Goal: Information Seeking & Learning: Learn about a topic

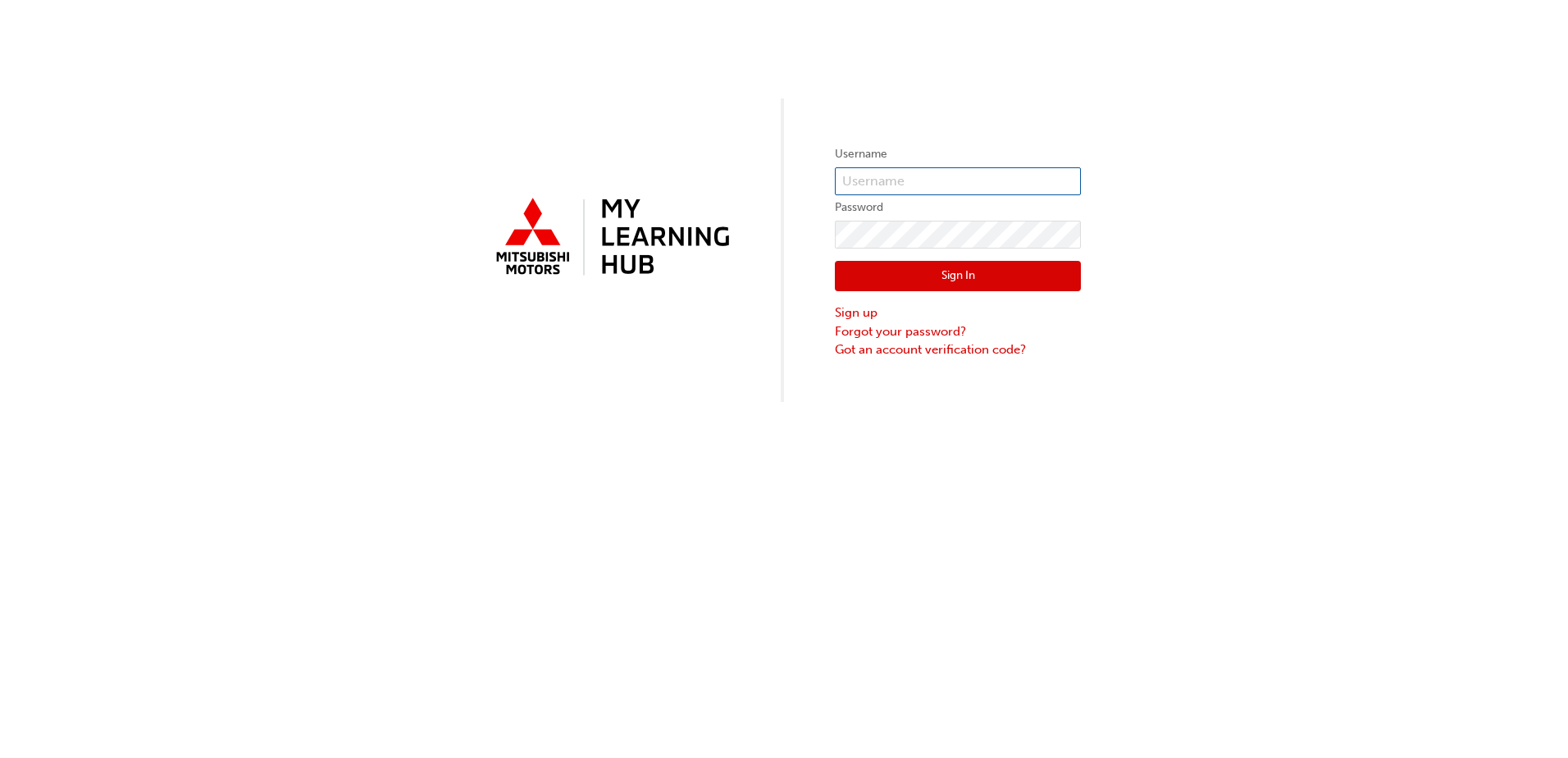
type input "0005825443"
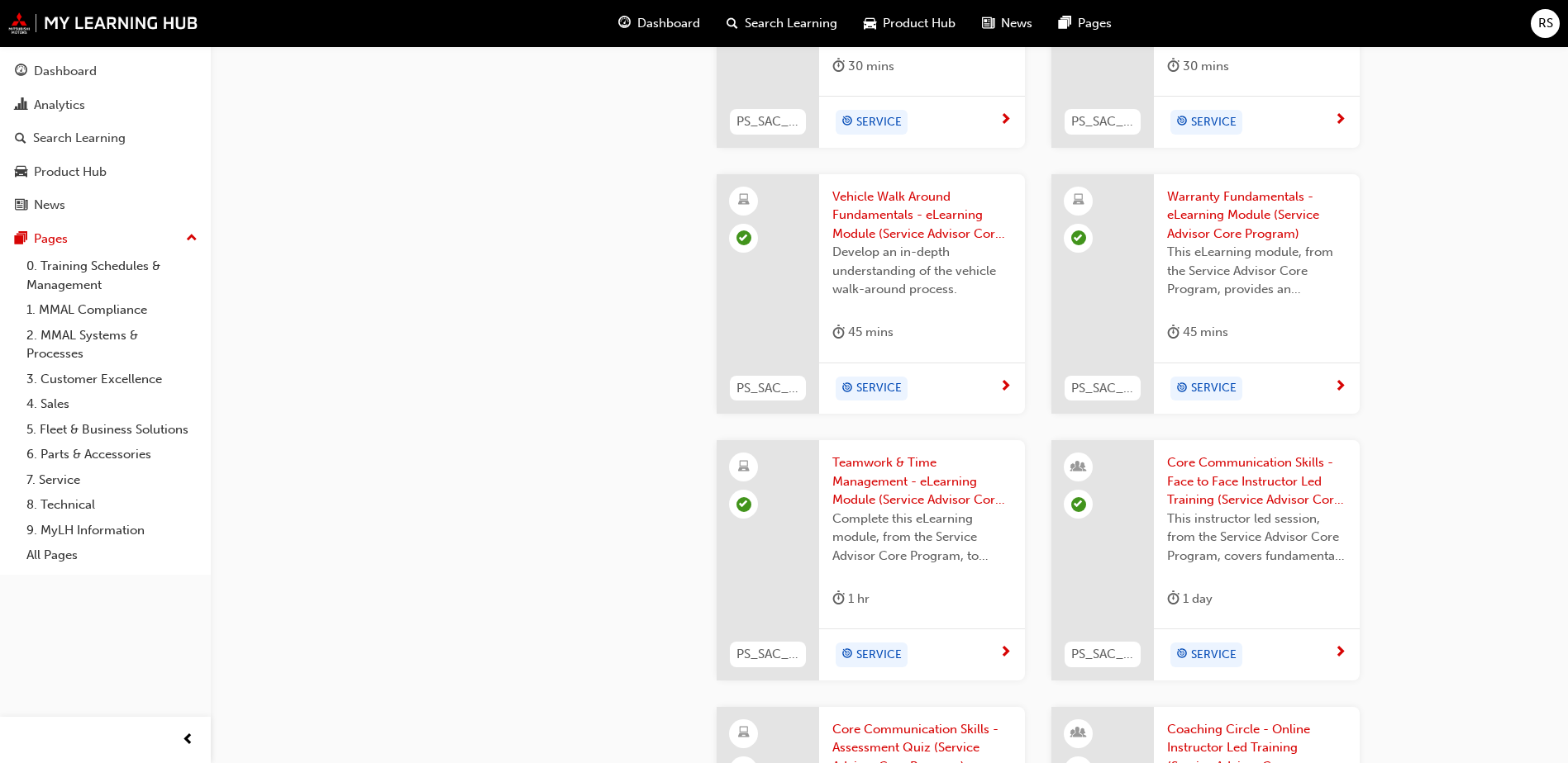
scroll to position [2127, 0]
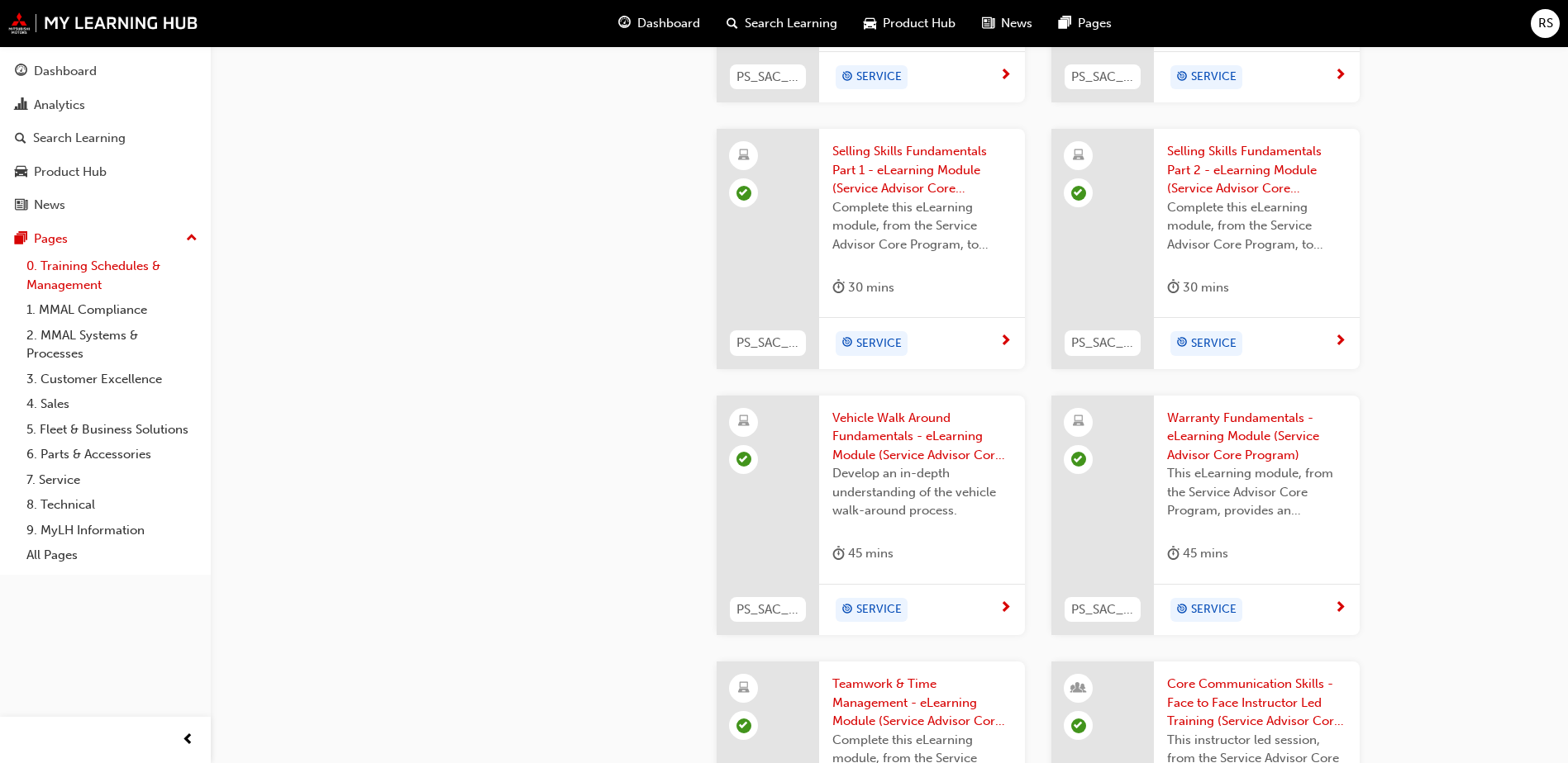
click at [55, 279] on link "0. Training Schedules & Management" at bounding box center [111, 276] width 184 height 44
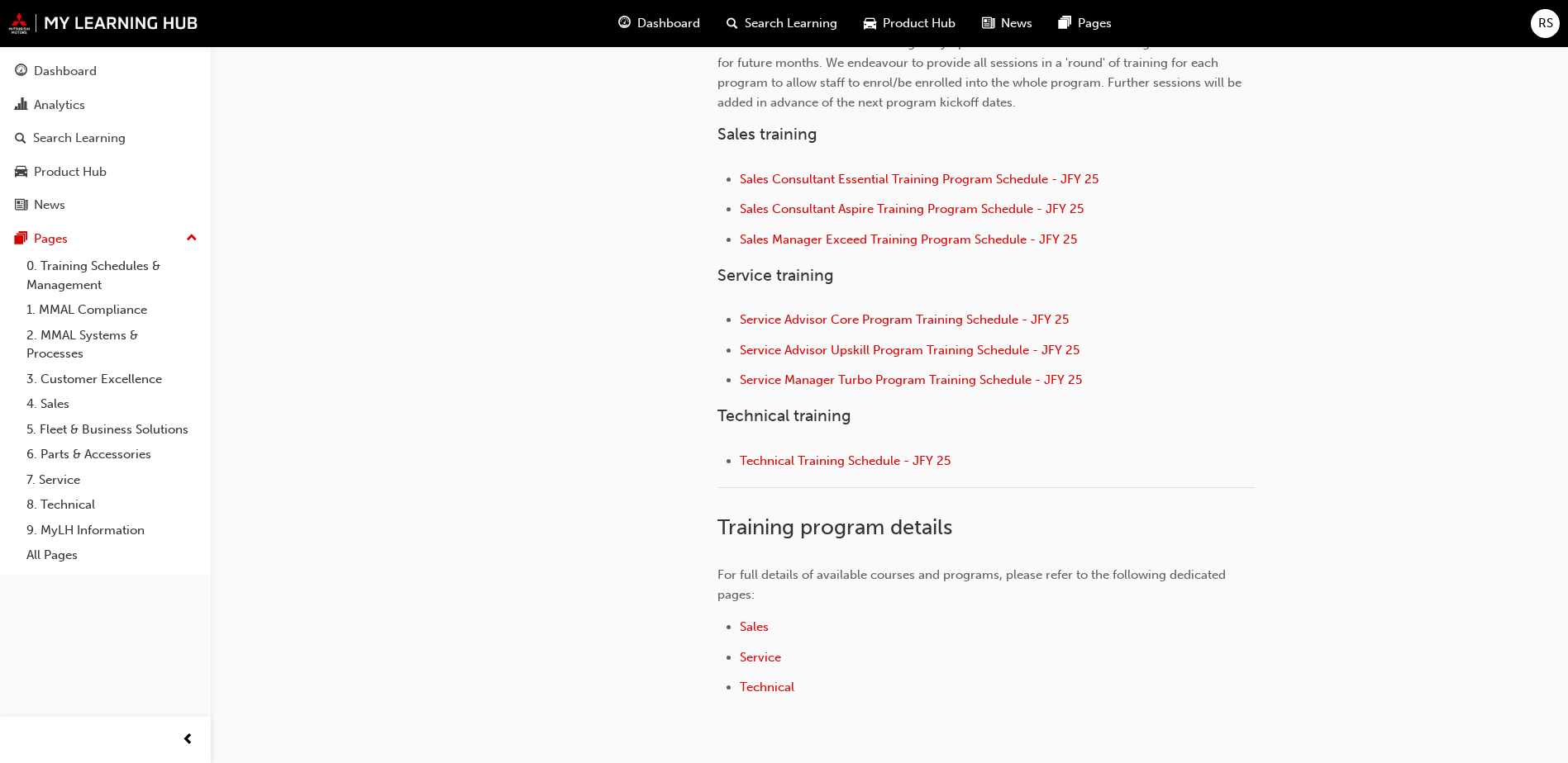
scroll to position [476, 0]
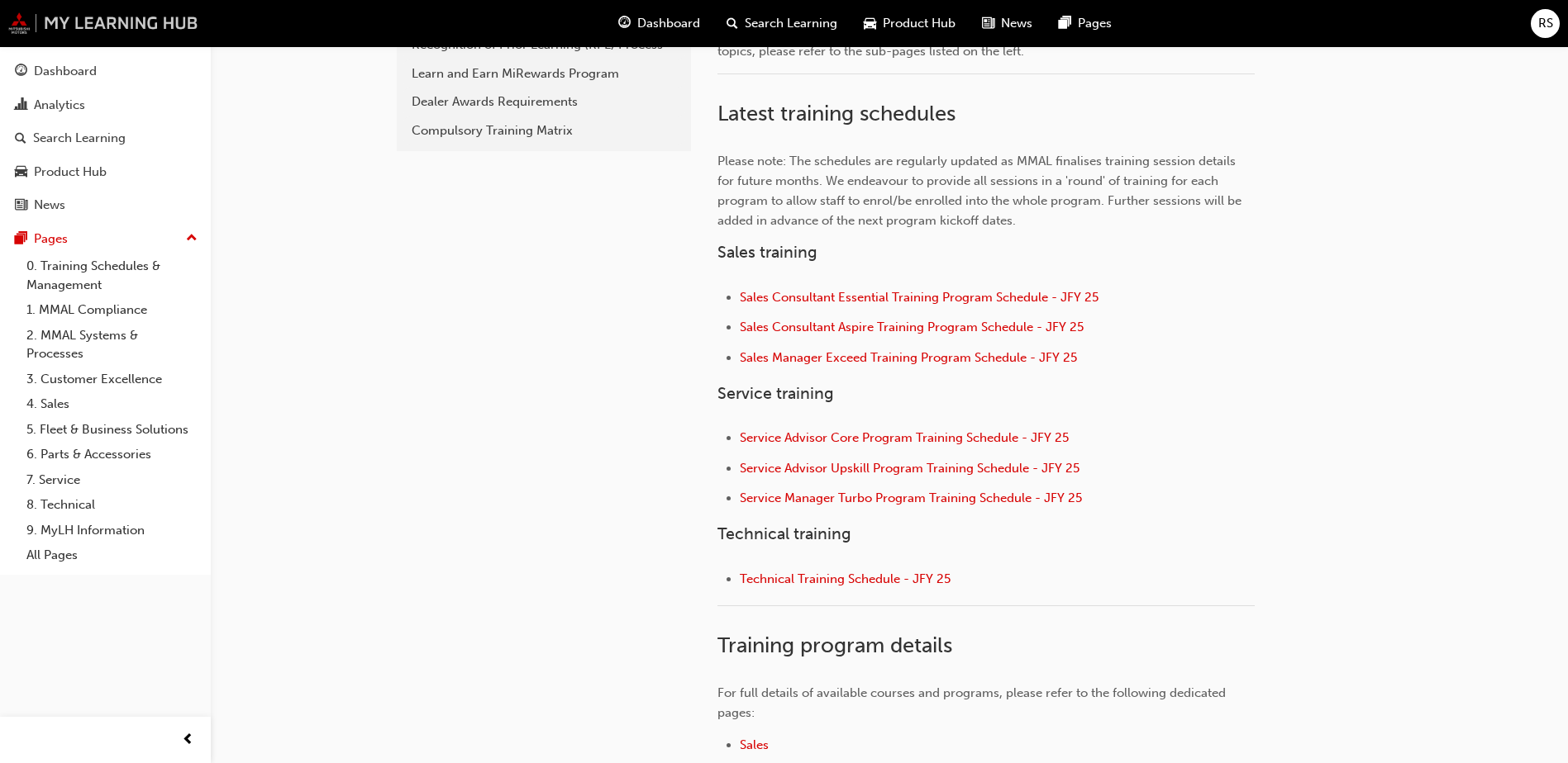
click at [88, 31] on img at bounding box center [103, 22] width 190 height 21
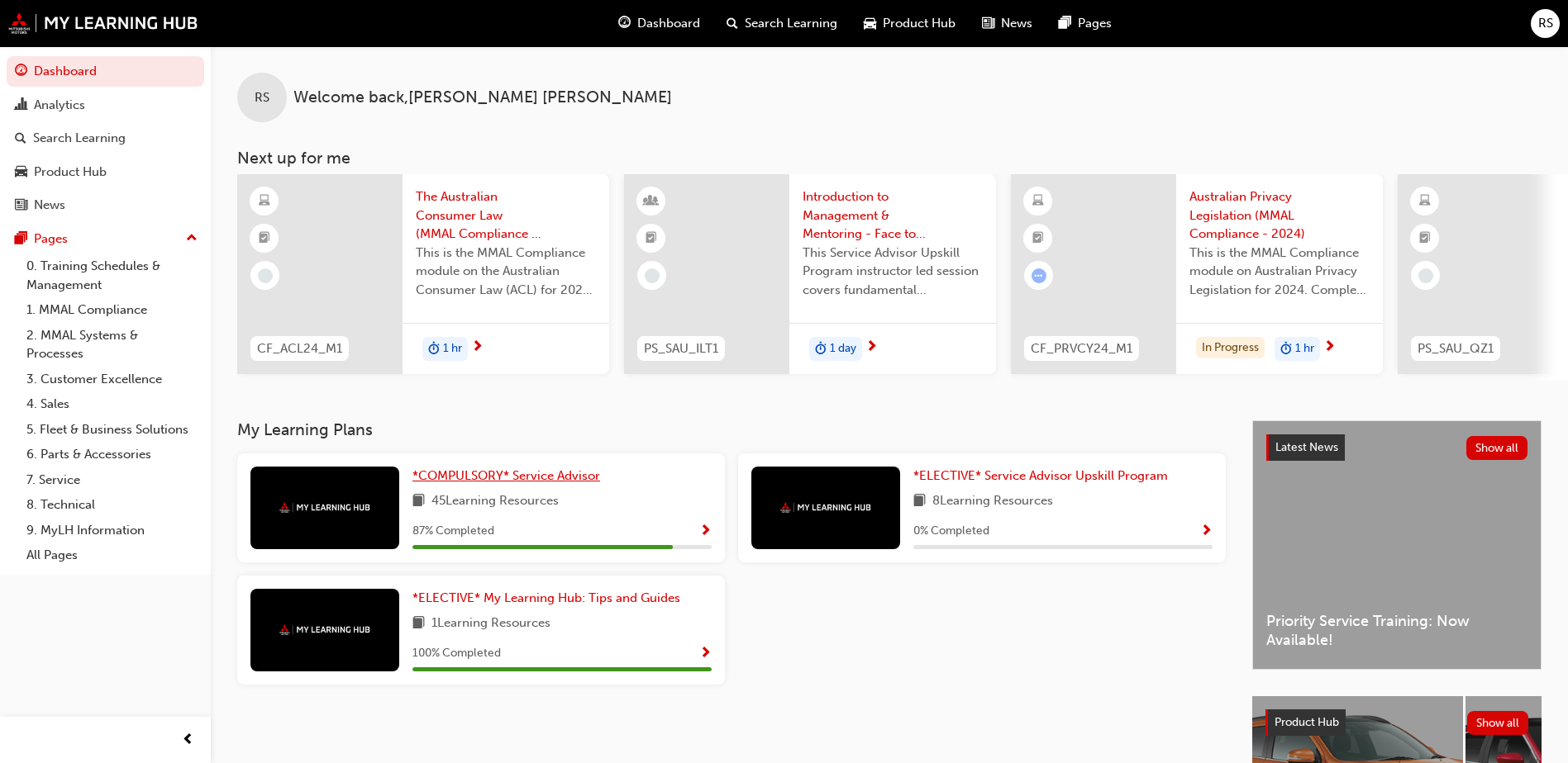
click at [477, 483] on span "*COMPULSORY* Service Advisor" at bounding box center [506, 476] width 188 height 15
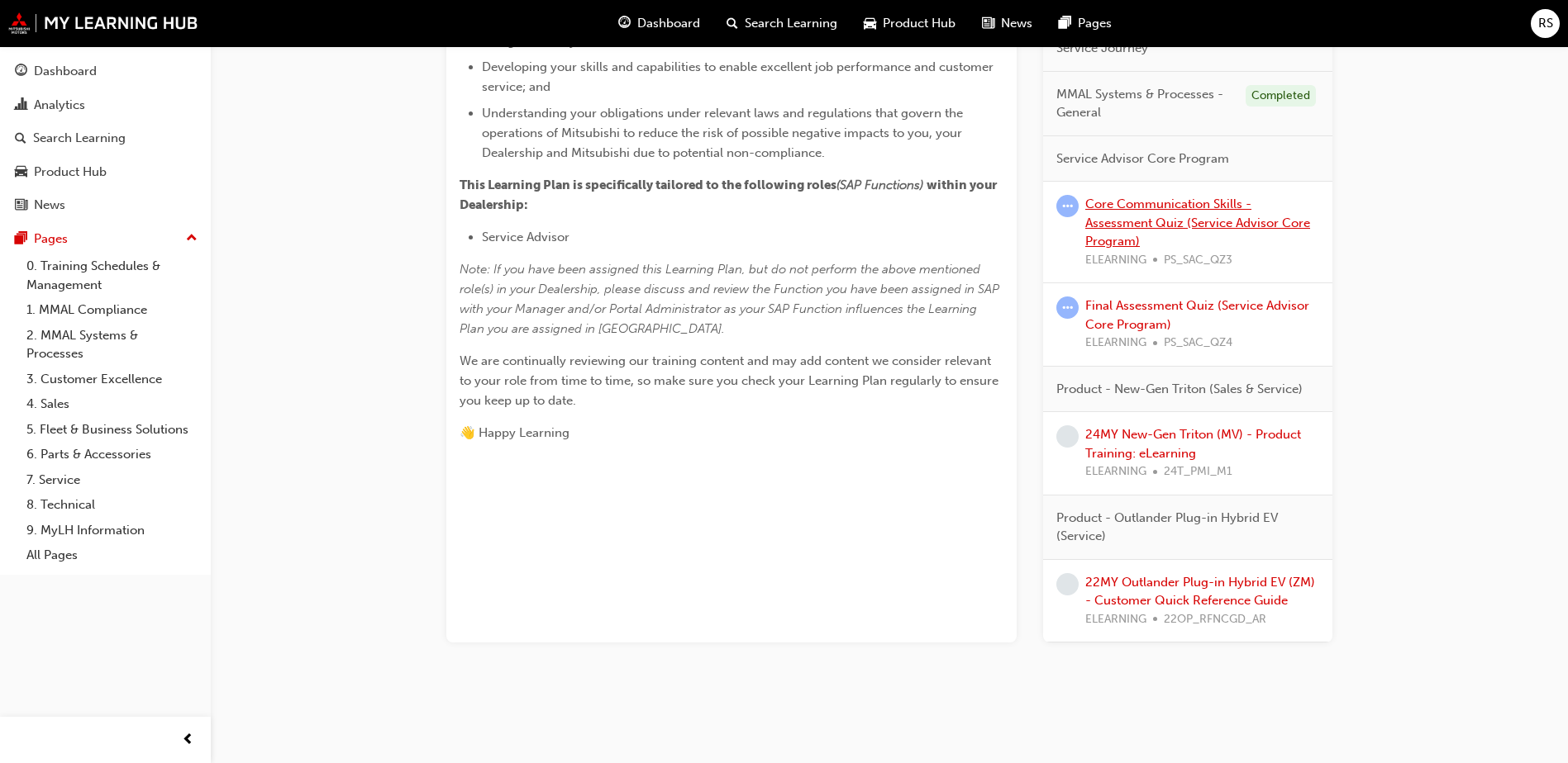
scroll to position [669, 0]
click at [1106, 248] on link "Core Communication Skills - Assessment Quiz (Service Advisor Core Program)" at bounding box center [1197, 223] width 225 height 52
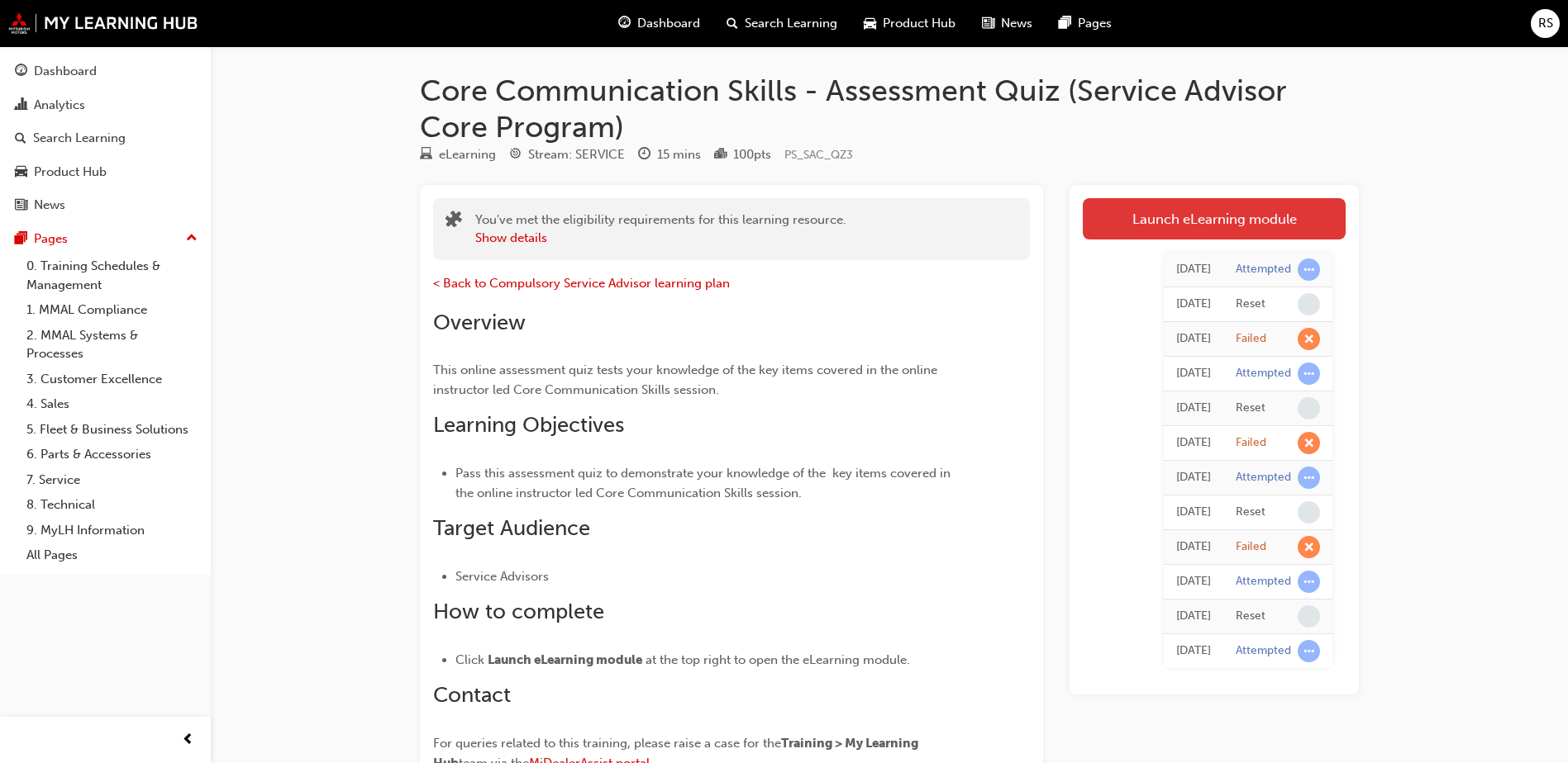
click at [1141, 208] on link "Launch eLearning module" at bounding box center [1214, 219] width 263 height 41
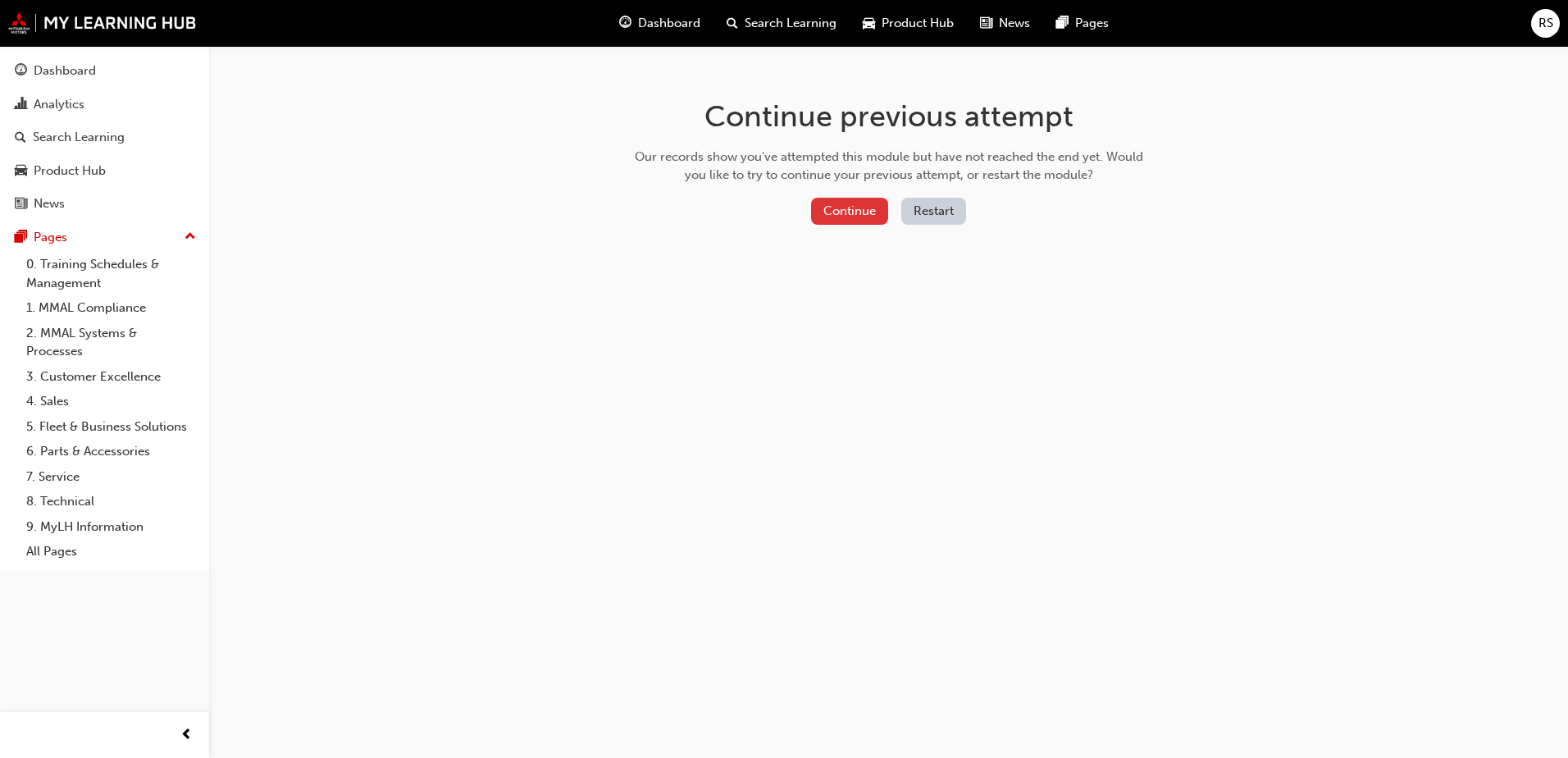
click at [873, 214] on button "Continue" at bounding box center [849, 211] width 77 height 27
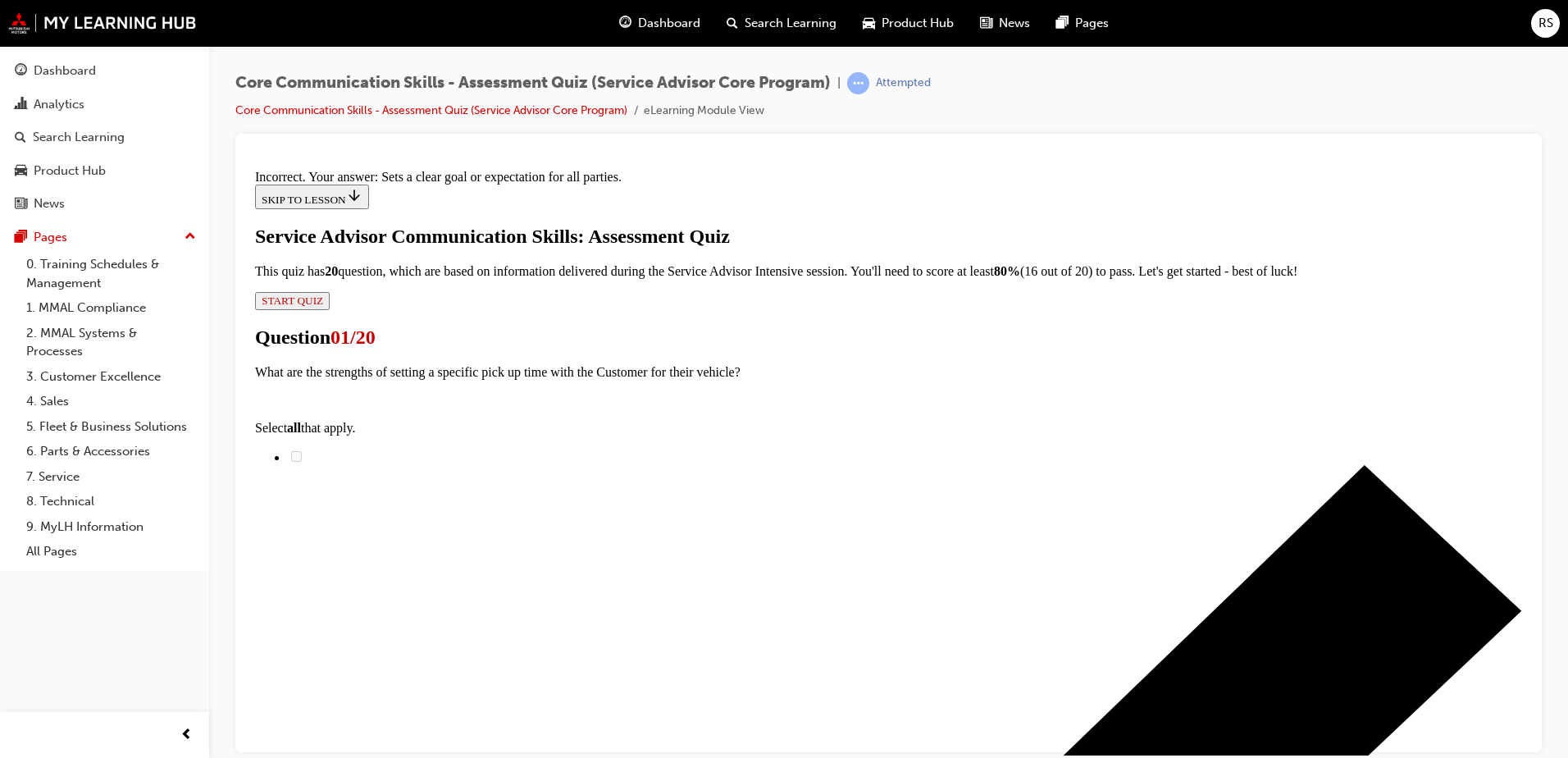
scroll to position [91, 0]
click at [555, 106] on link "Core Communication Skills - Assessment Quiz (Service Advisor Core Program)" at bounding box center [431, 109] width 392 height 14
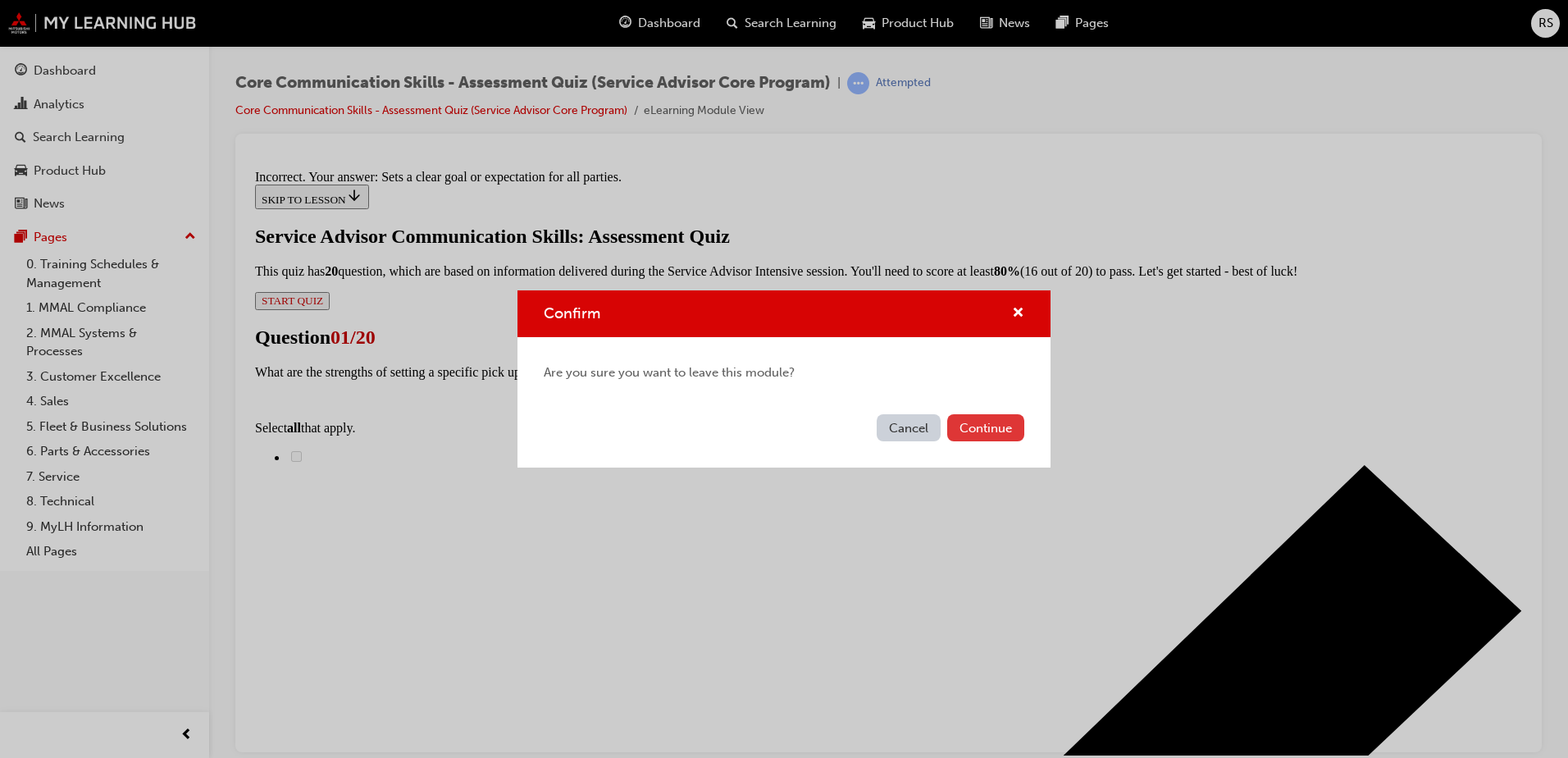
click at [979, 429] on button "Continue" at bounding box center [986, 428] width 77 height 27
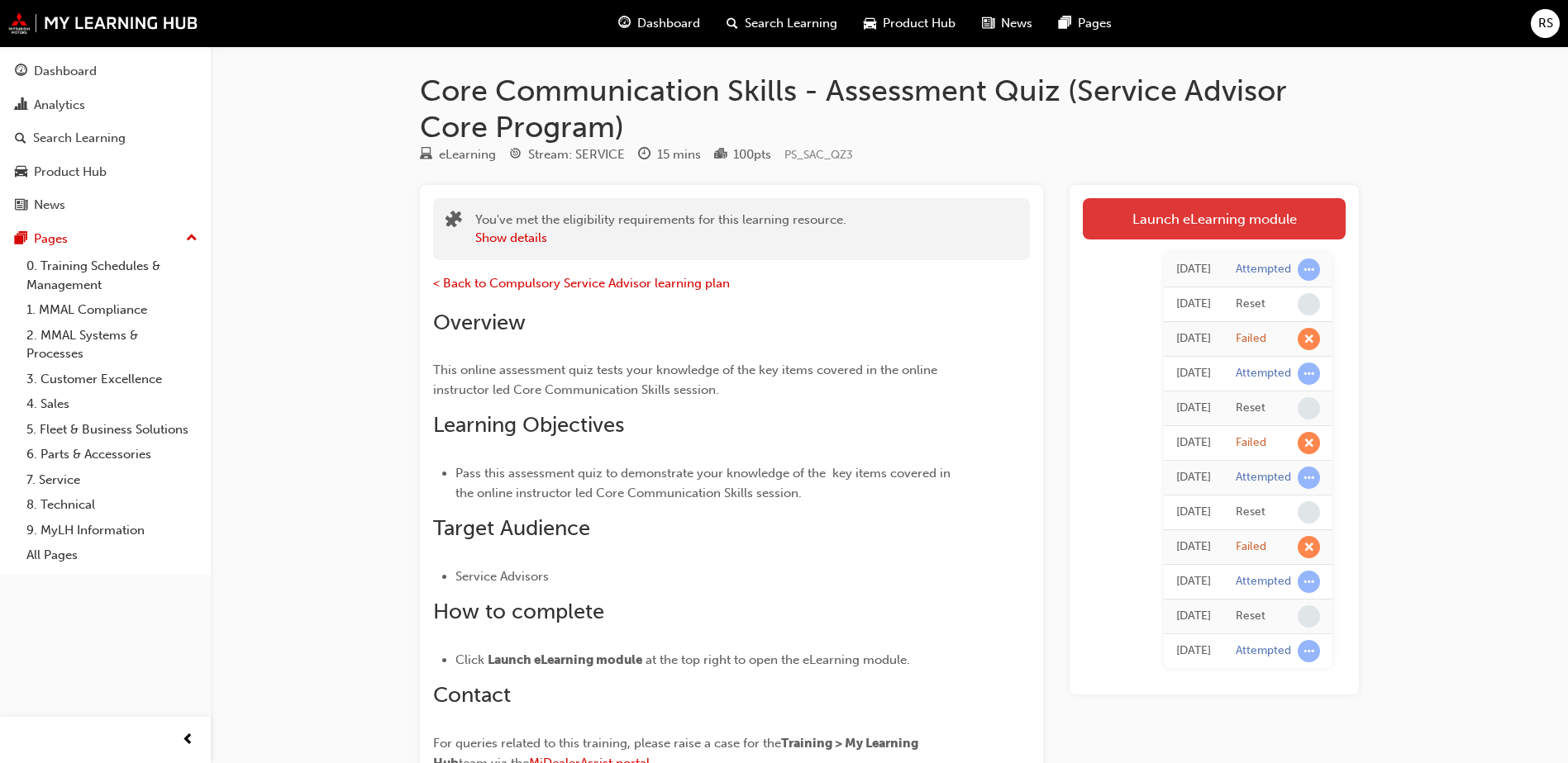
click at [1174, 217] on link "Launch eLearning module" at bounding box center [1214, 219] width 263 height 41
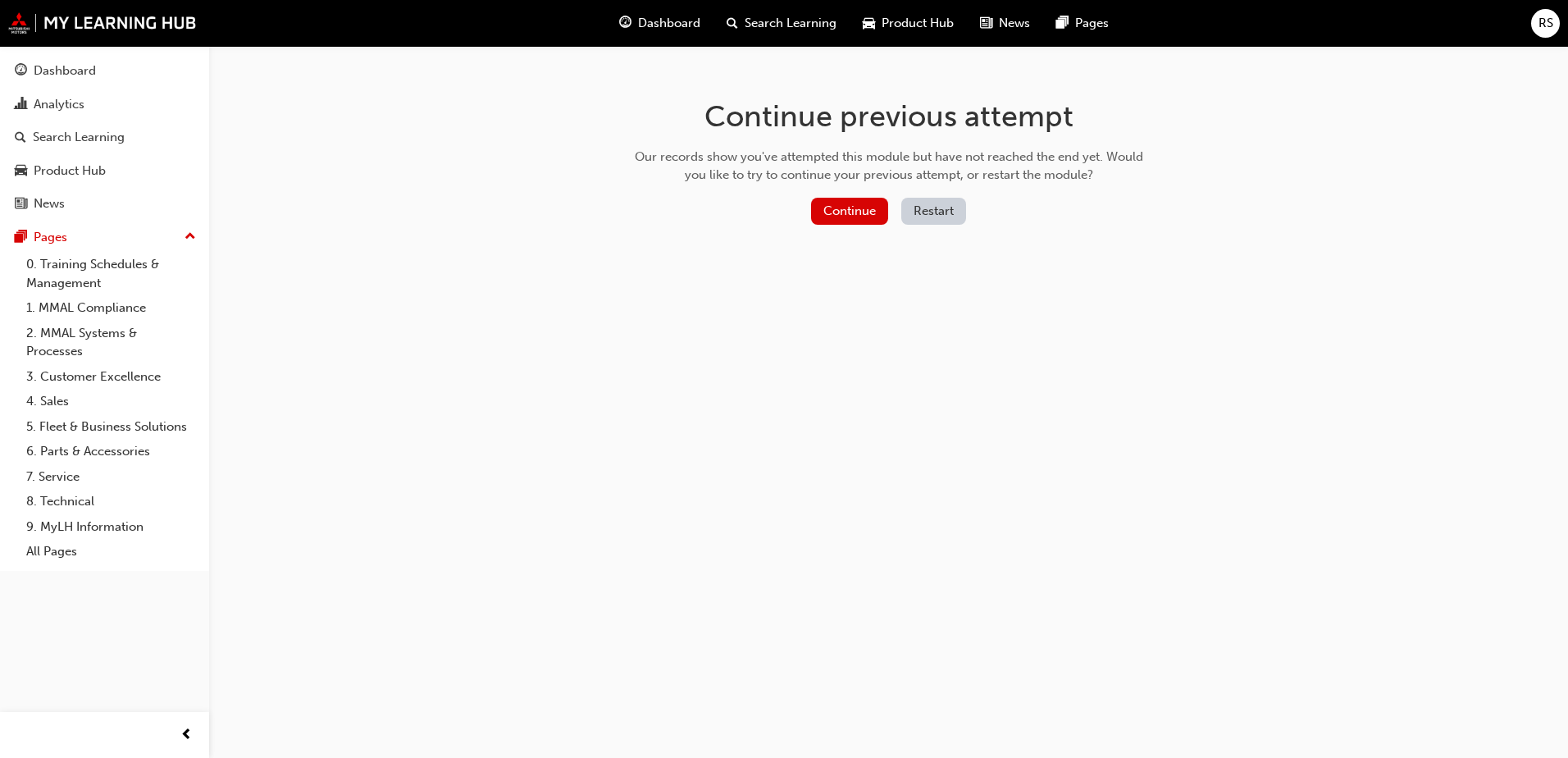
click at [935, 210] on button "Restart" at bounding box center [934, 211] width 65 height 27
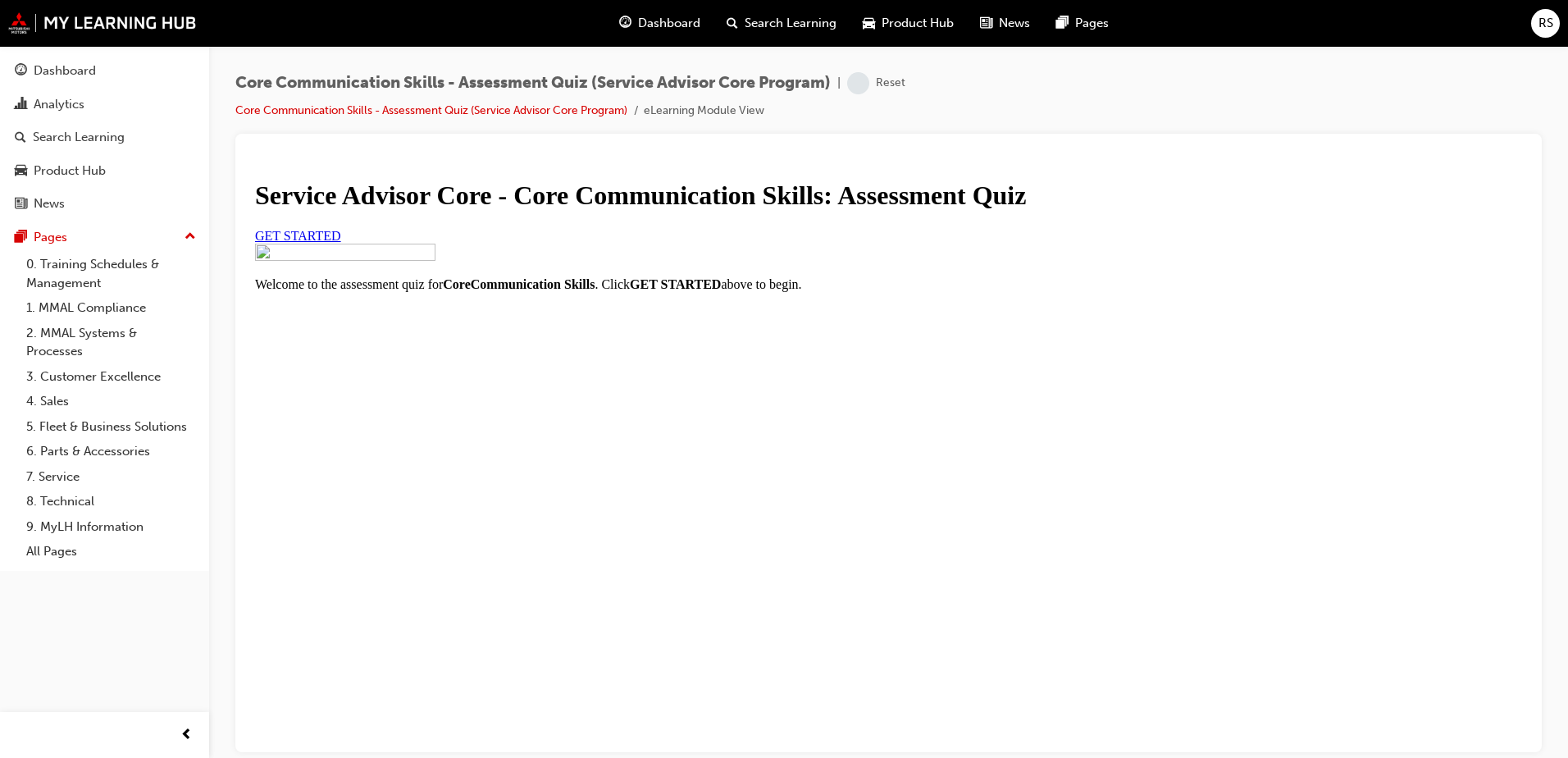
scroll to position [124, 0]
click at [341, 242] on link "GET STARTED" at bounding box center [298, 235] width 86 height 14
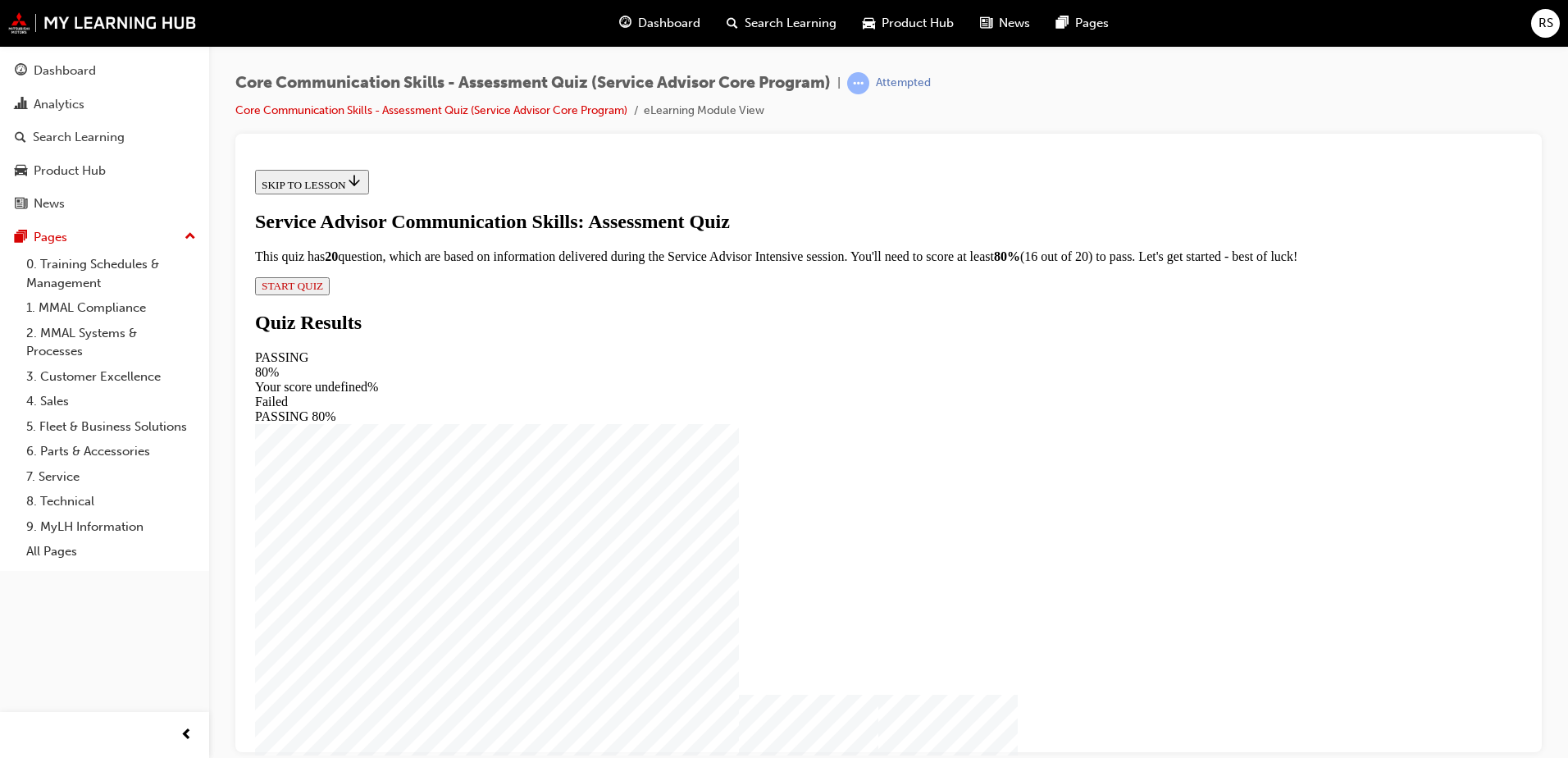
scroll to position [18, 0]
click at [324, 291] on span "START QUIZ" at bounding box center [292, 285] width 61 height 12
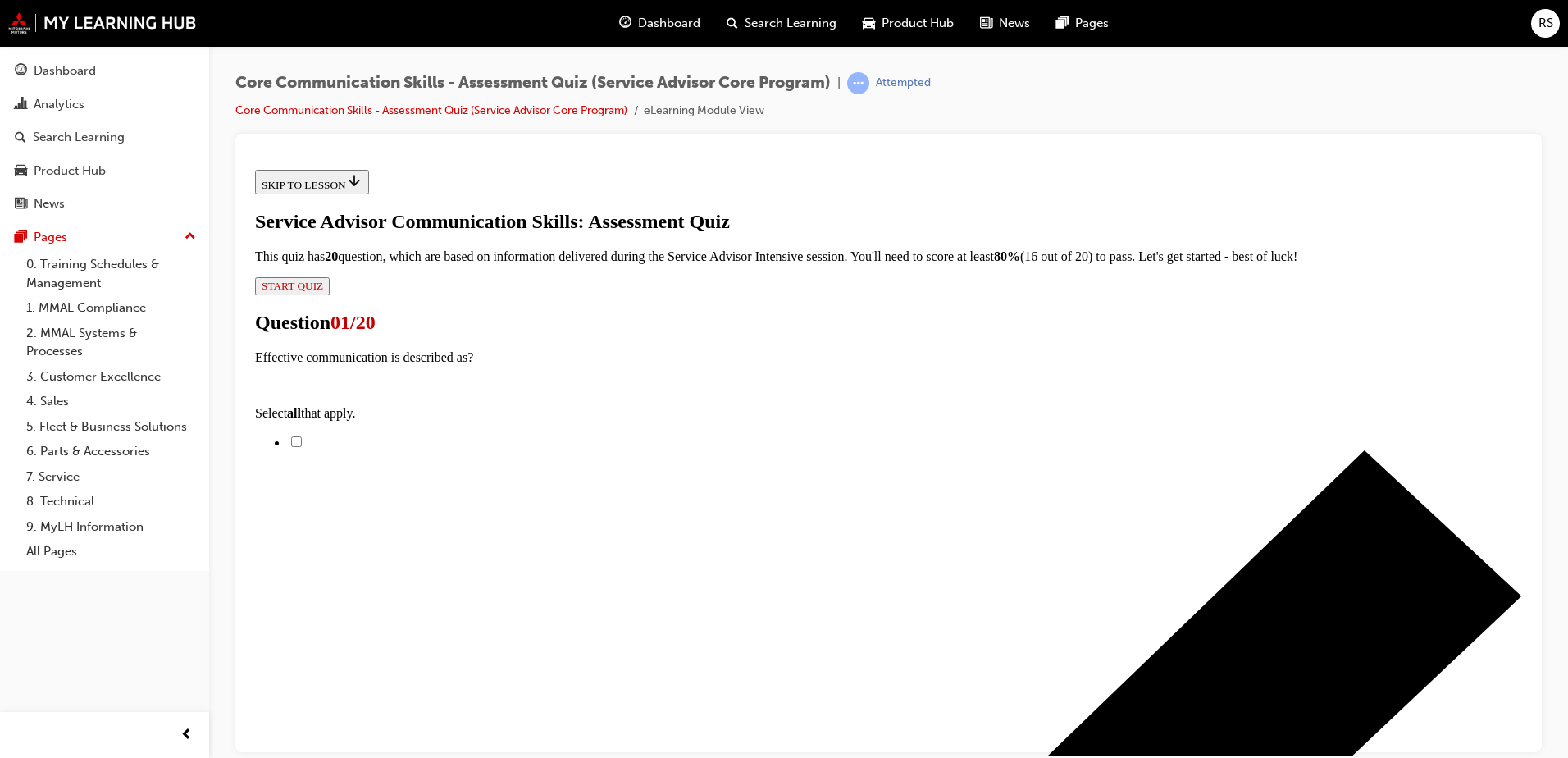
scroll to position [182, 0]
click at [302, 436] on input "Engaging" at bounding box center [296, 441] width 10 height 10
checkbox input "true"
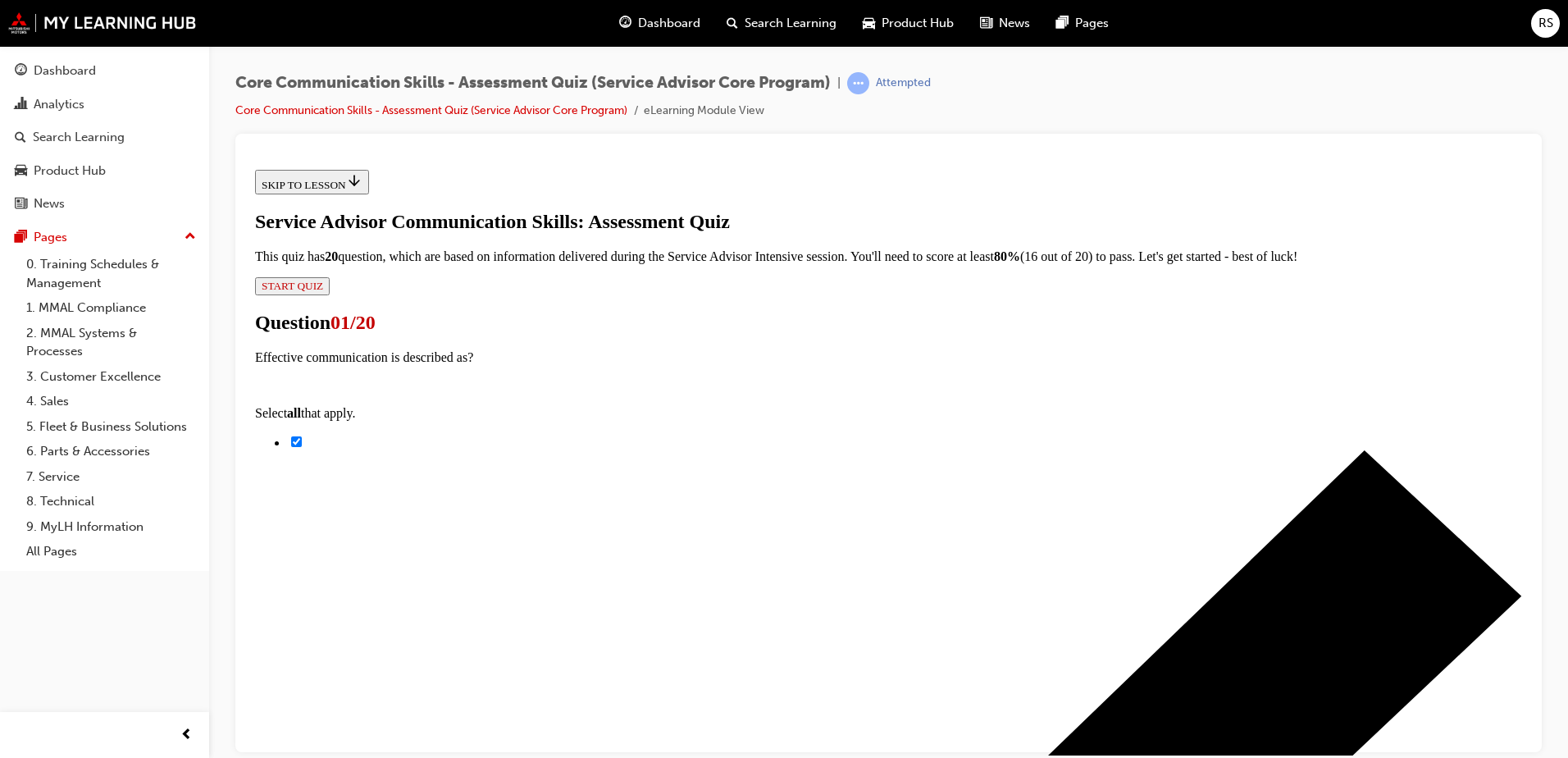
checkbox input "true"
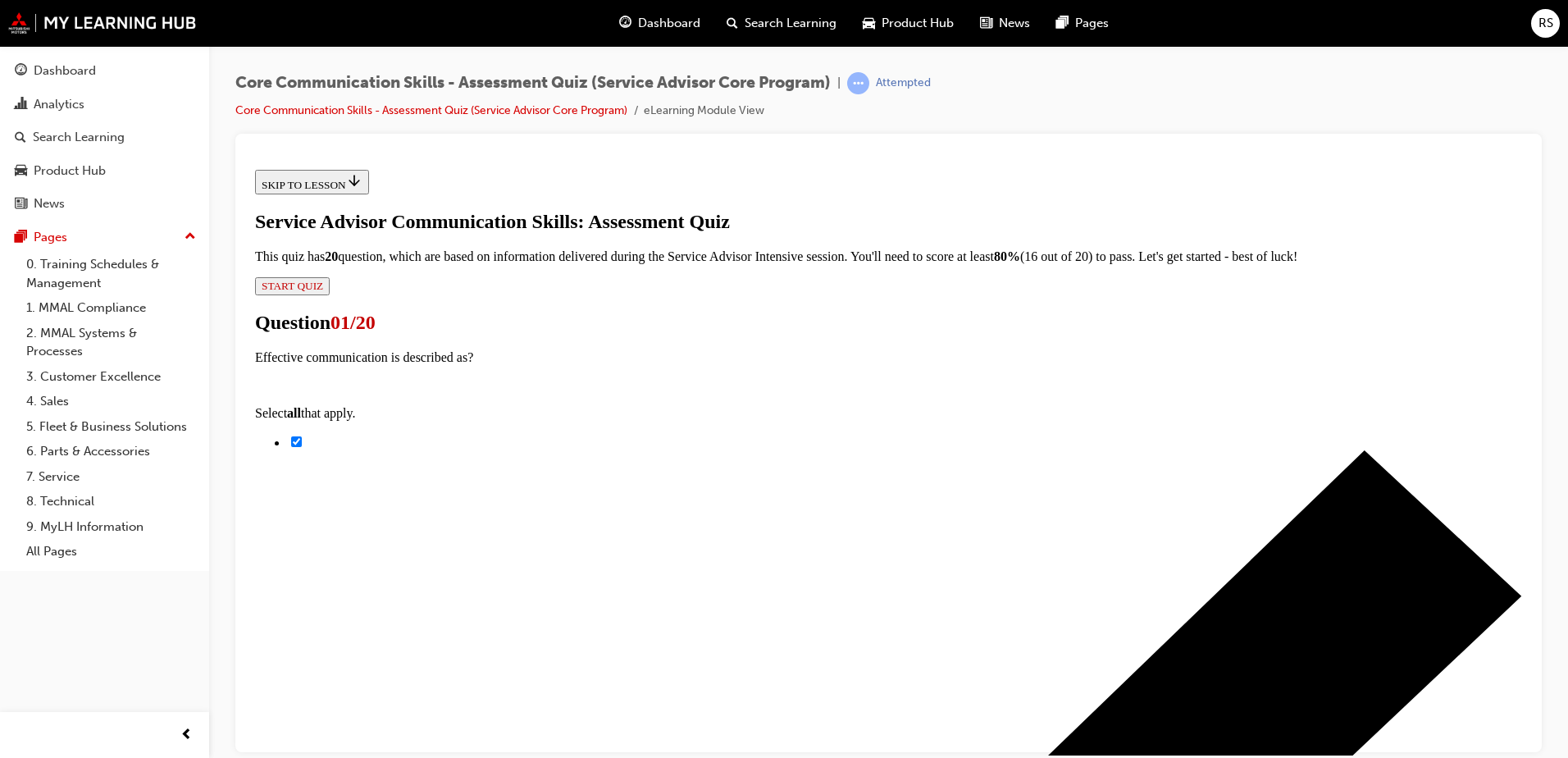
checkbox input "true"
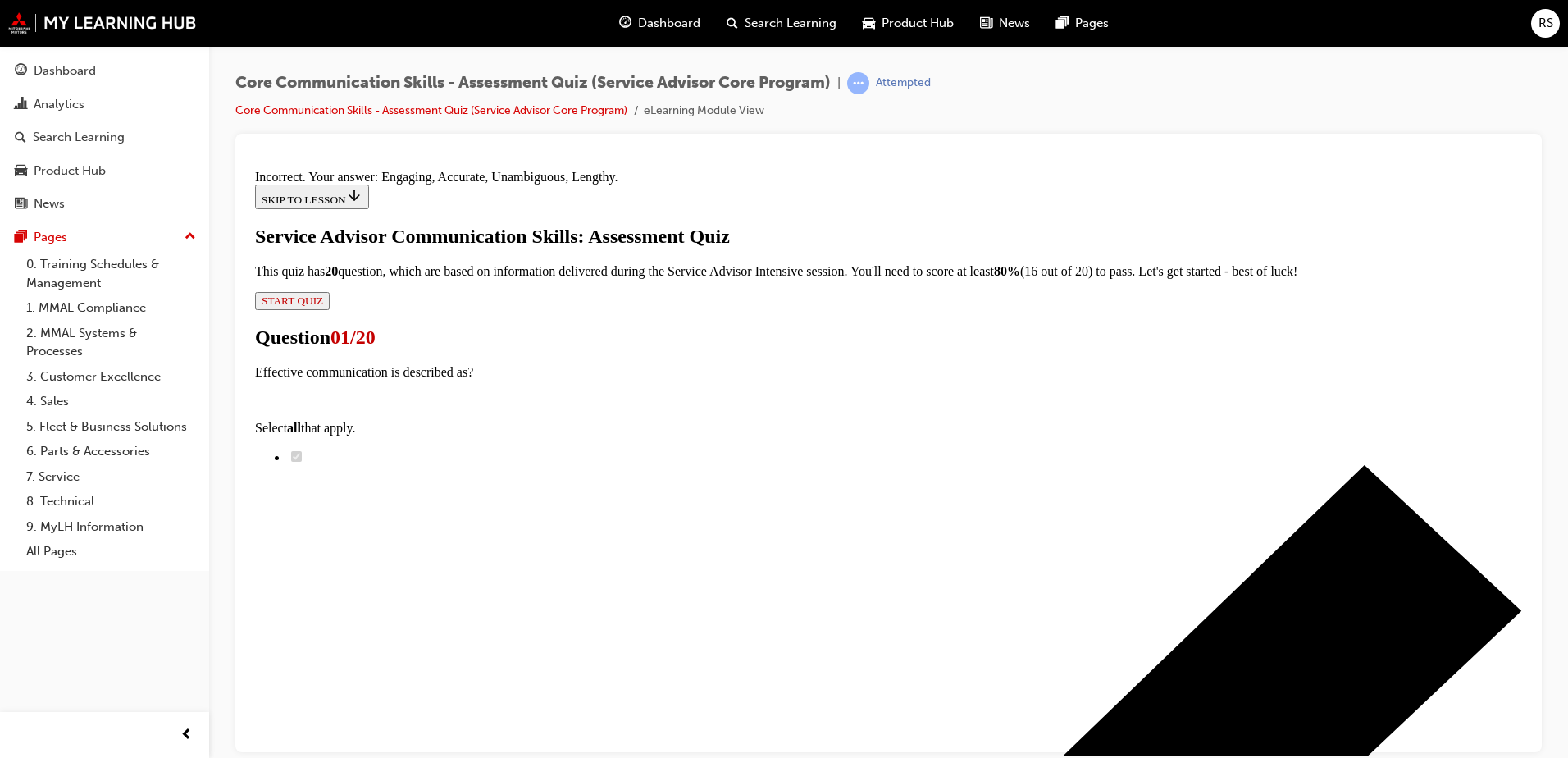
scroll to position [129, 0]
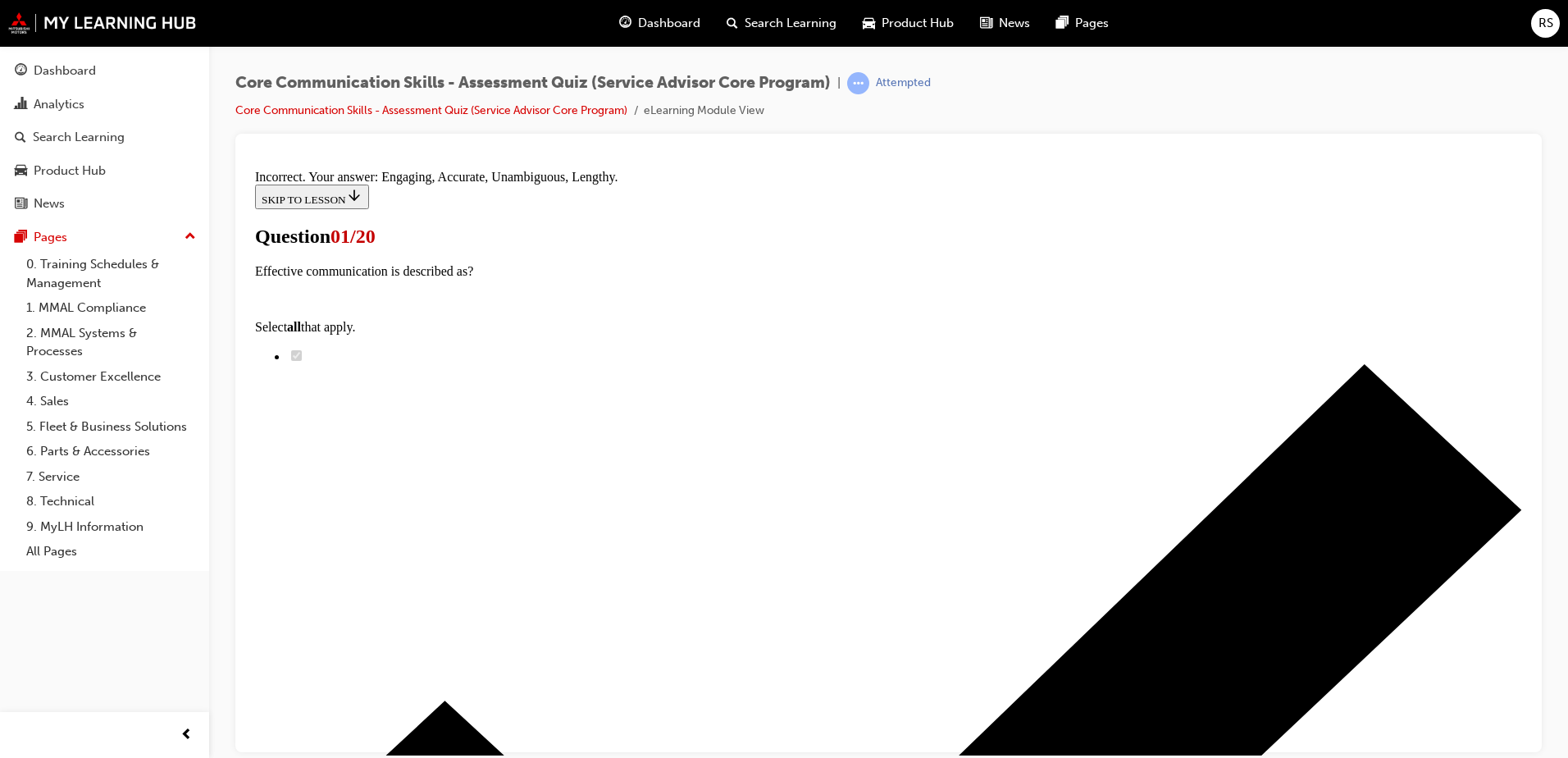
scroll to position [120, 0]
radio input "true"
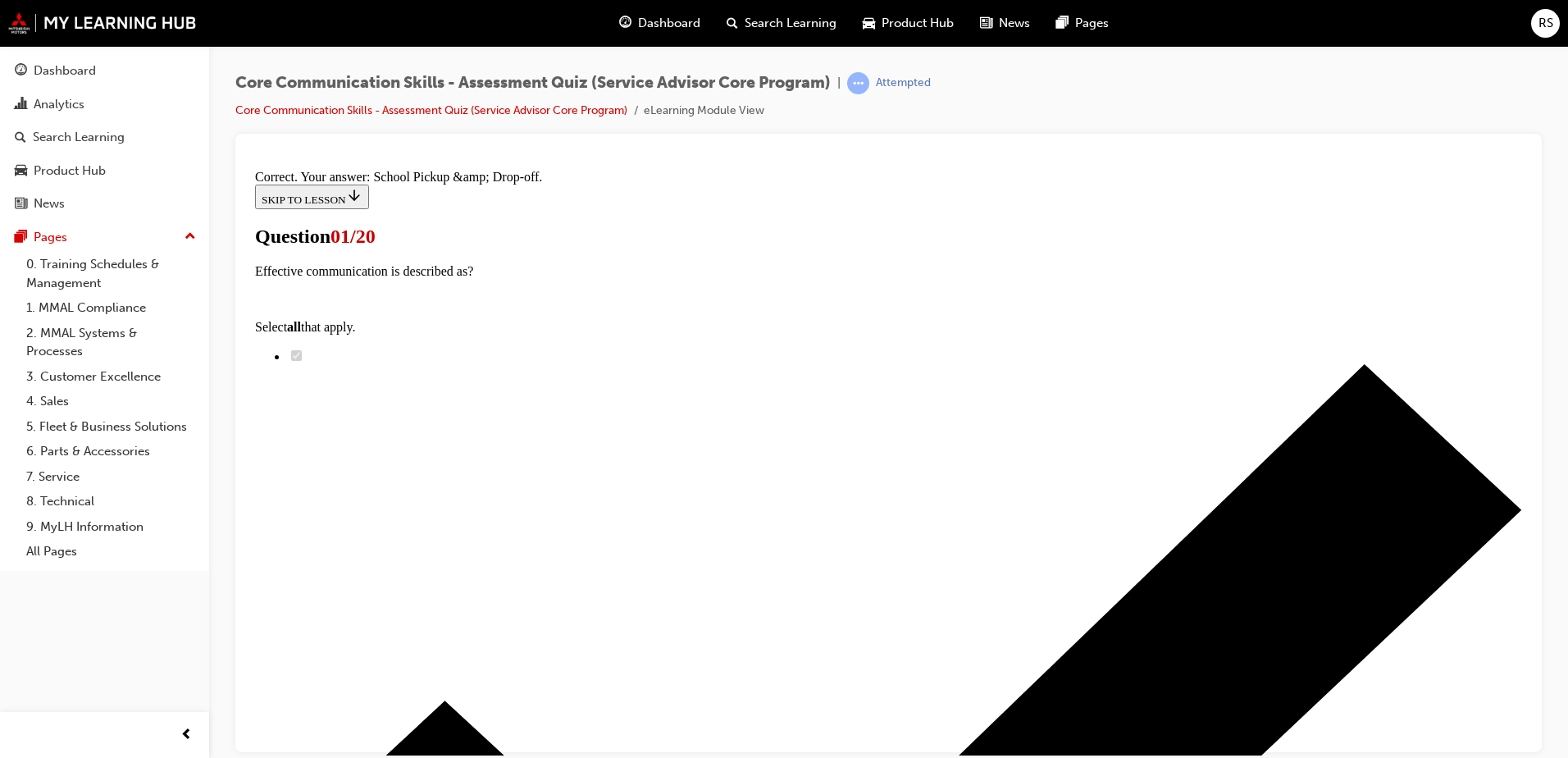
scroll to position [172, 0]
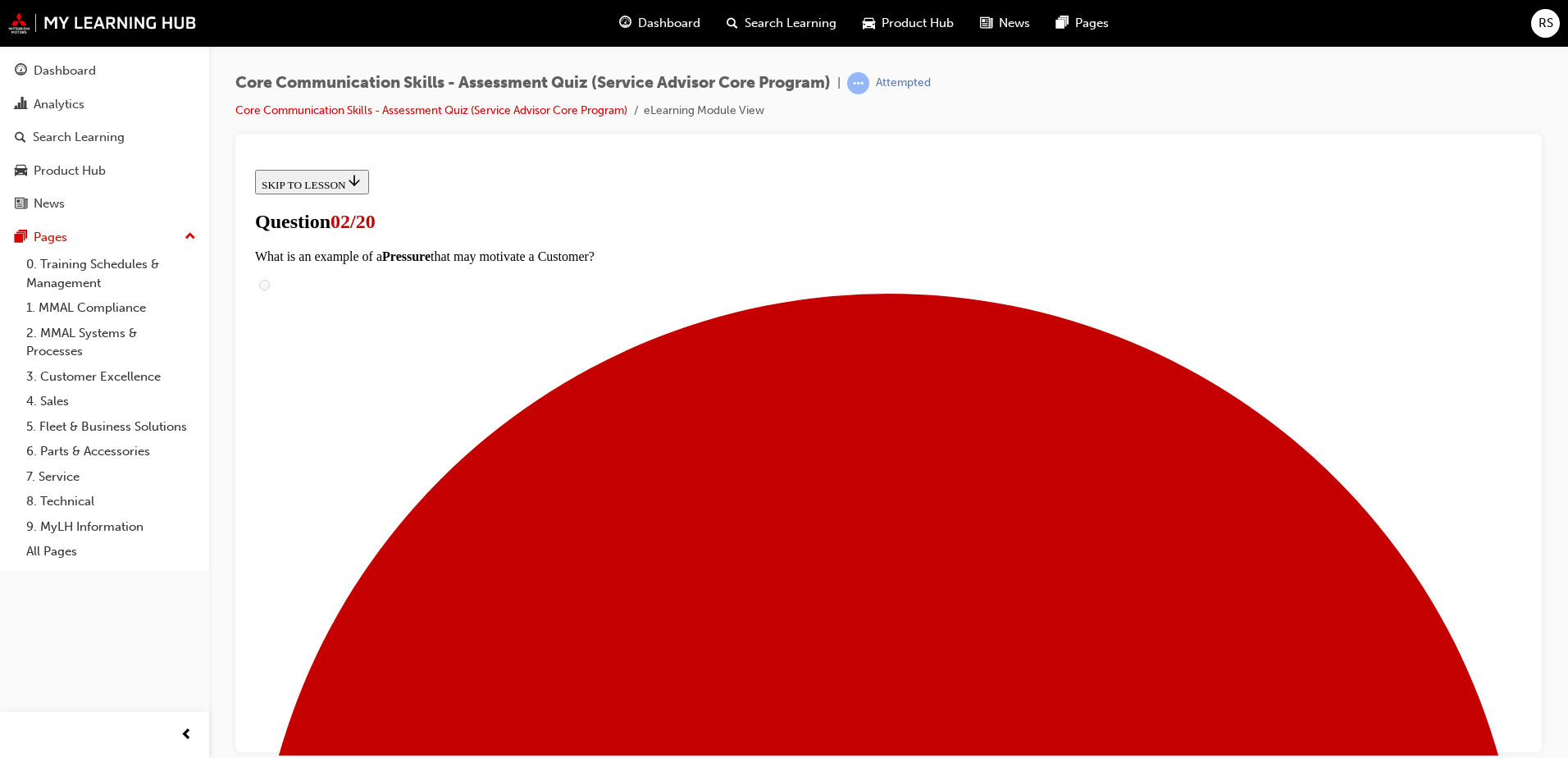
checkbox input "true"
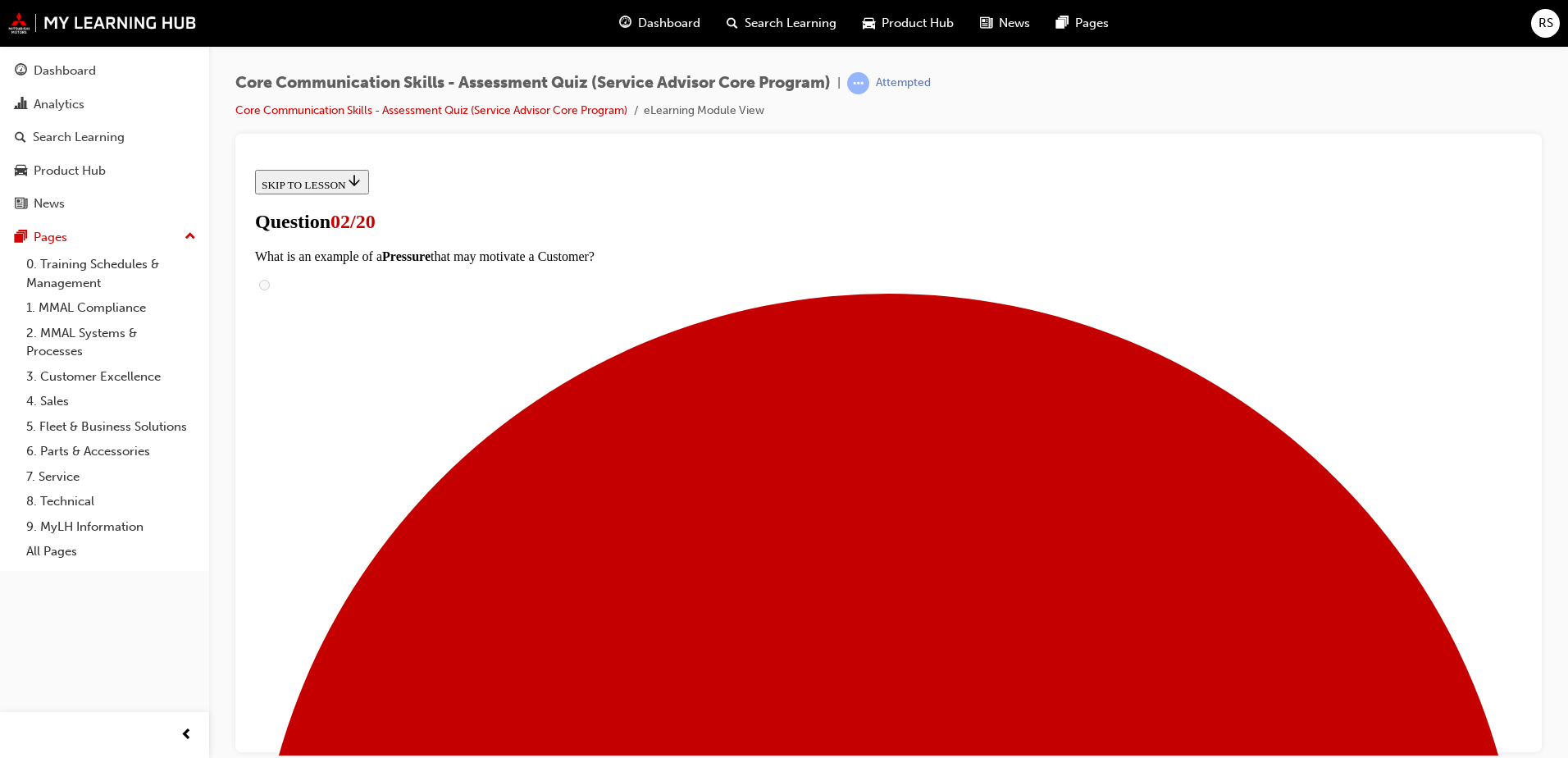
checkbox input "true"
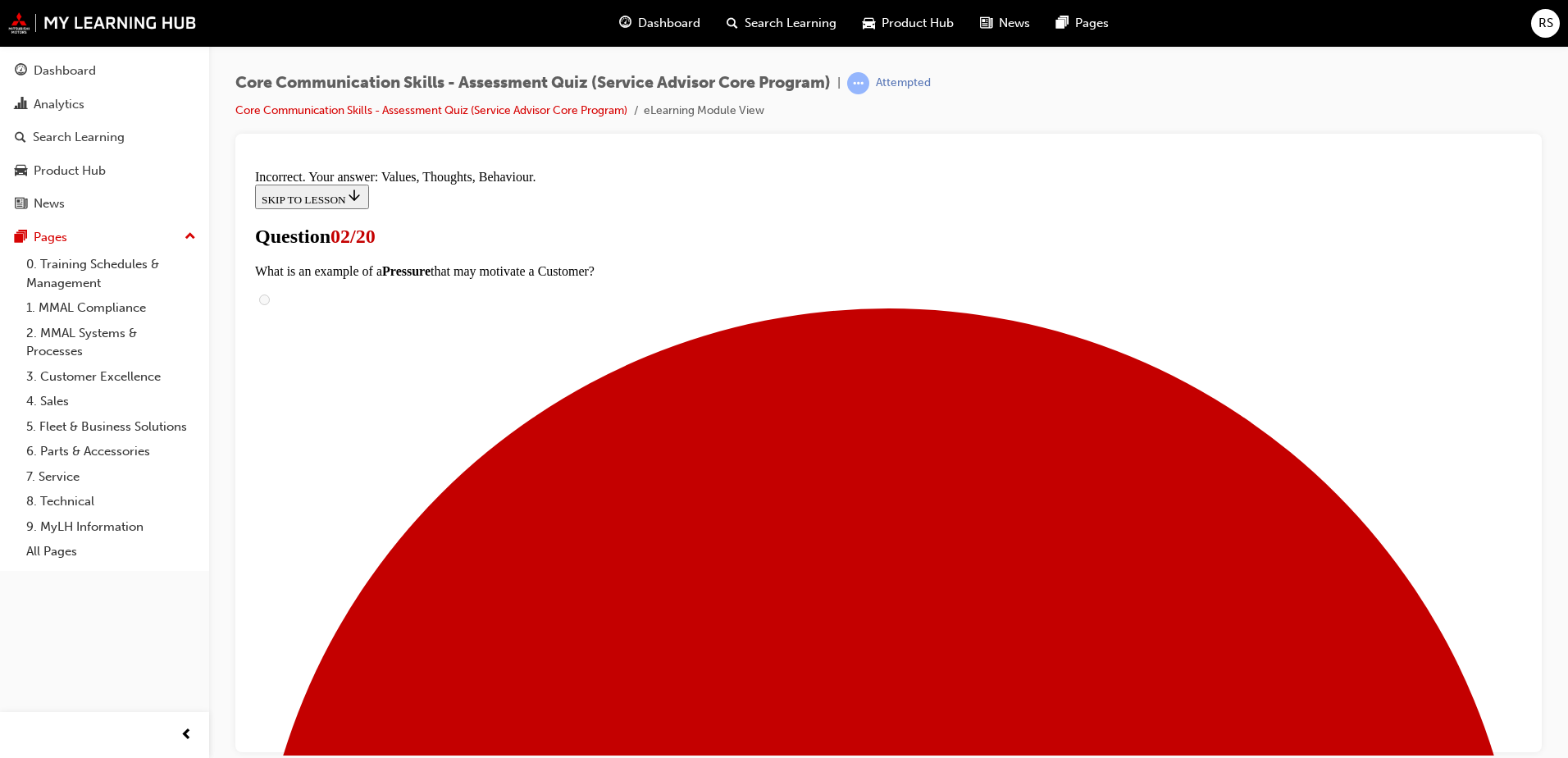
scroll to position [321, 0]
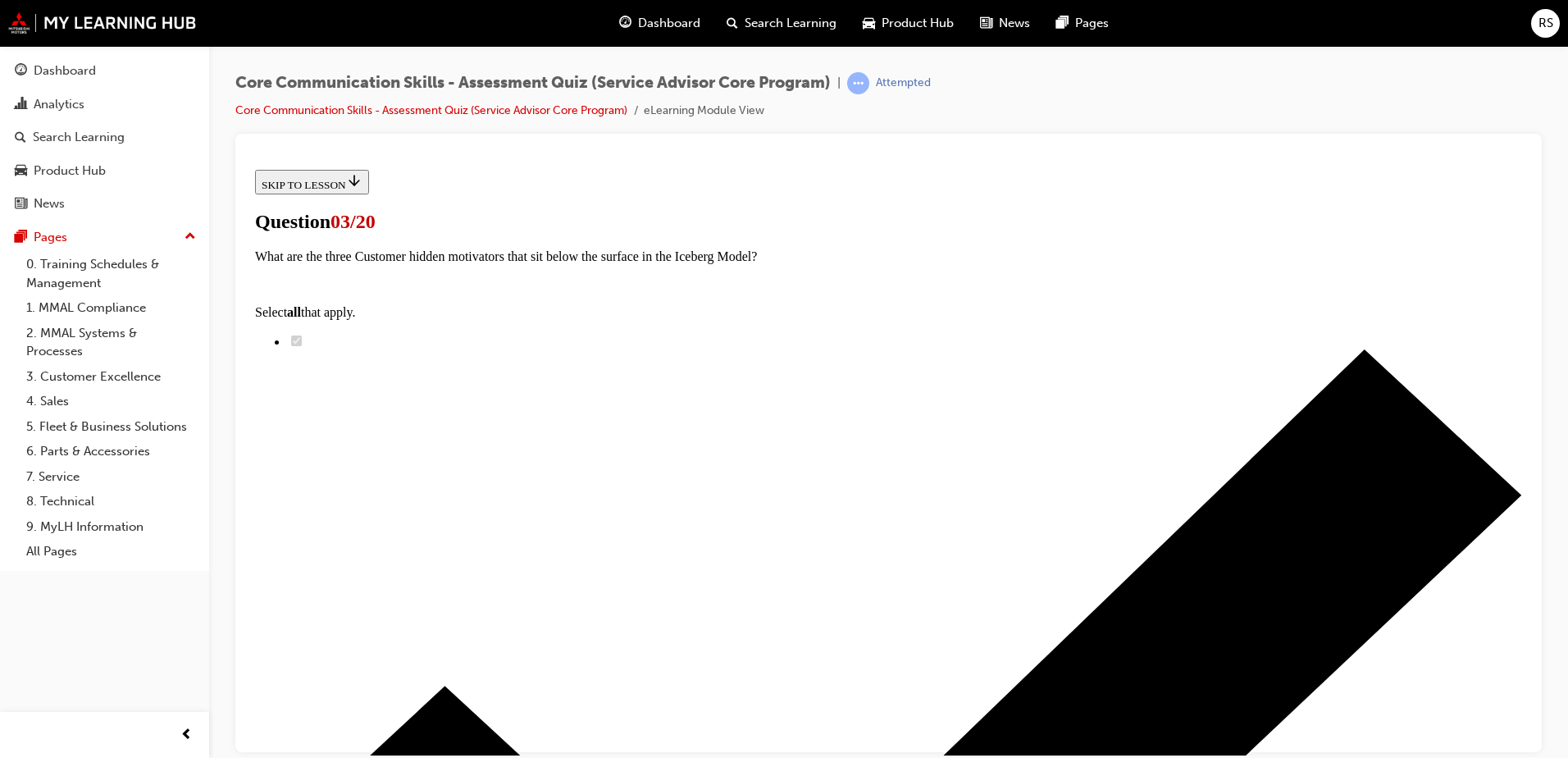
scroll to position [241, 0]
checkbox input "true"
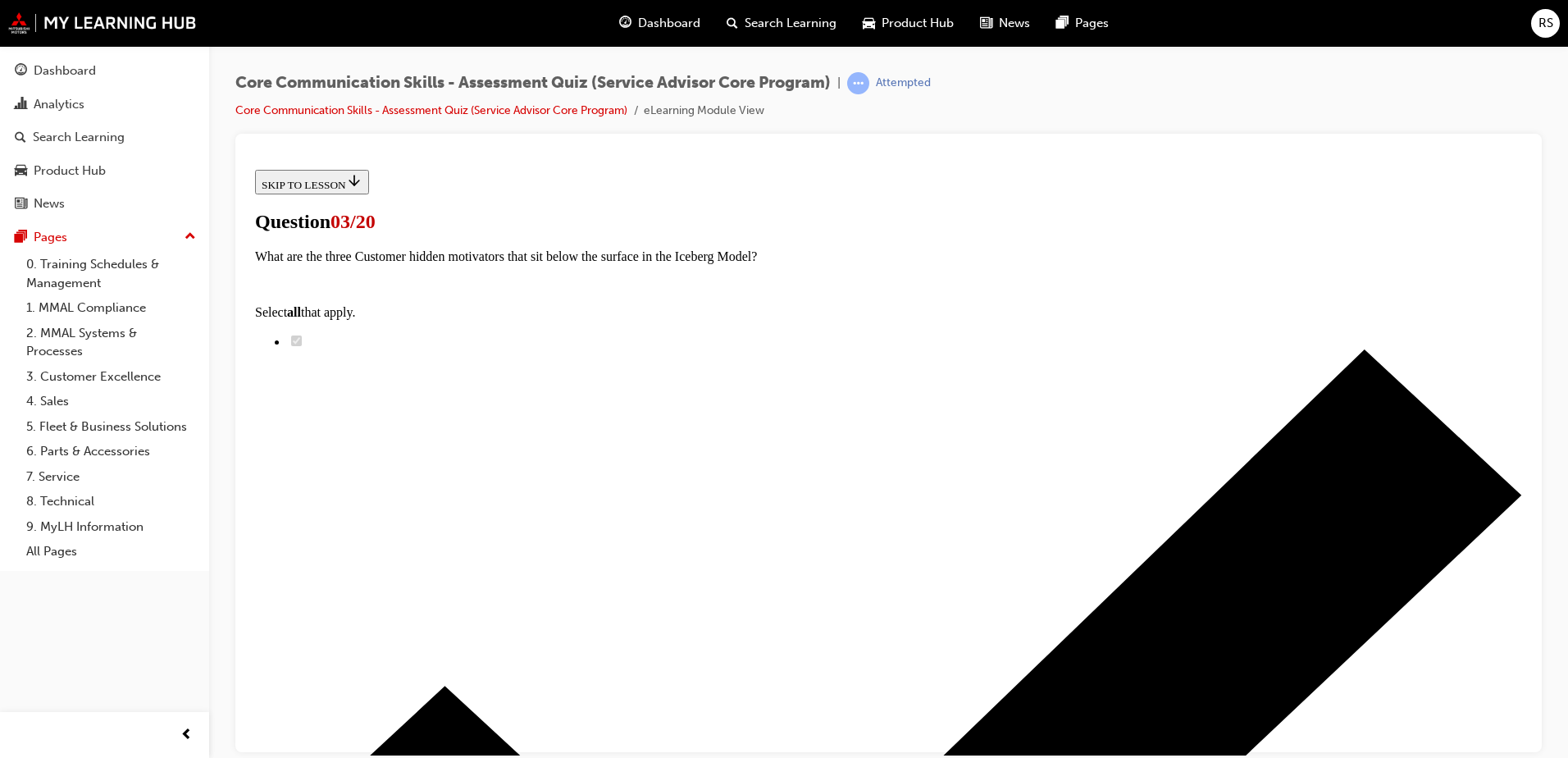
checkbox input "true"
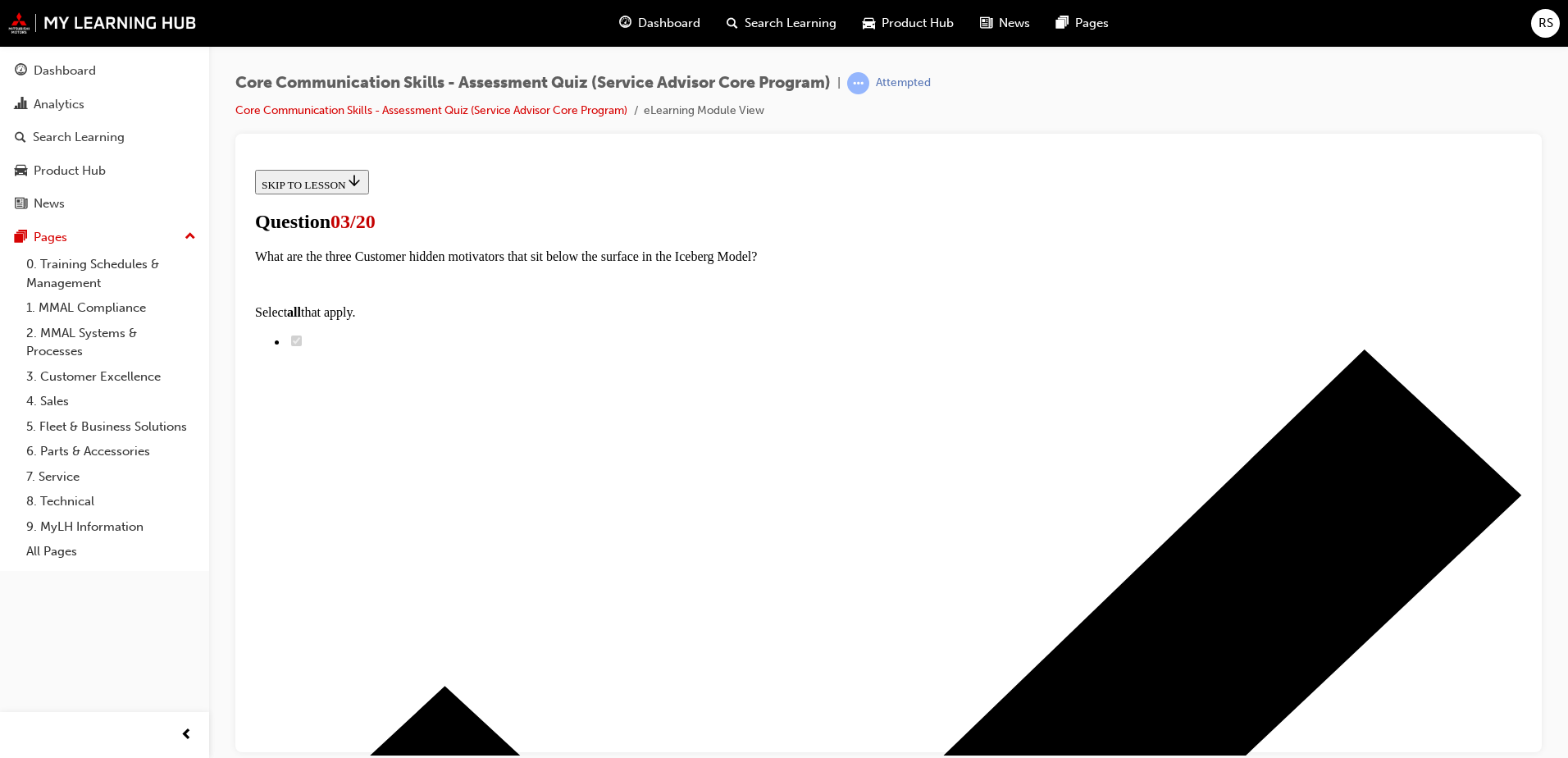
checkbox input "true"
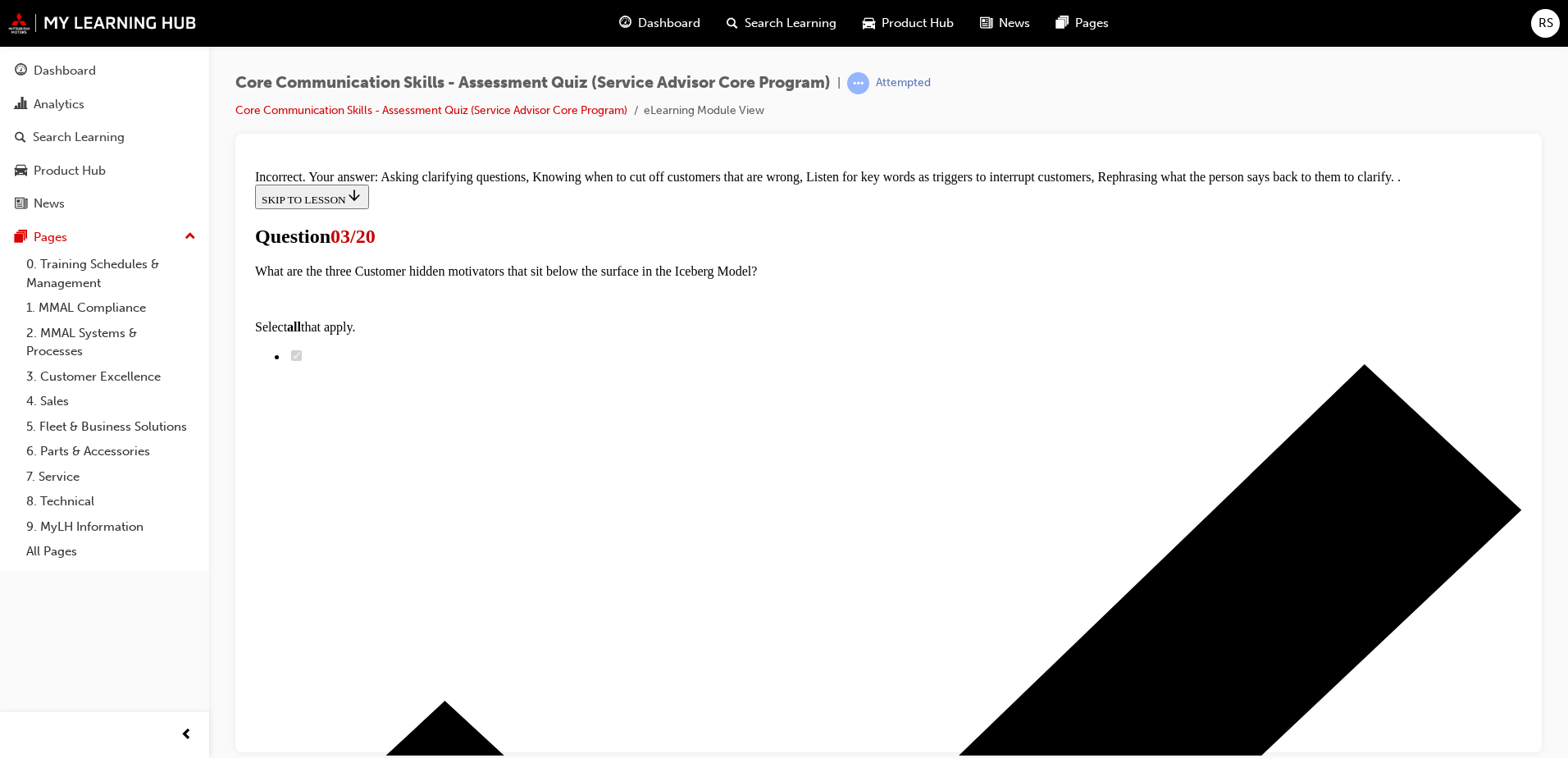
scroll to position [293, 0]
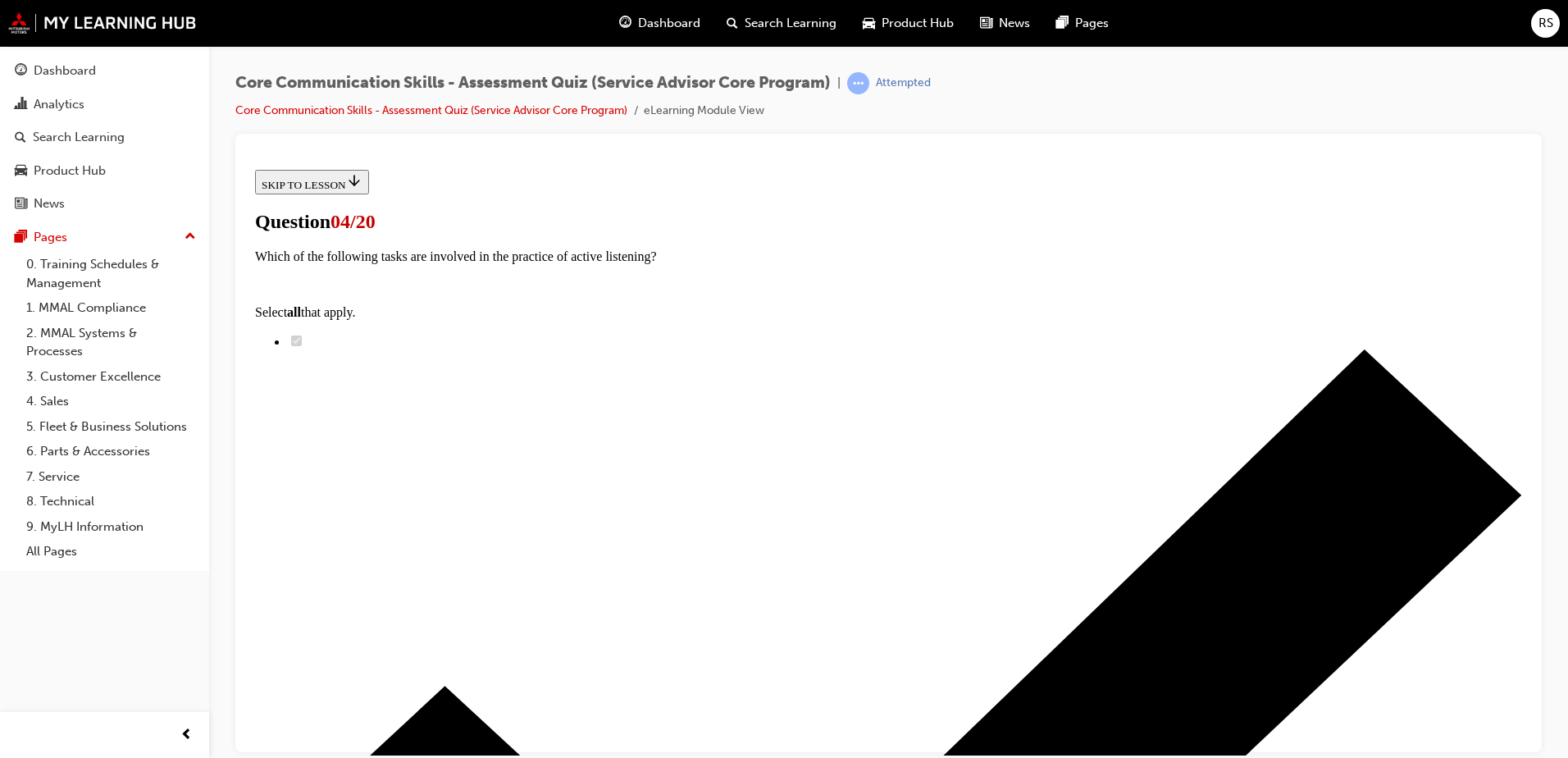
scroll to position [82, 0]
checkbox input "true"
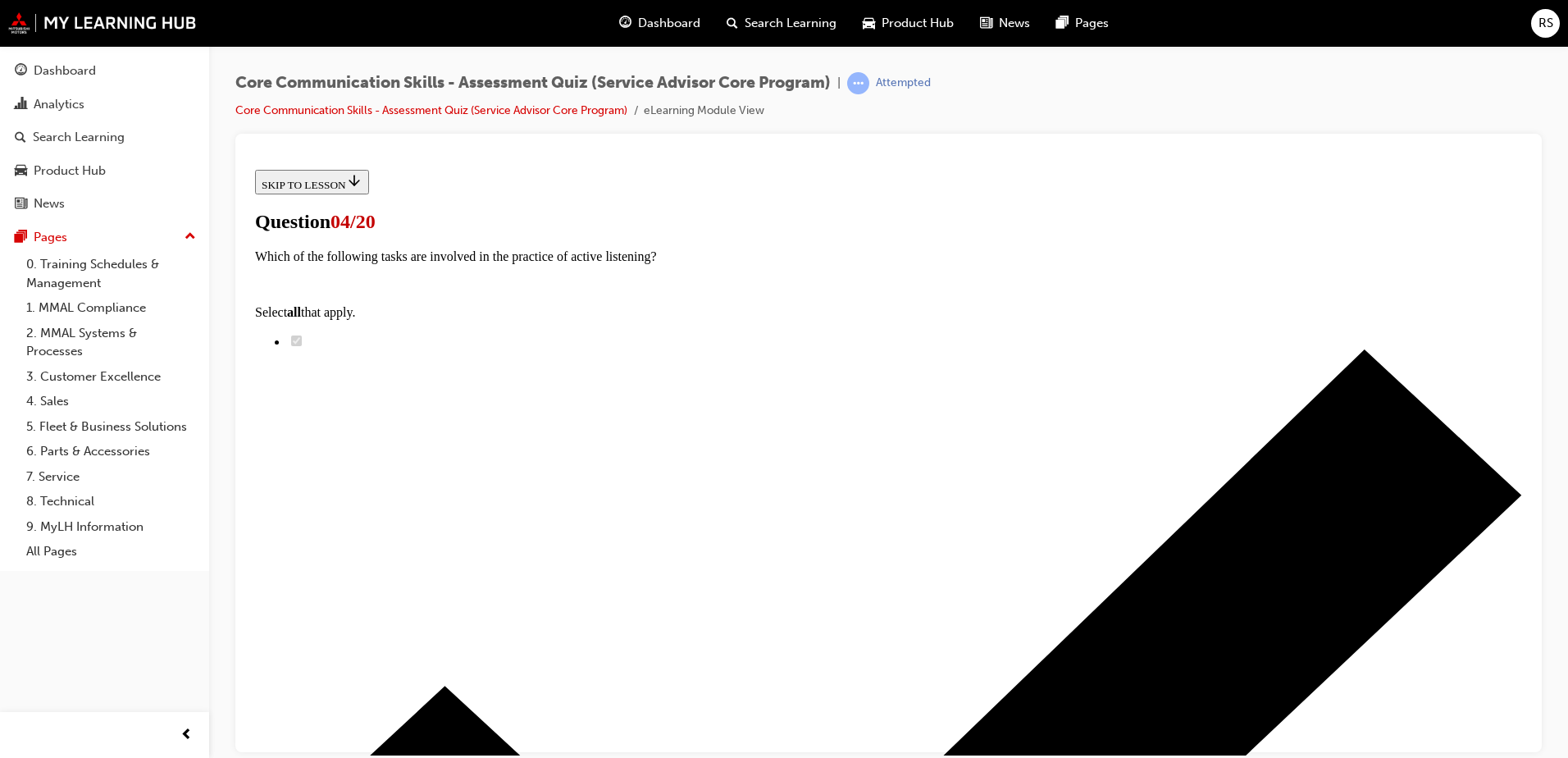
checkbox input "true"
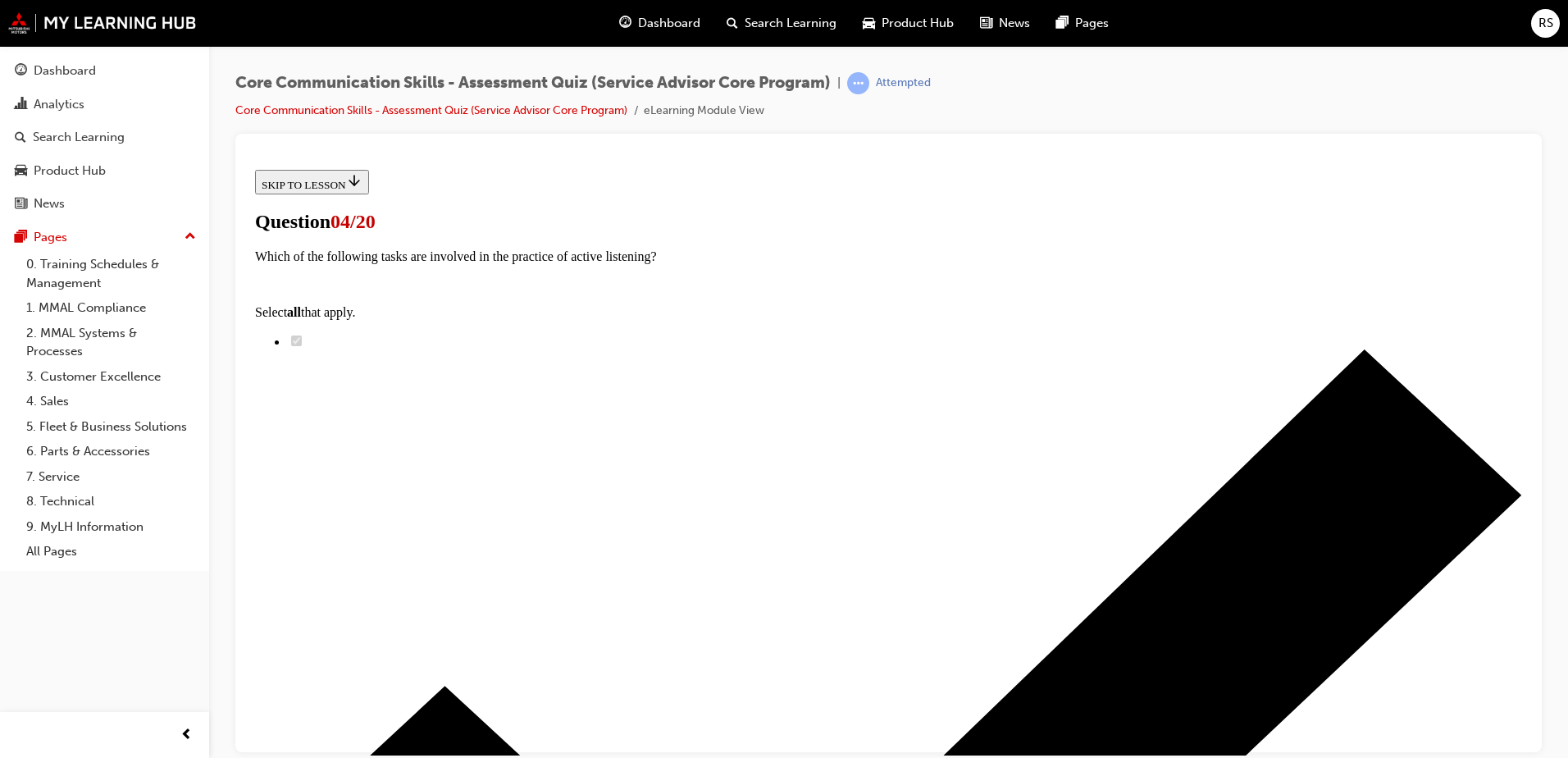
checkbox input "true"
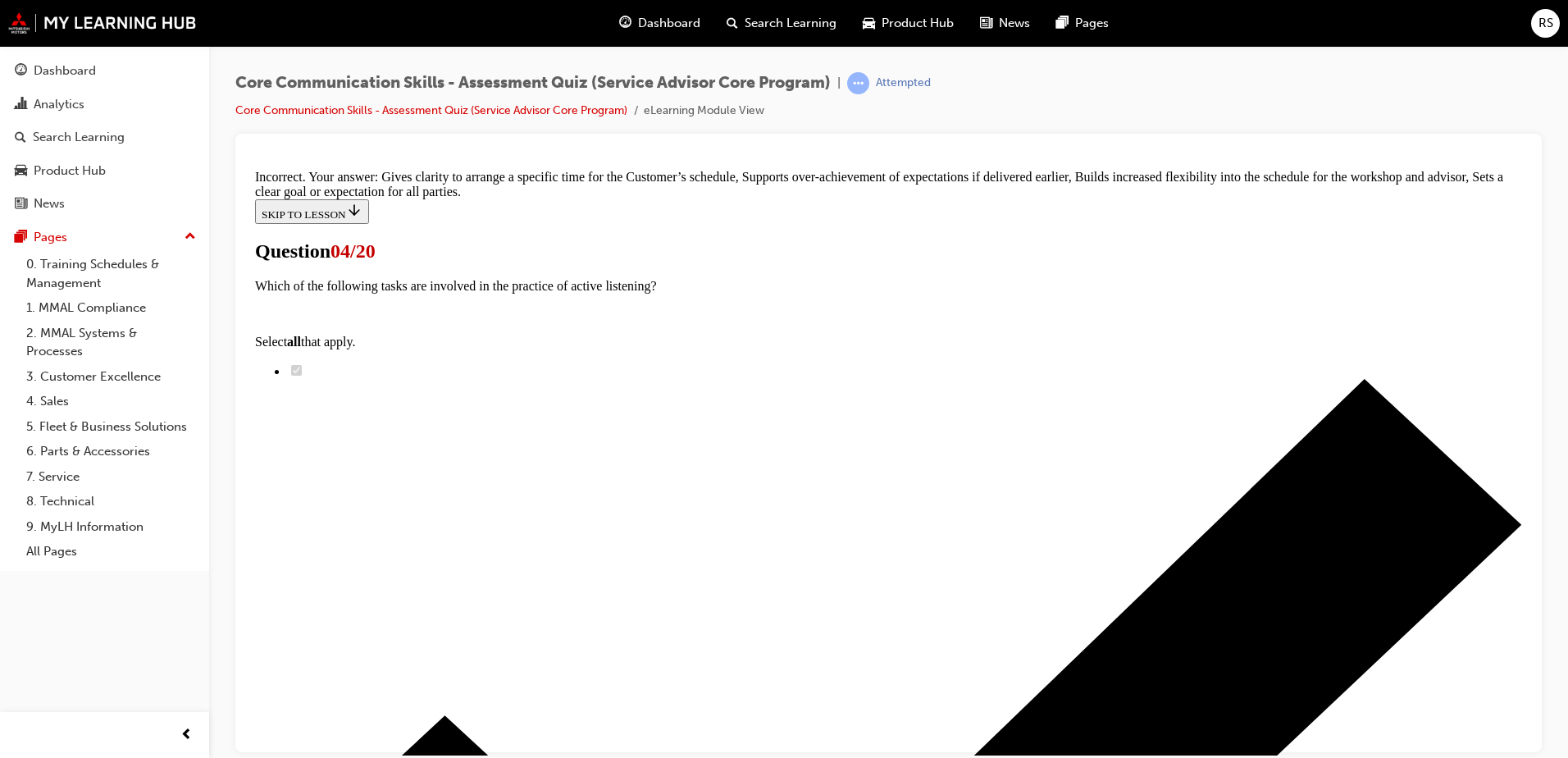
scroll to position [338, 0]
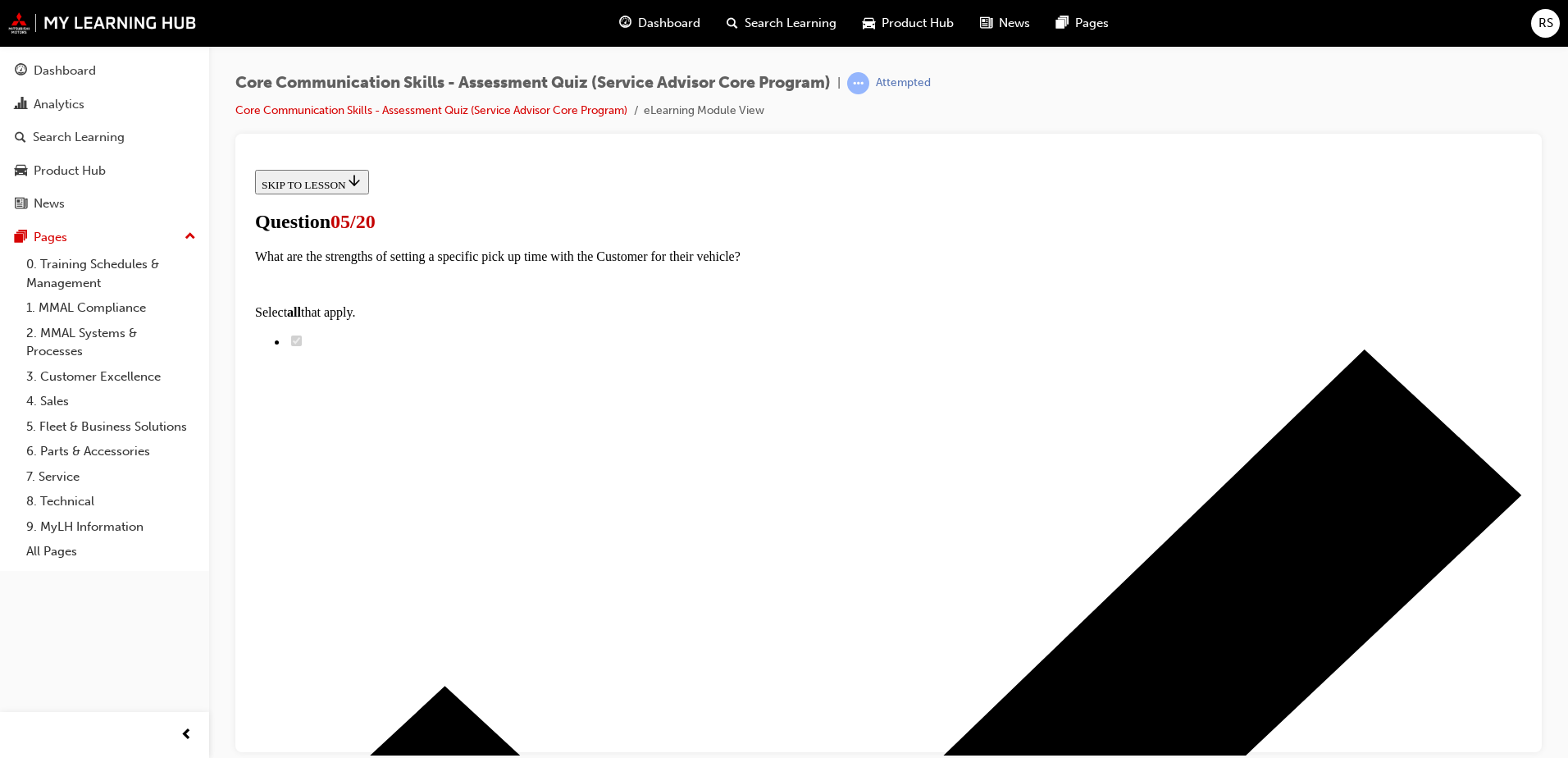
scroll to position [0, 0]
radio input "true"
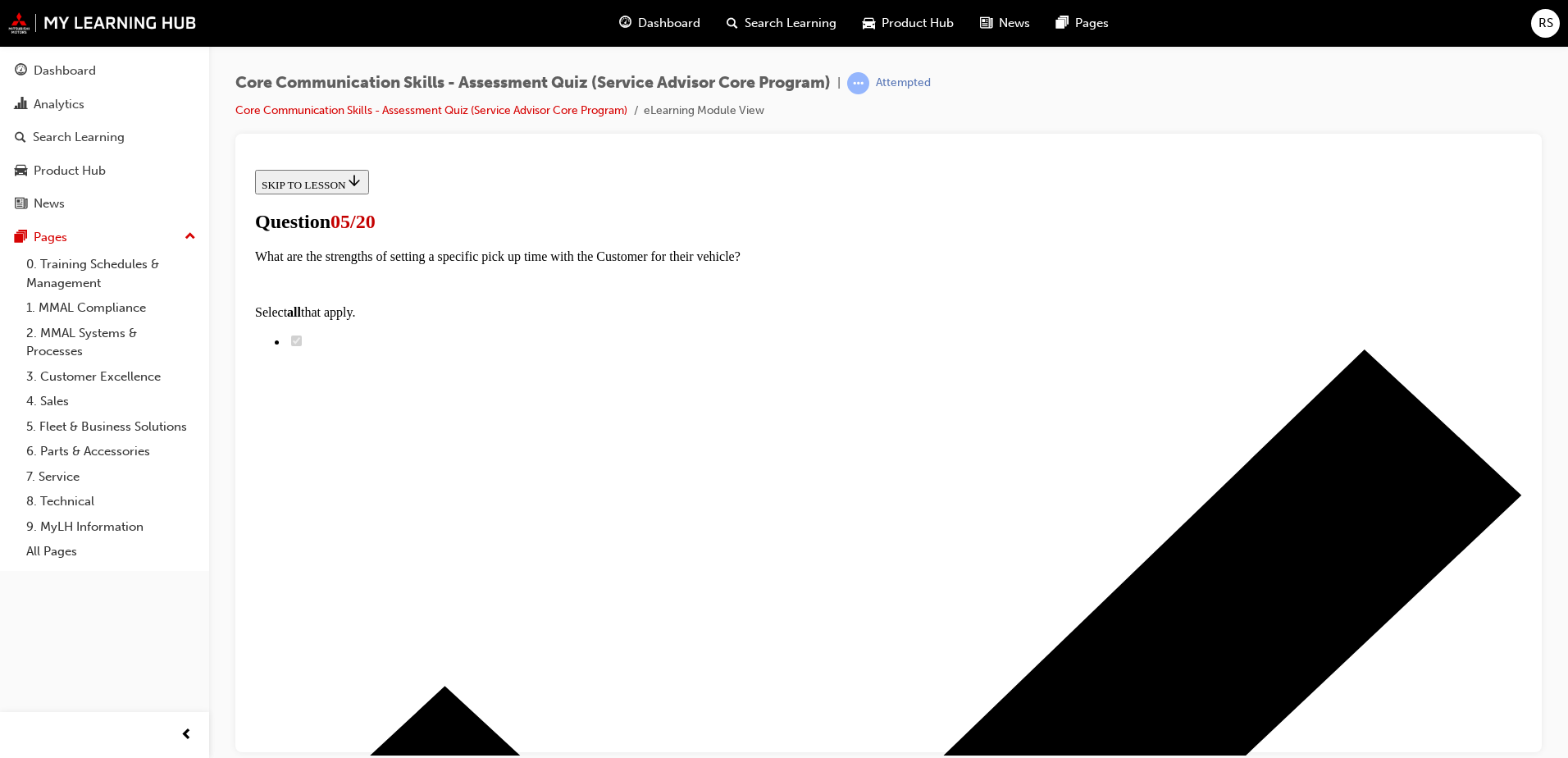
radio input "true"
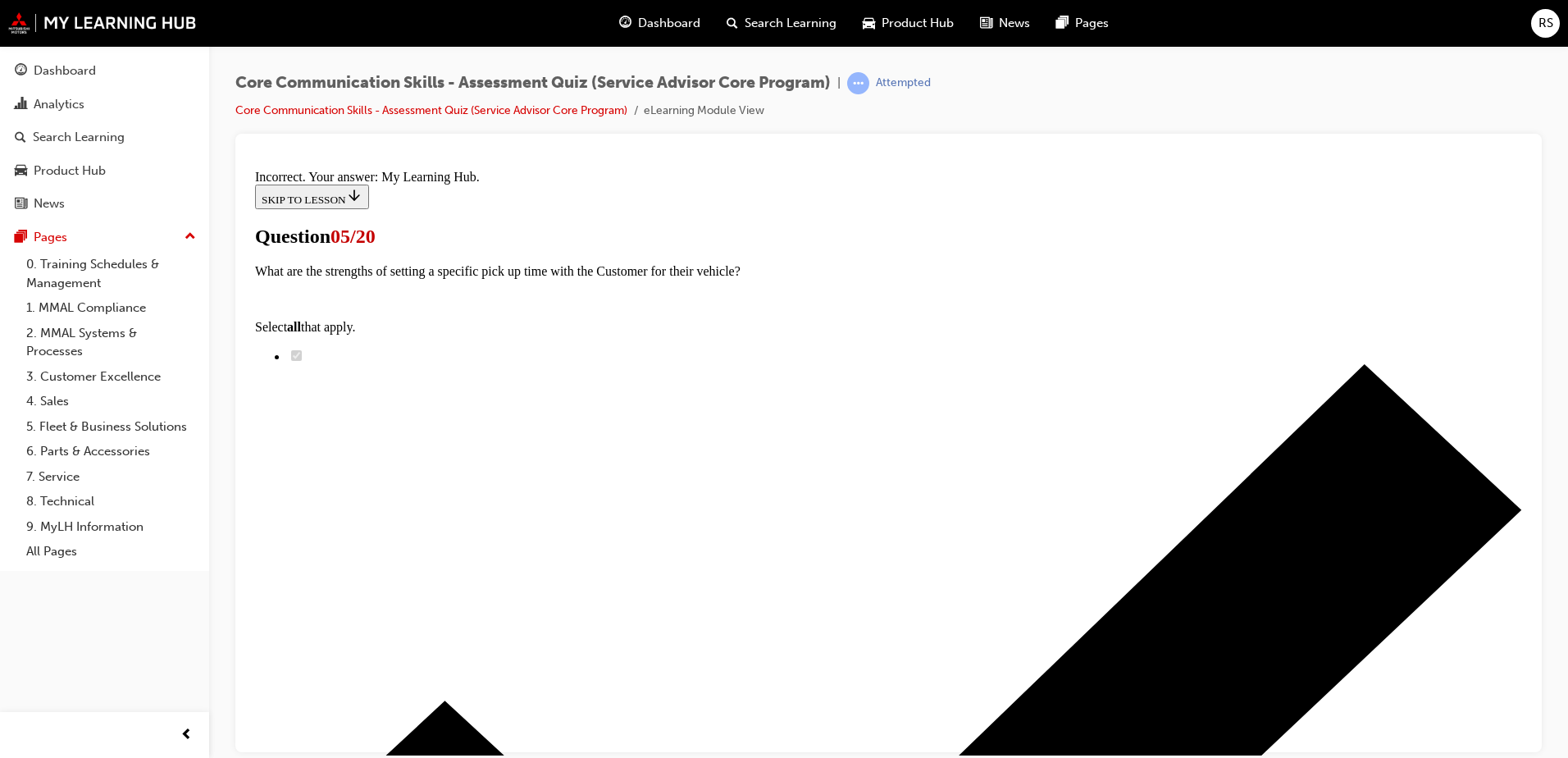
scroll to position [155, 0]
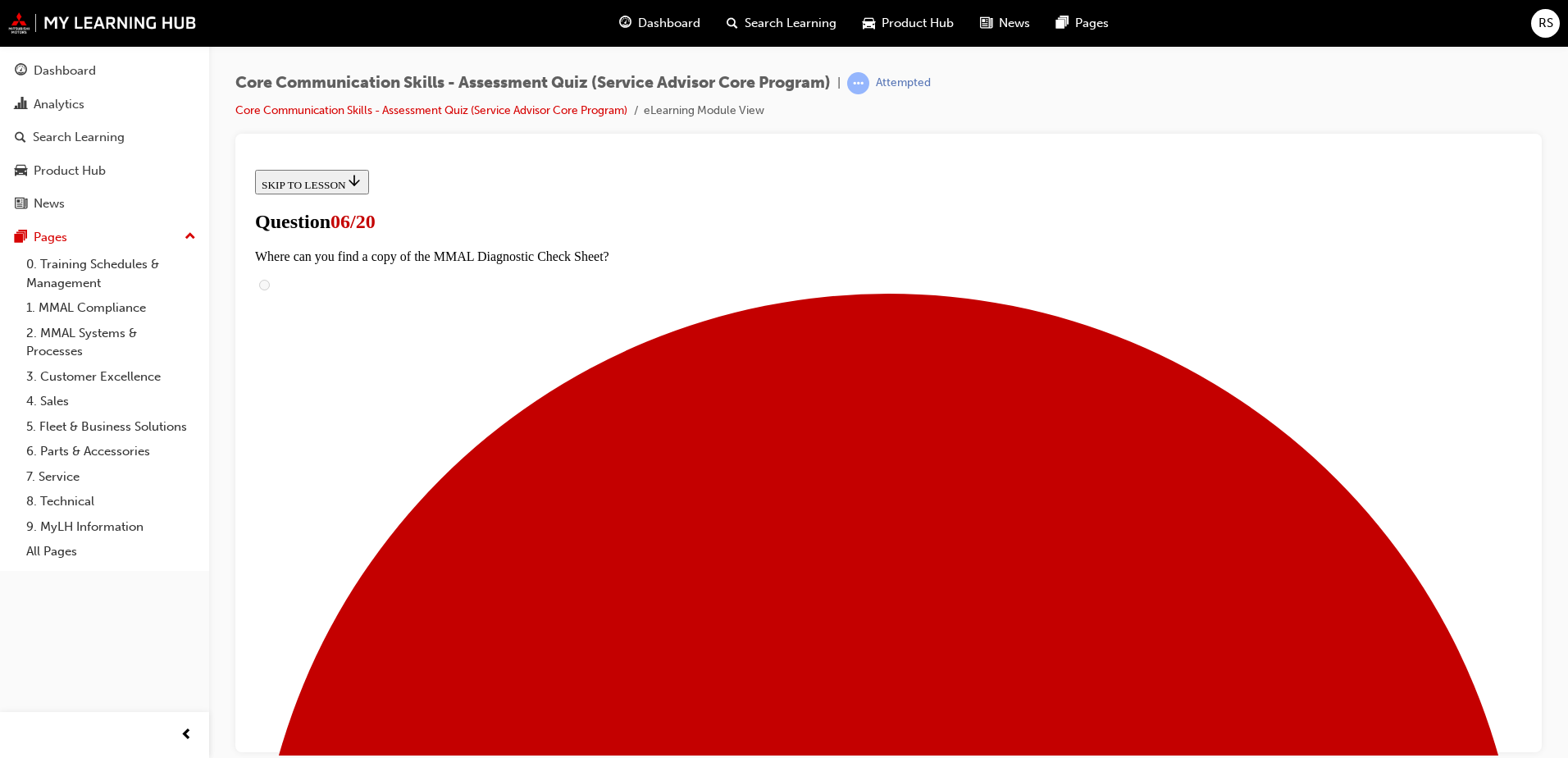
scroll to position [120, 0]
radio input "true"
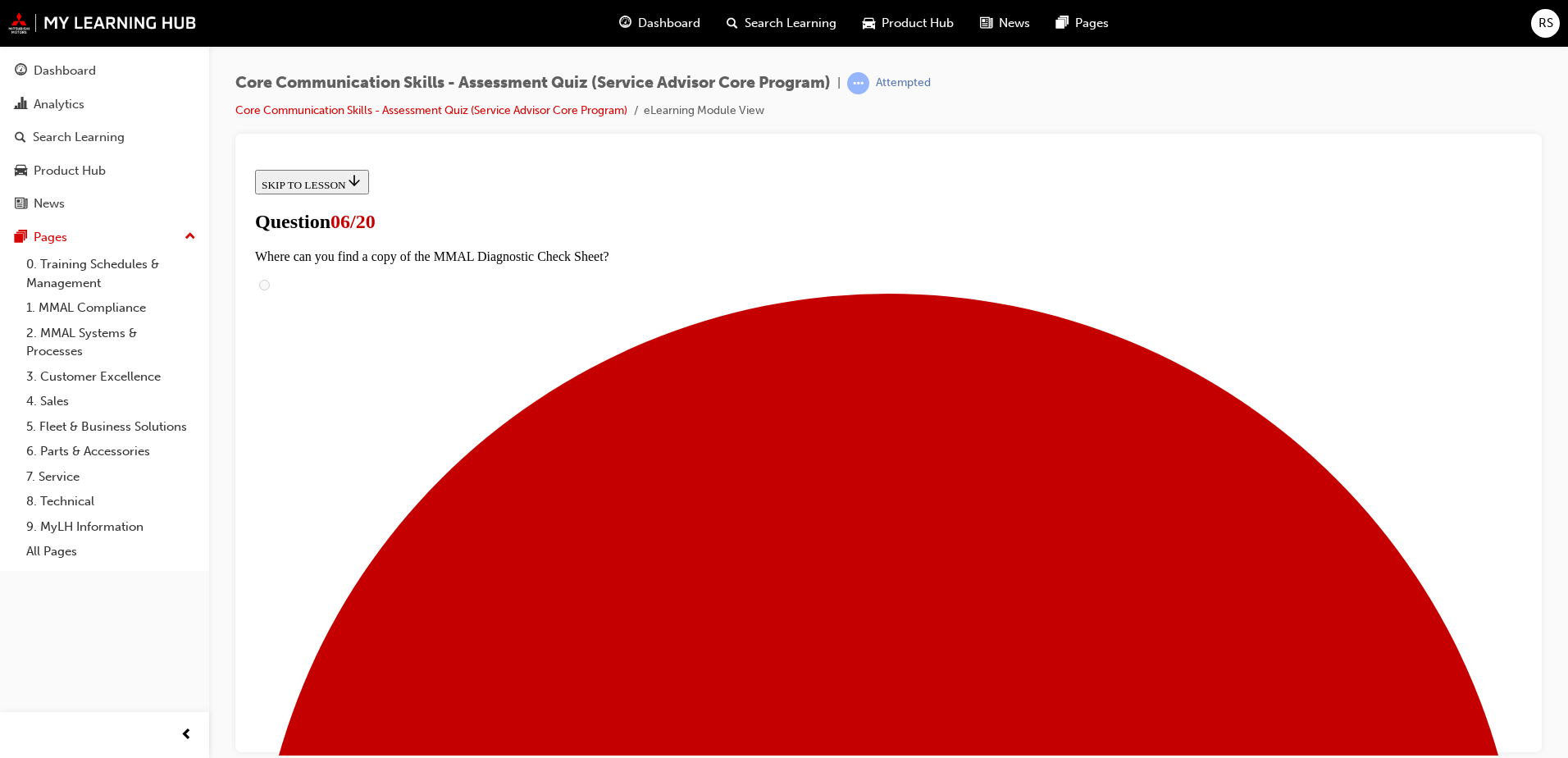
radio input "true"
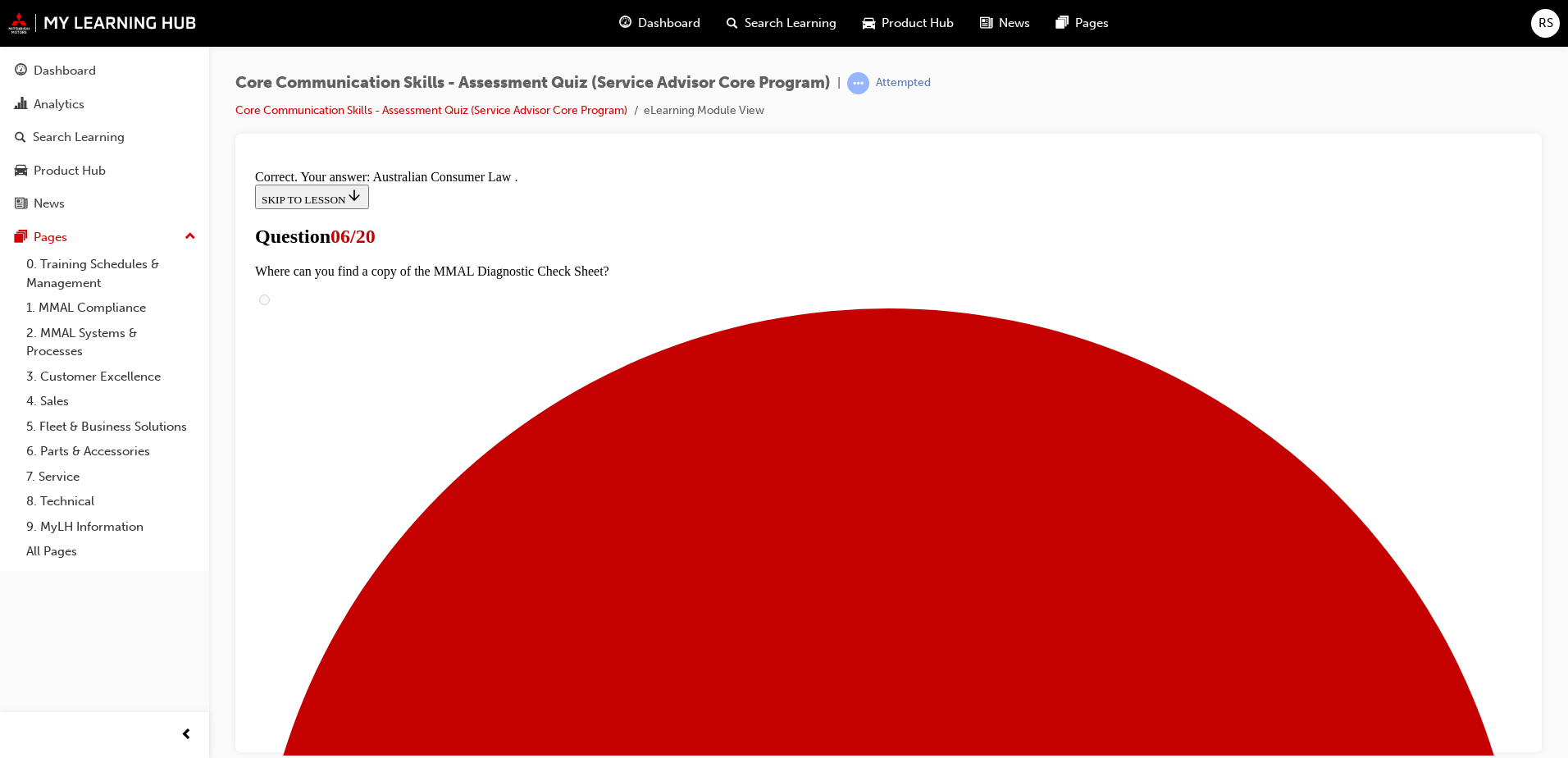
scroll to position [172, 0]
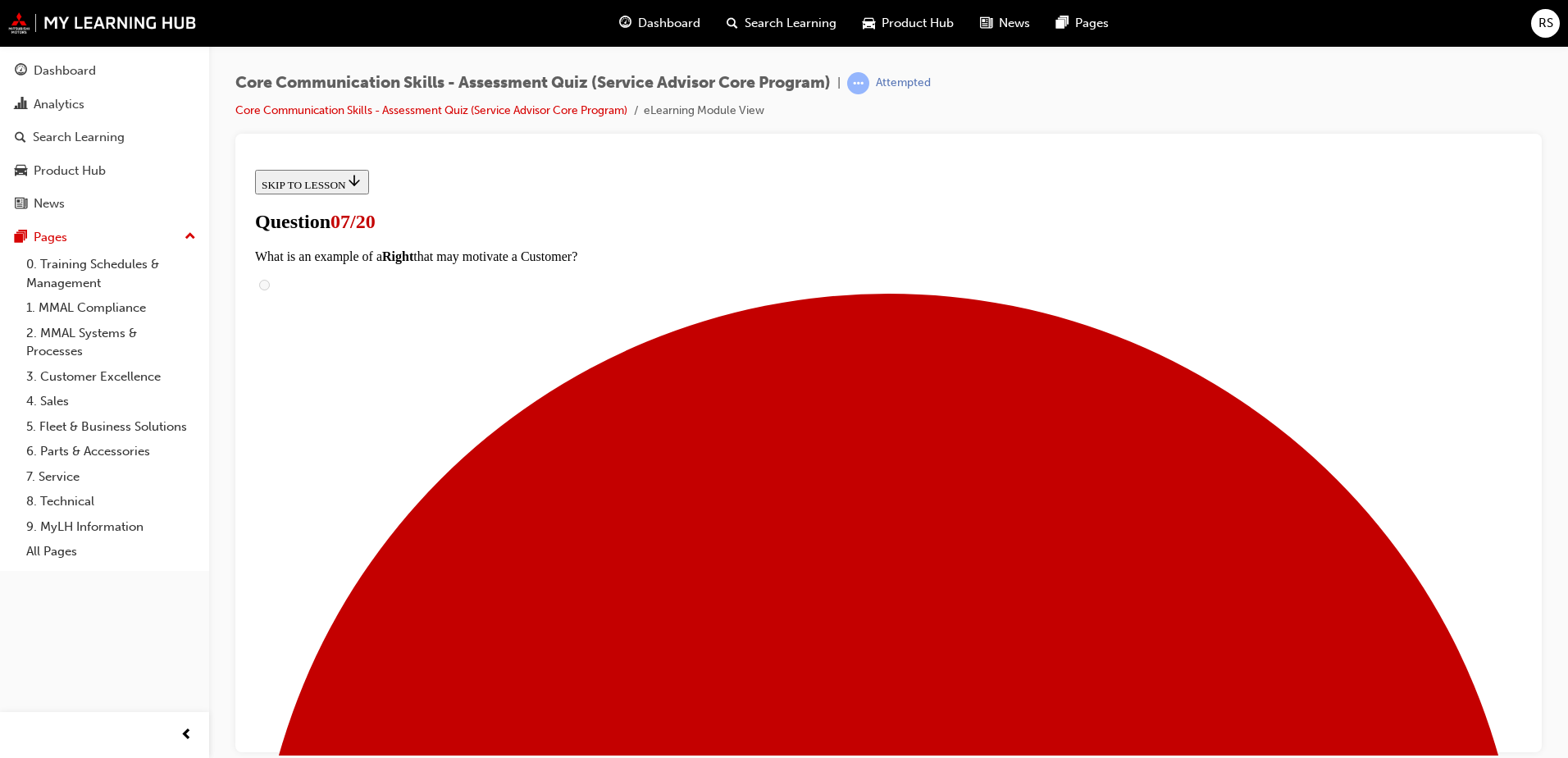
radio input "true"
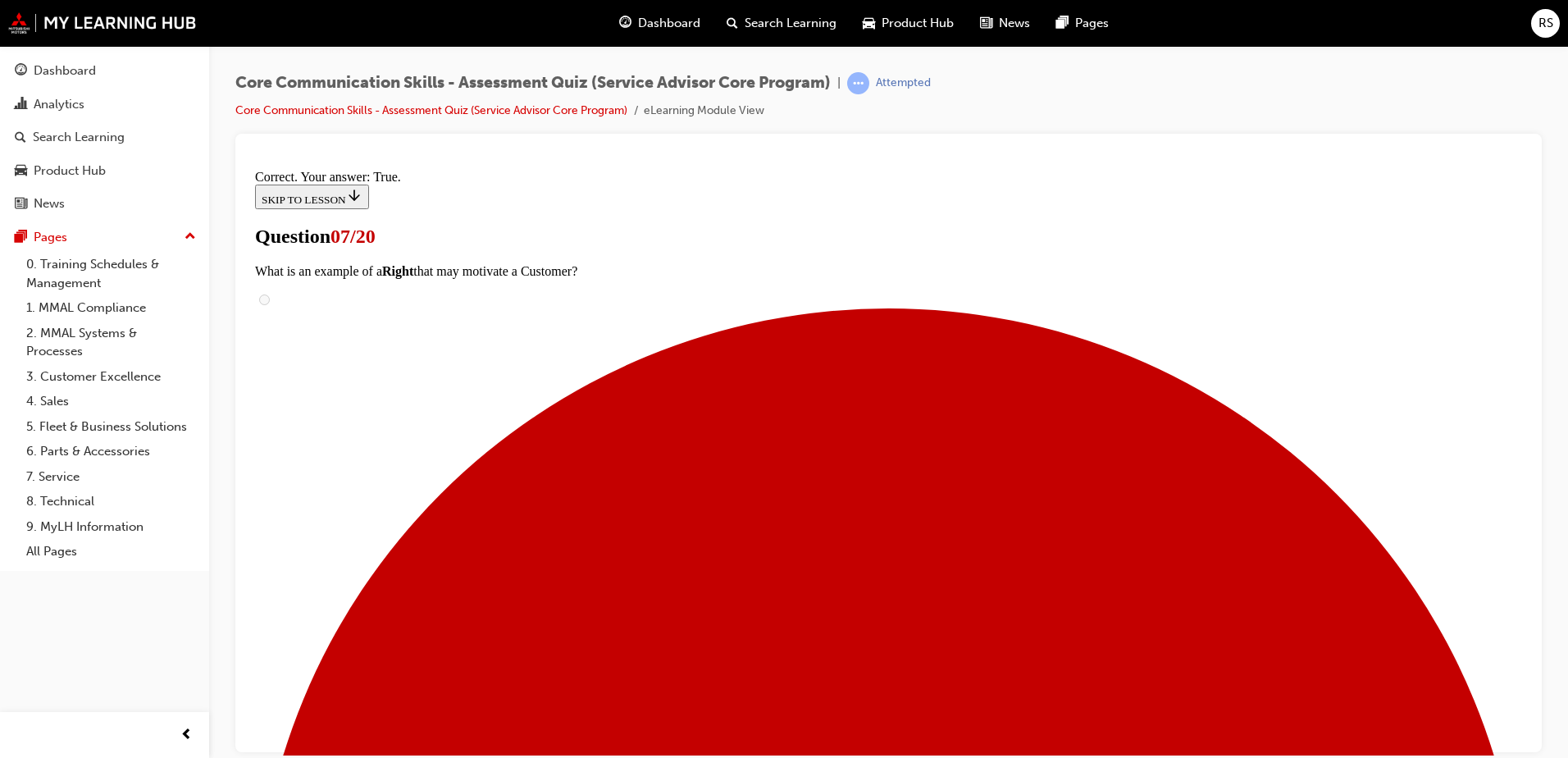
scroll to position [189, 0]
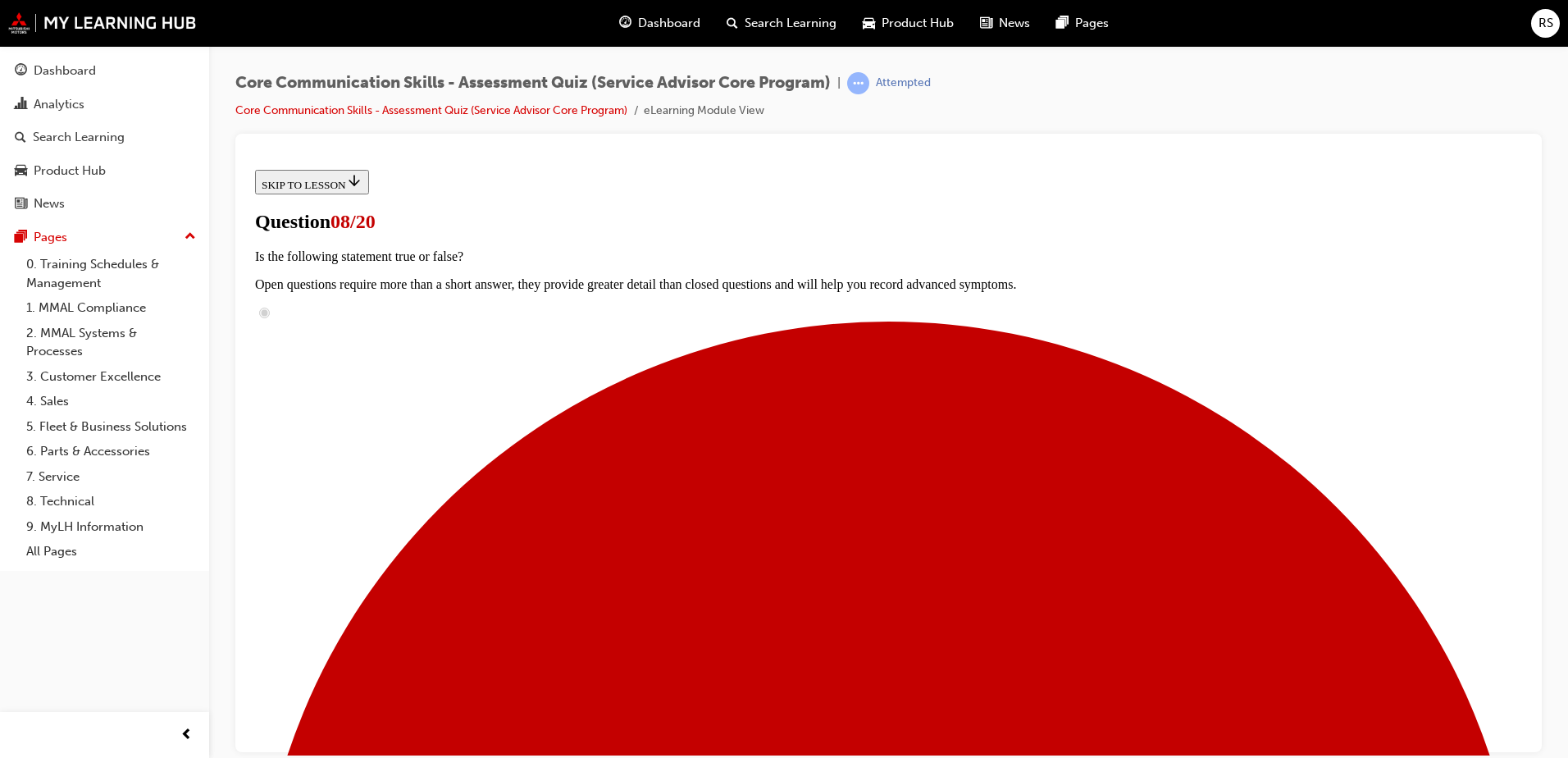
scroll to position [246, 0]
checkbox input "true"
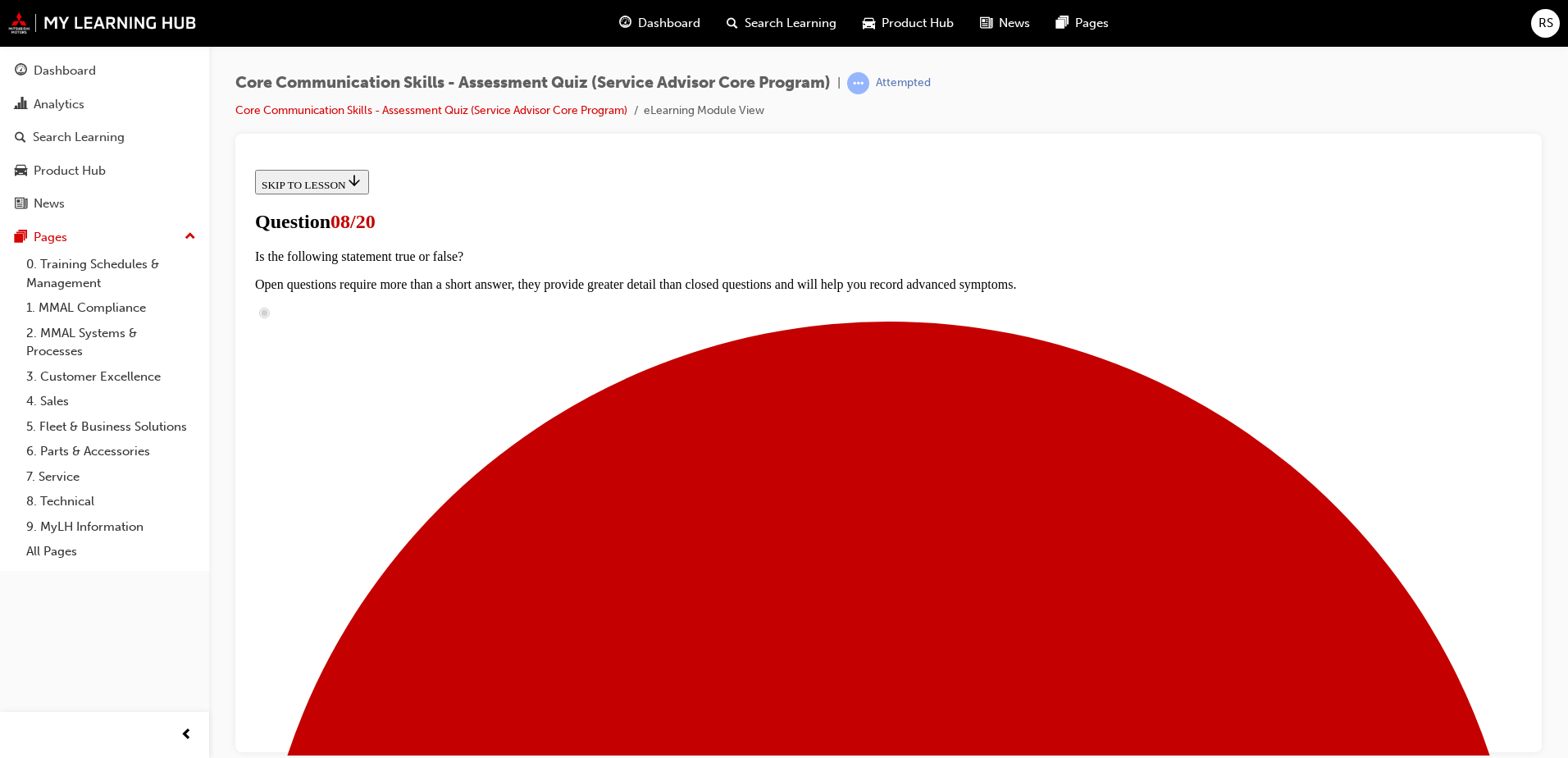
checkbox input "true"
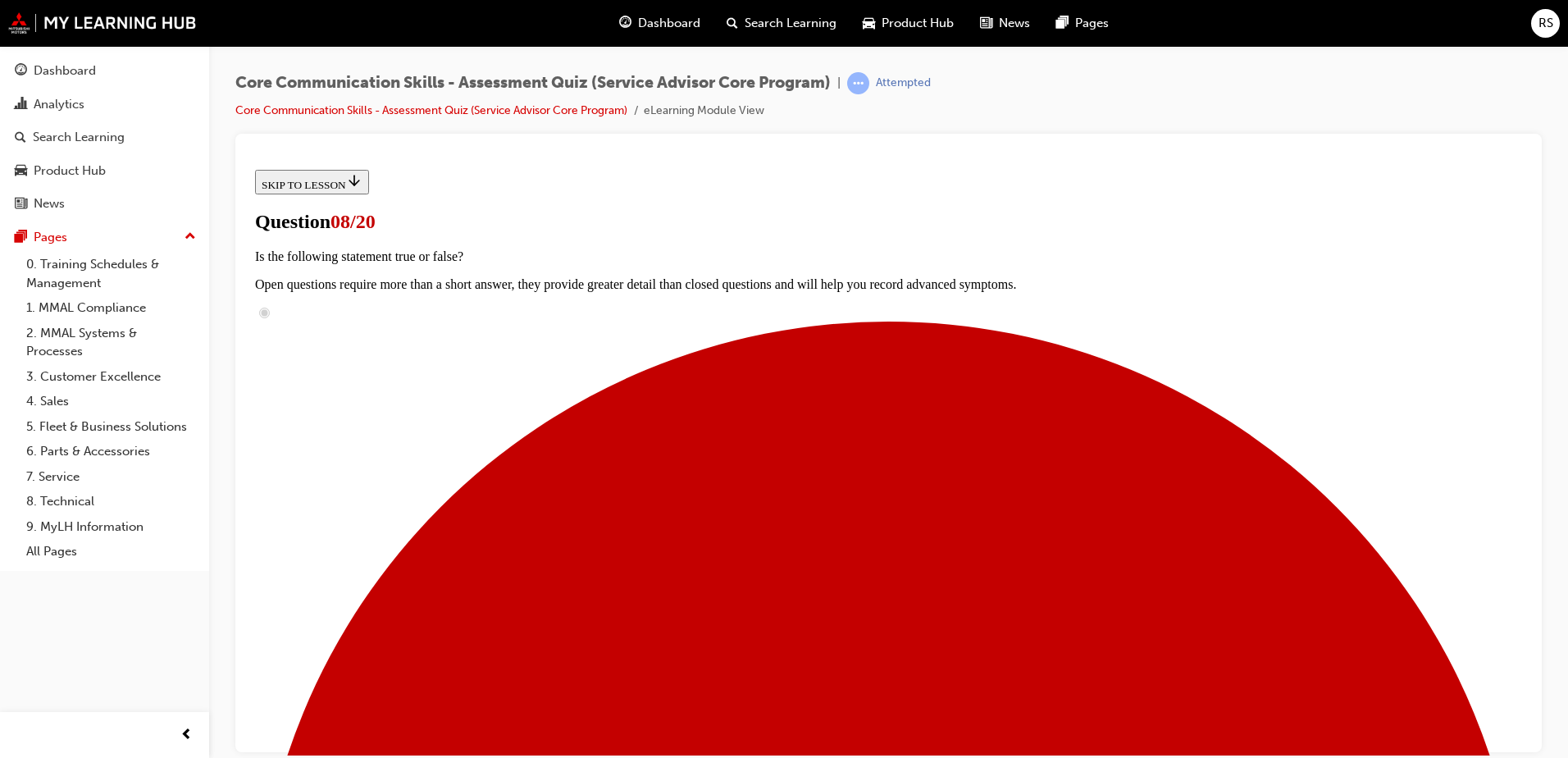
checkbox input "true"
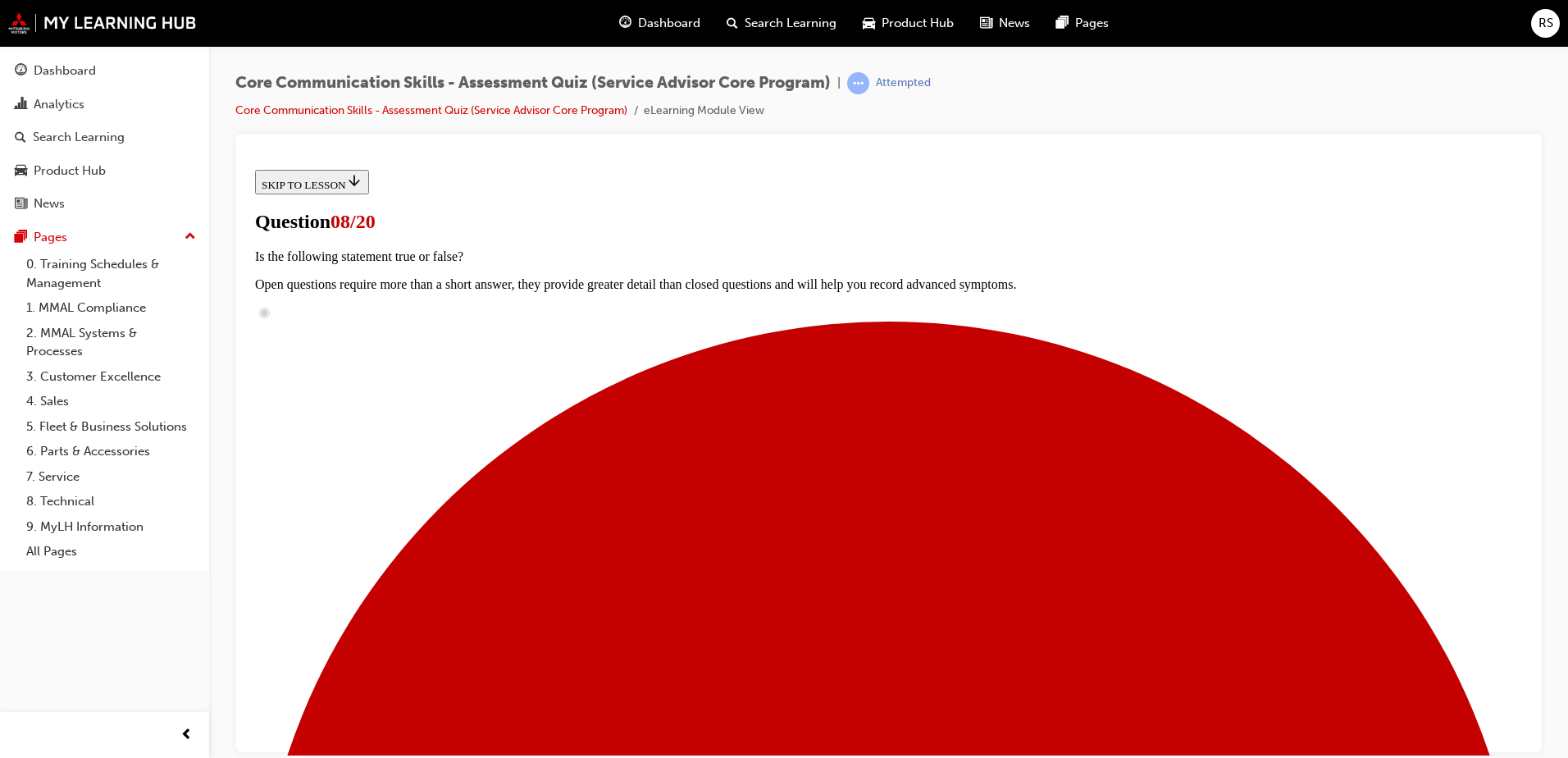
checkbox input "true"
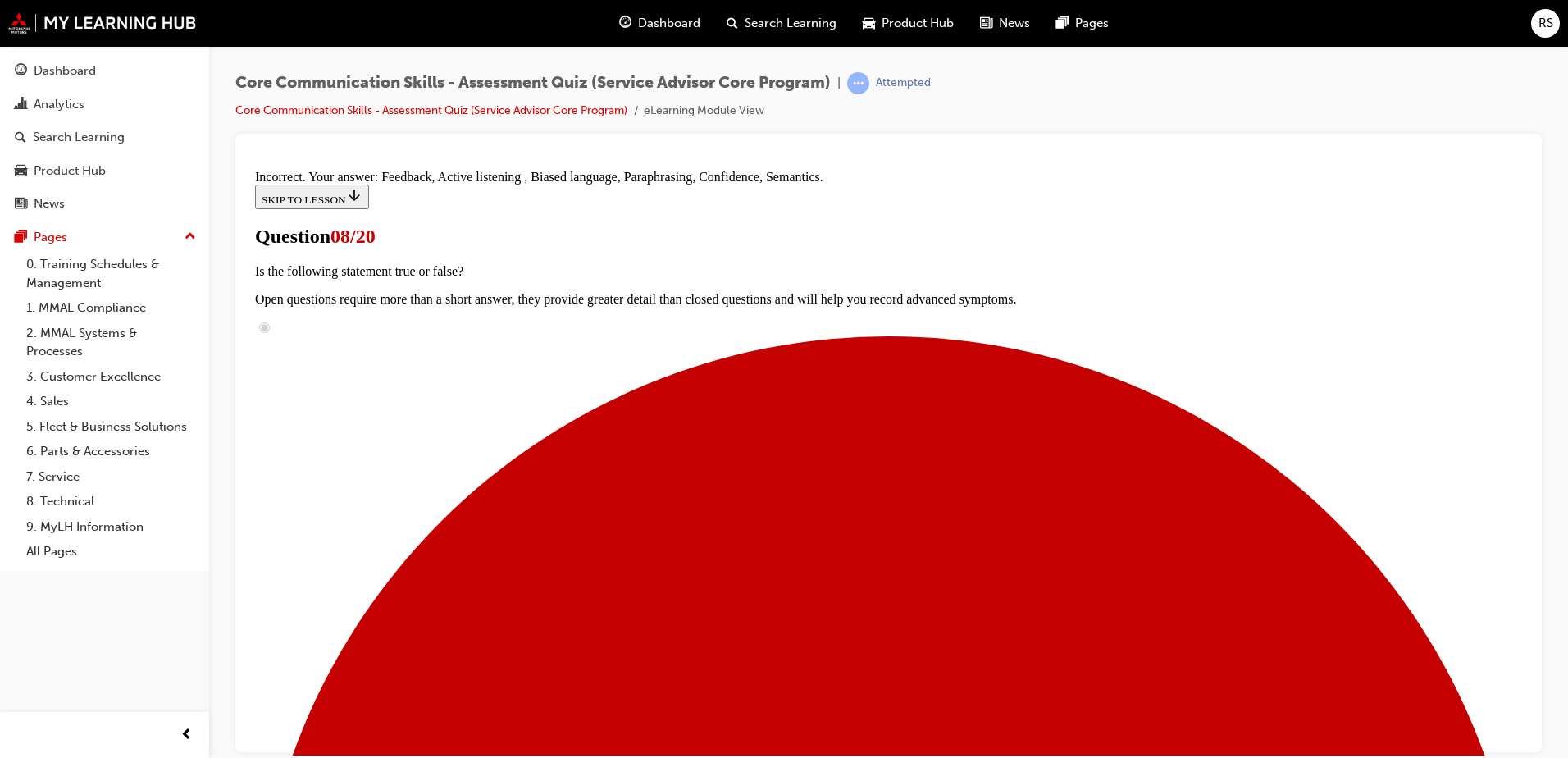
scroll to position [424, 0]
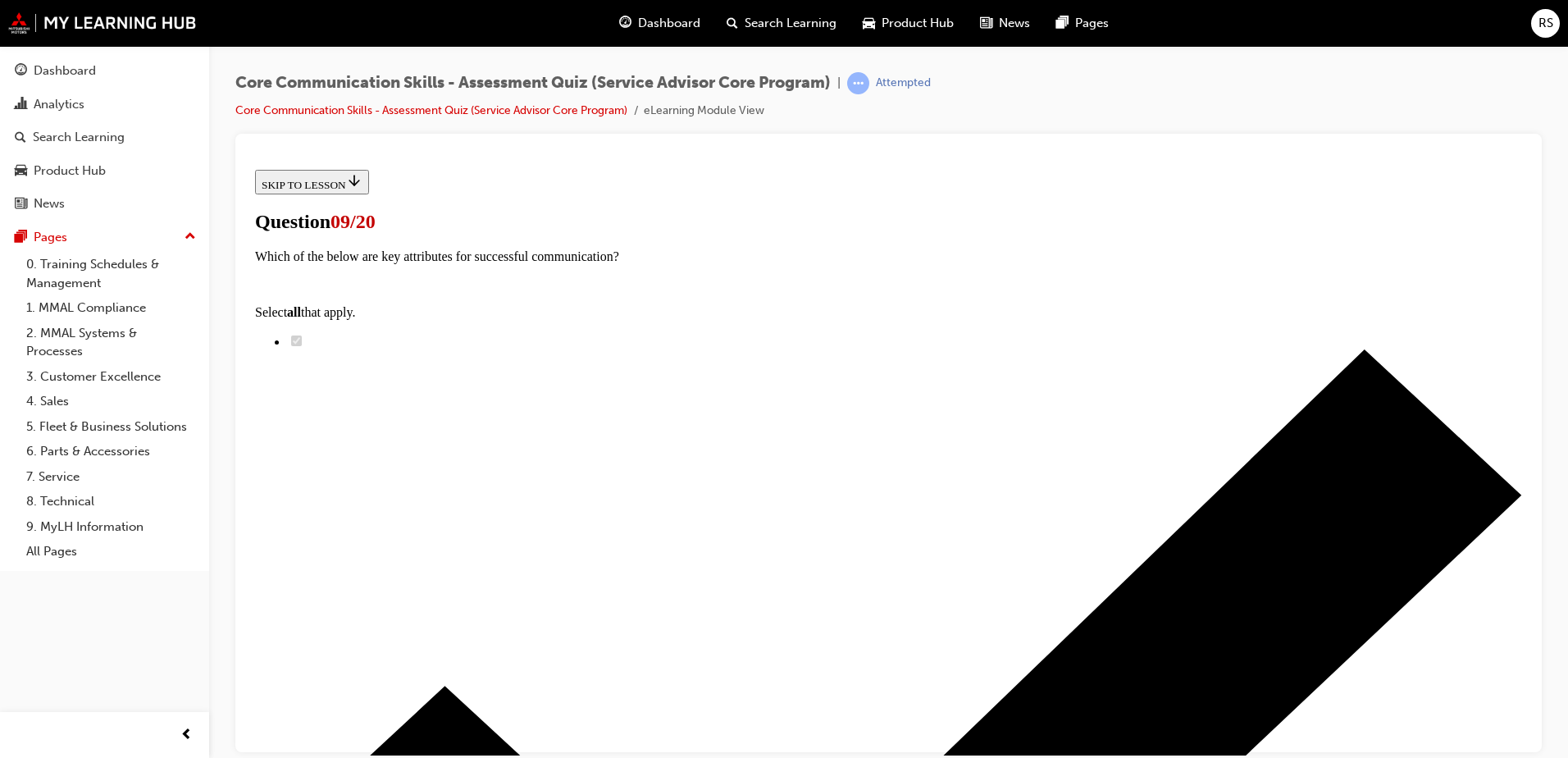
scroll to position [82, 0]
radio input "true"
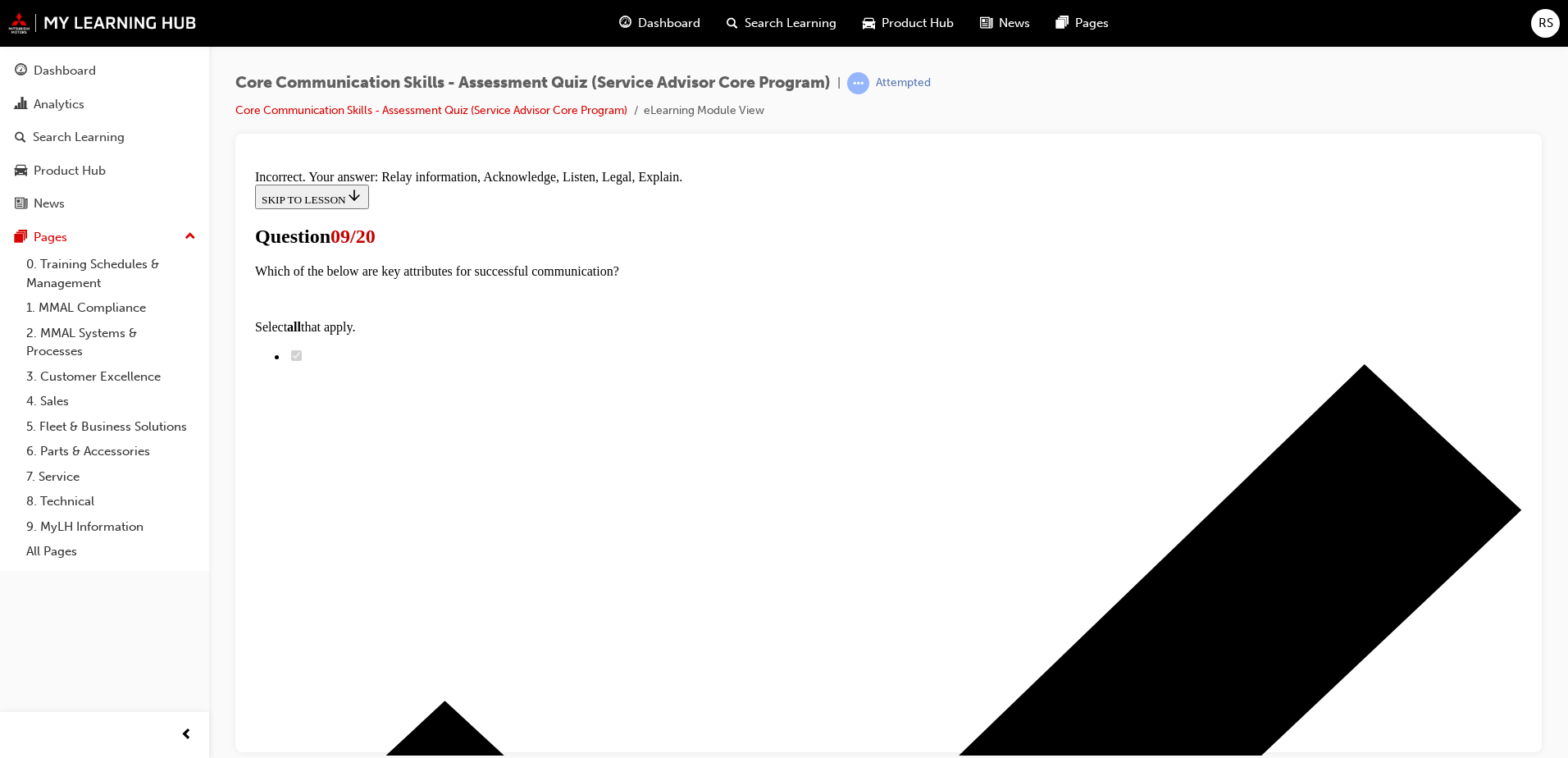
scroll to position [265, 0]
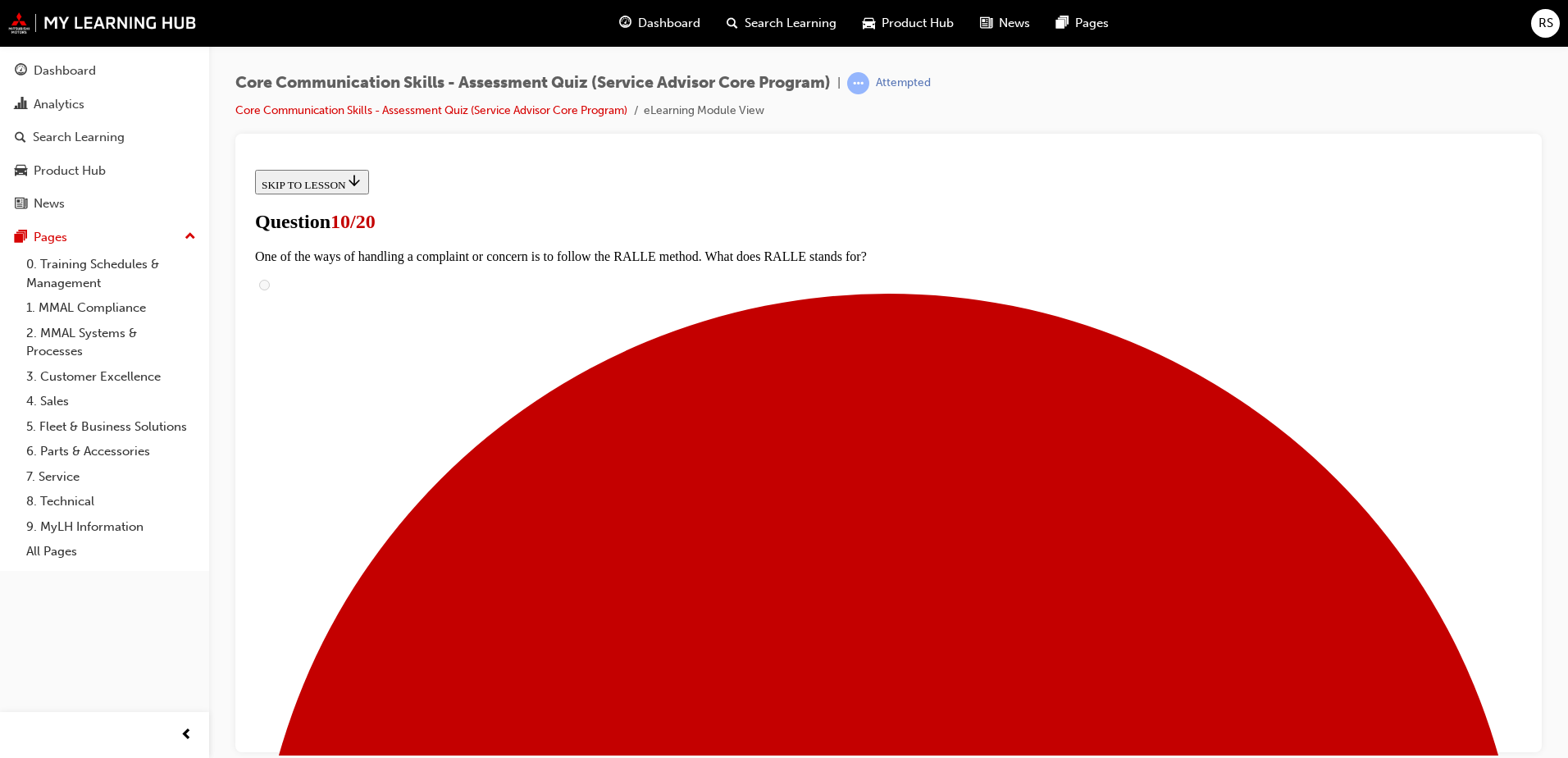
checkbox input "true"
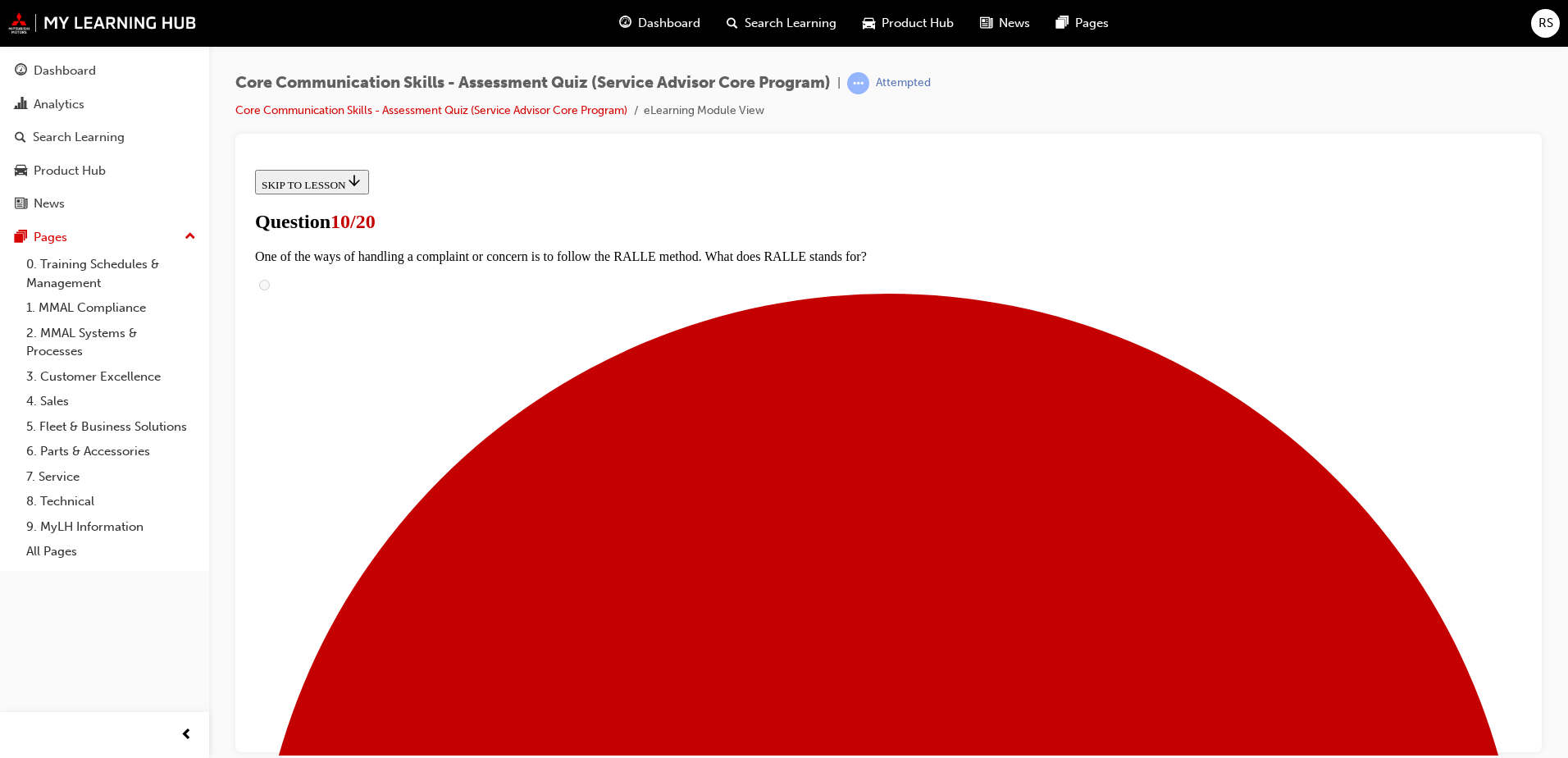
checkbox input "true"
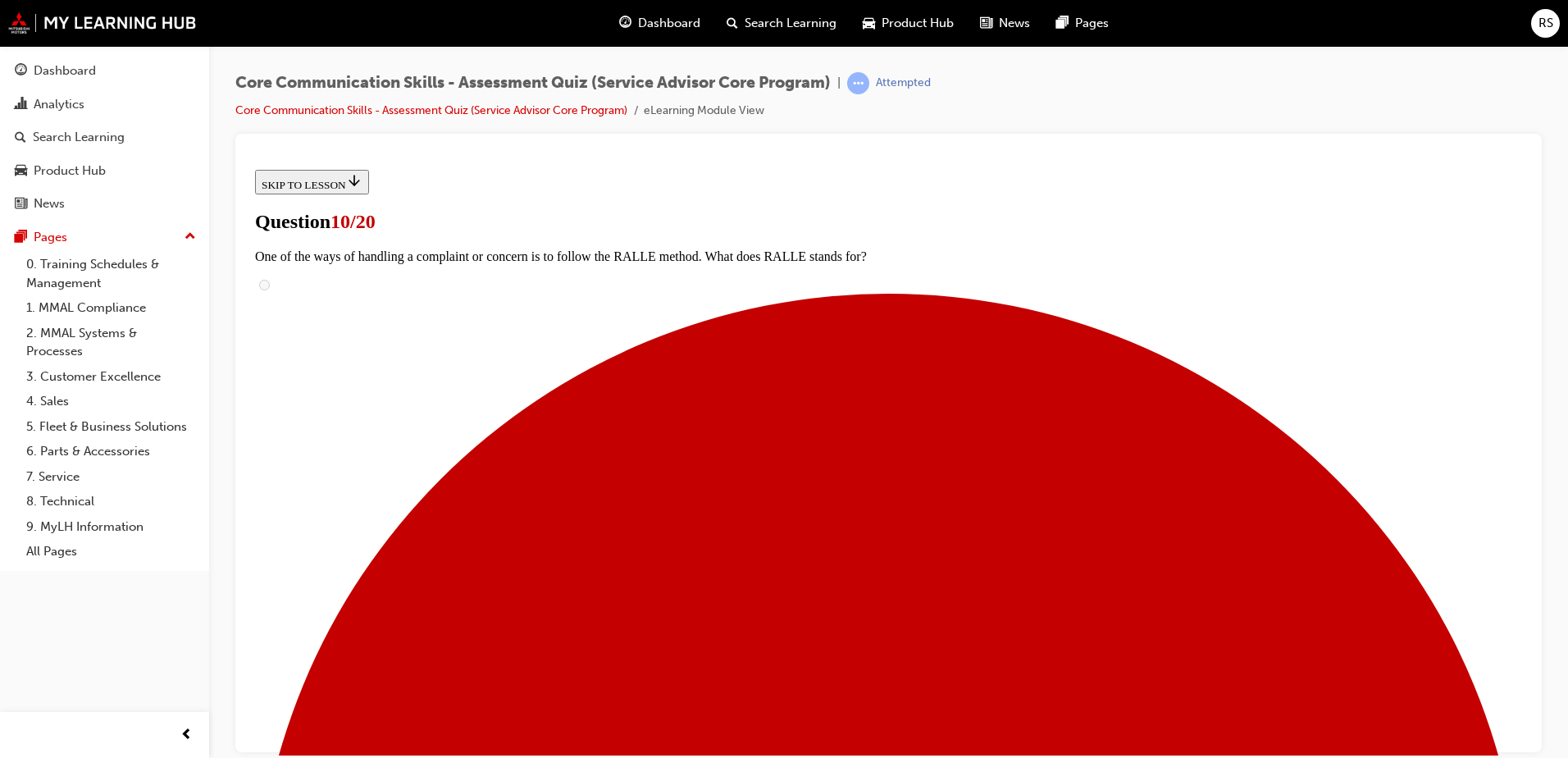
checkbox input "true"
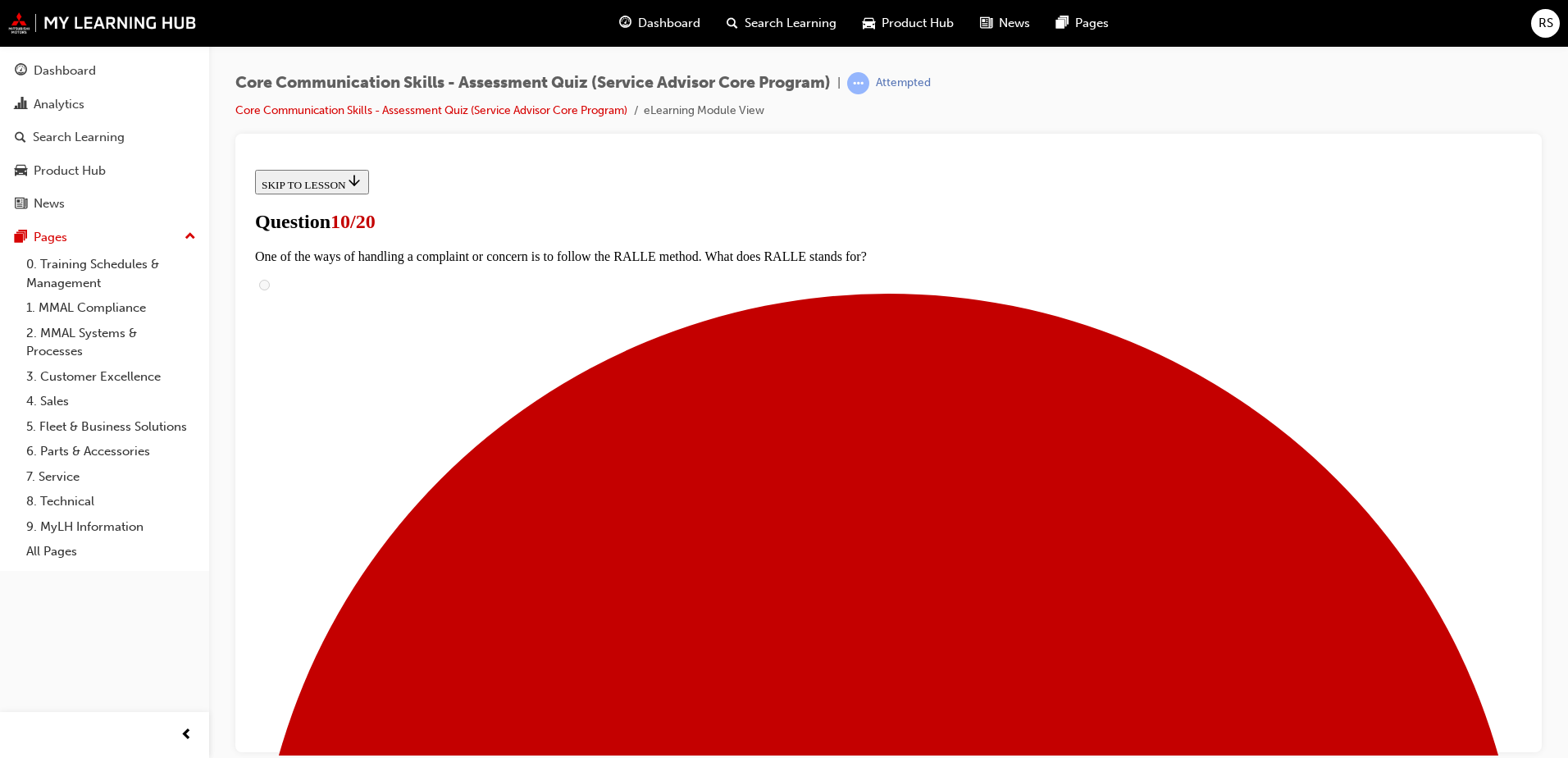
checkbox input "true"
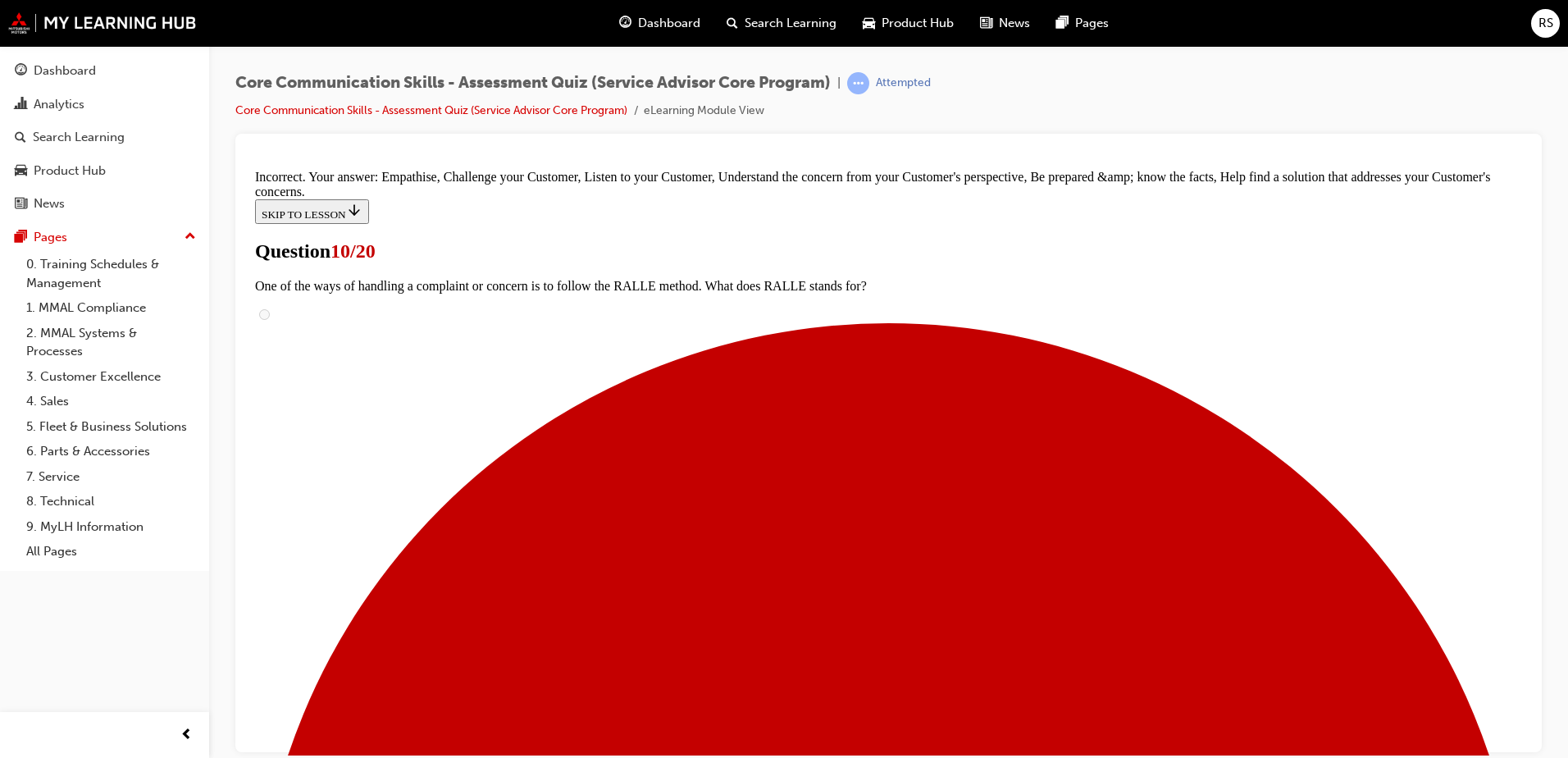
scroll to position [424, 0]
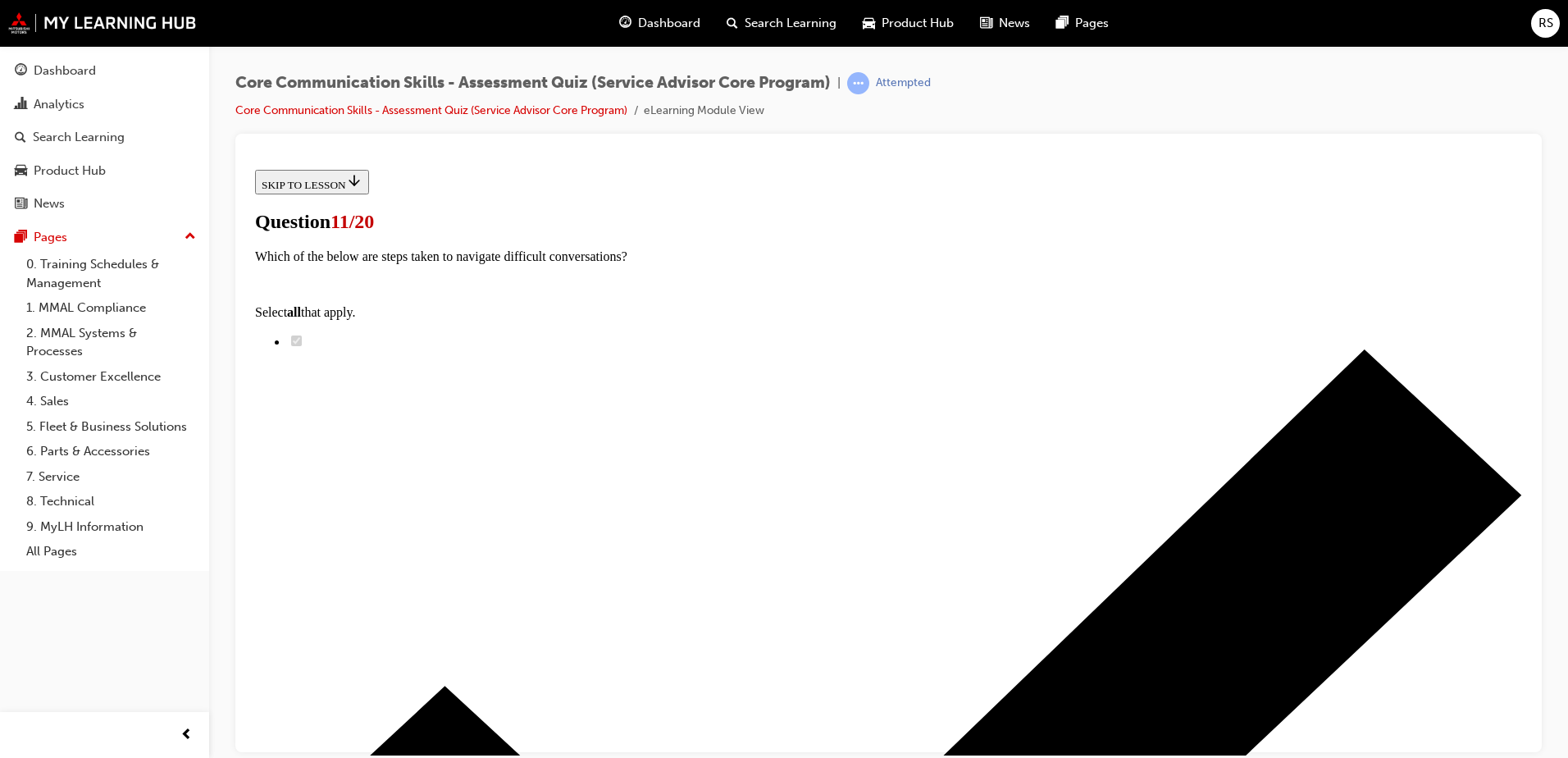
scroll to position [120, 0]
radio input "true"
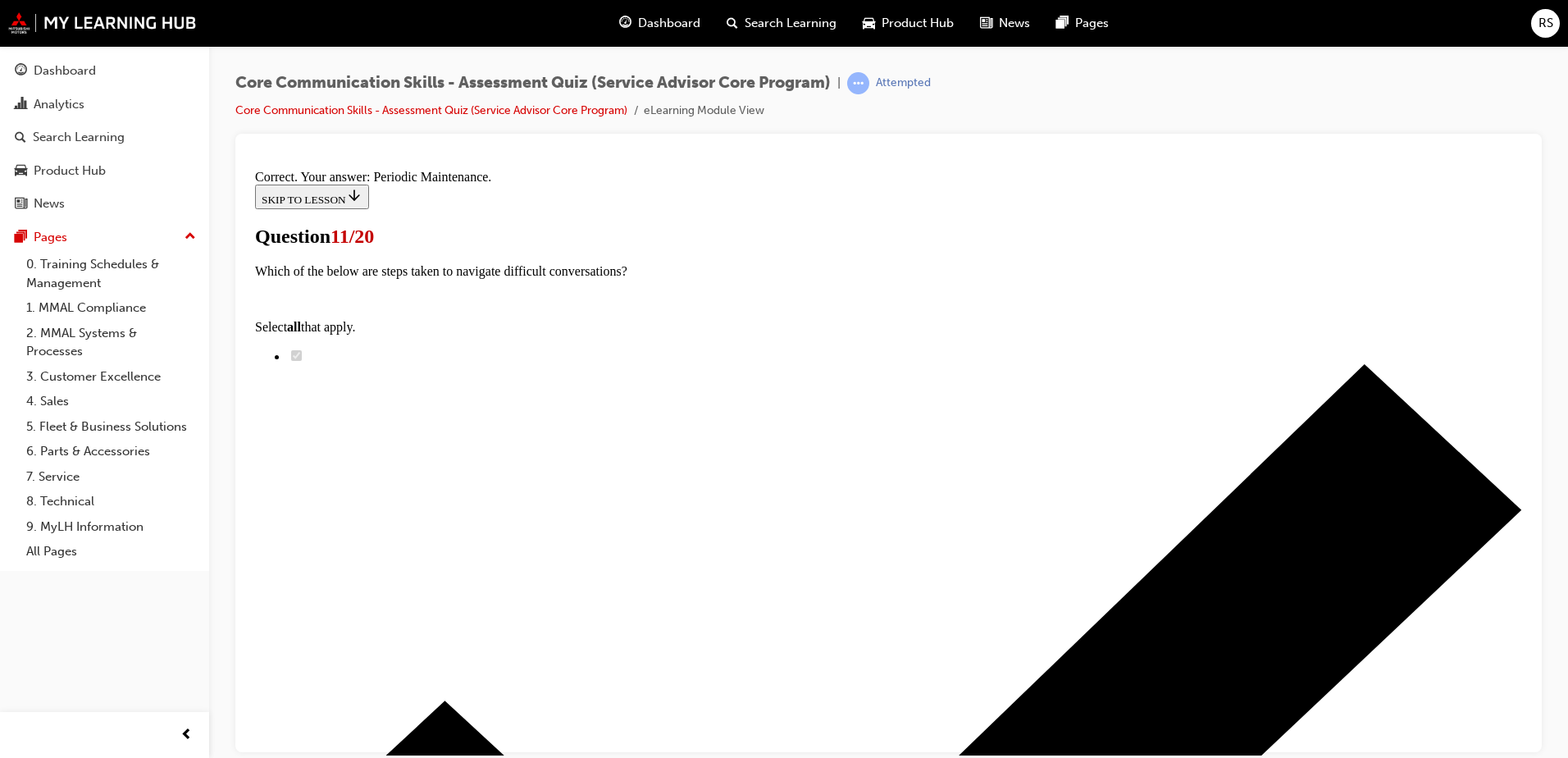
scroll to position [172, 0]
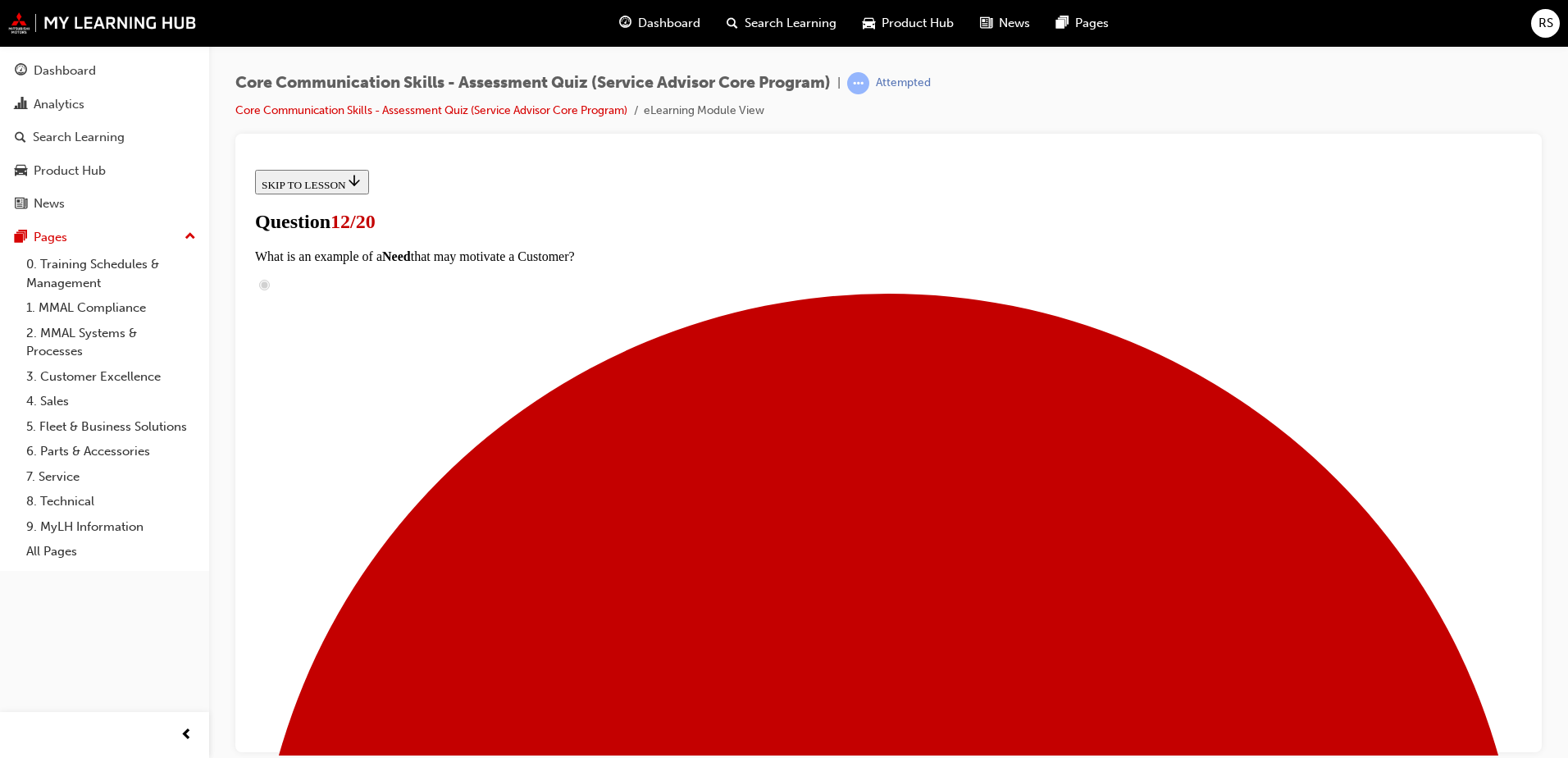
scroll to position [281, 0]
checkbox input "true"
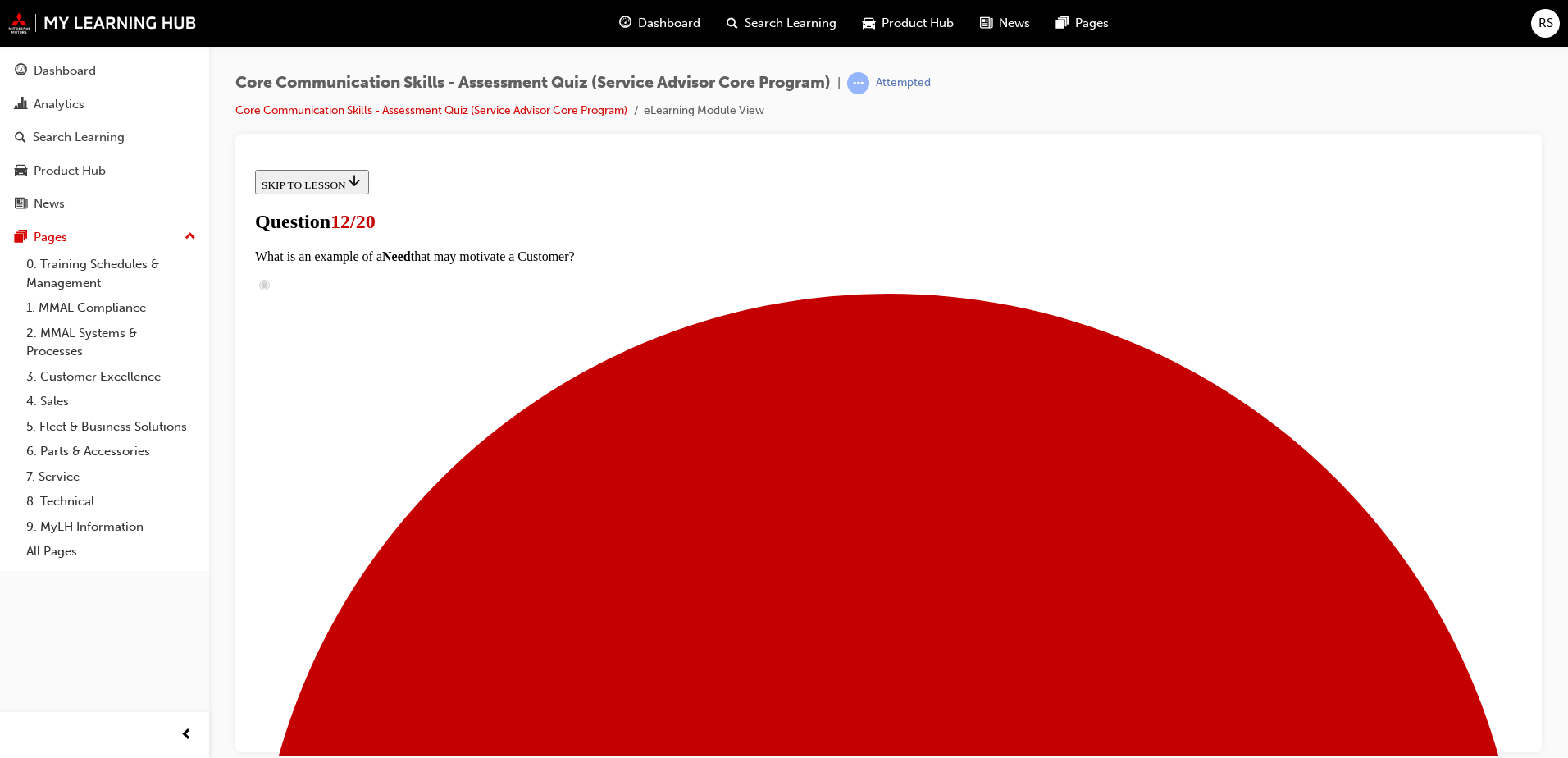
checkbox input "true"
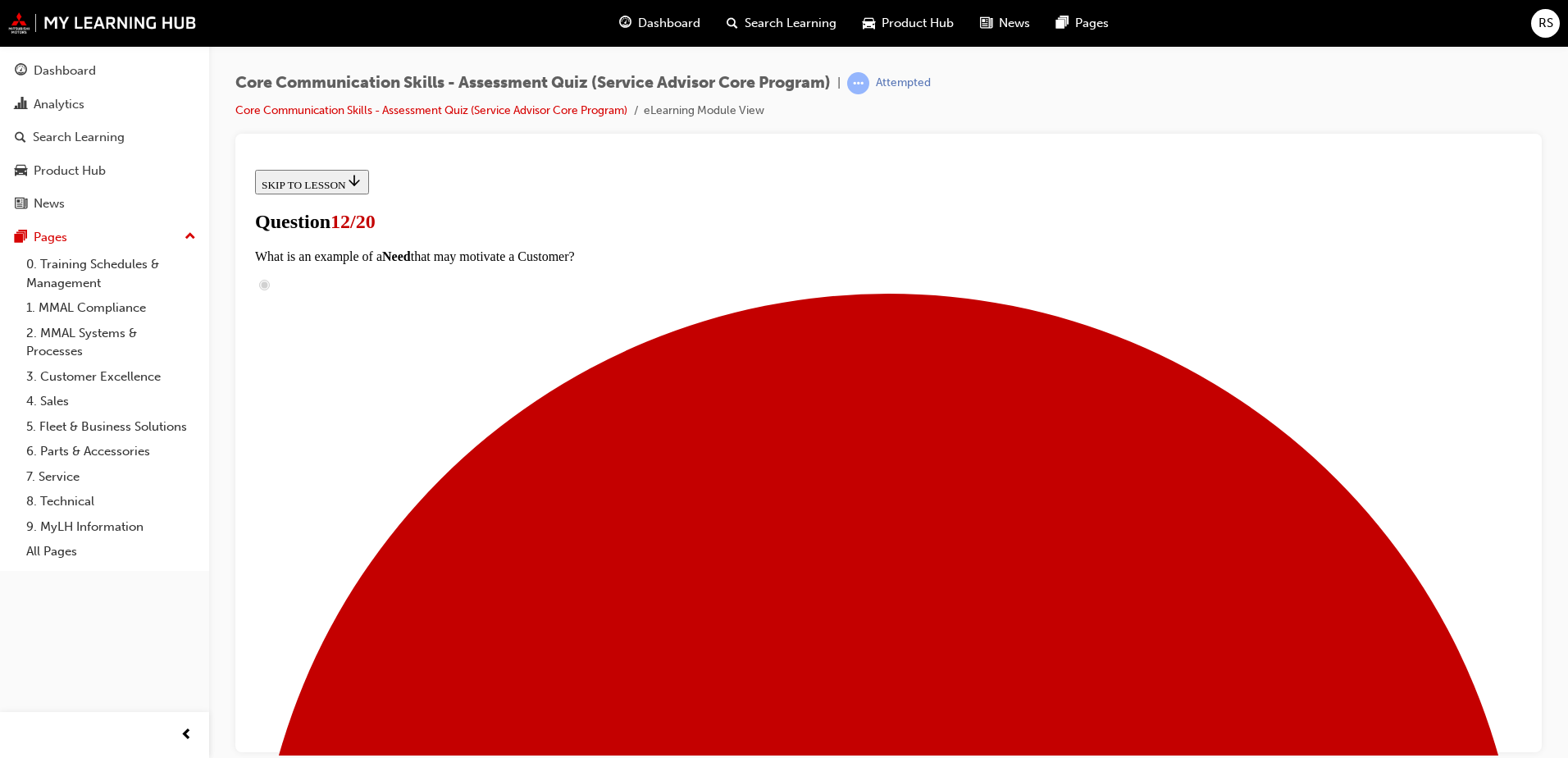
checkbox input "true"
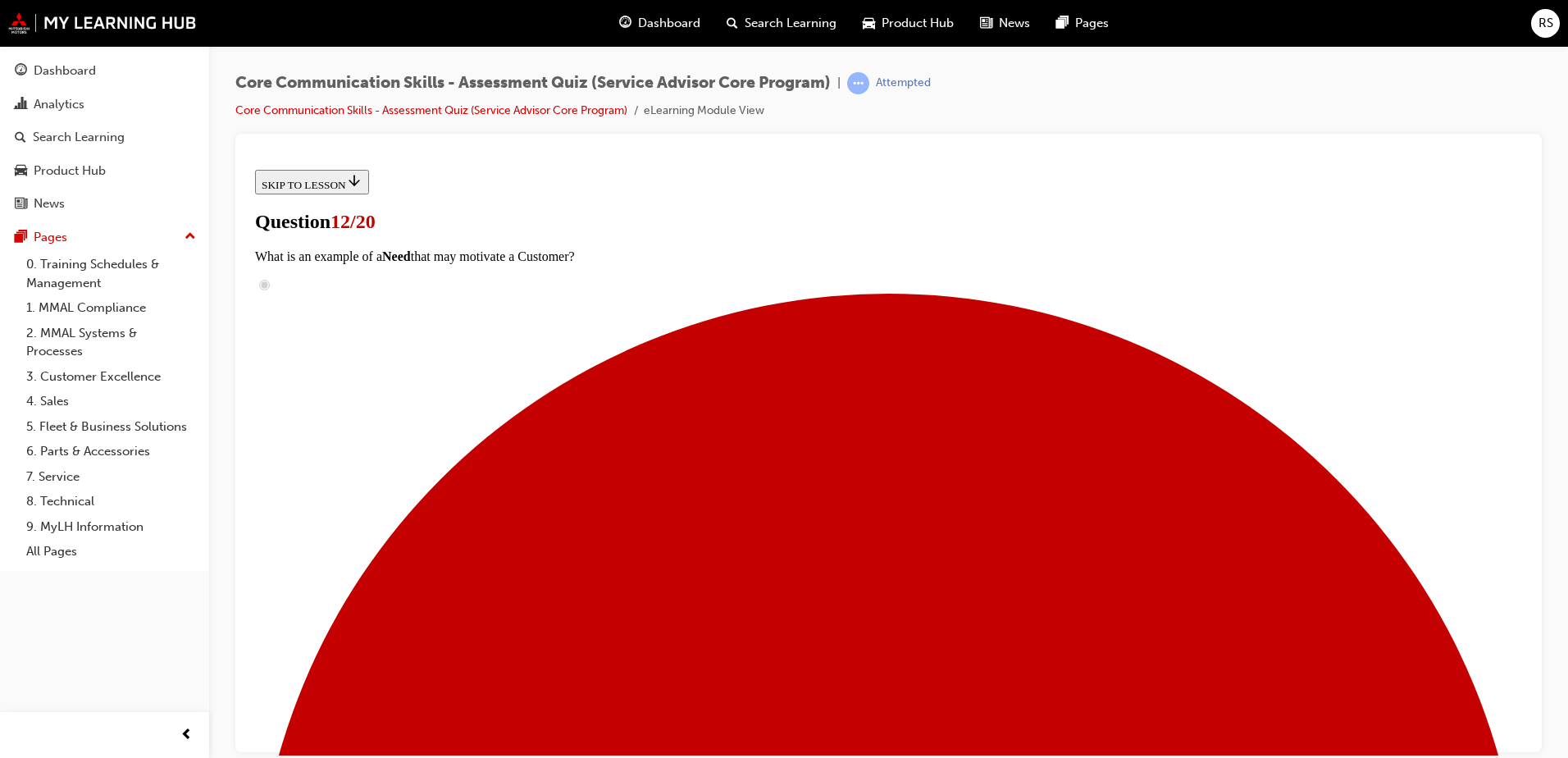
checkbox input "true"
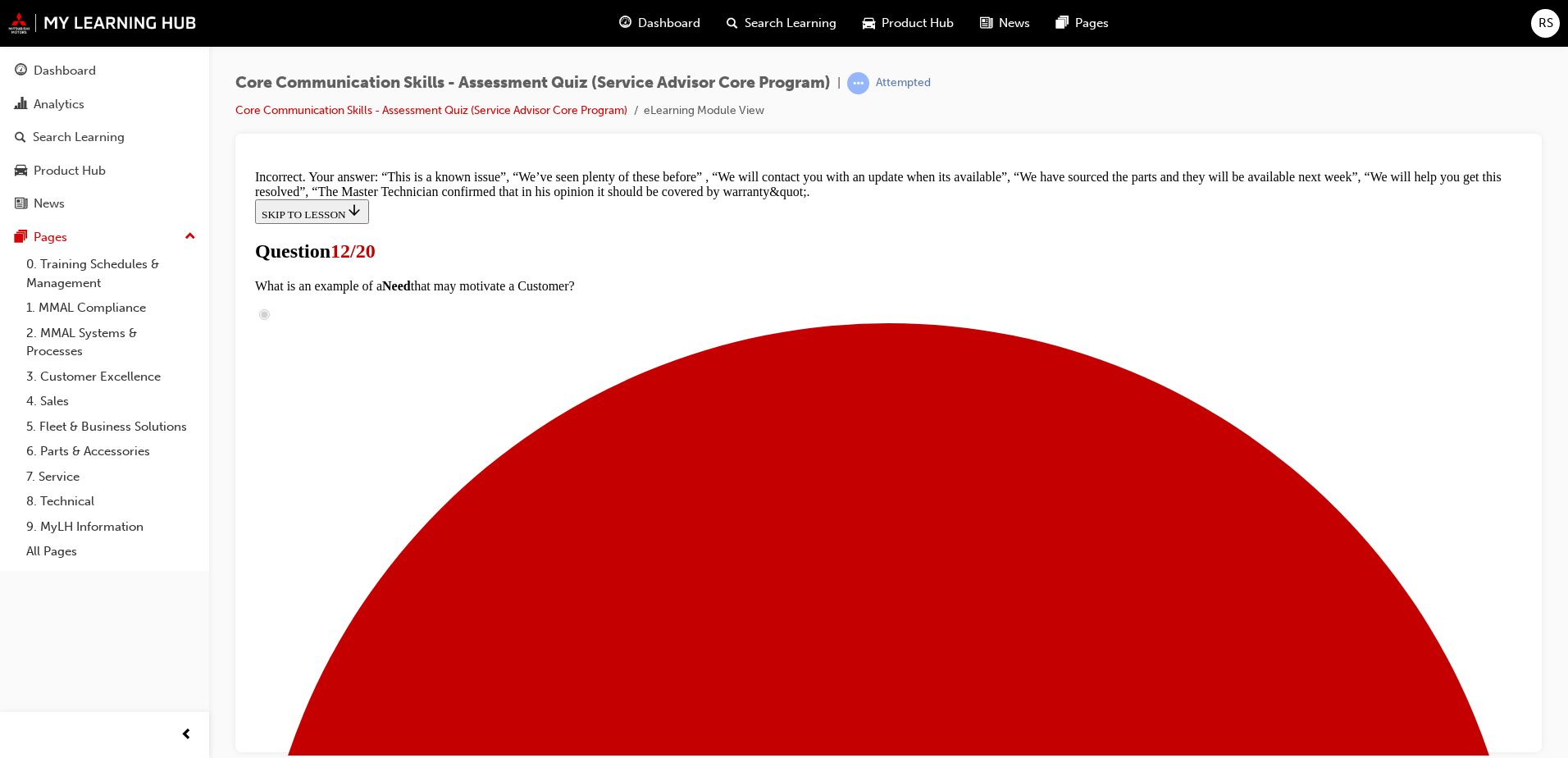
scroll to position [469, 0]
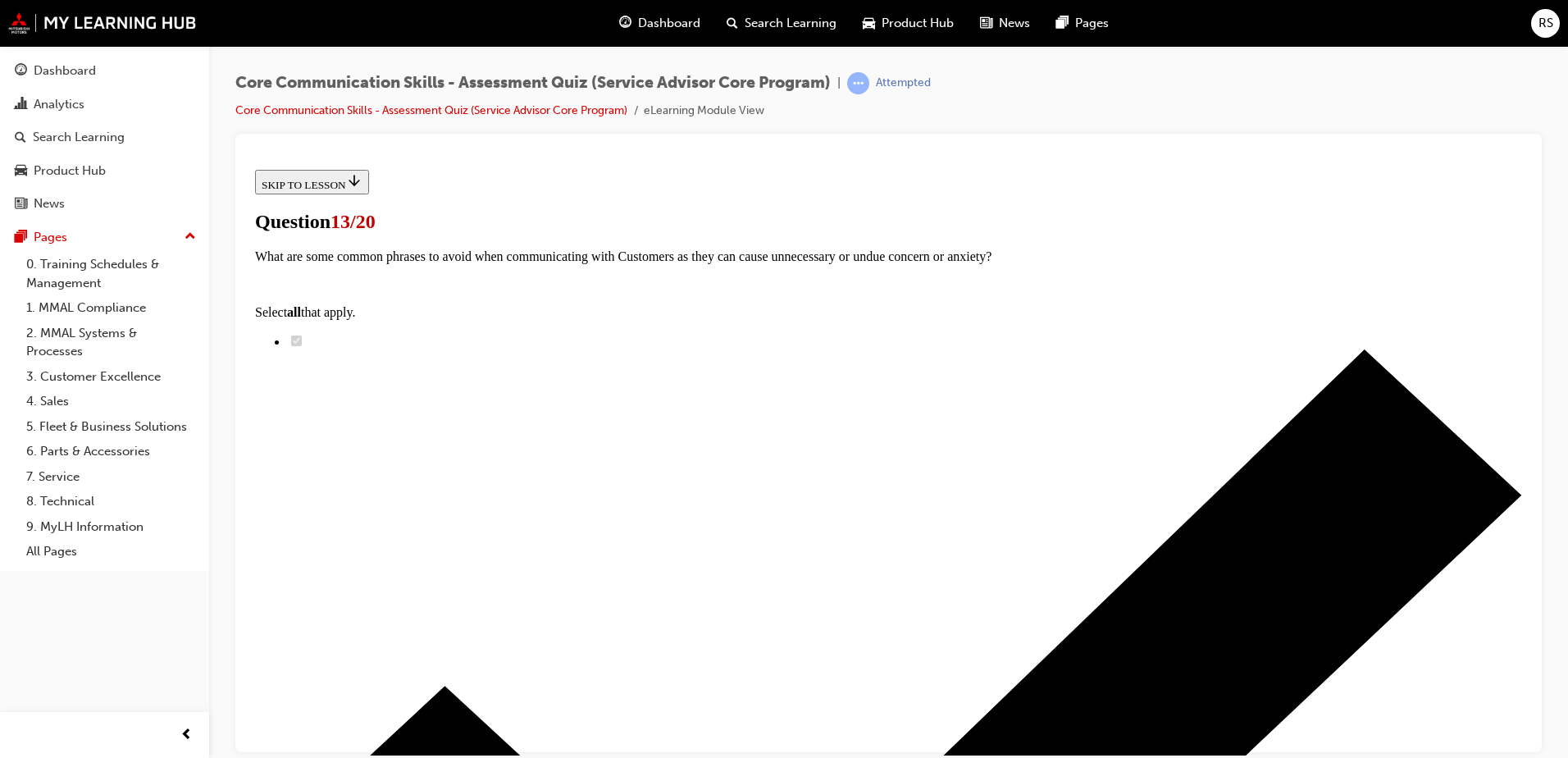
scroll to position [164, 0]
radio input "true"
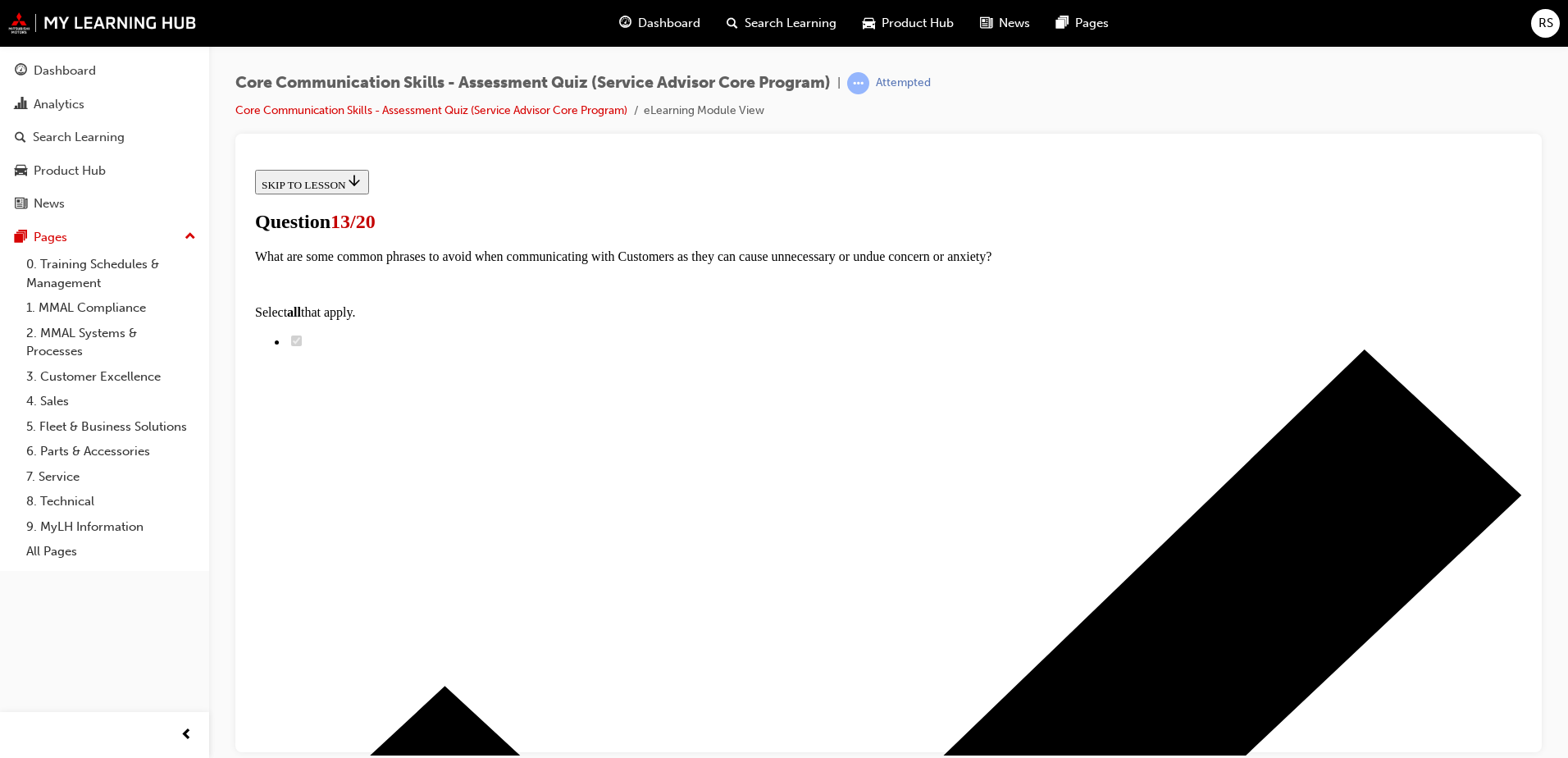
radio input "true"
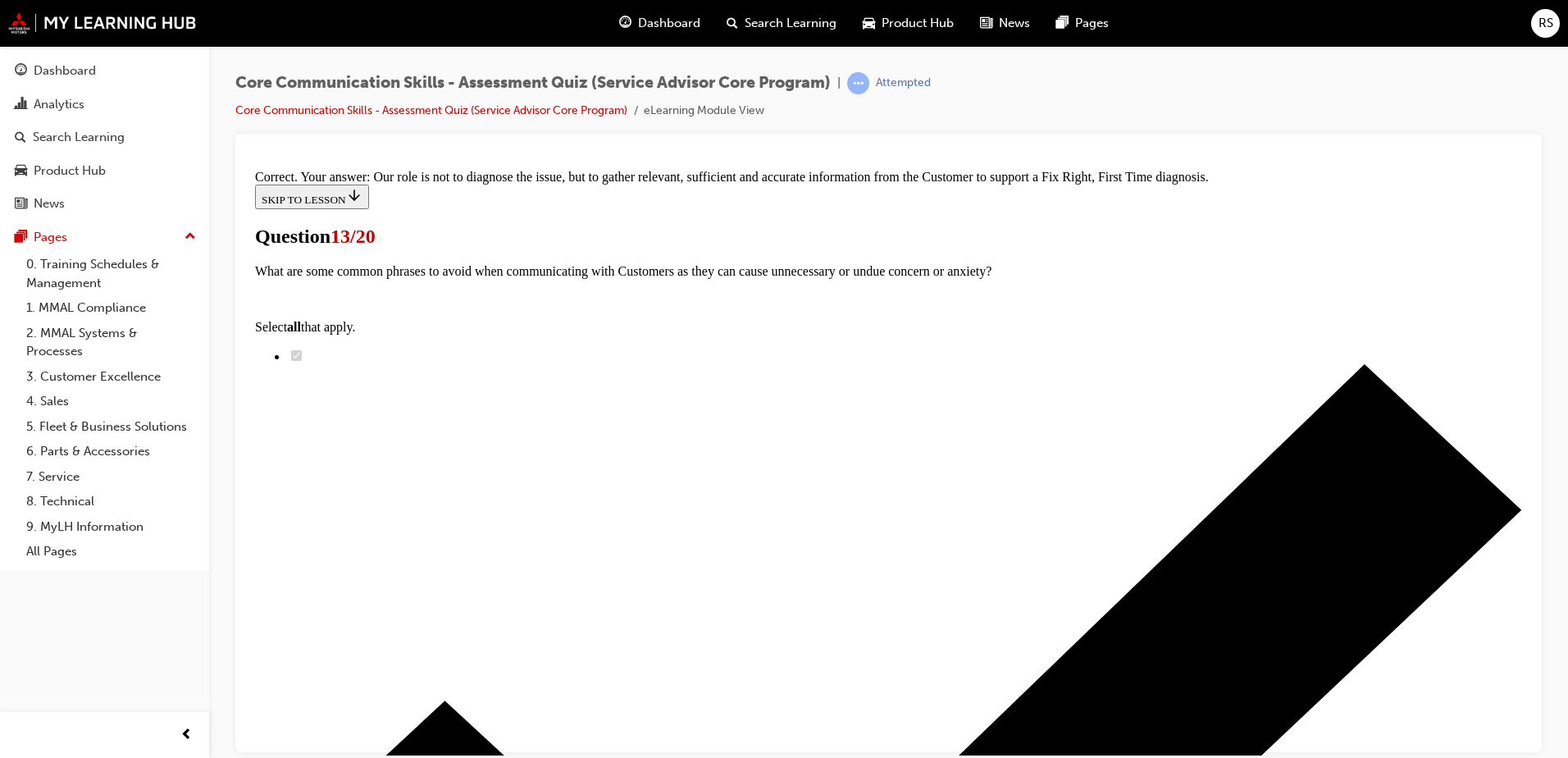
scroll to position [106, 0]
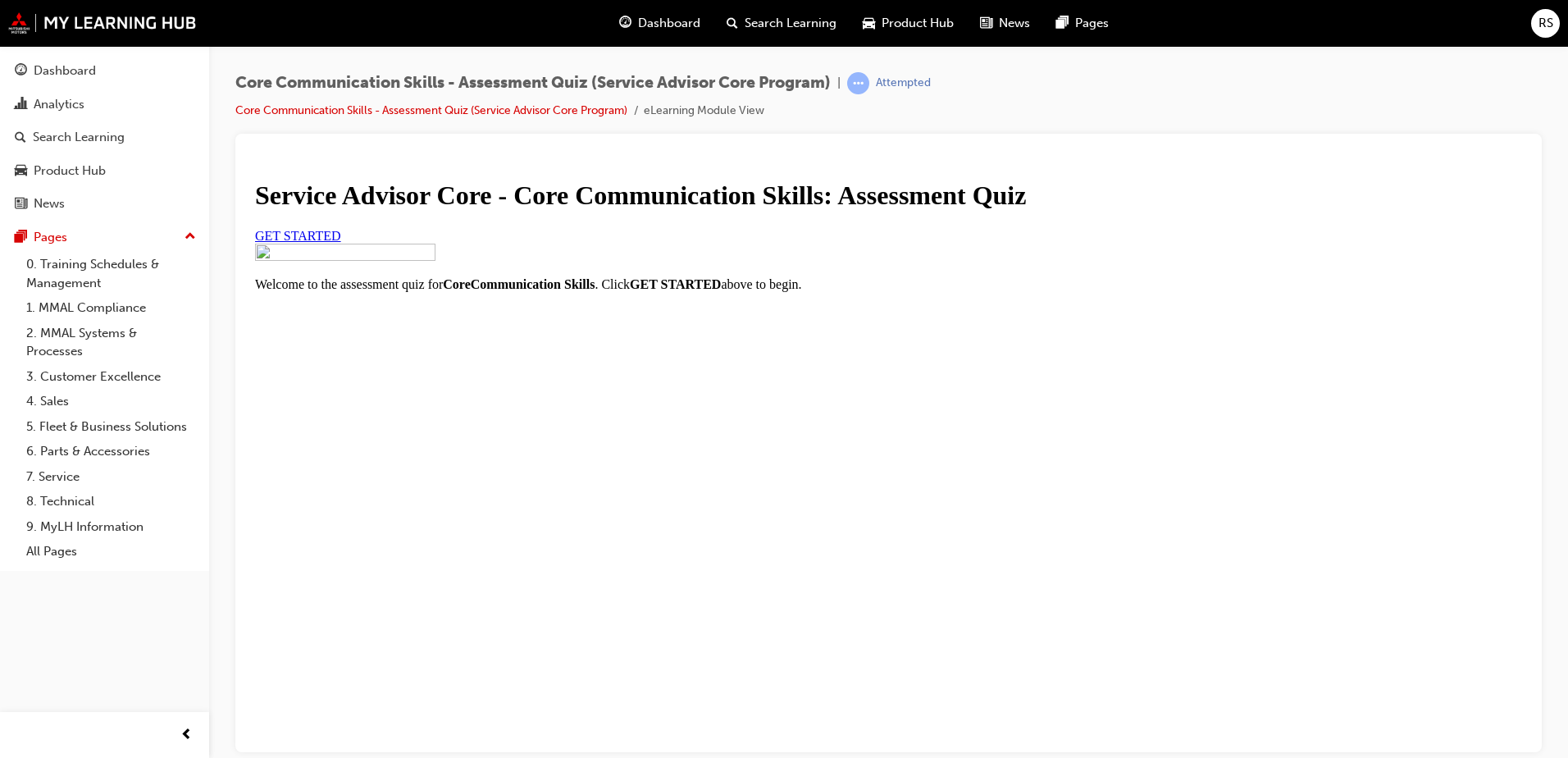
scroll to position [124, 0]
click at [341, 242] on link "GET STARTED" at bounding box center [298, 235] width 86 height 14
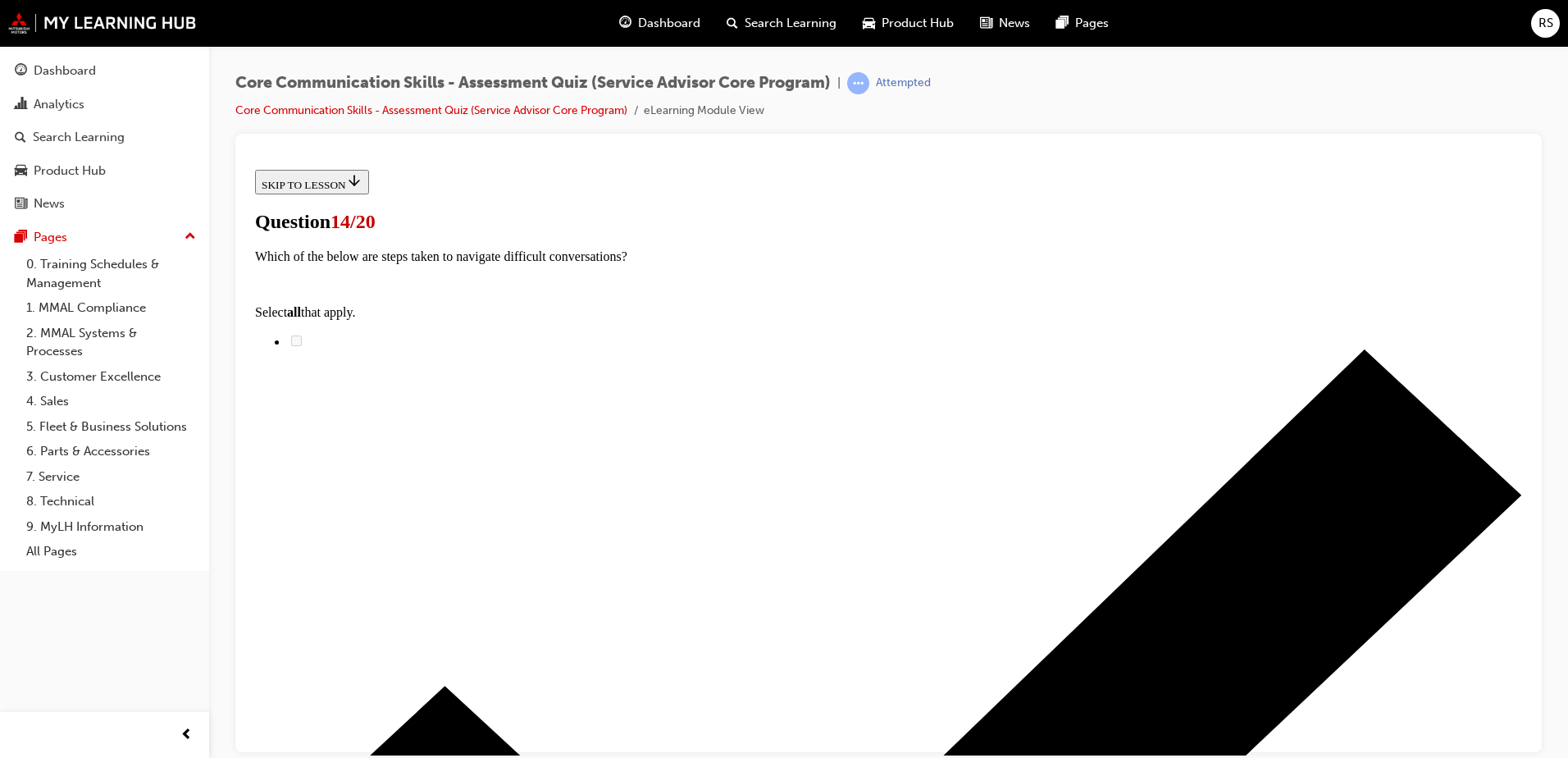
scroll to position [39, 0]
radio input "true"
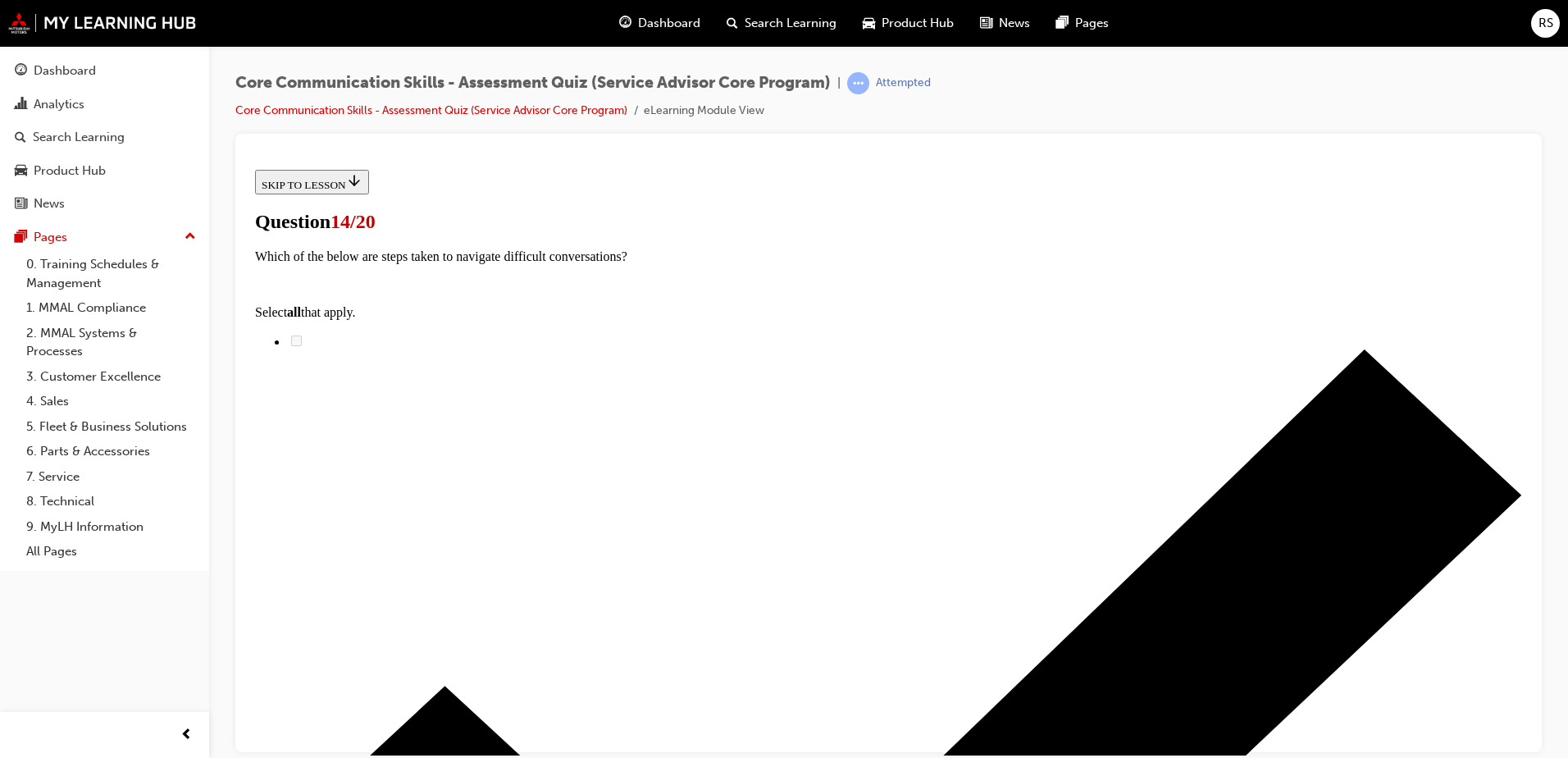
radio input "true"
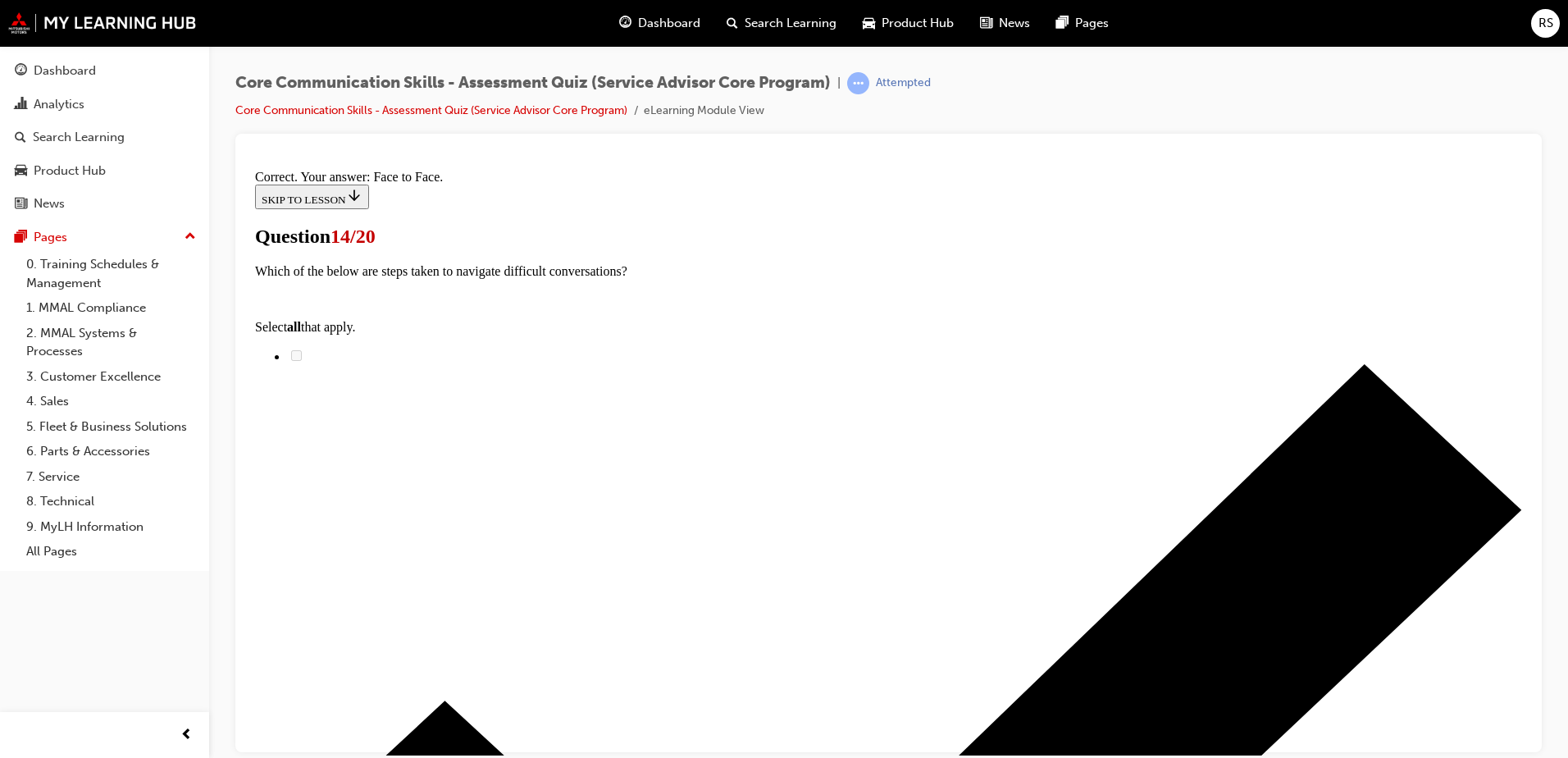
scroll to position [255, 0]
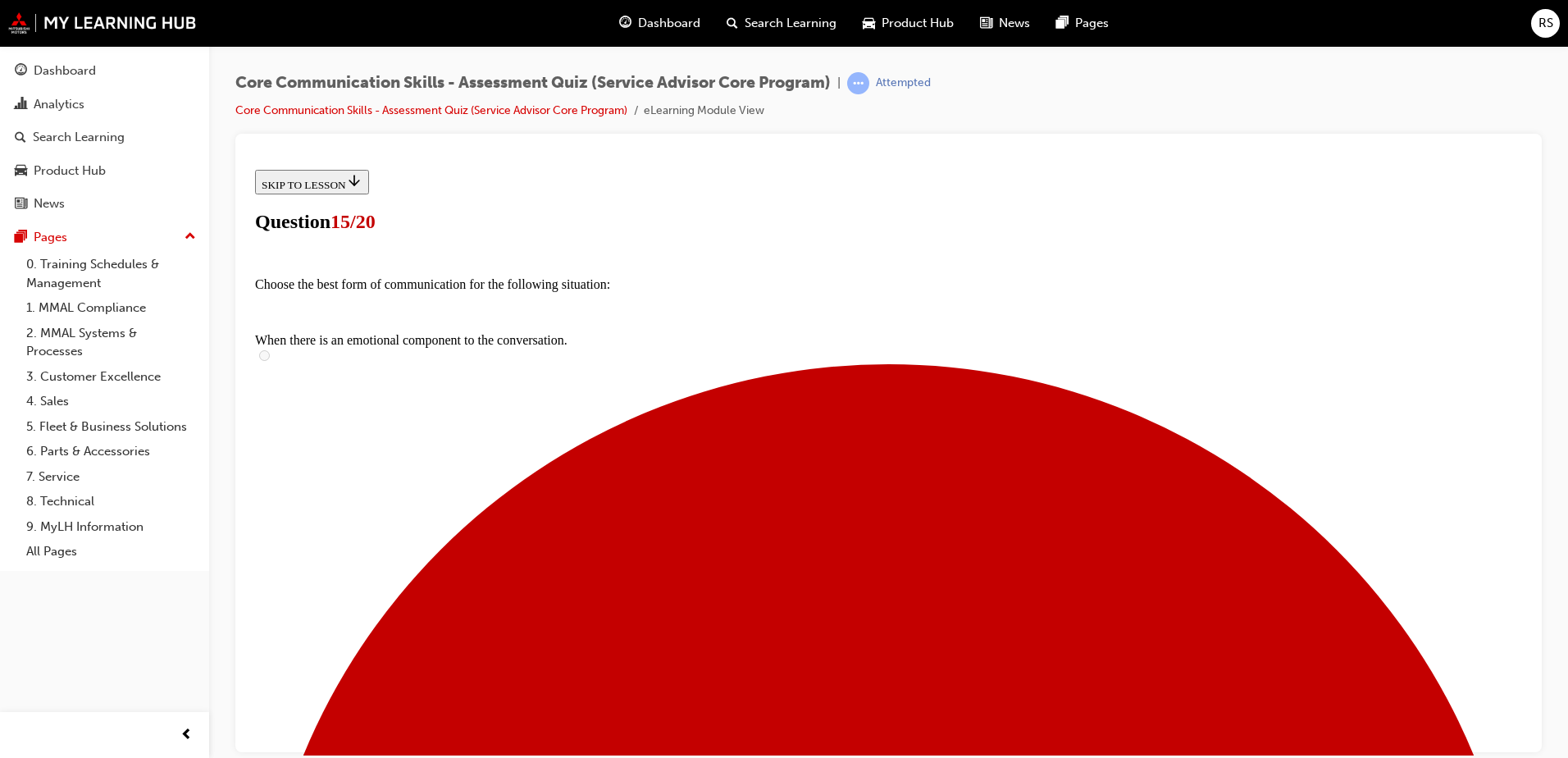
scroll to position [164, 0]
radio input "true"
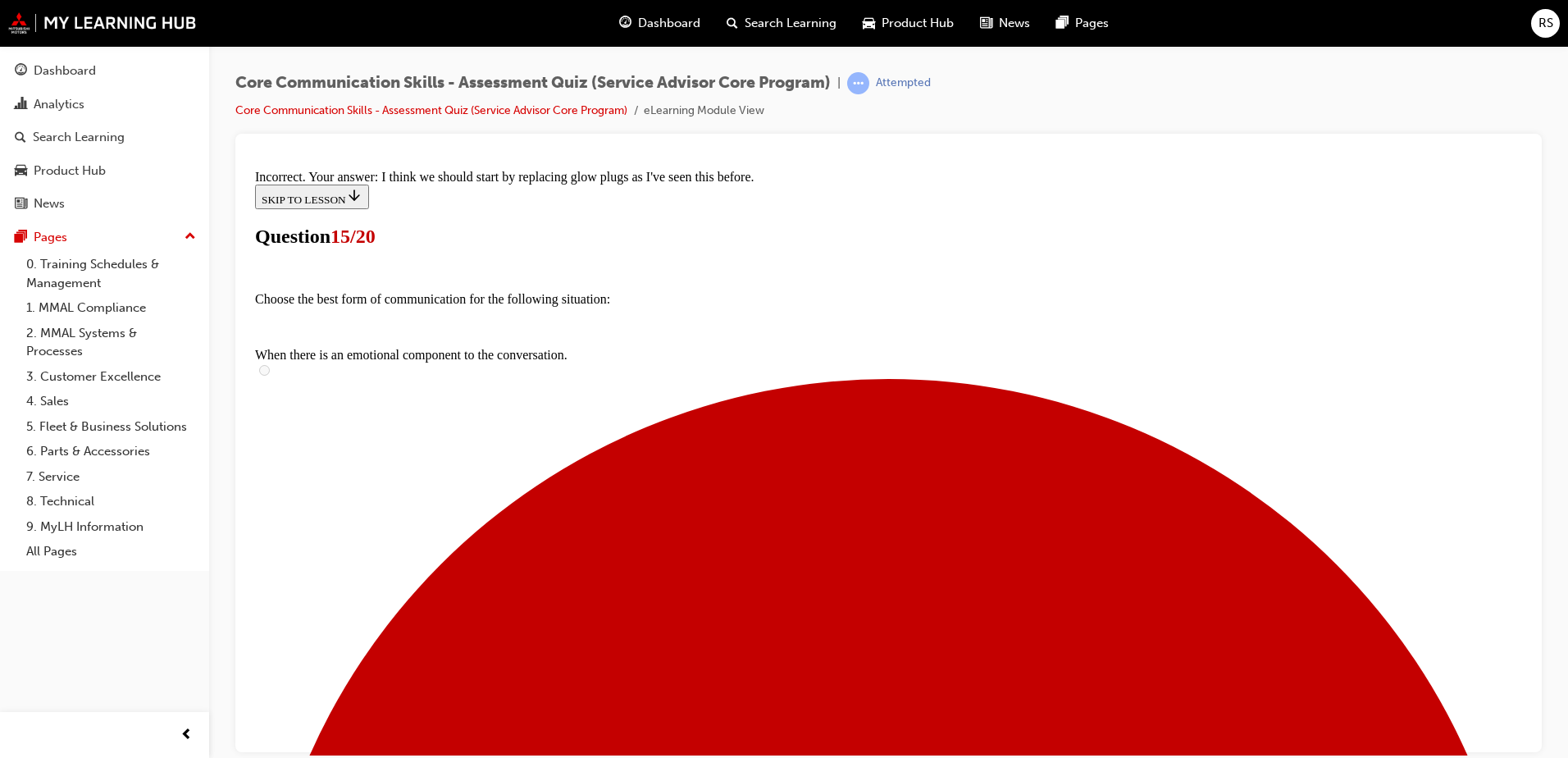
scroll to position [270, 0]
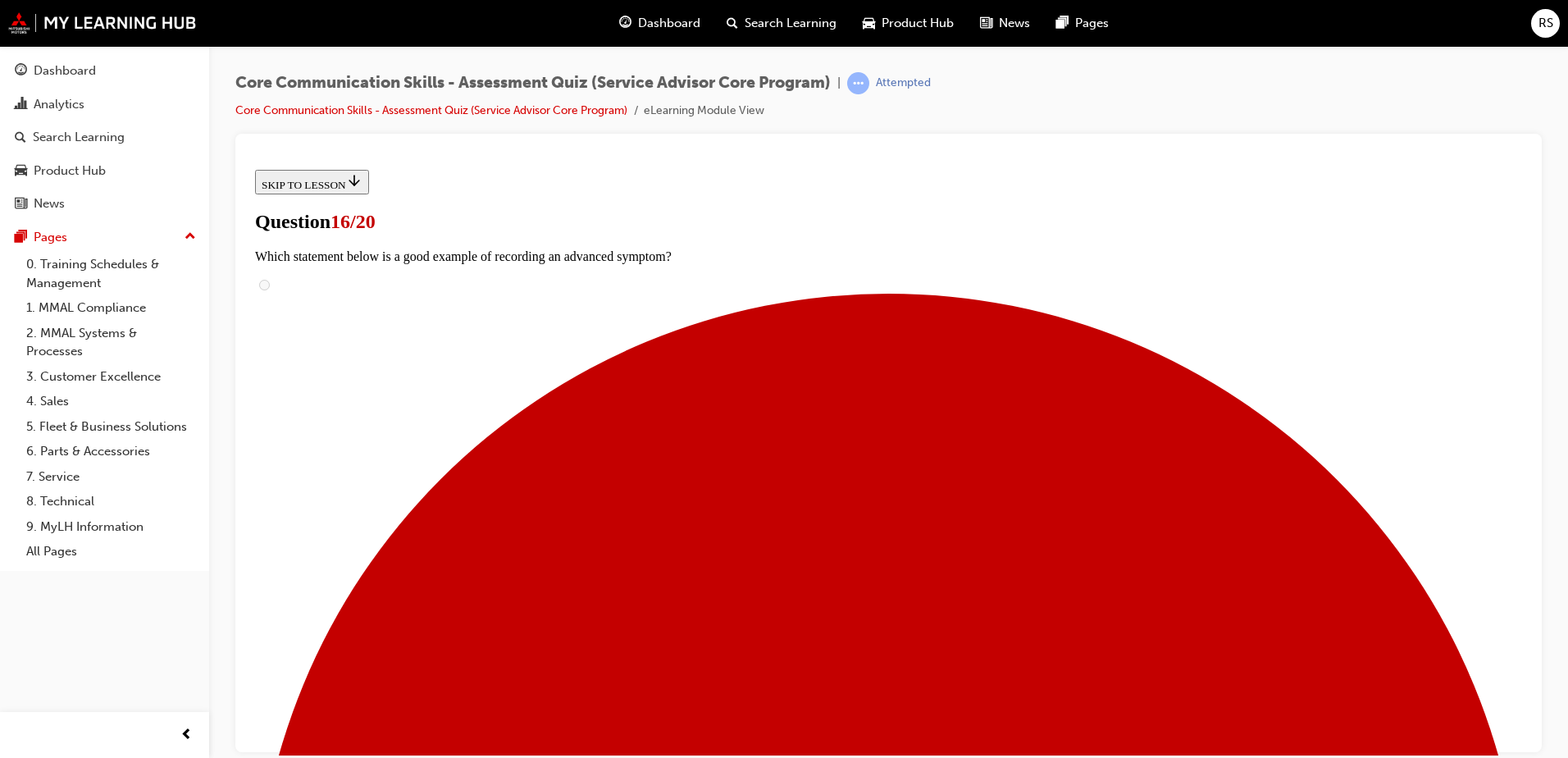
scroll to position [77, 0]
checkbox input "true"
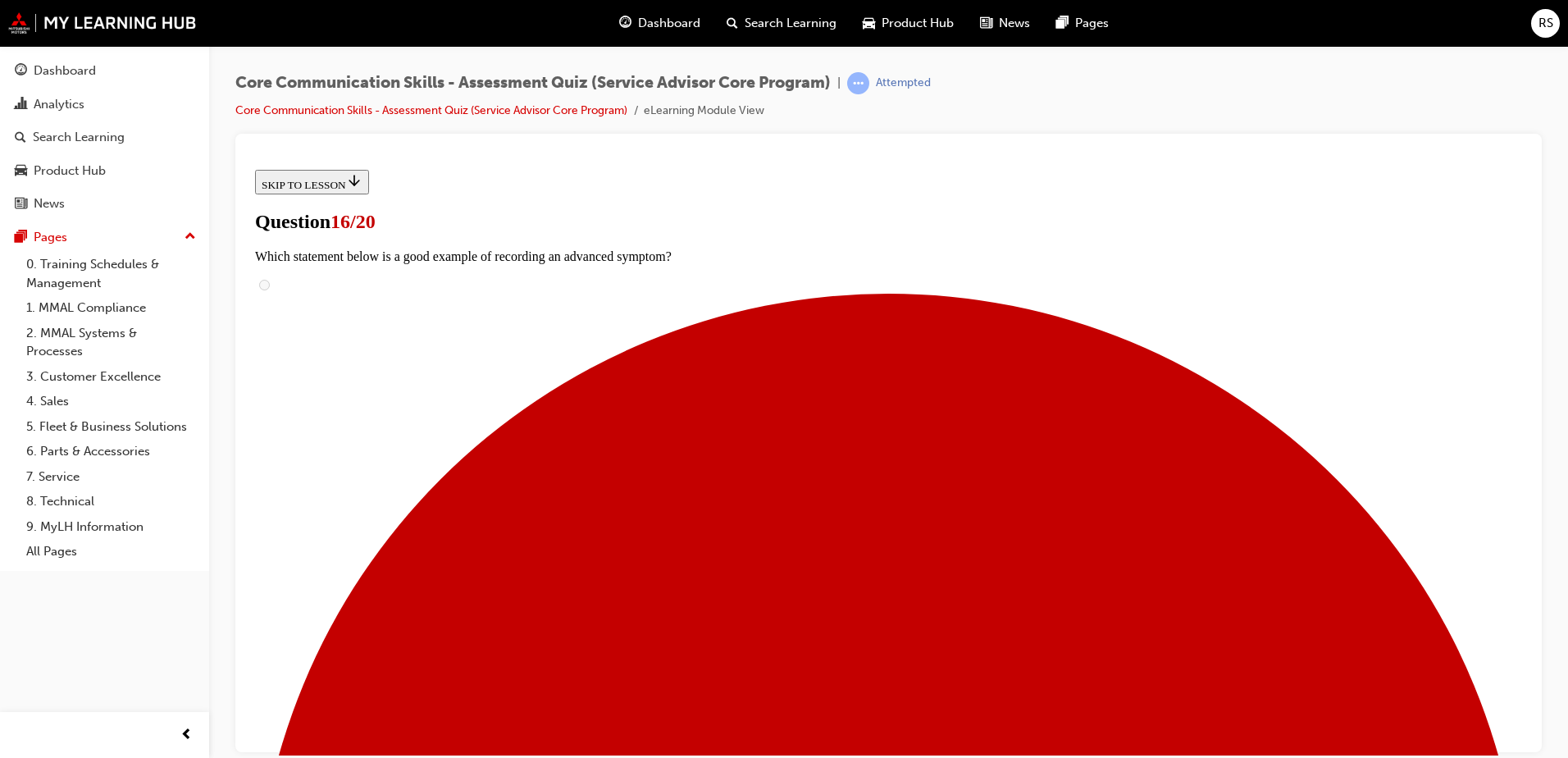
checkbox input "true"
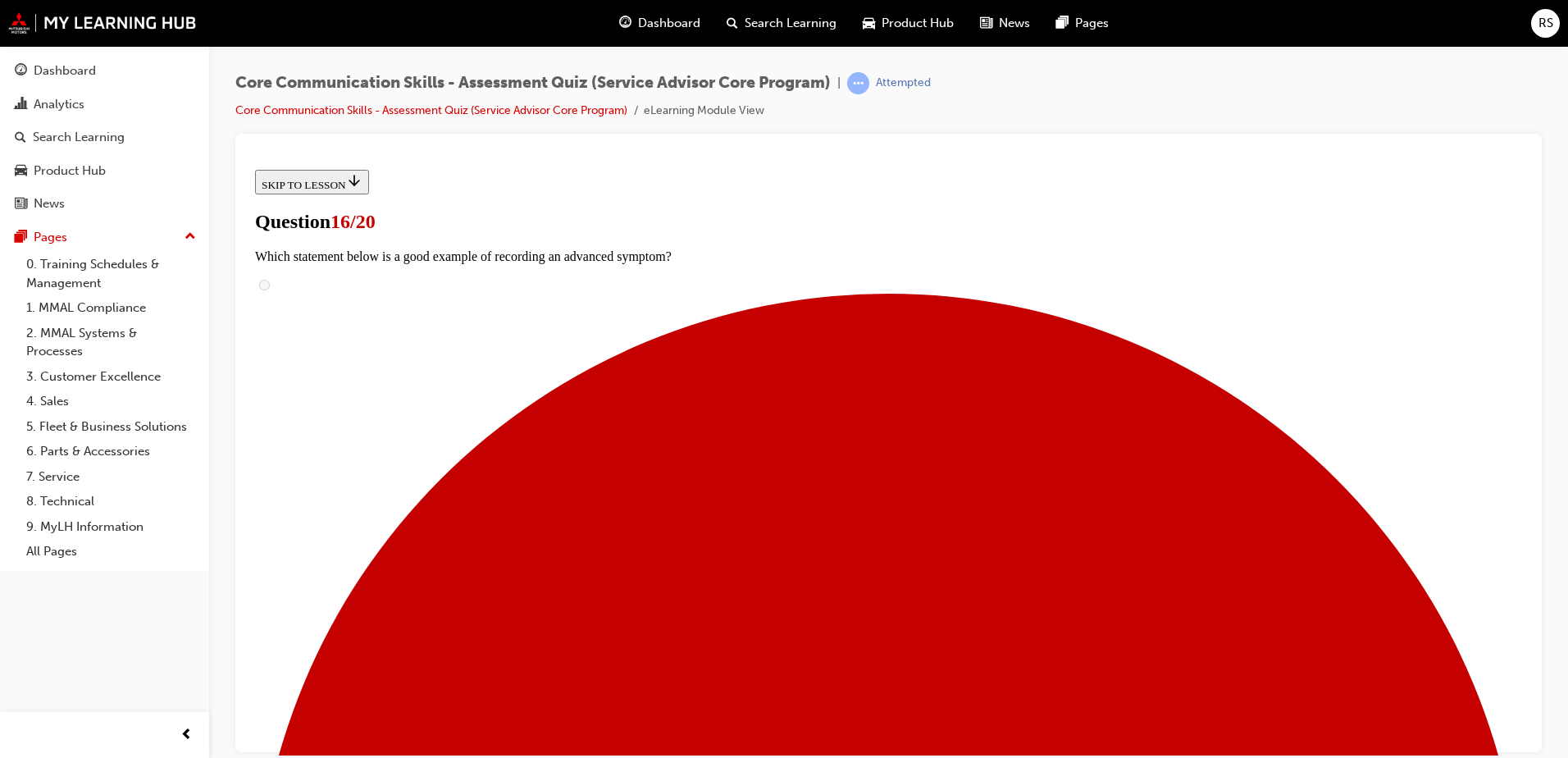
checkbox input "true"
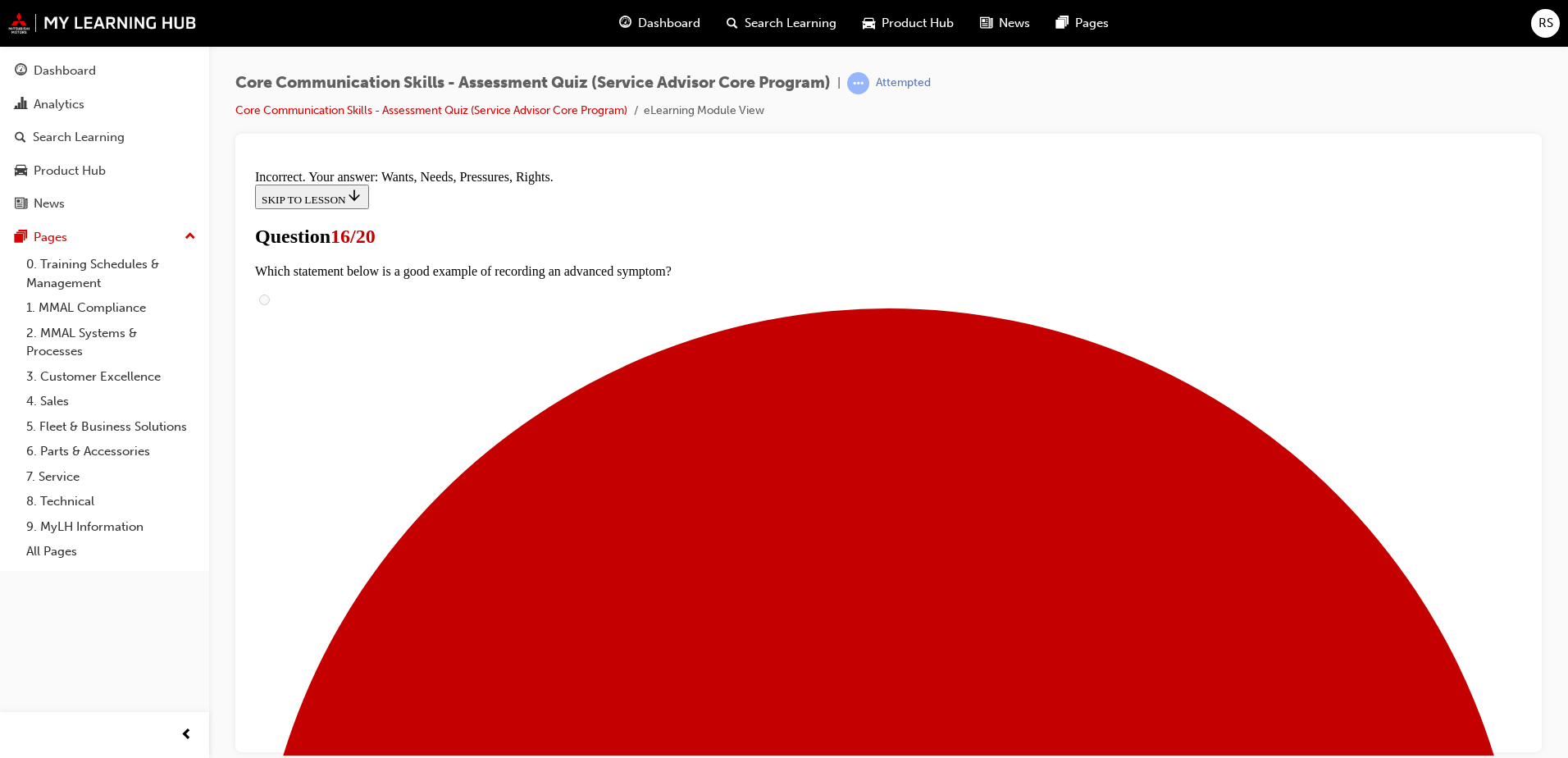
scroll to position [293, 0]
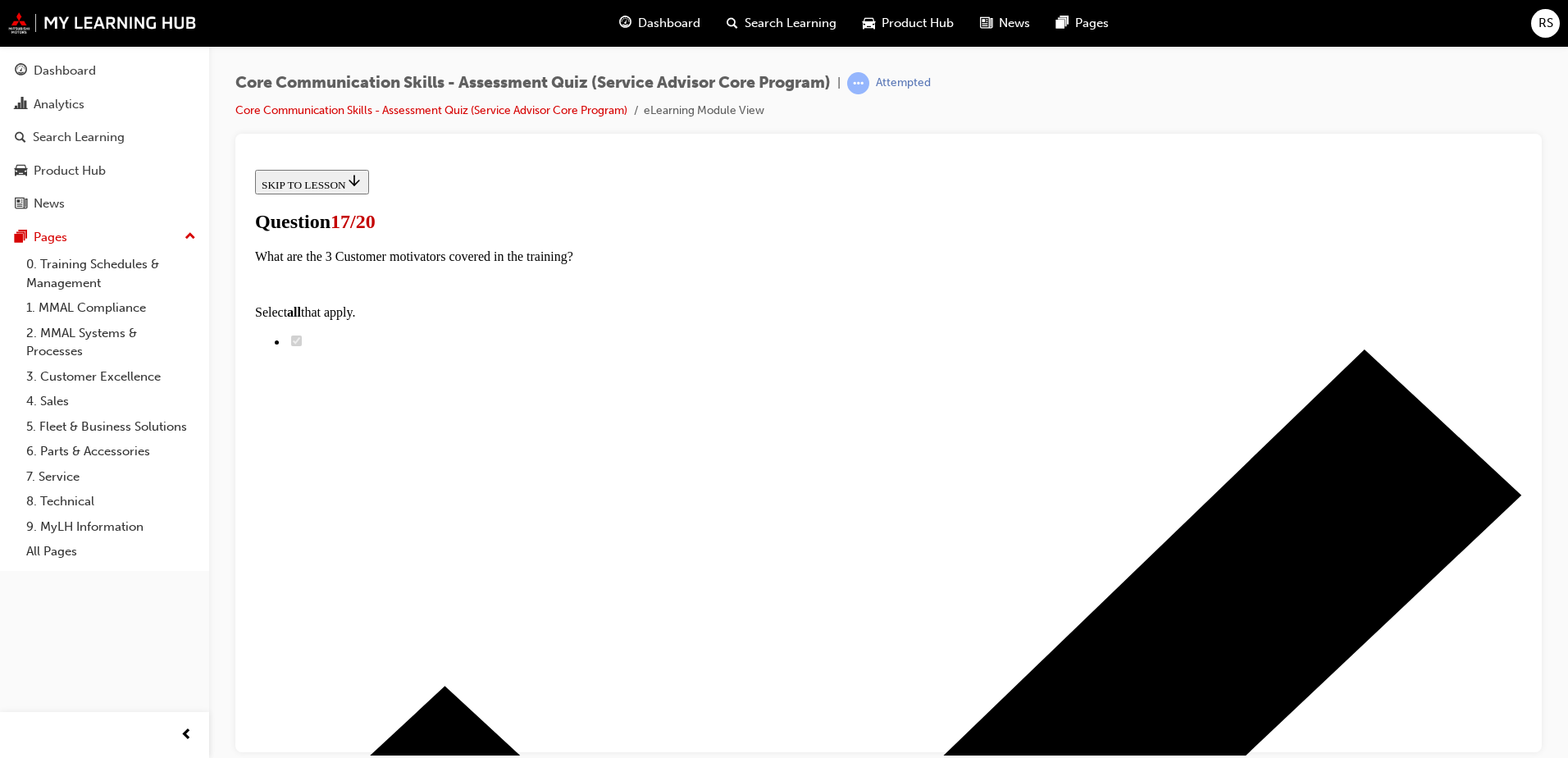
scroll to position [164, 0]
radio input "true"
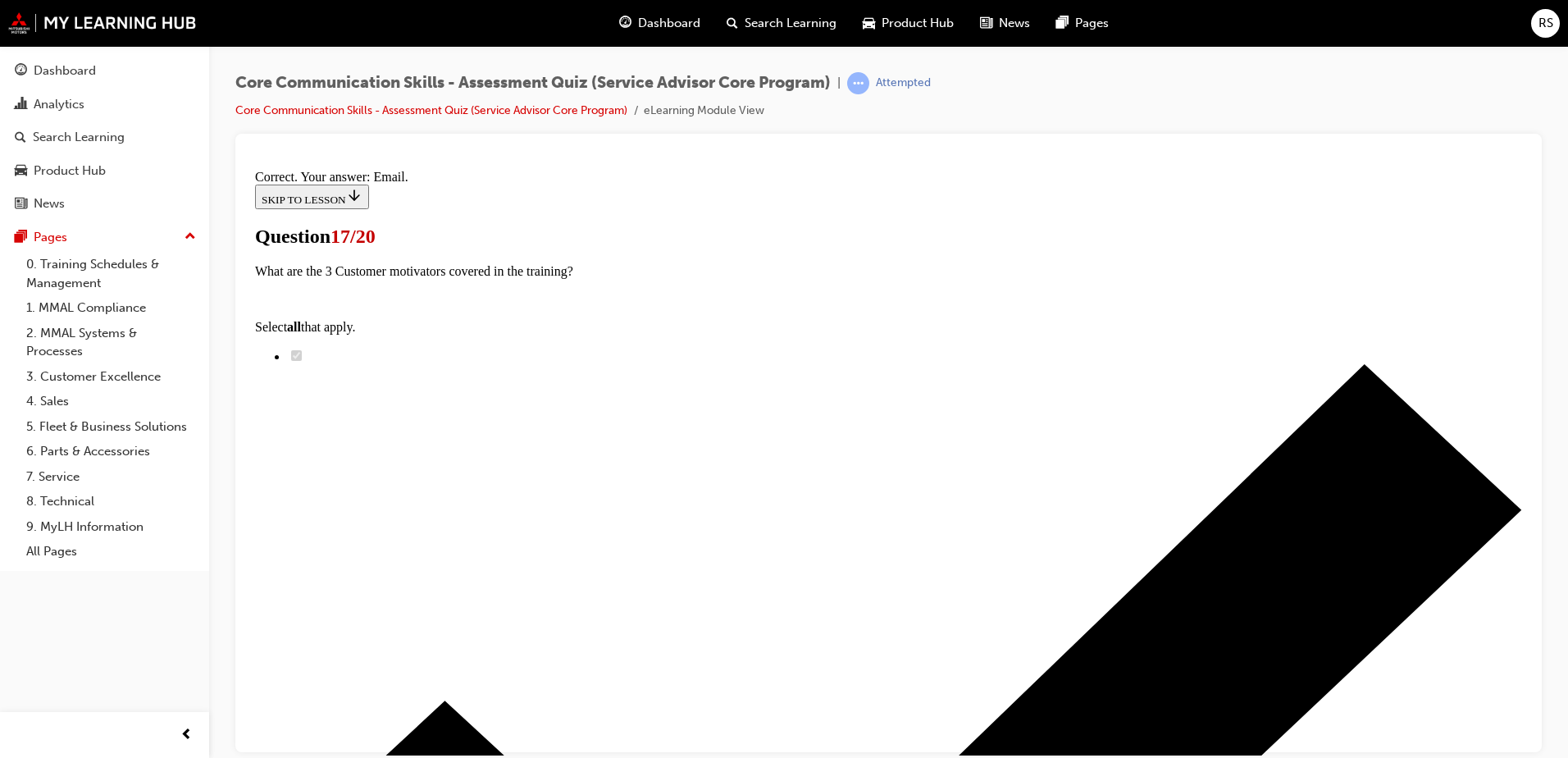
scroll to position [321, 0]
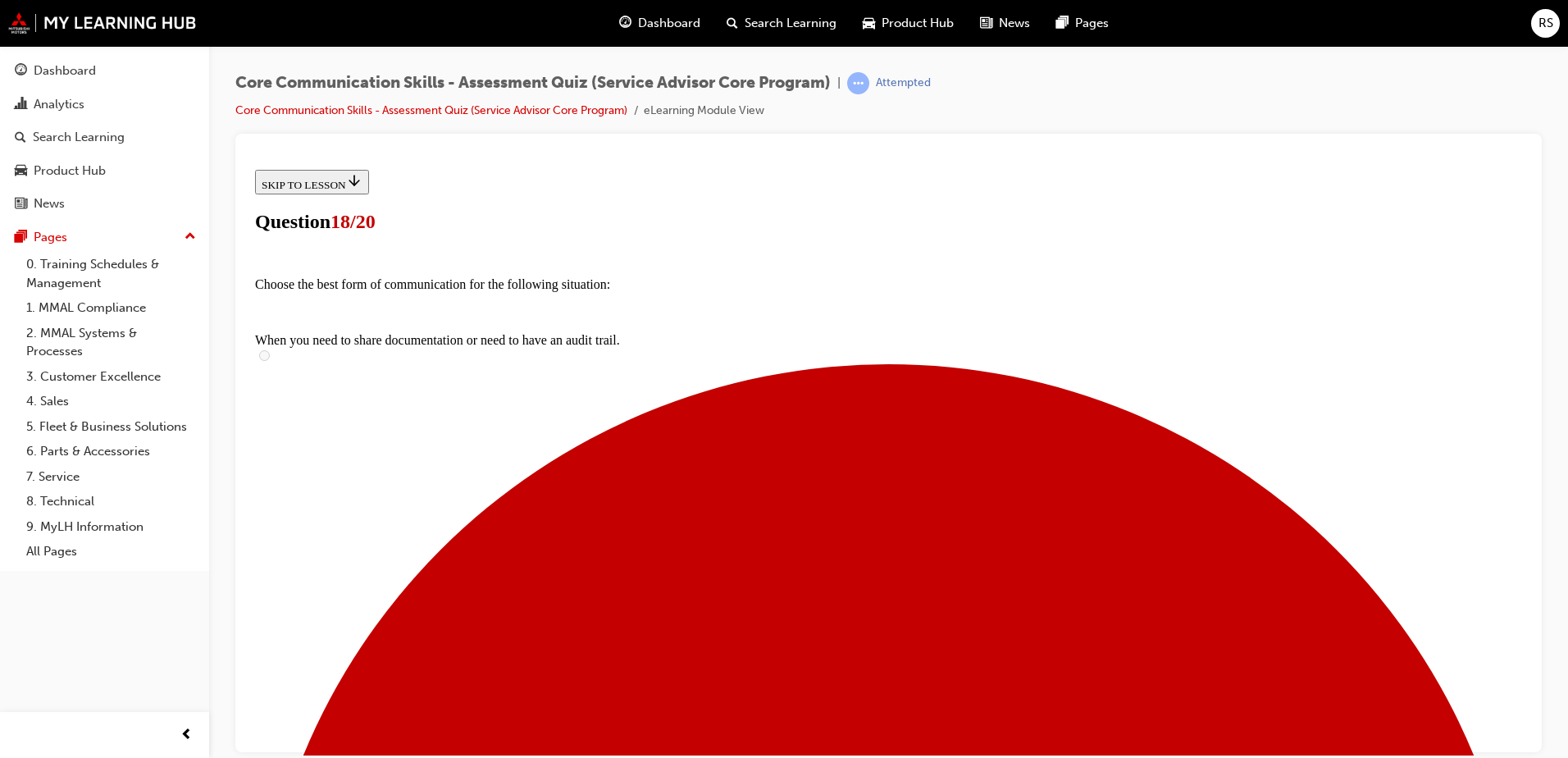
scroll to position [164, 0]
radio input "true"
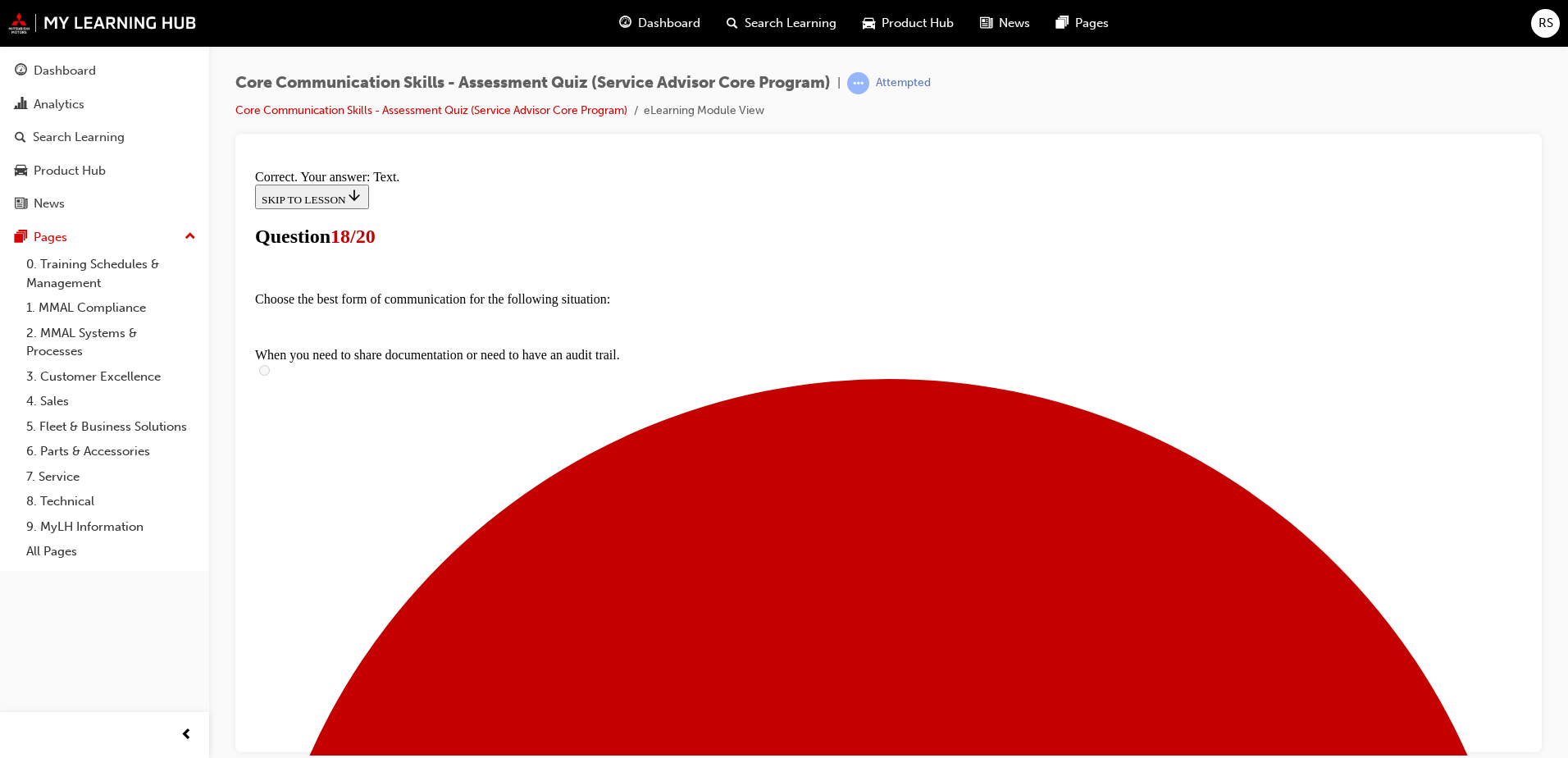
scroll to position [349, 0]
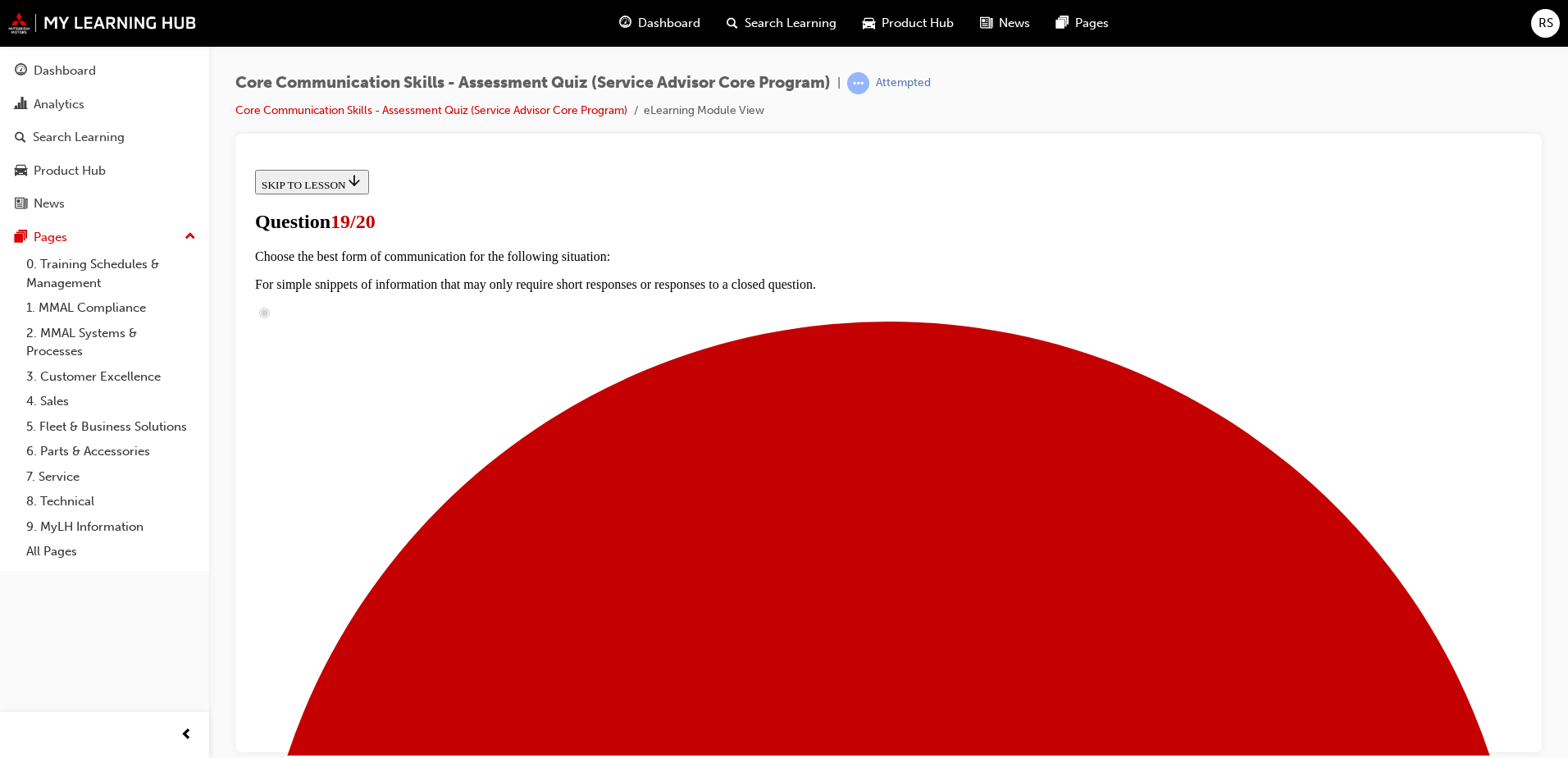
scroll to position [164, 0]
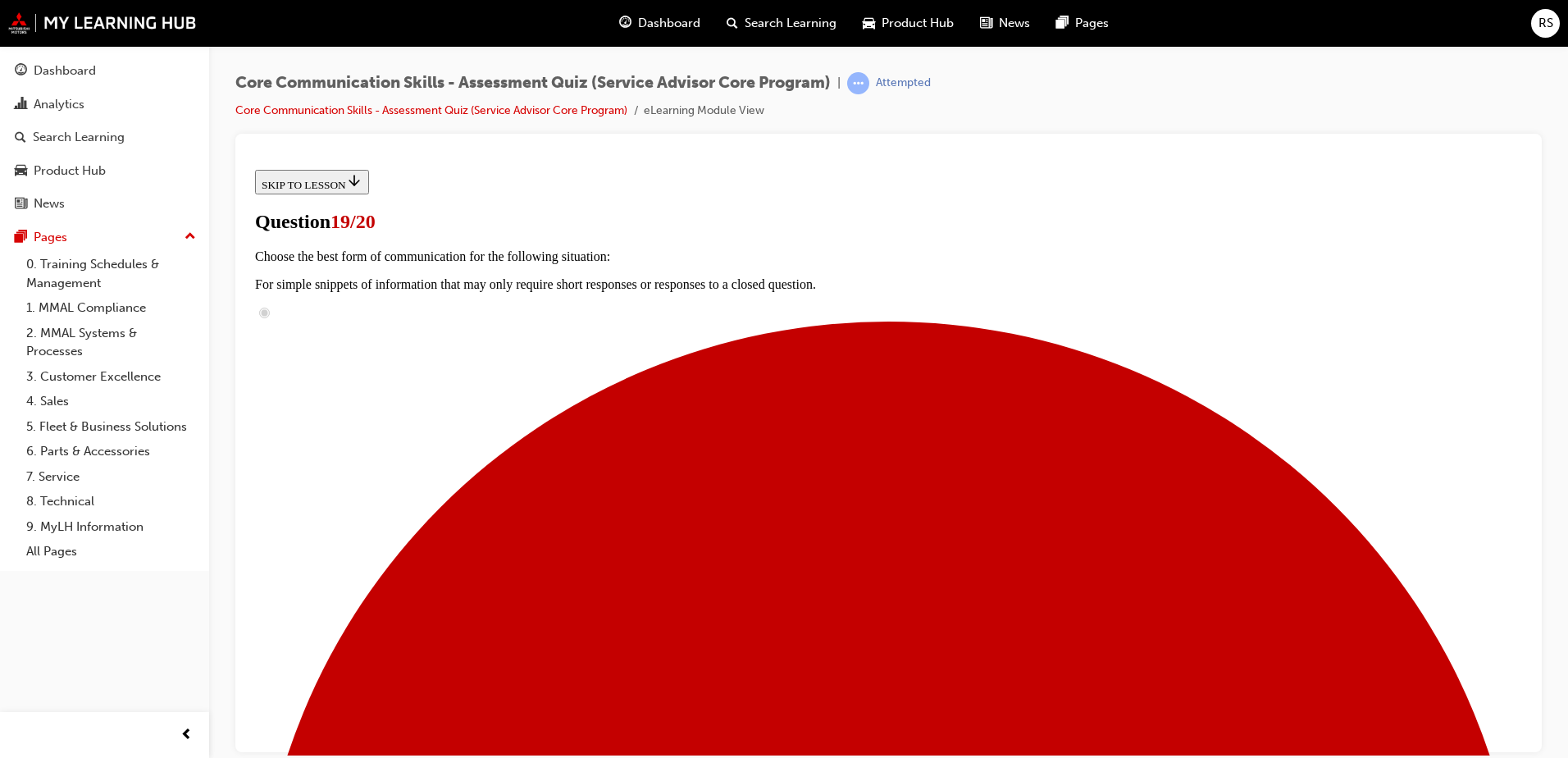
scroll to position [199, 0]
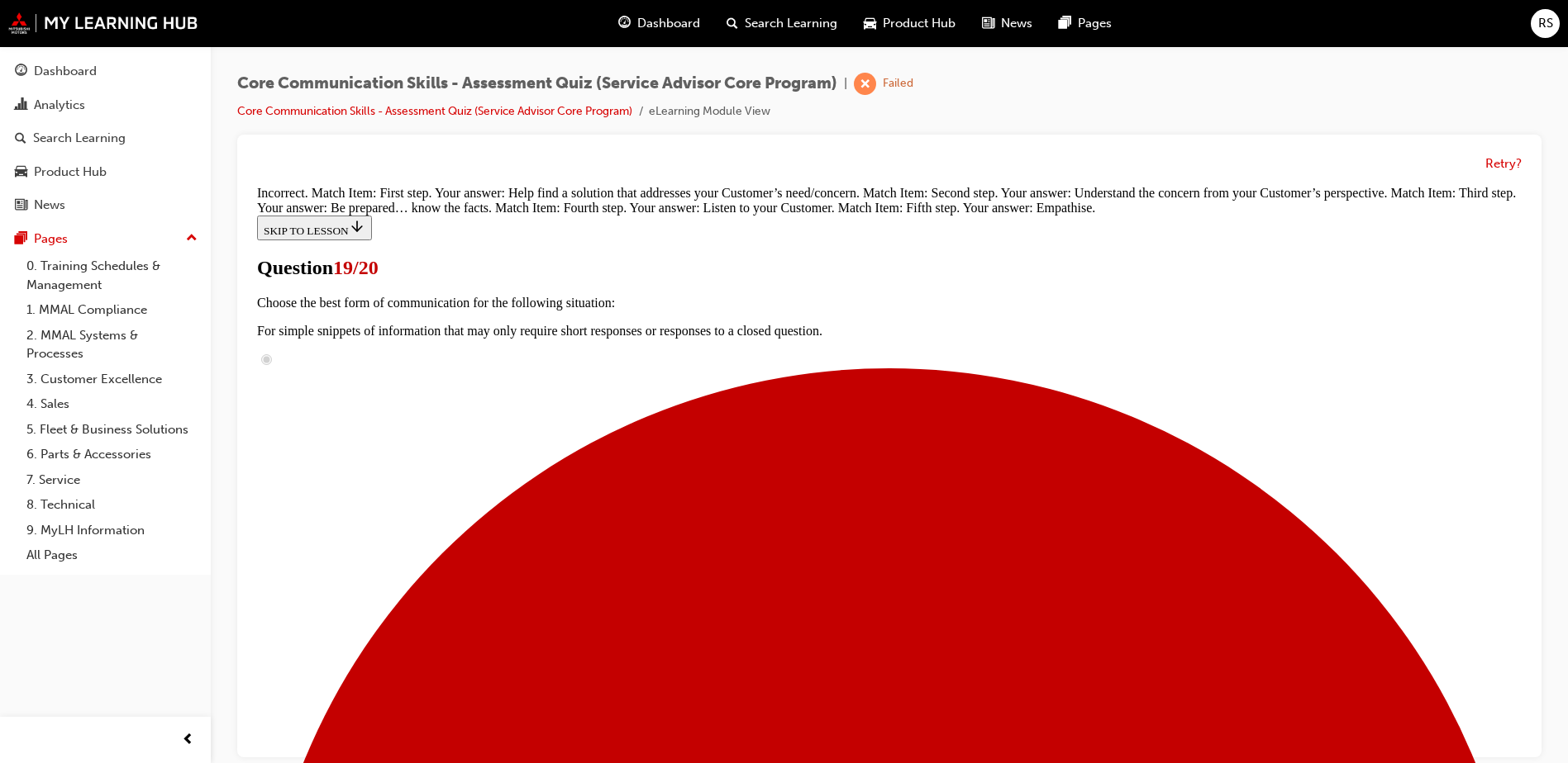
scroll to position [417, 0]
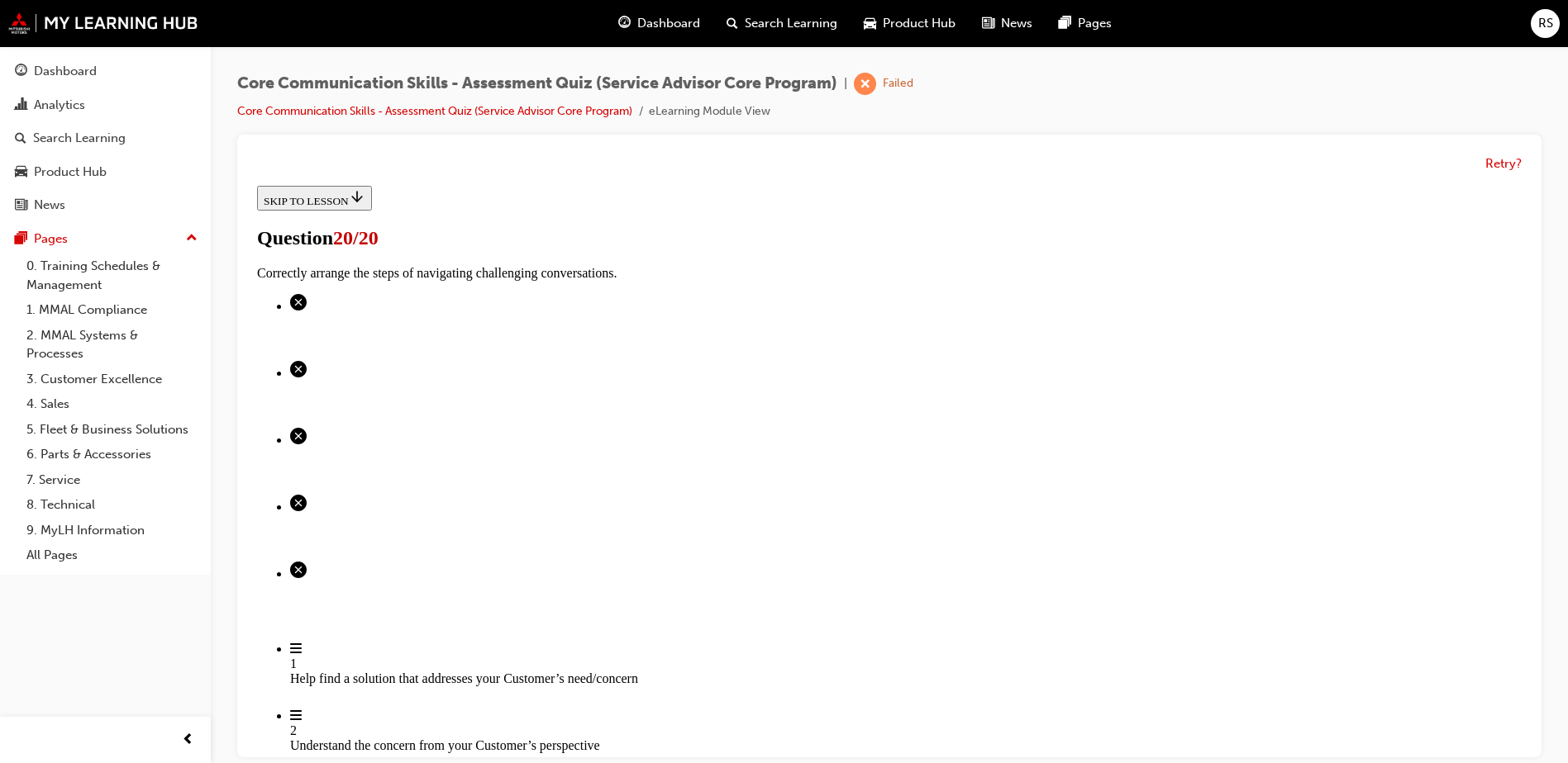
scroll to position [12, 0]
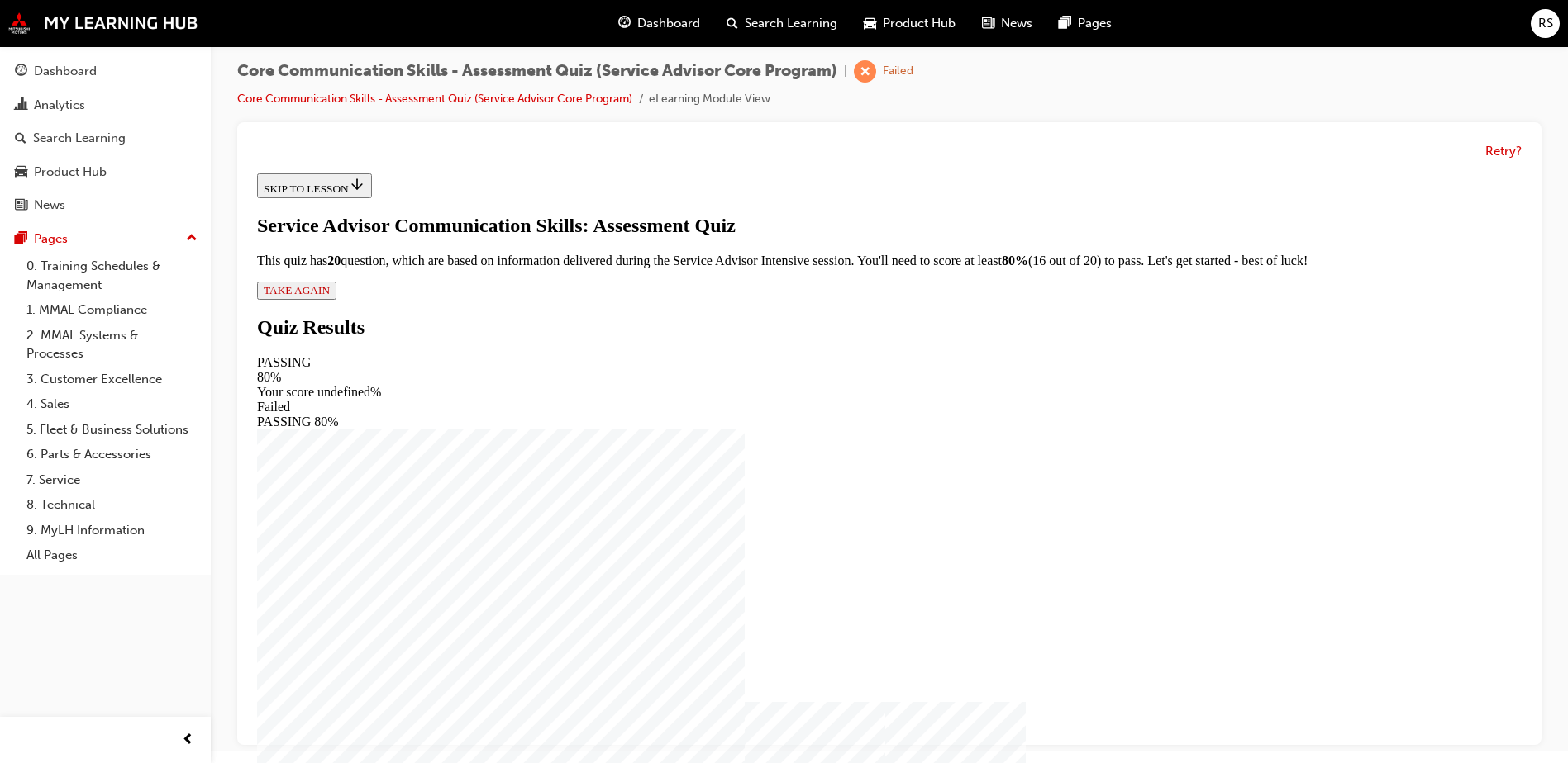
scroll to position [18, 0]
click at [330, 297] on span "TAKE AGAIN" at bounding box center [296, 290] width 66 height 12
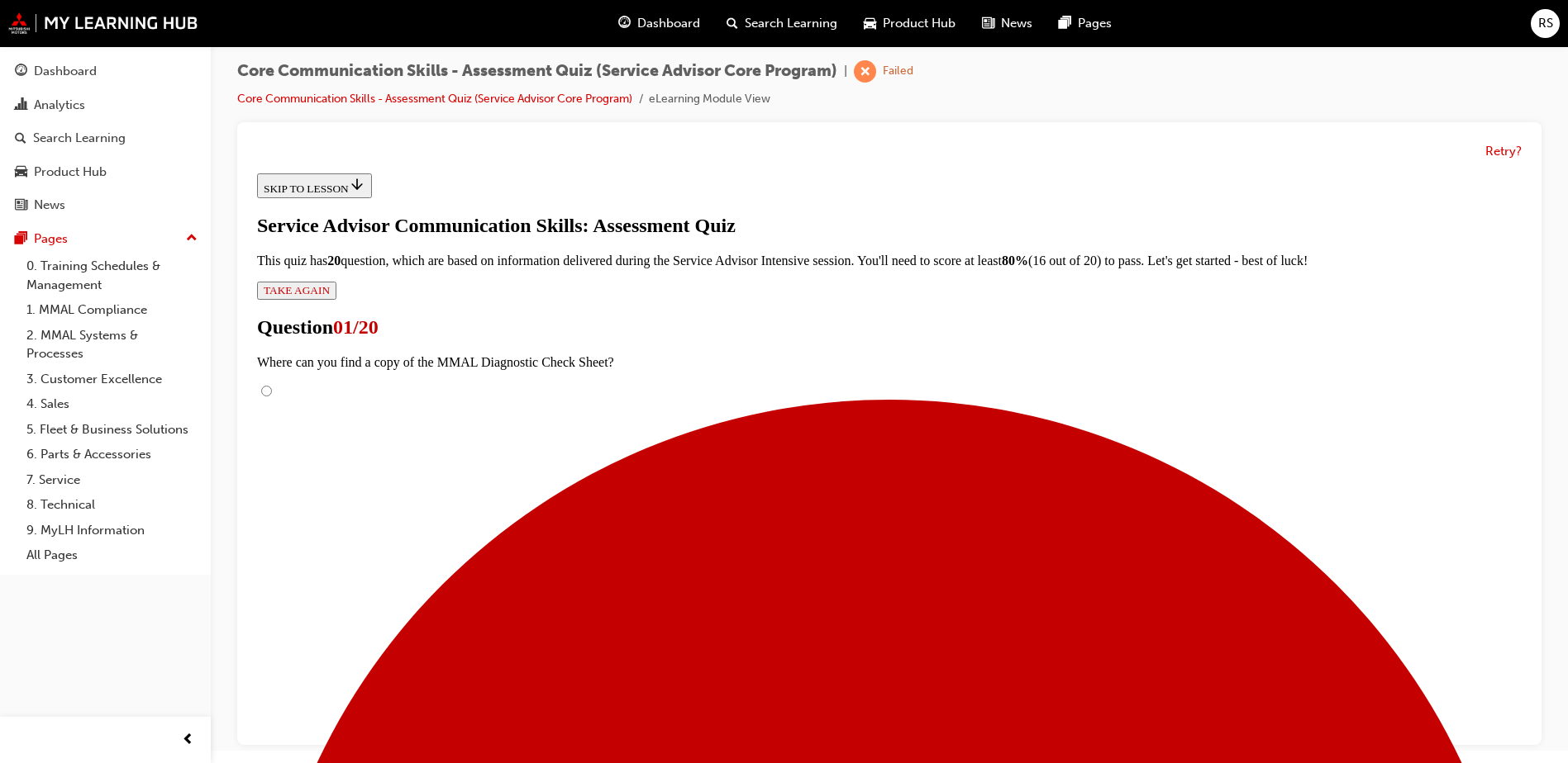
radio input "true"
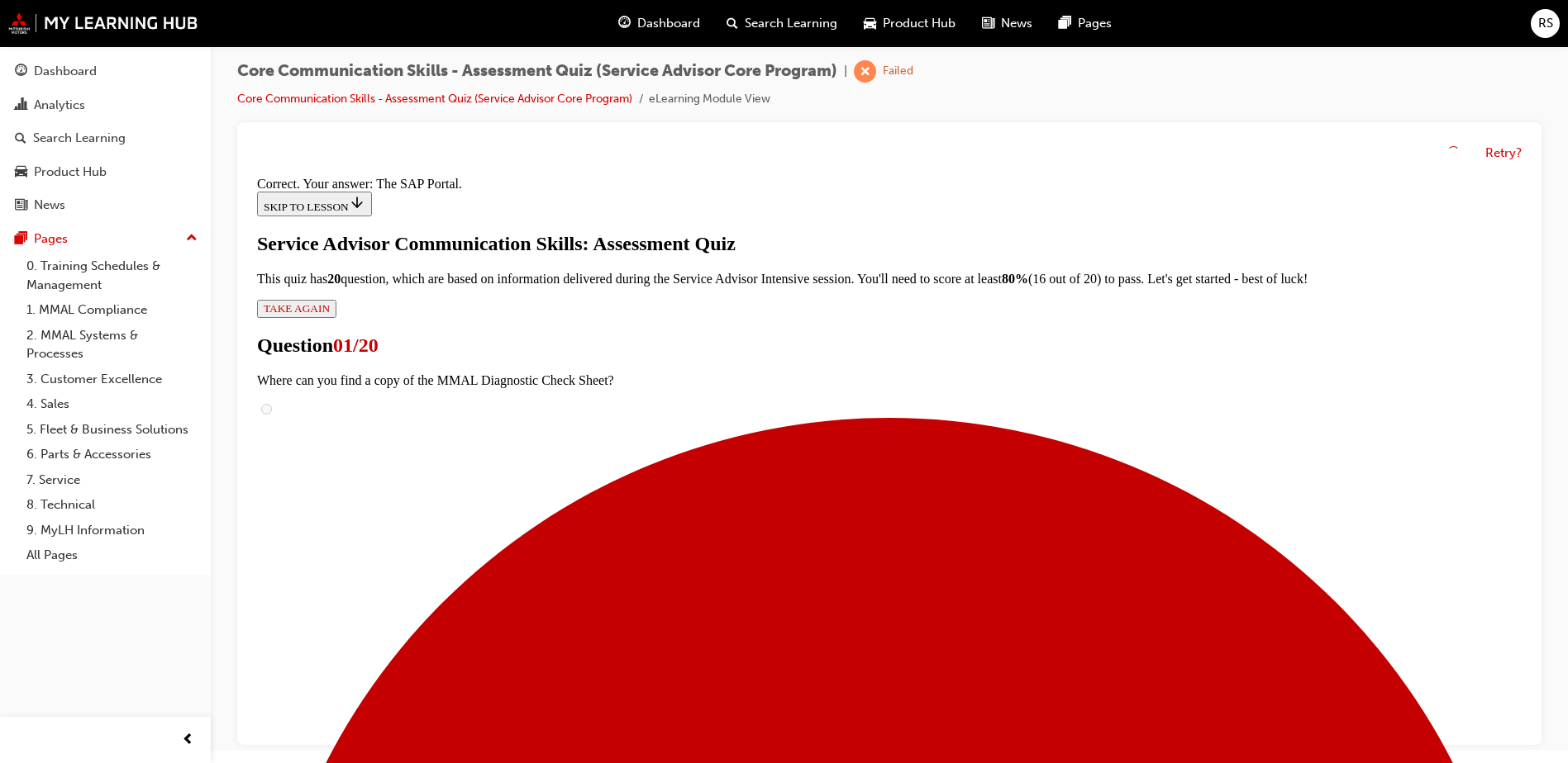
scroll to position [239, 0]
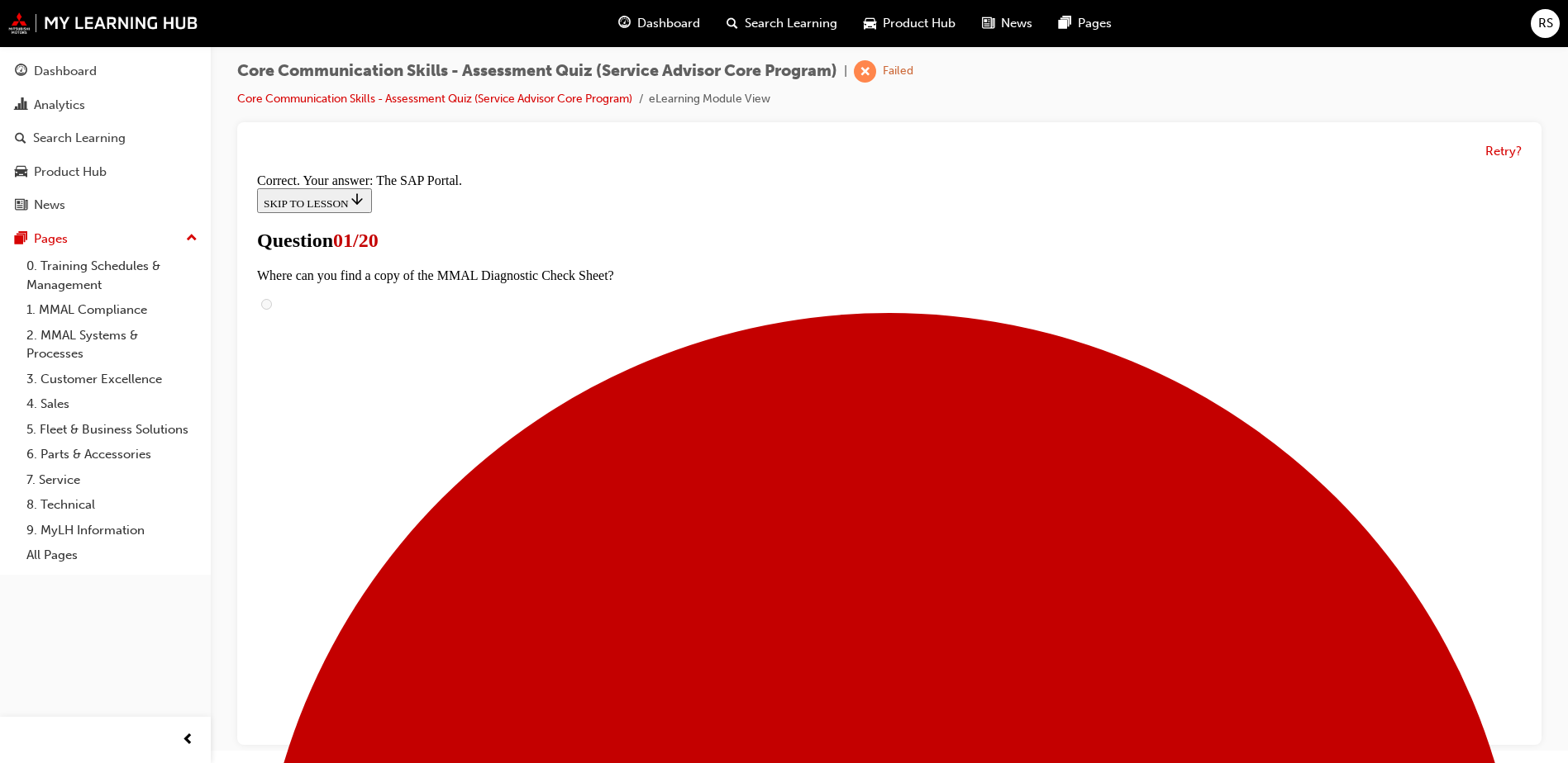
scroll to position [165, 0]
checkbox input "true"
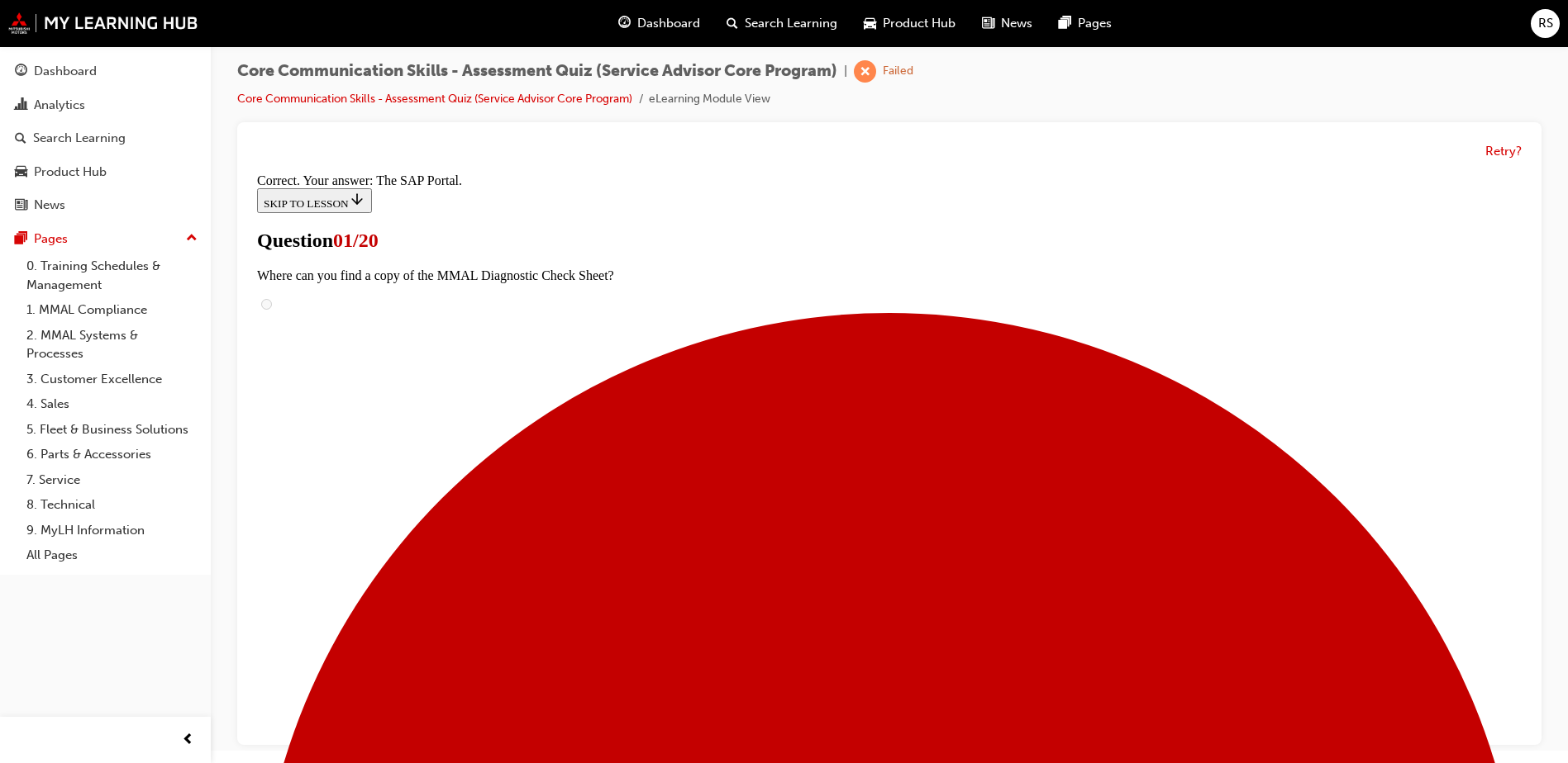
checkbox input "true"
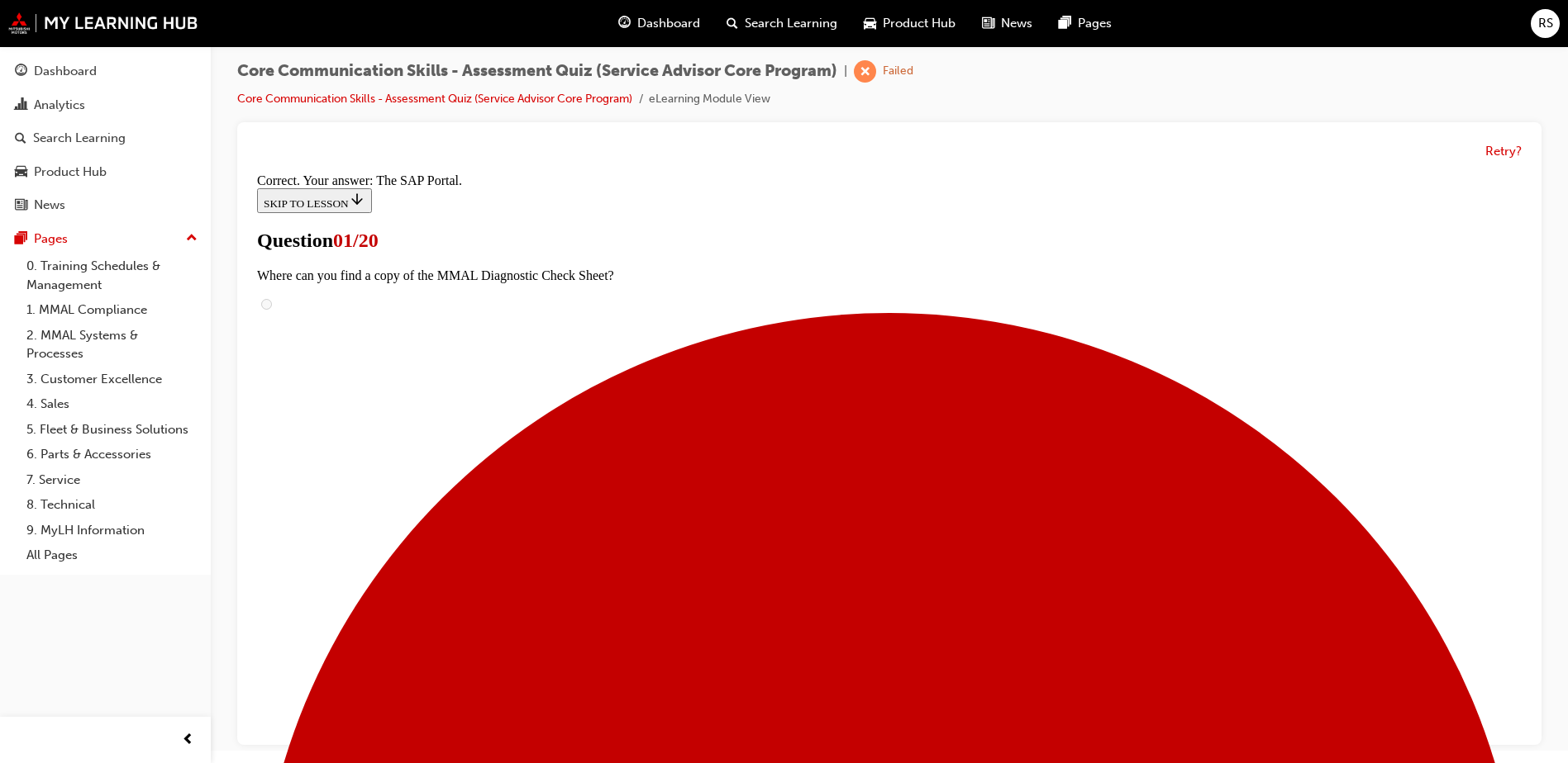
checkbox input "true"
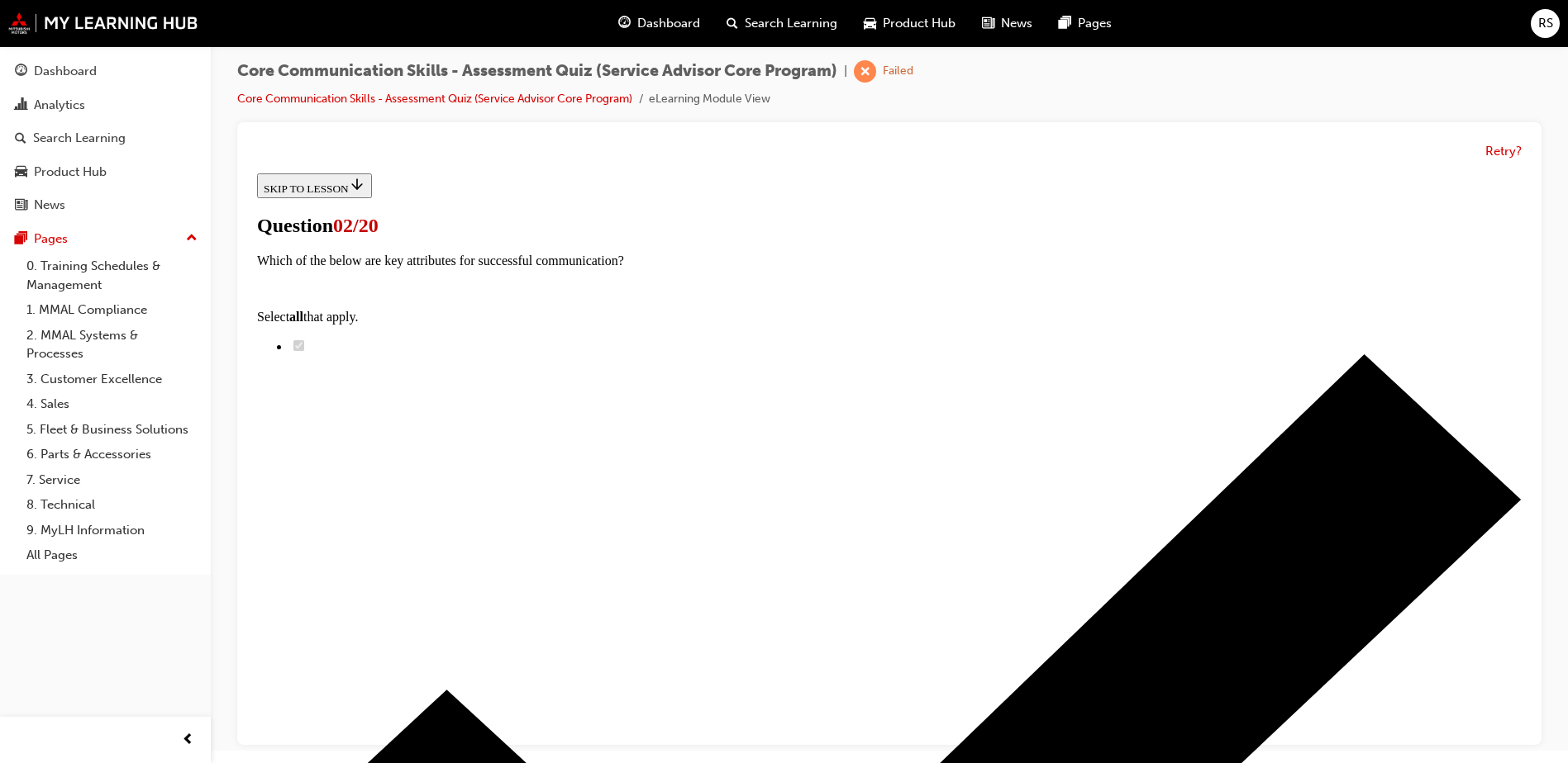
scroll to position [82, 0]
radio input "true"
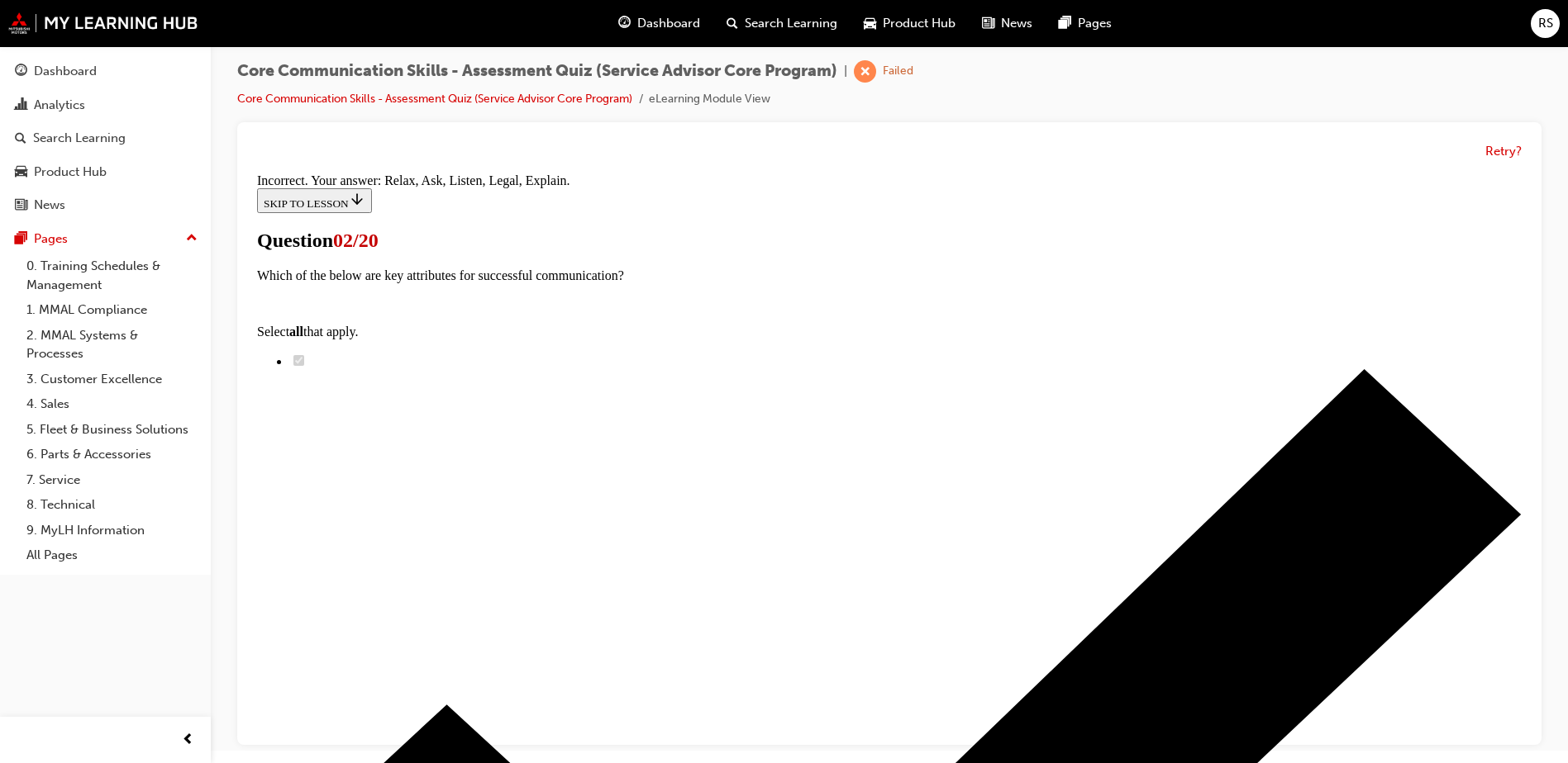
scroll to position [267, 0]
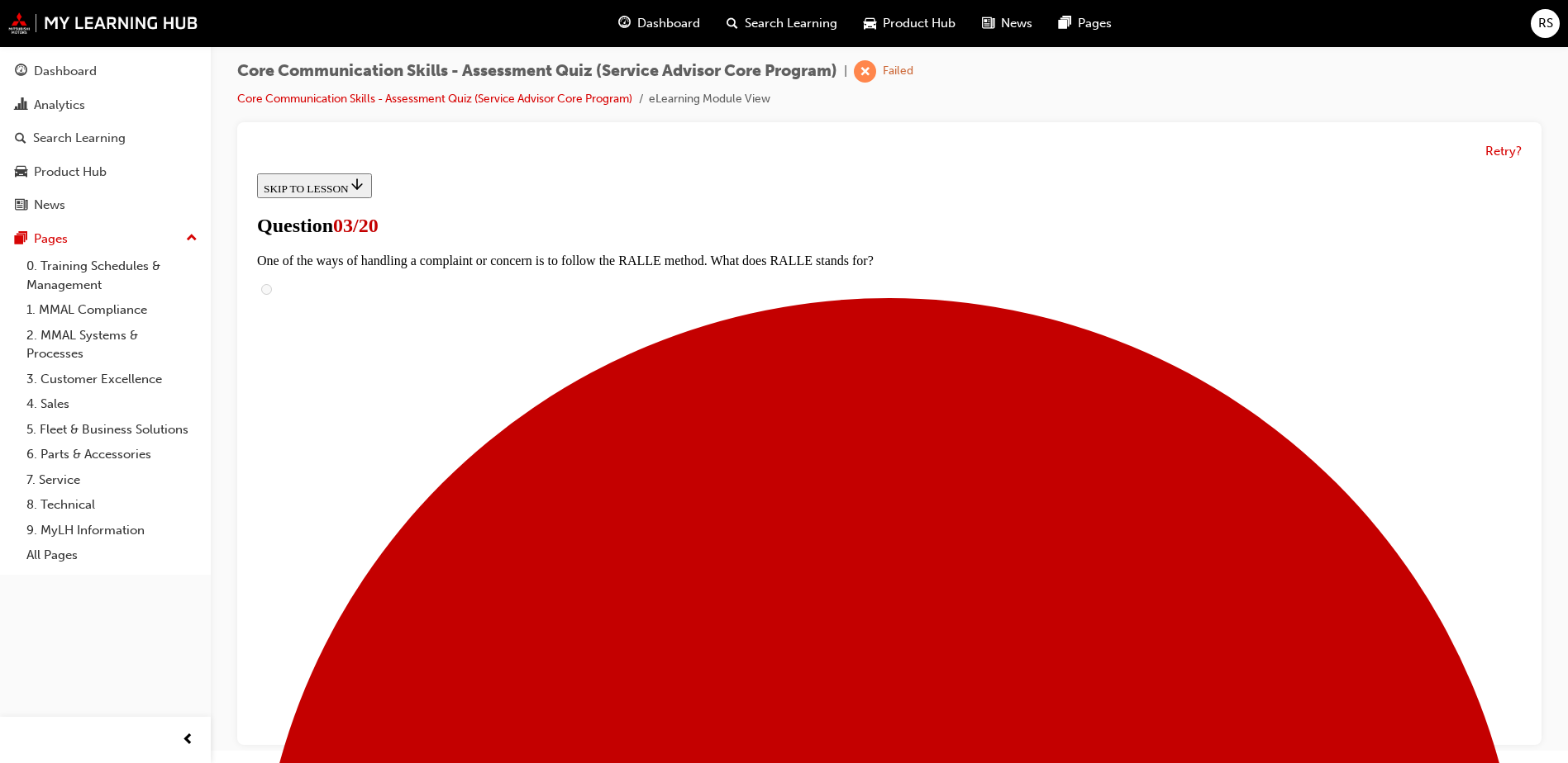
scroll to position [165, 0]
radio input "true"
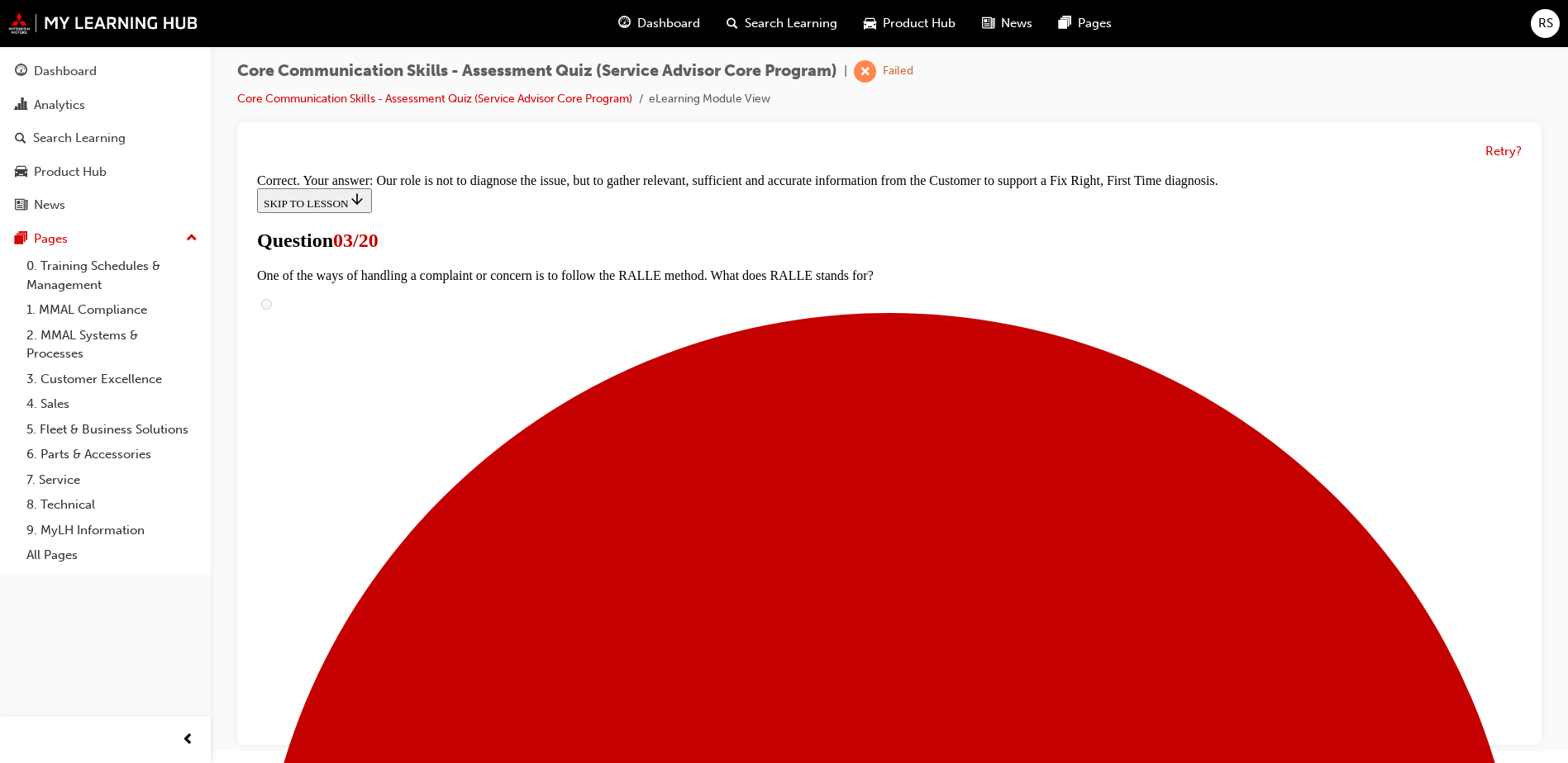
scroll to position [354, 0]
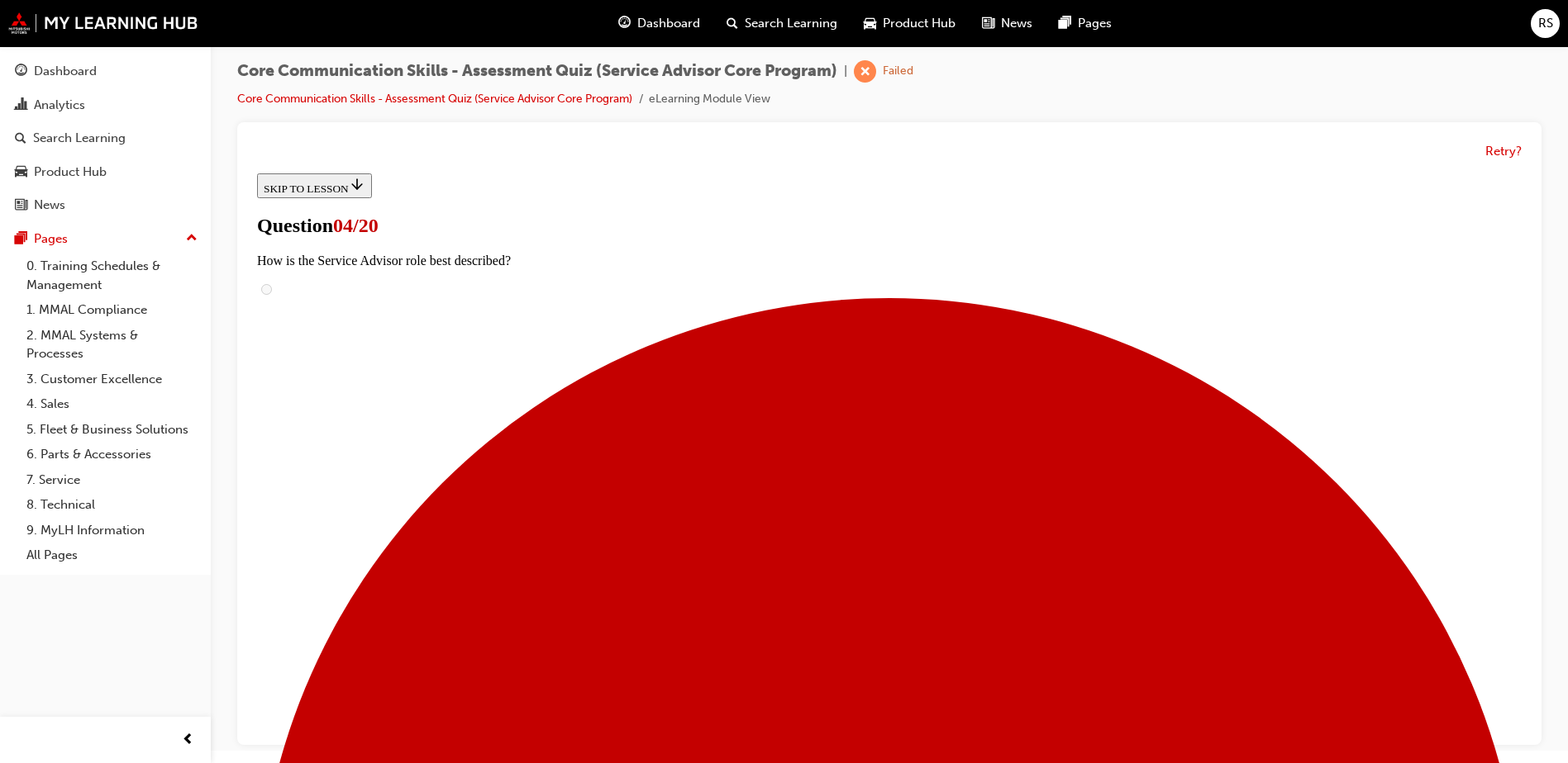
scroll to position [82, 0]
radio input "true"
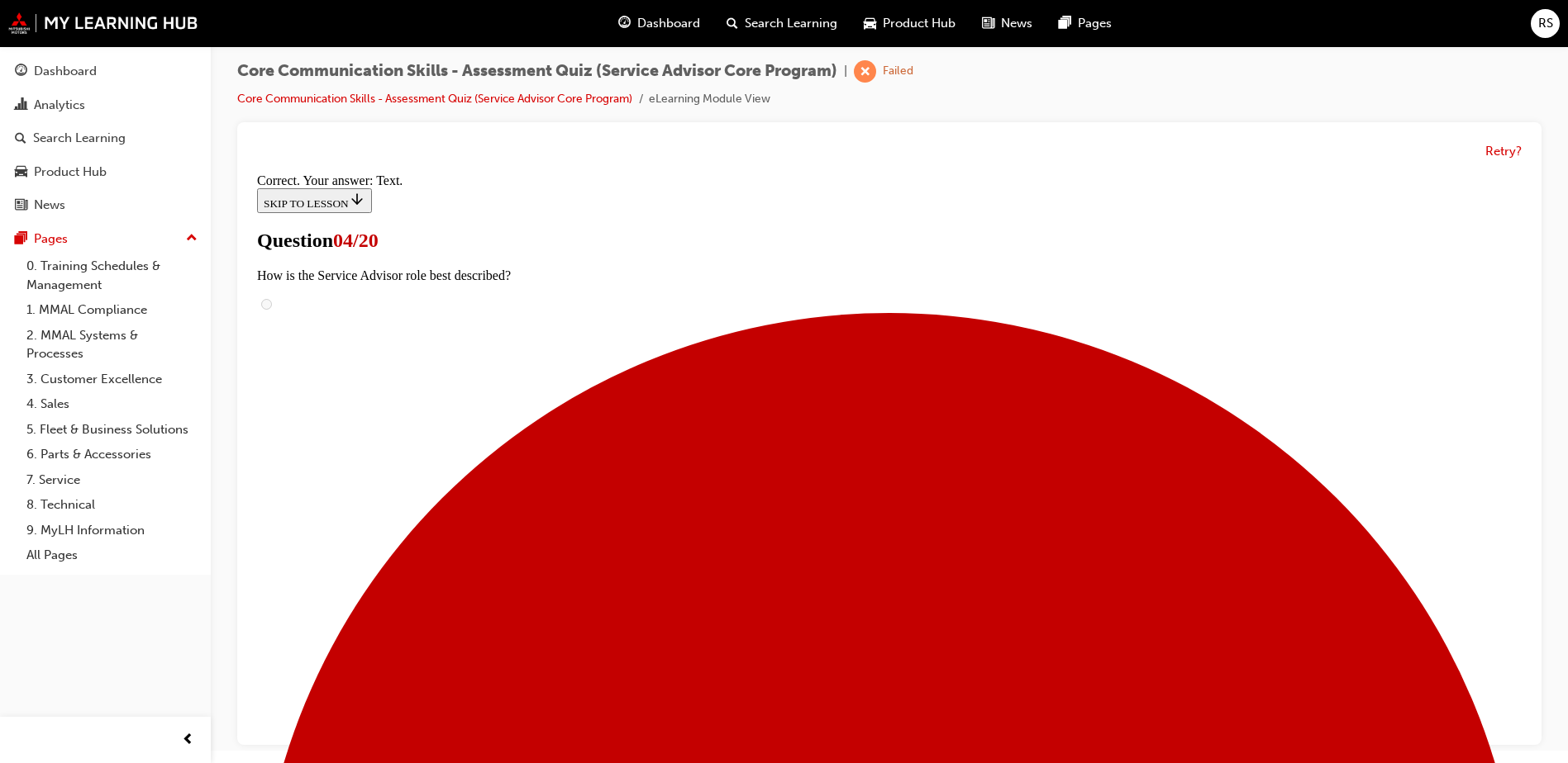
scroll to position [351, 0]
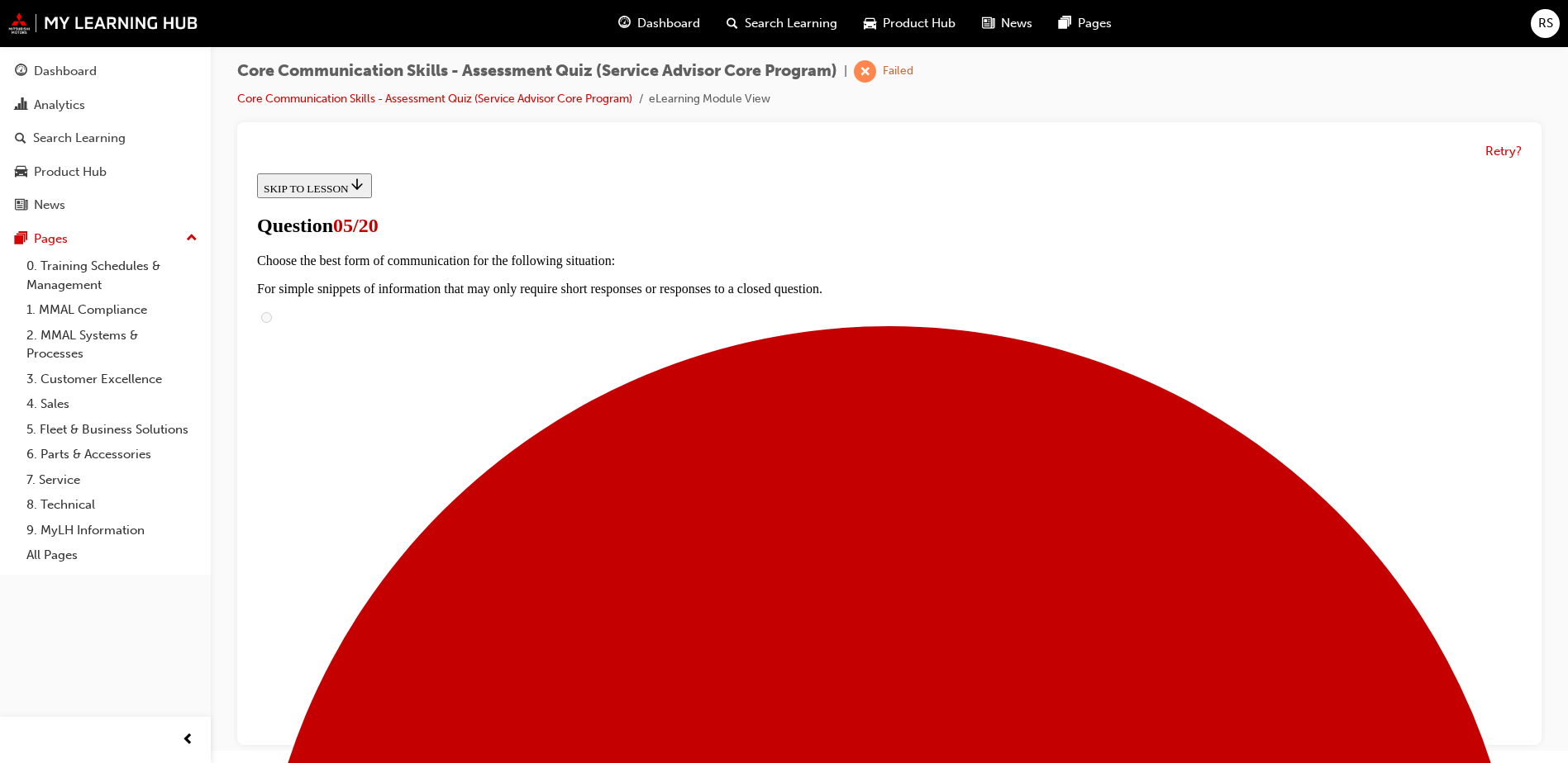
radio input "true"
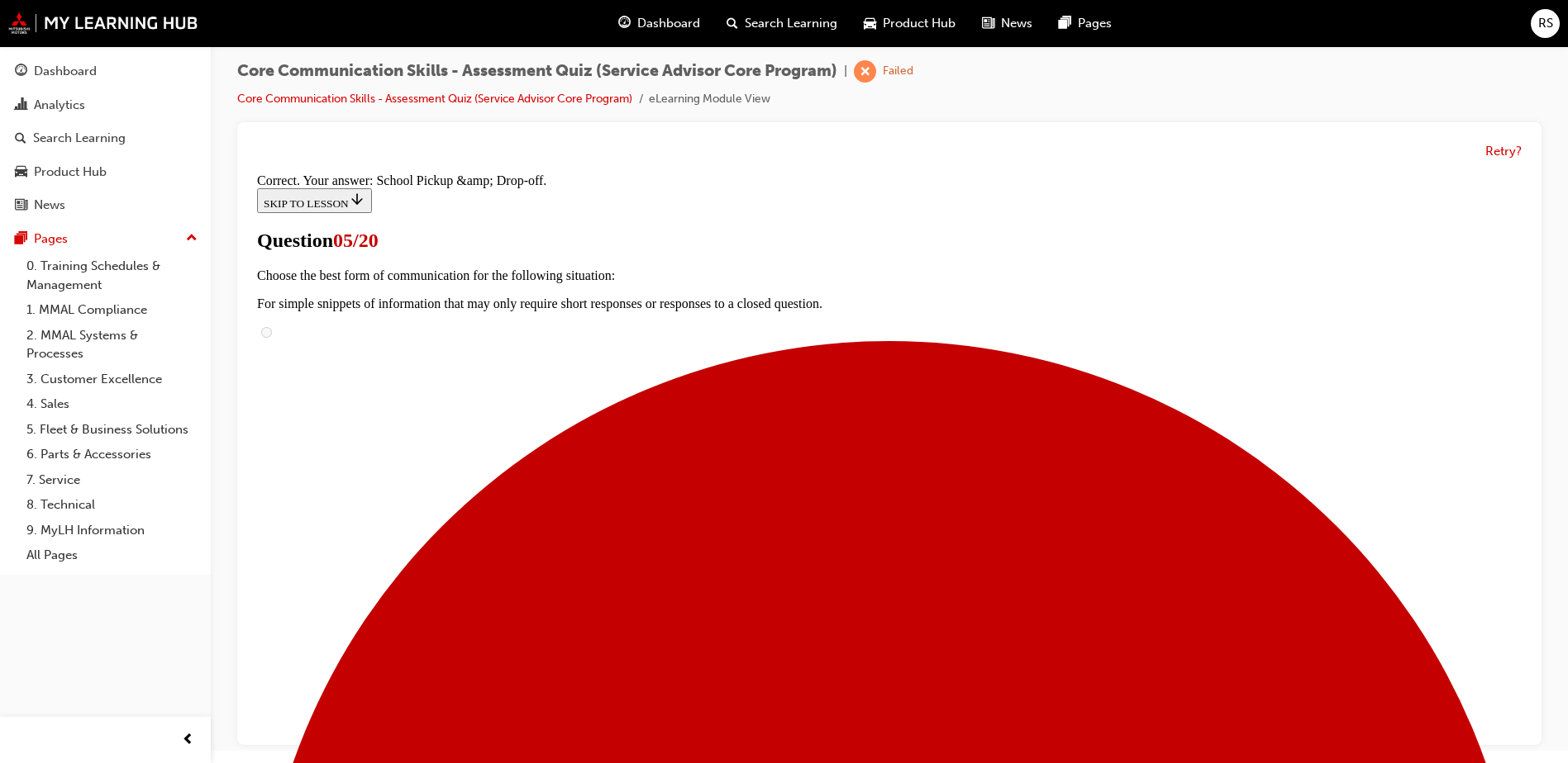
scroll to position [173, 0]
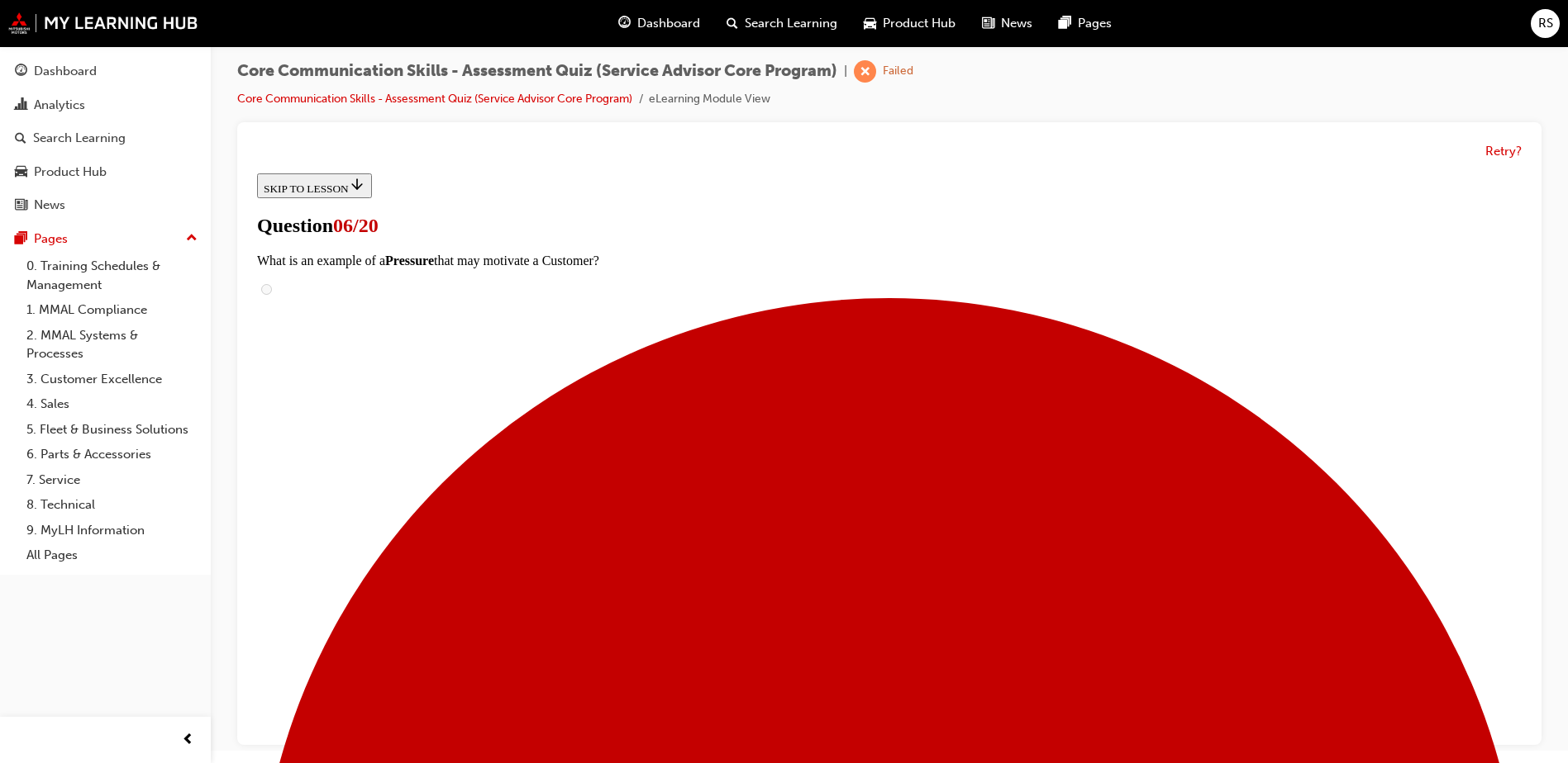
scroll to position [134, 0]
radio input "true"
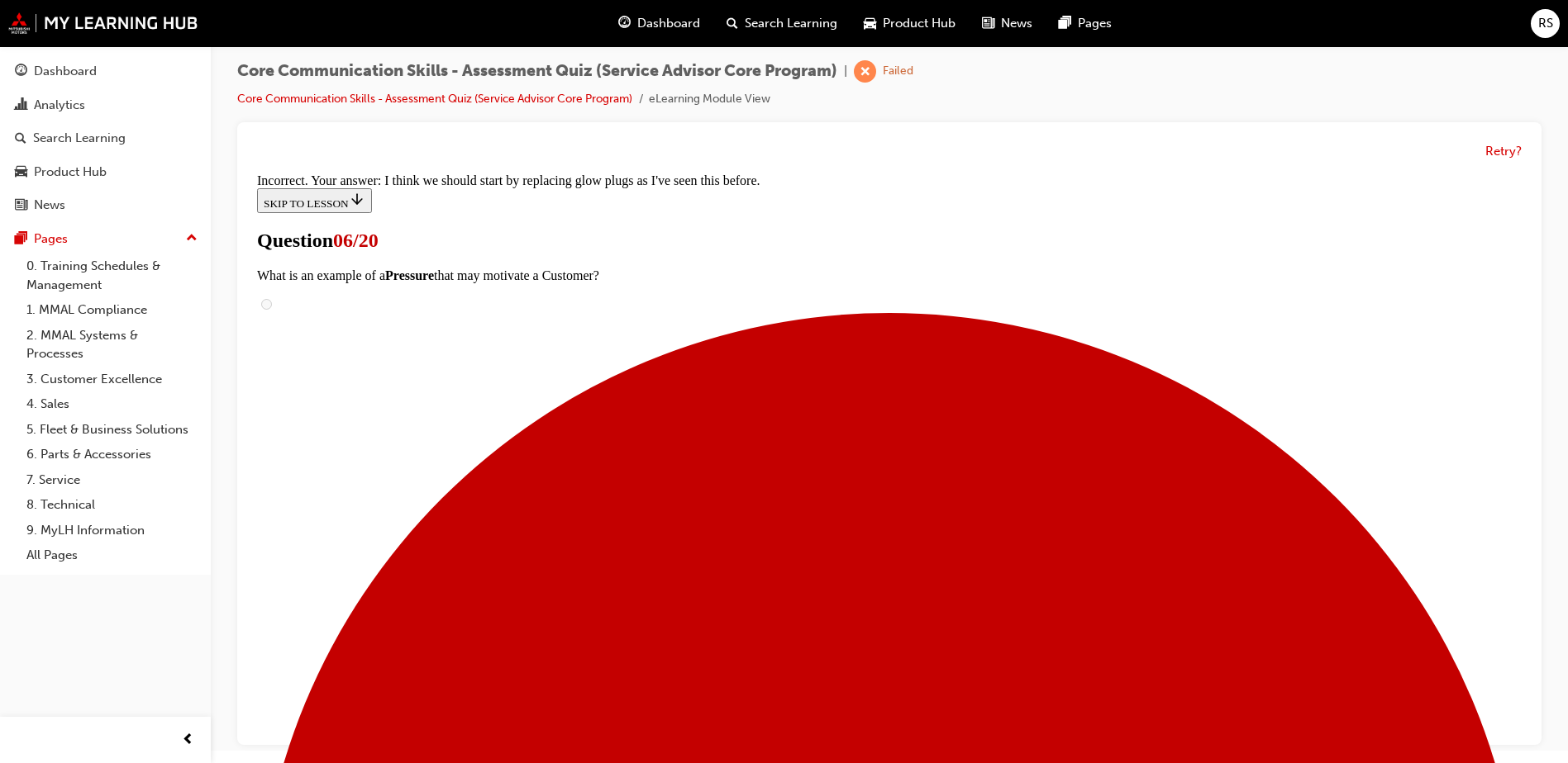
scroll to position [272, 0]
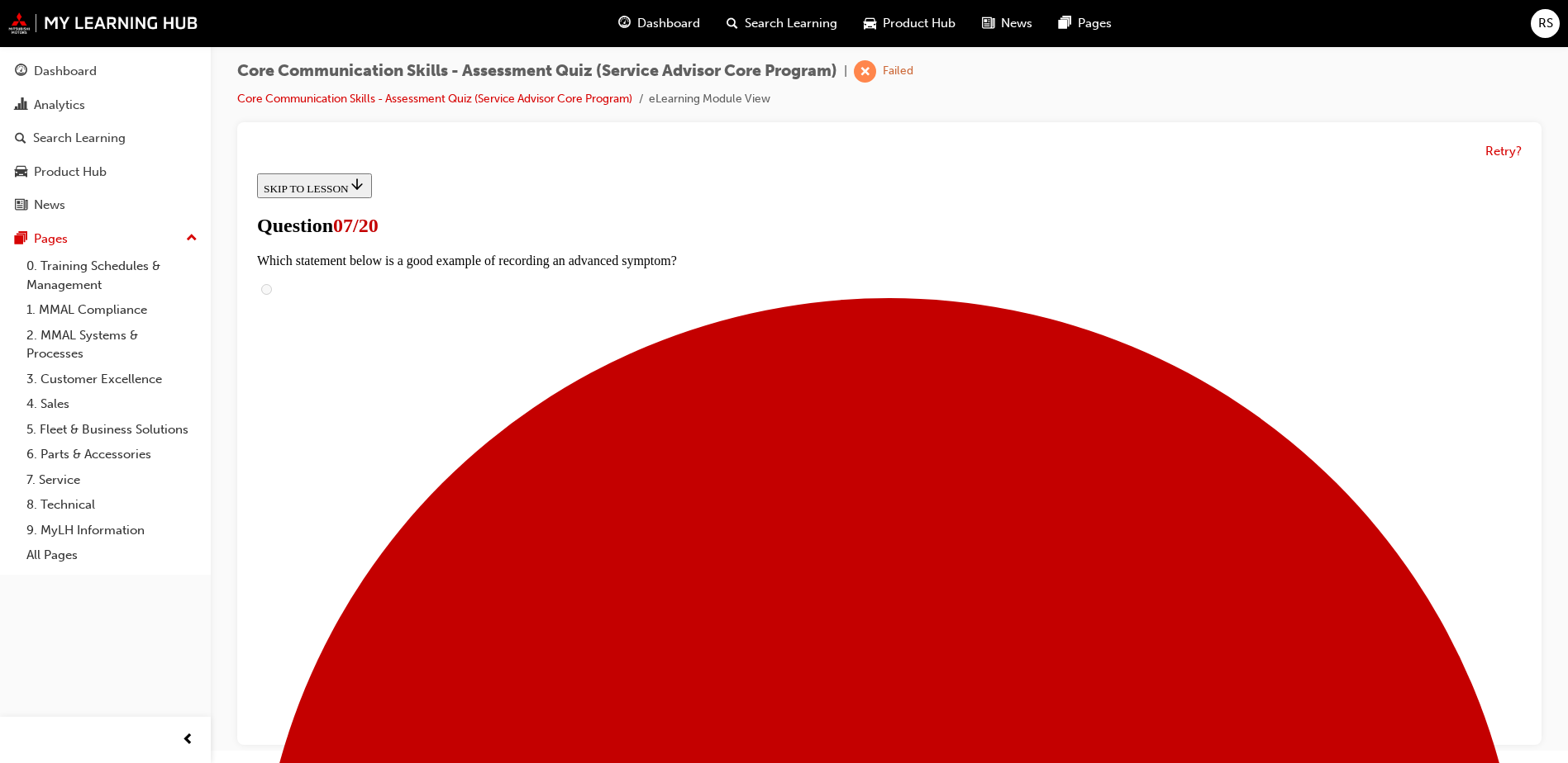
checkbox input "true"
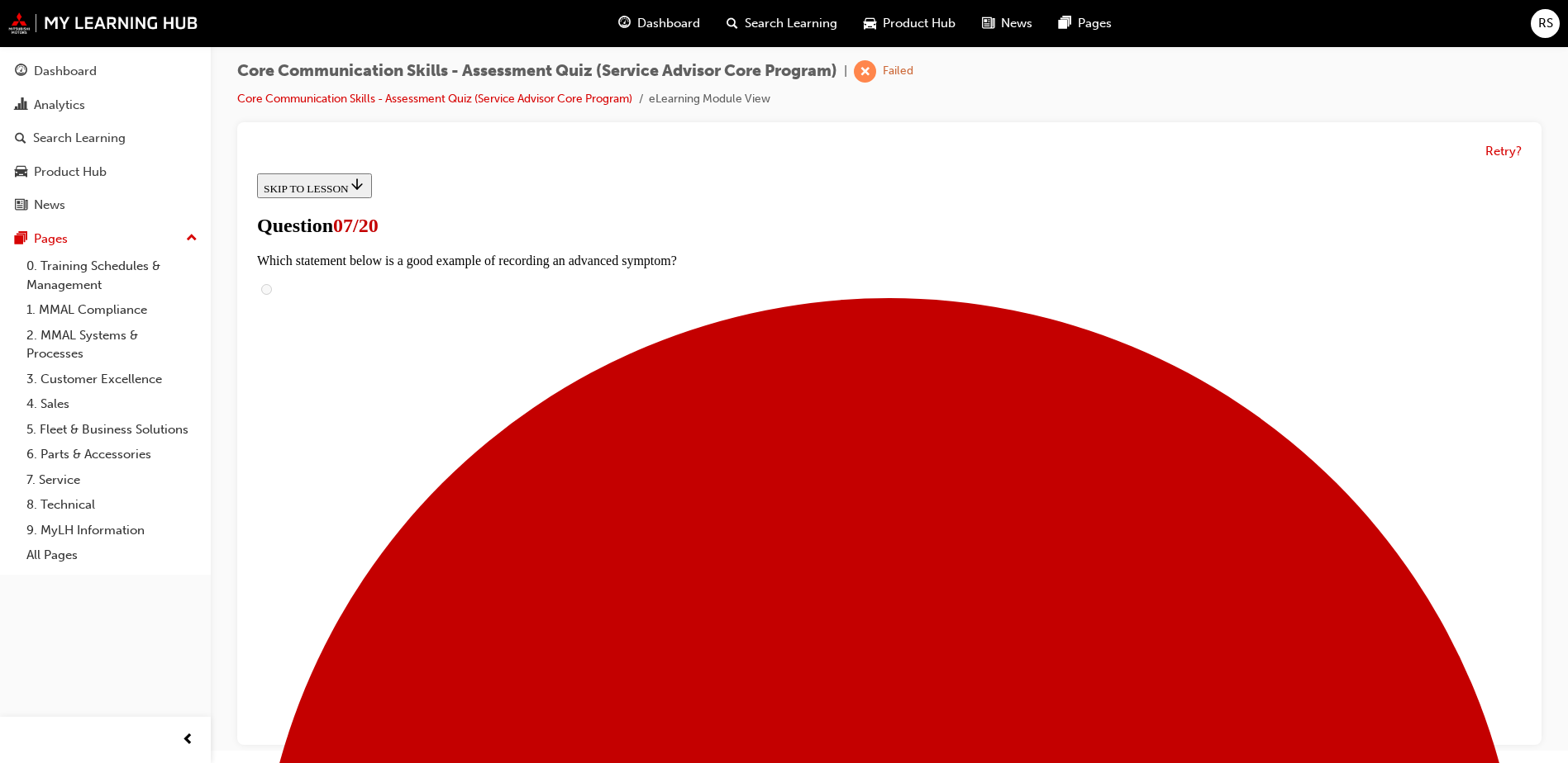
checkbox input "true"
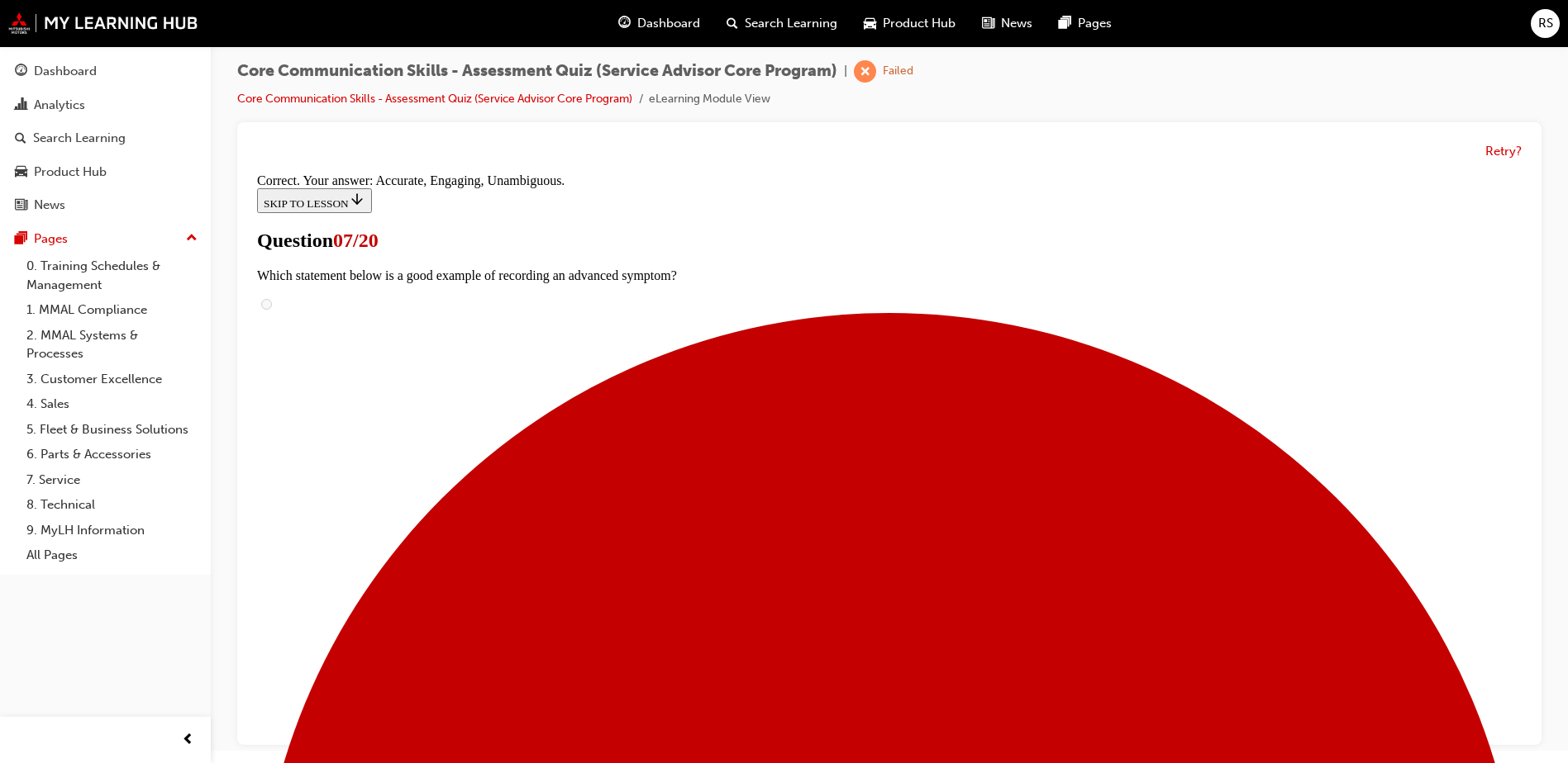
scroll to position [295, 0]
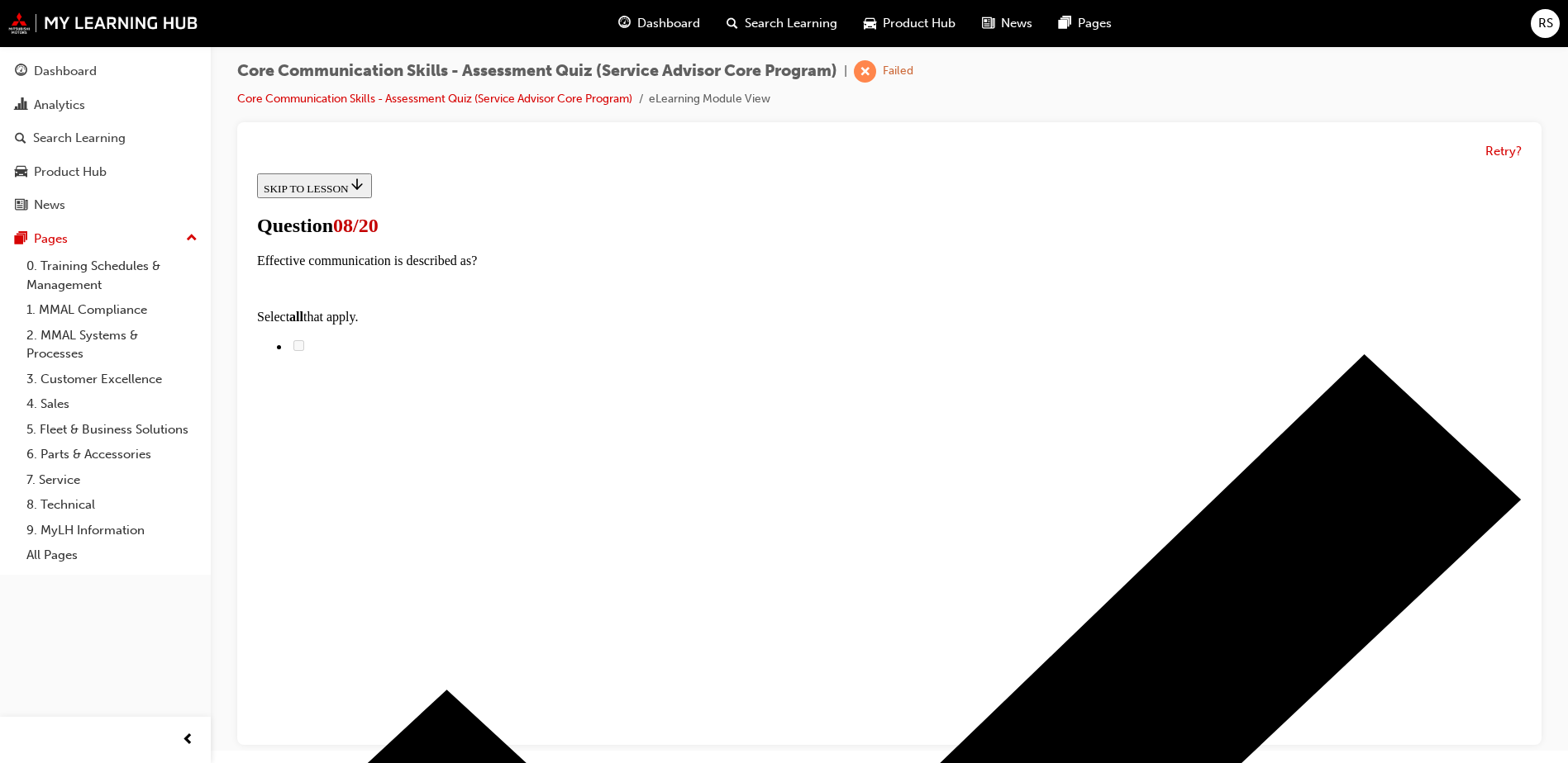
scroll to position [0, 0]
checkbox input "true"
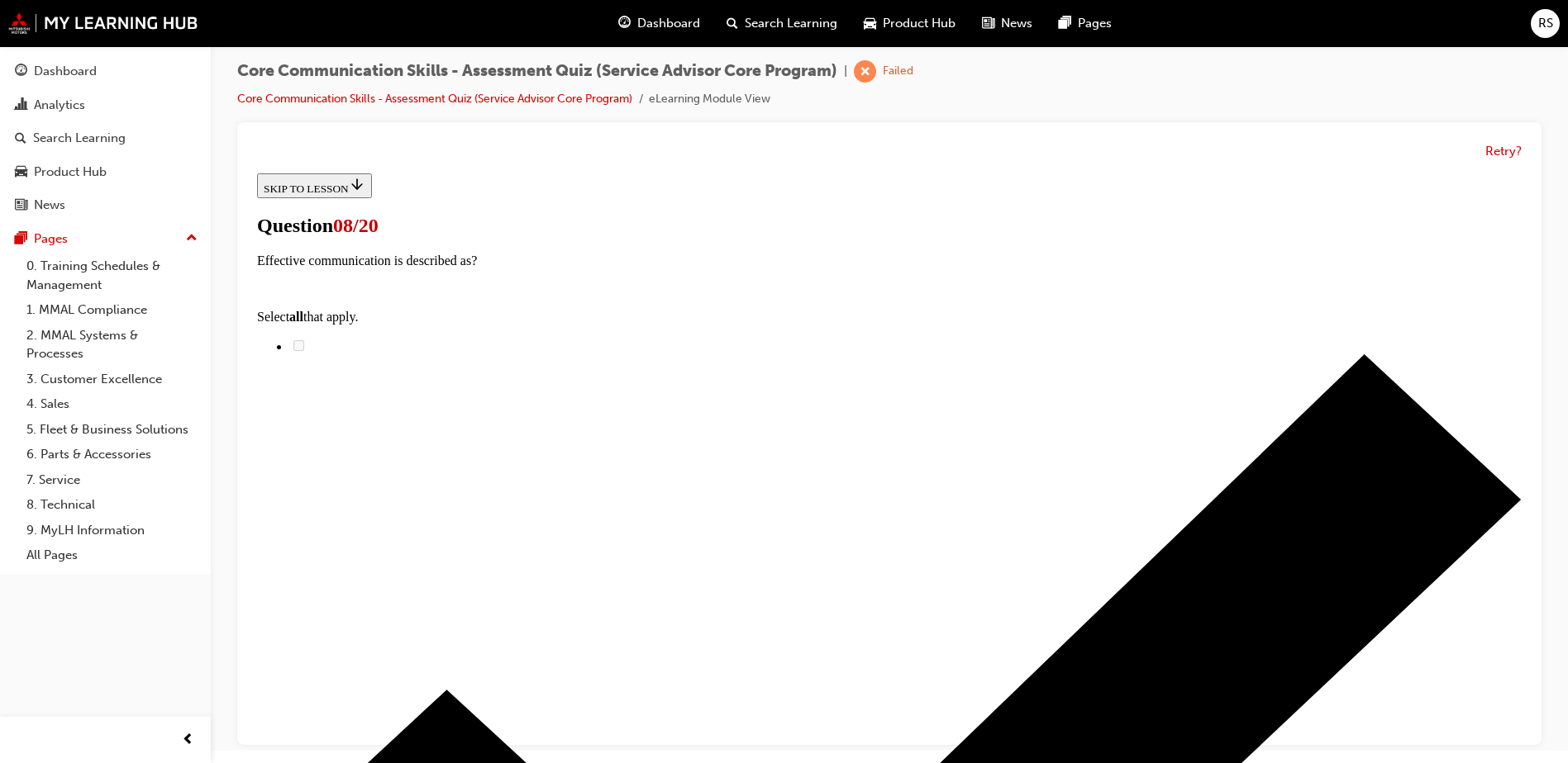
checkbox input "true"
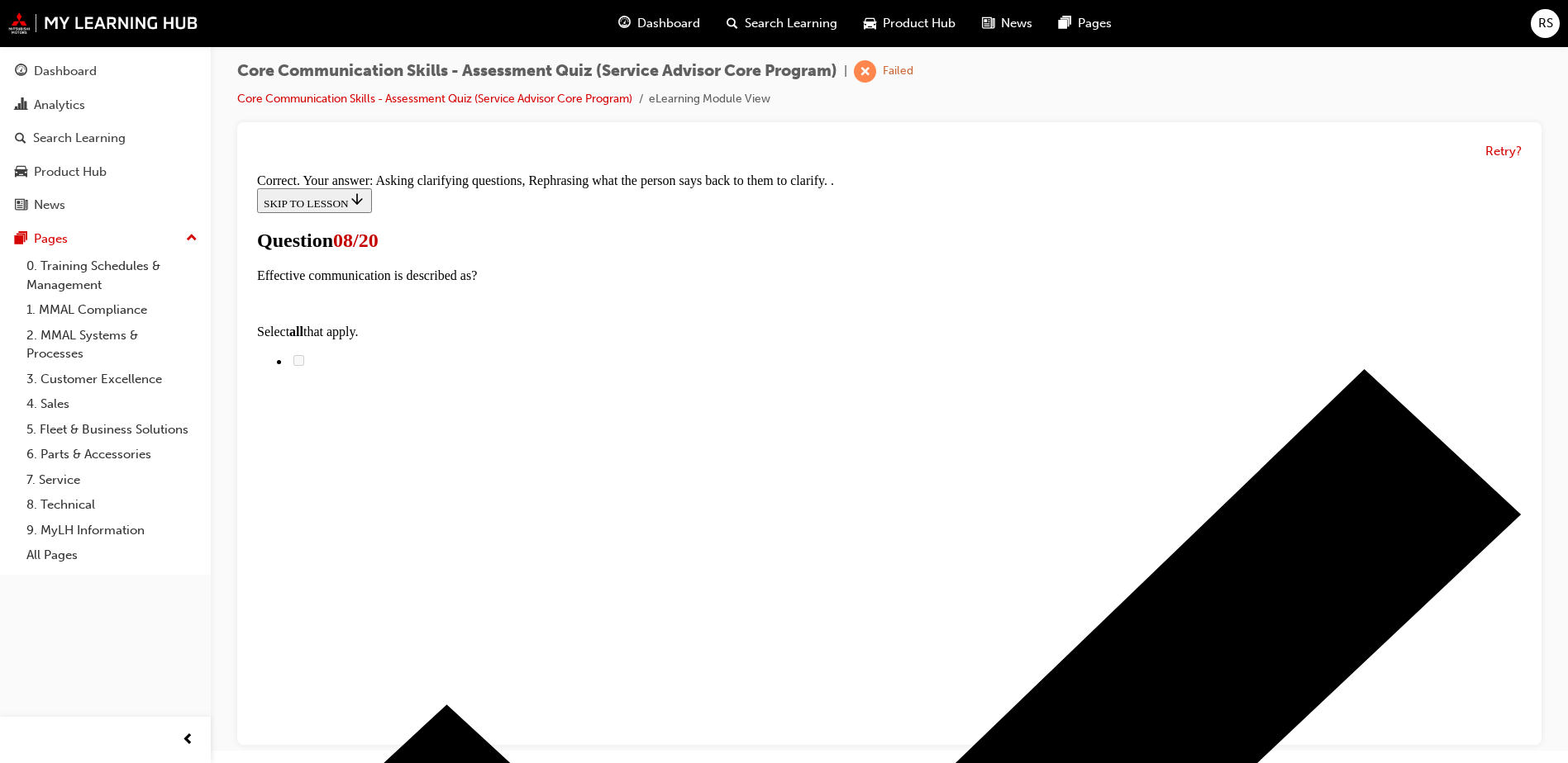
scroll to position [295, 0]
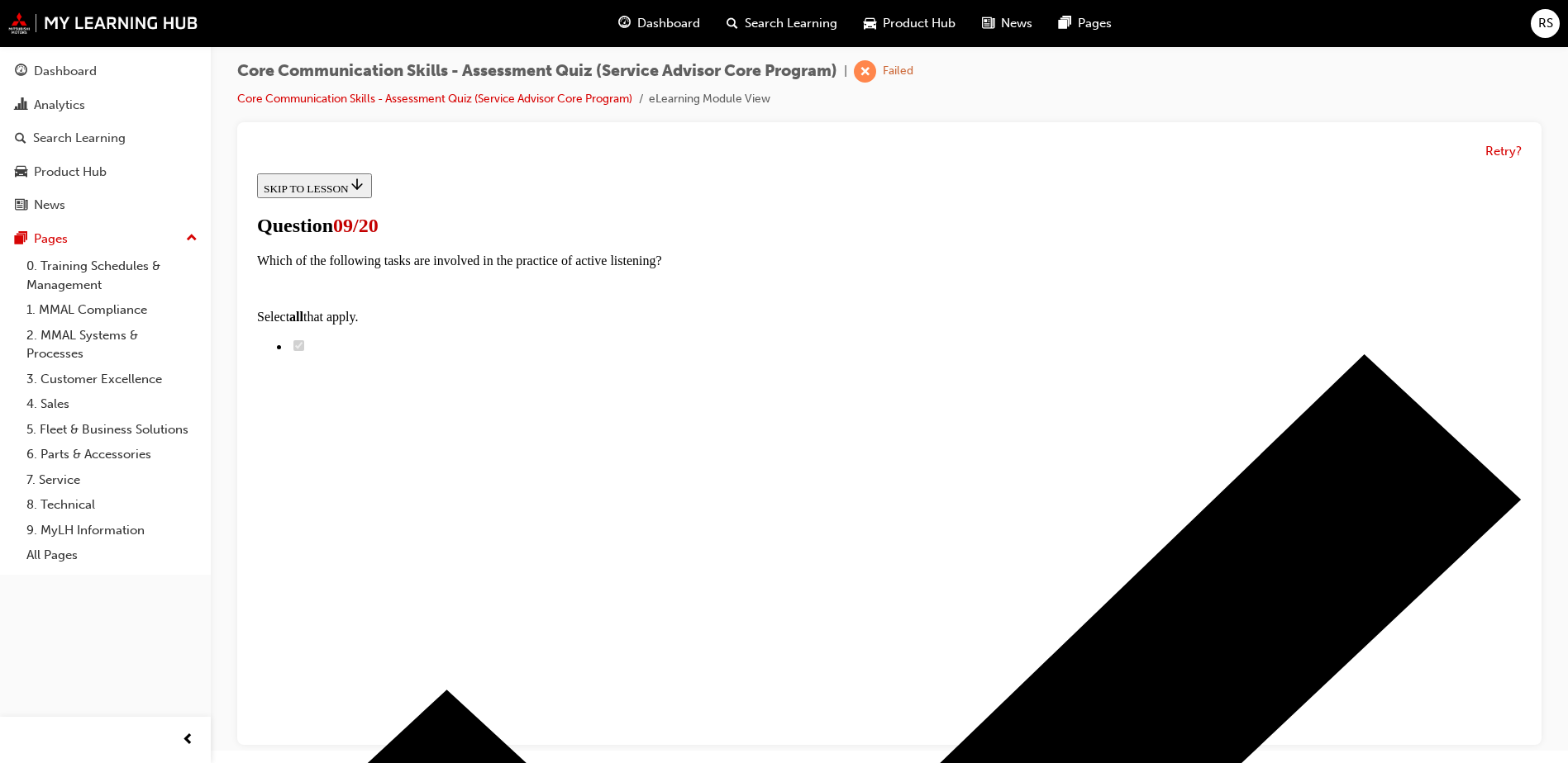
scroll to position [120, 0]
radio input "true"
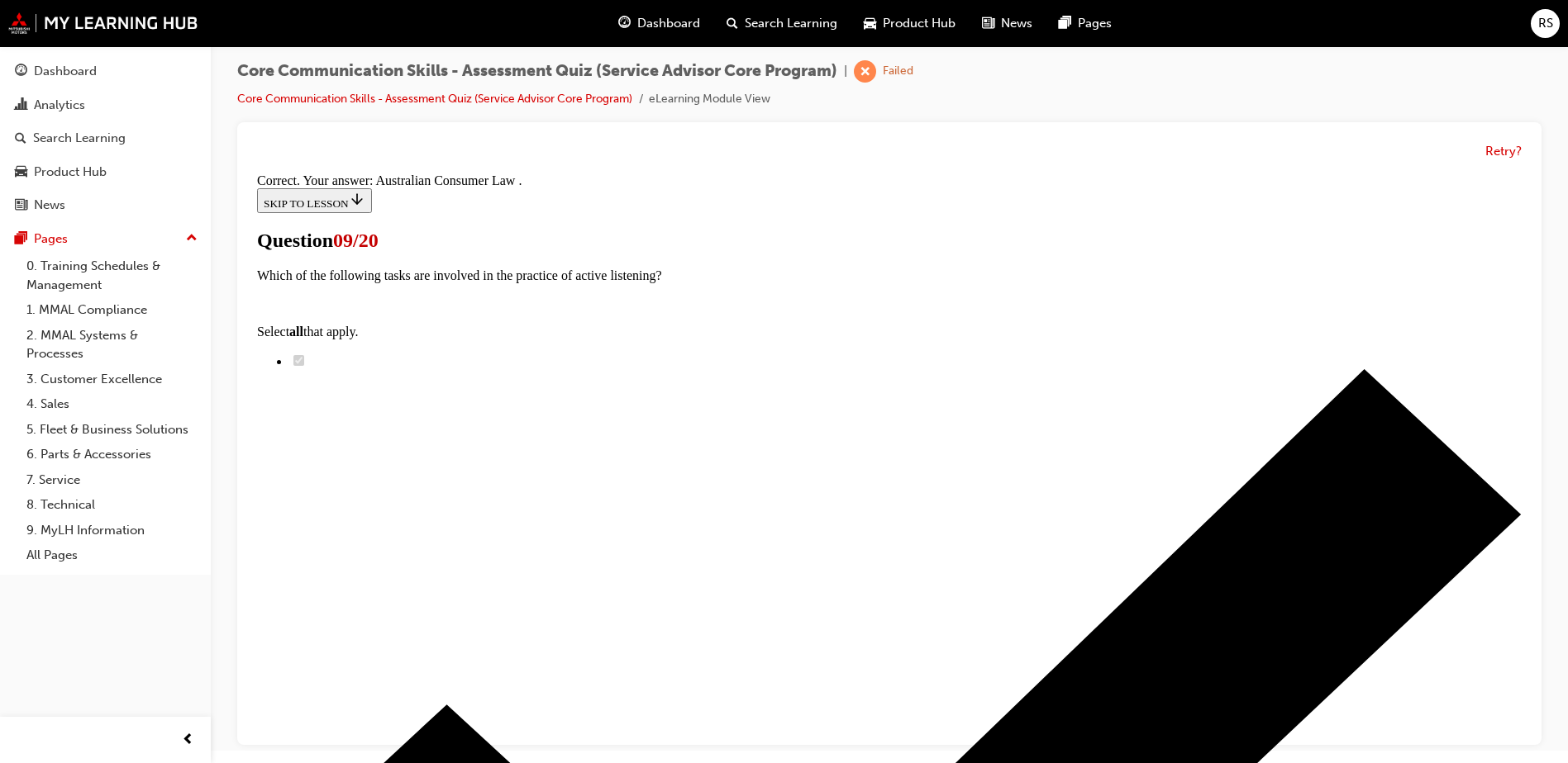
scroll to position [173, 0]
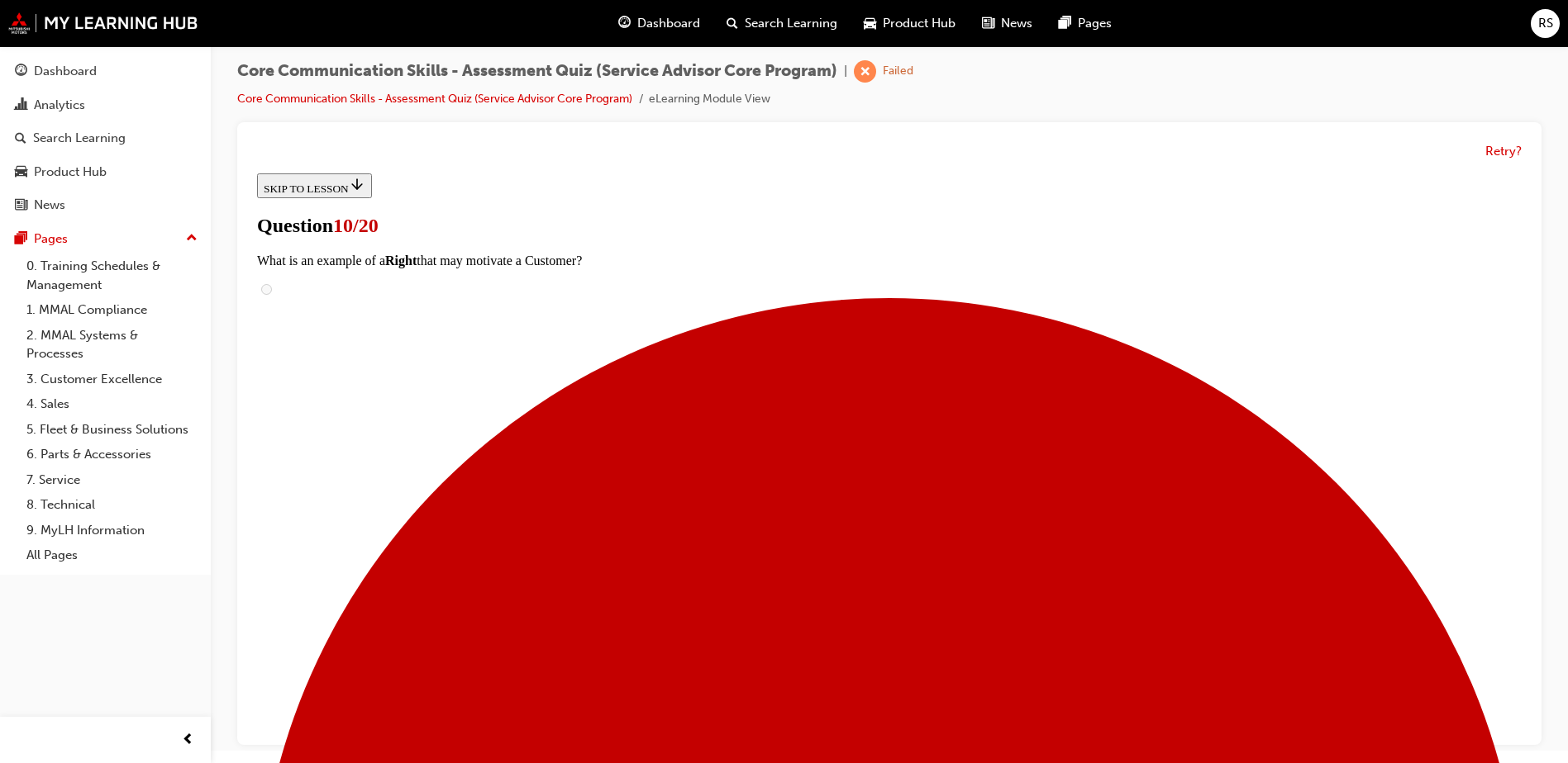
scroll to position [134, 0]
radio input "true"
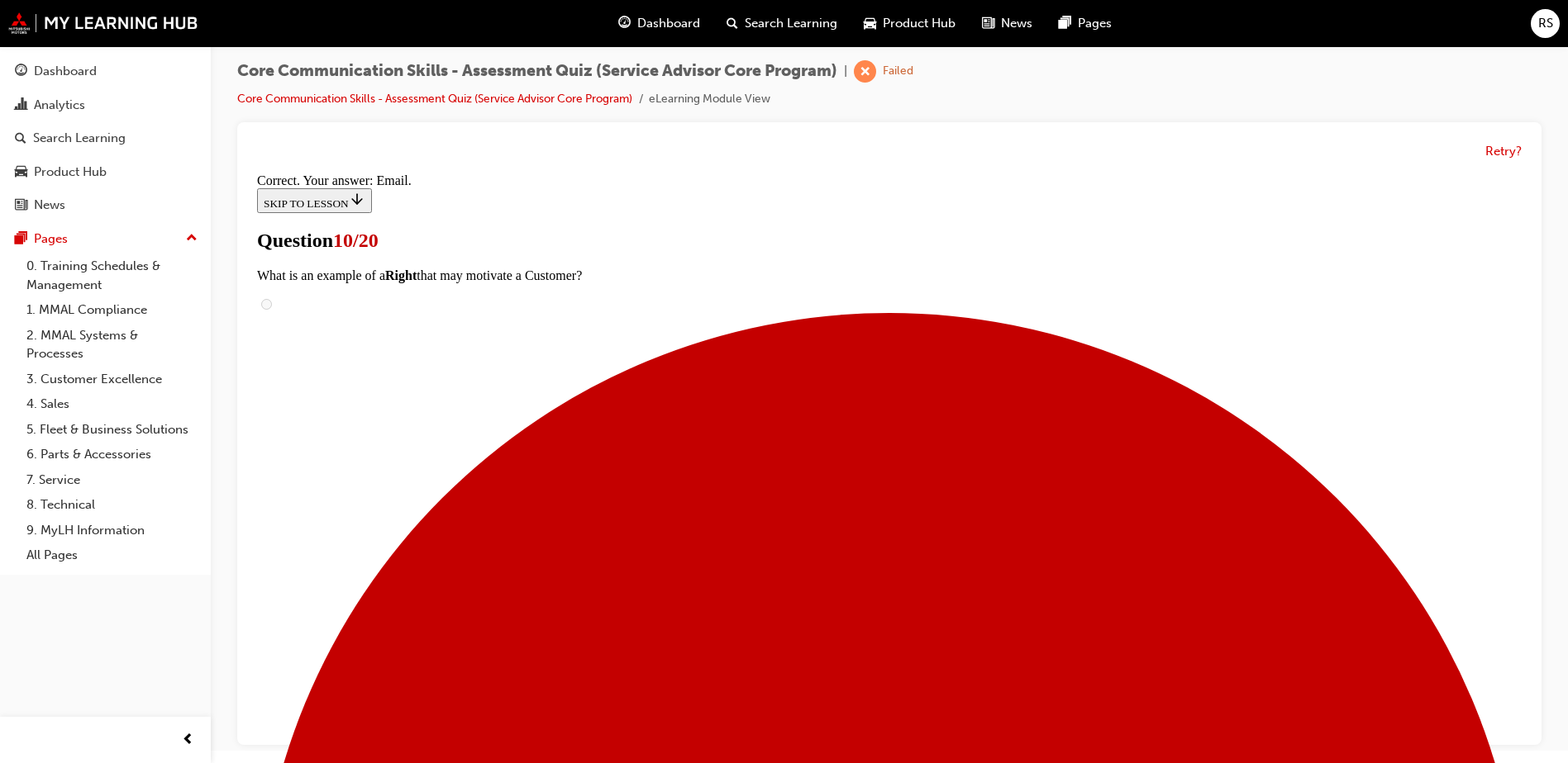
scroll to position [323, 0]
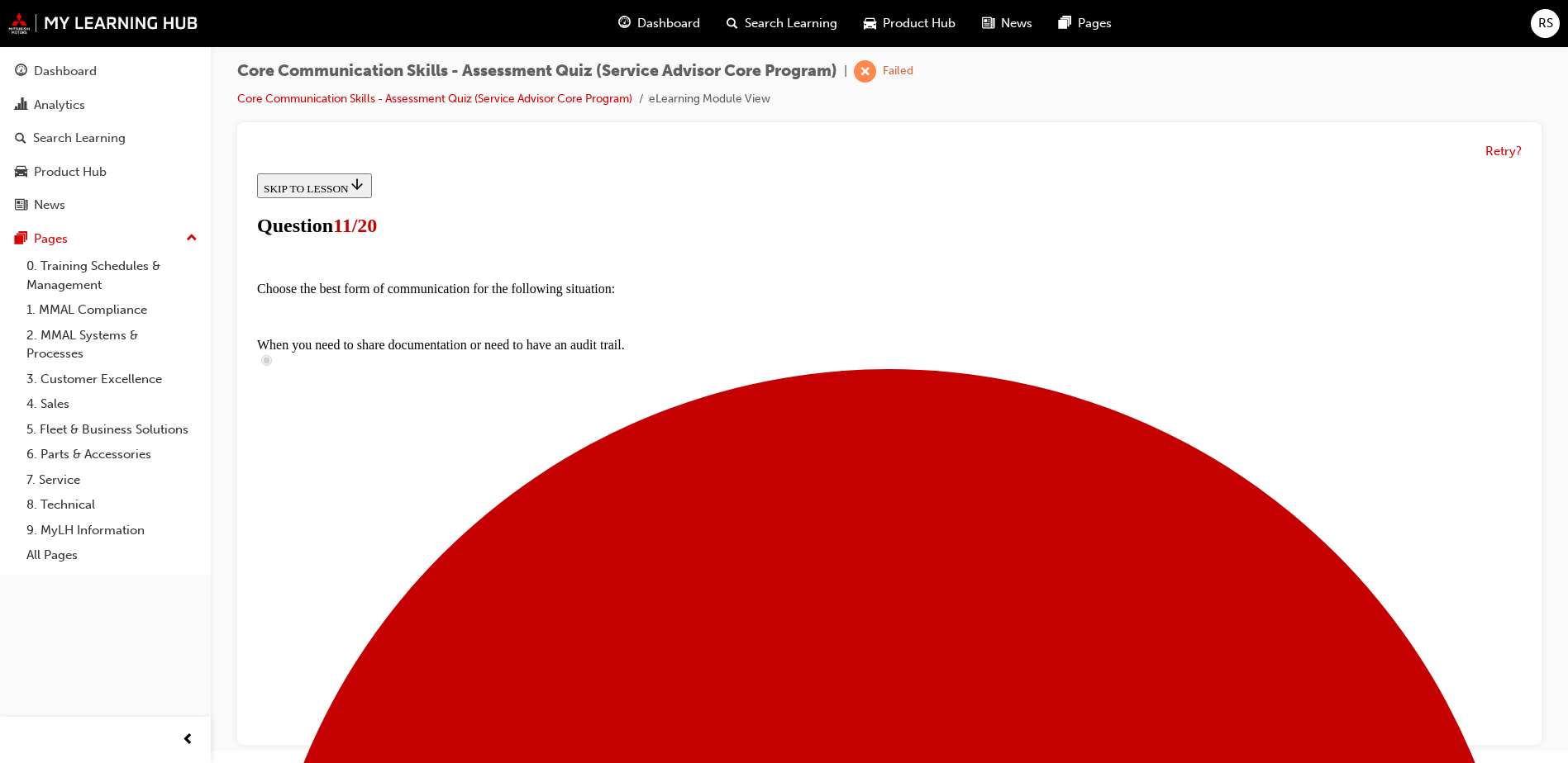
drag, startPoint x: 777, startPoint y: 353, endPoint x: 777, endPoint y: 369, distance: 16.0
radio input "true"
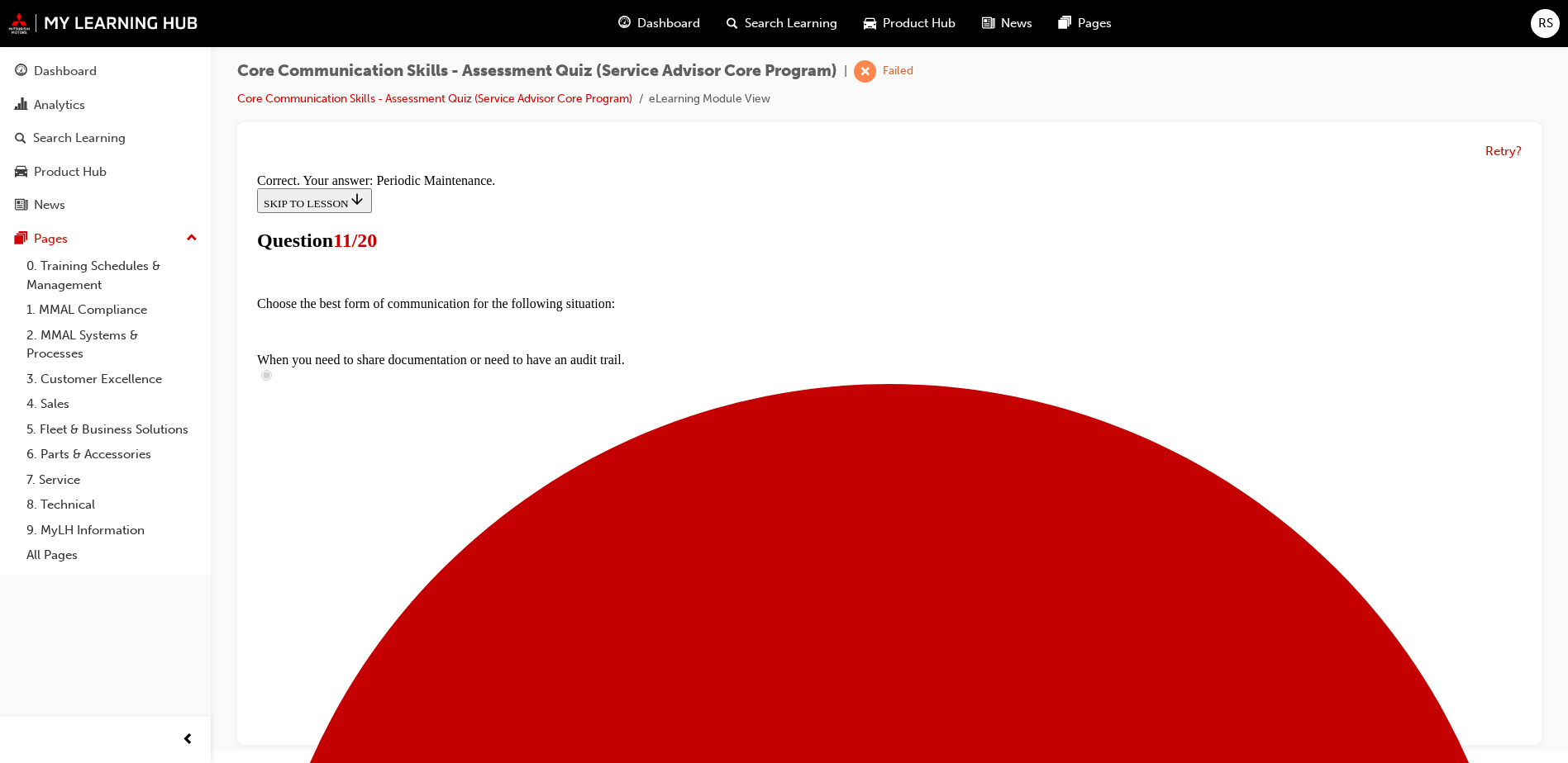
scroll to position [173, 0]
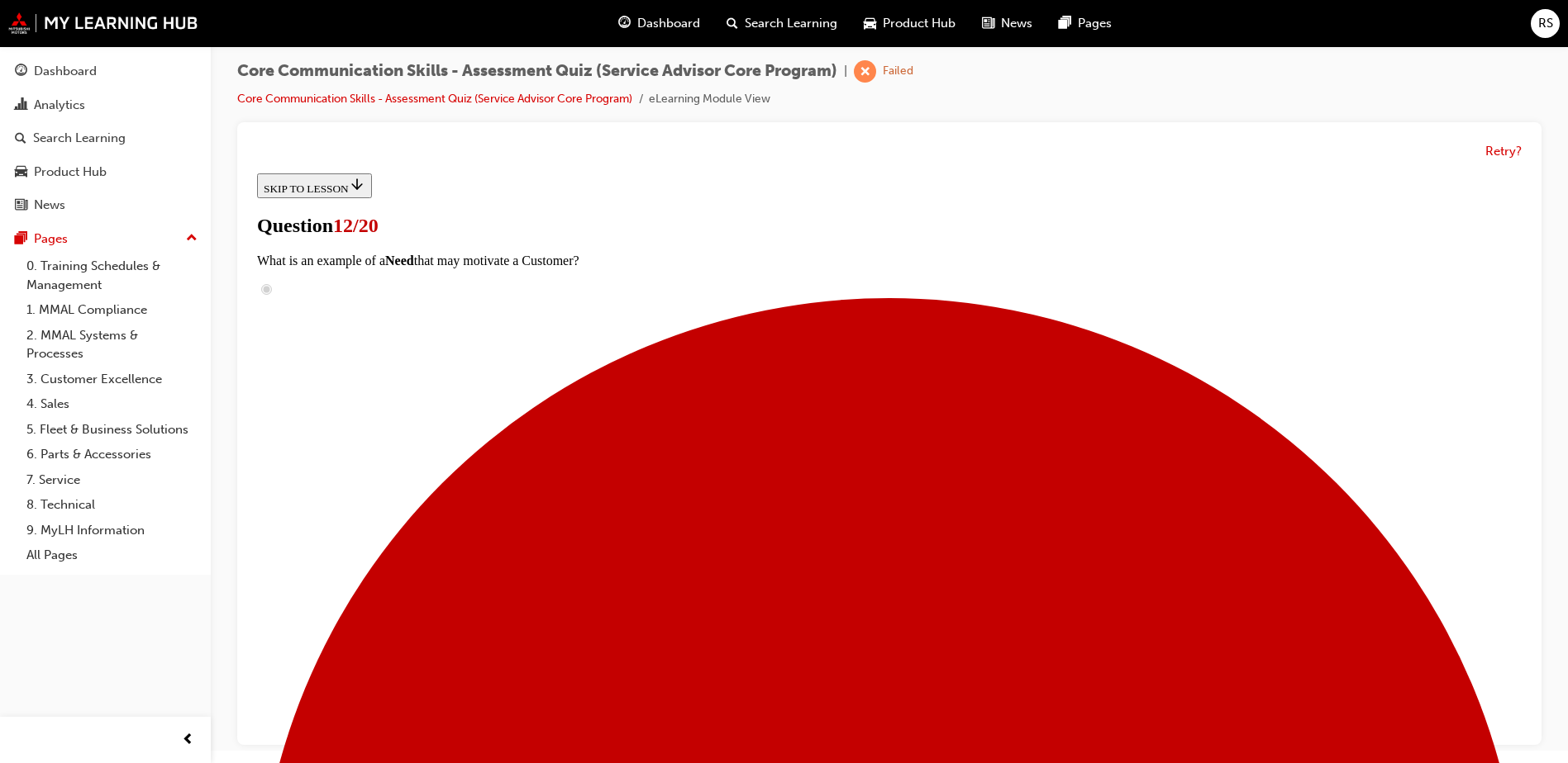
scroll to position [118, 0]
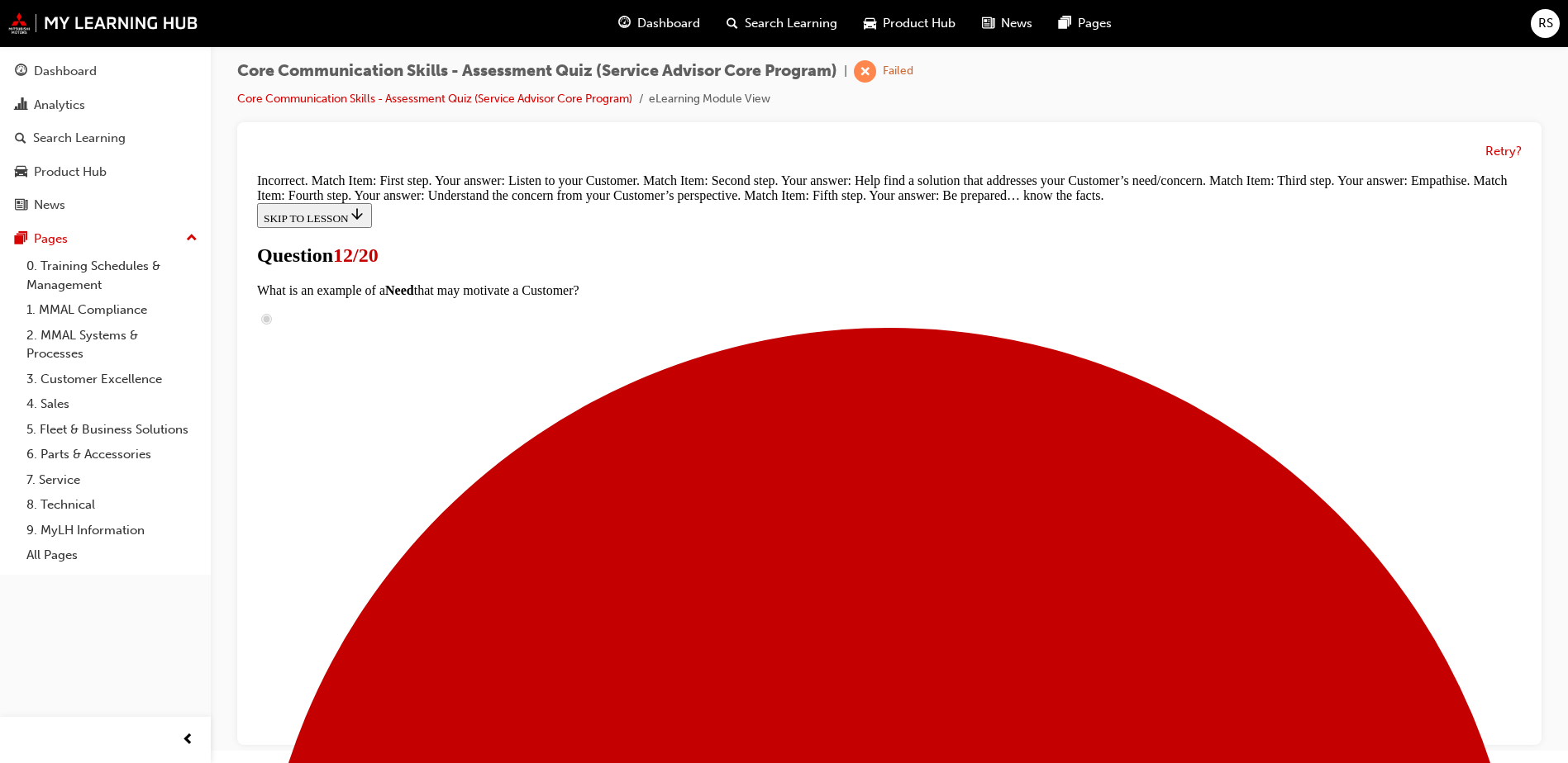
scroll to position [417, 0]
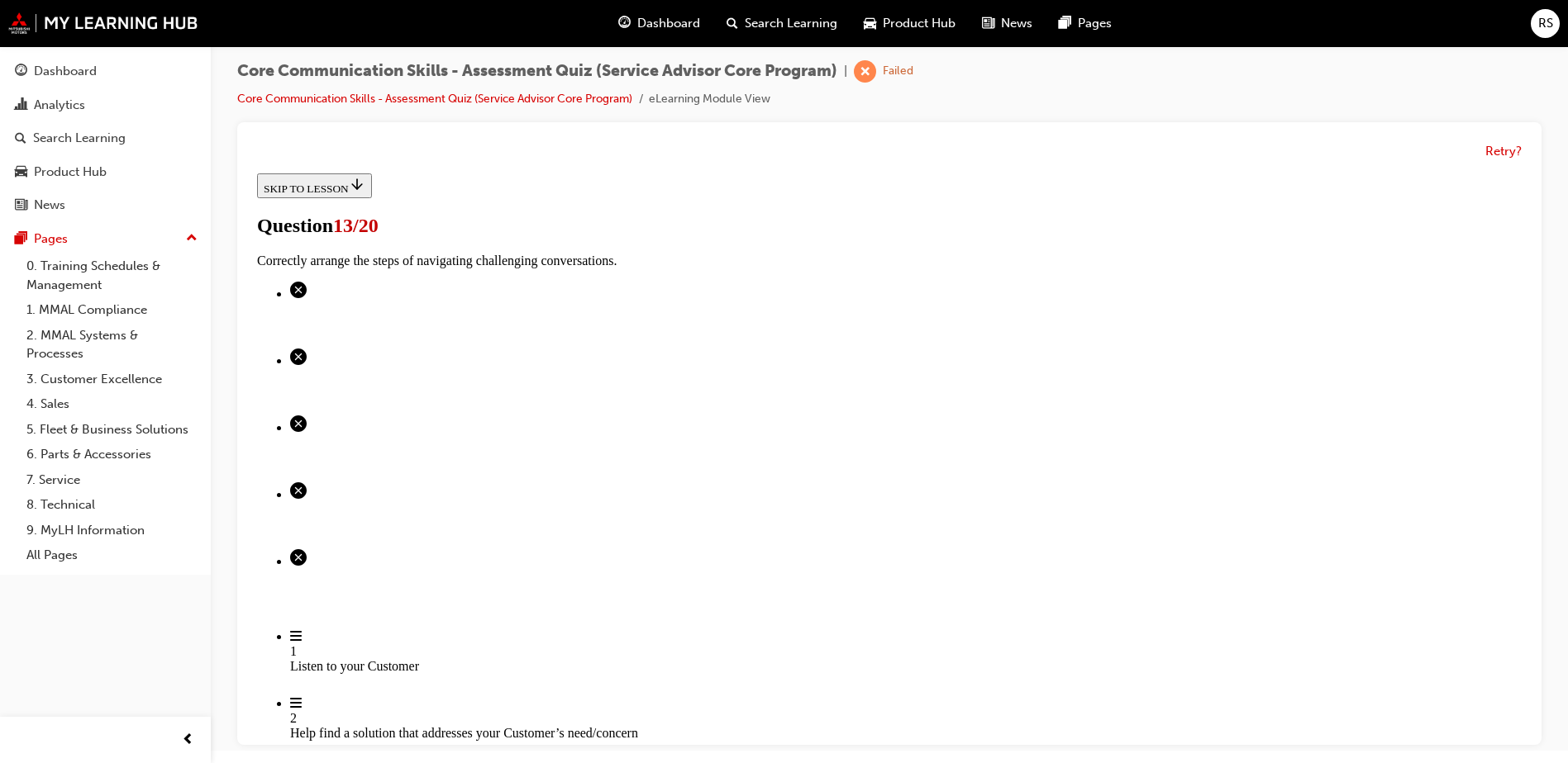
scroll to position [133, 0]
radio input "true"
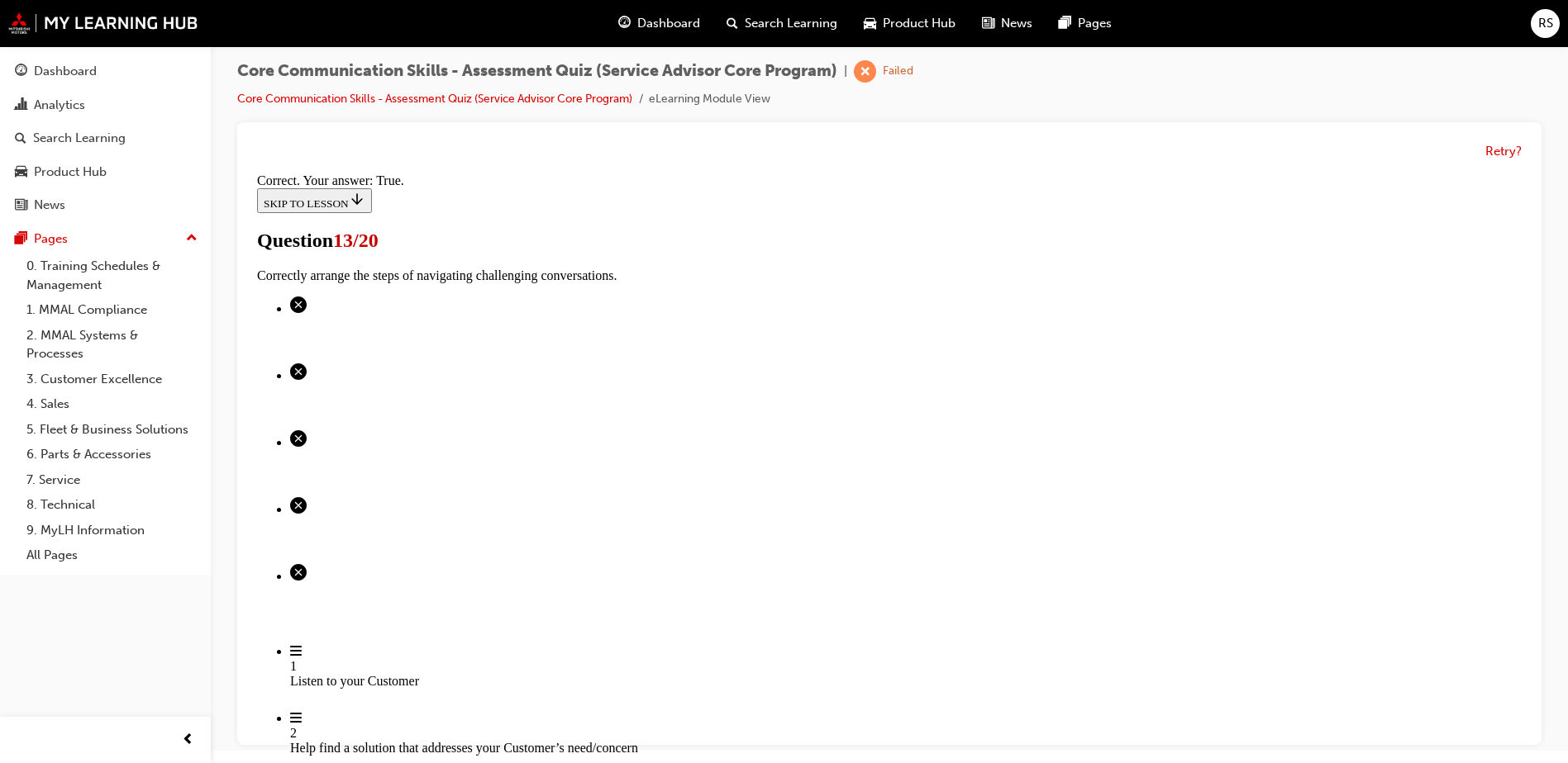
scroll to position [191, 0]
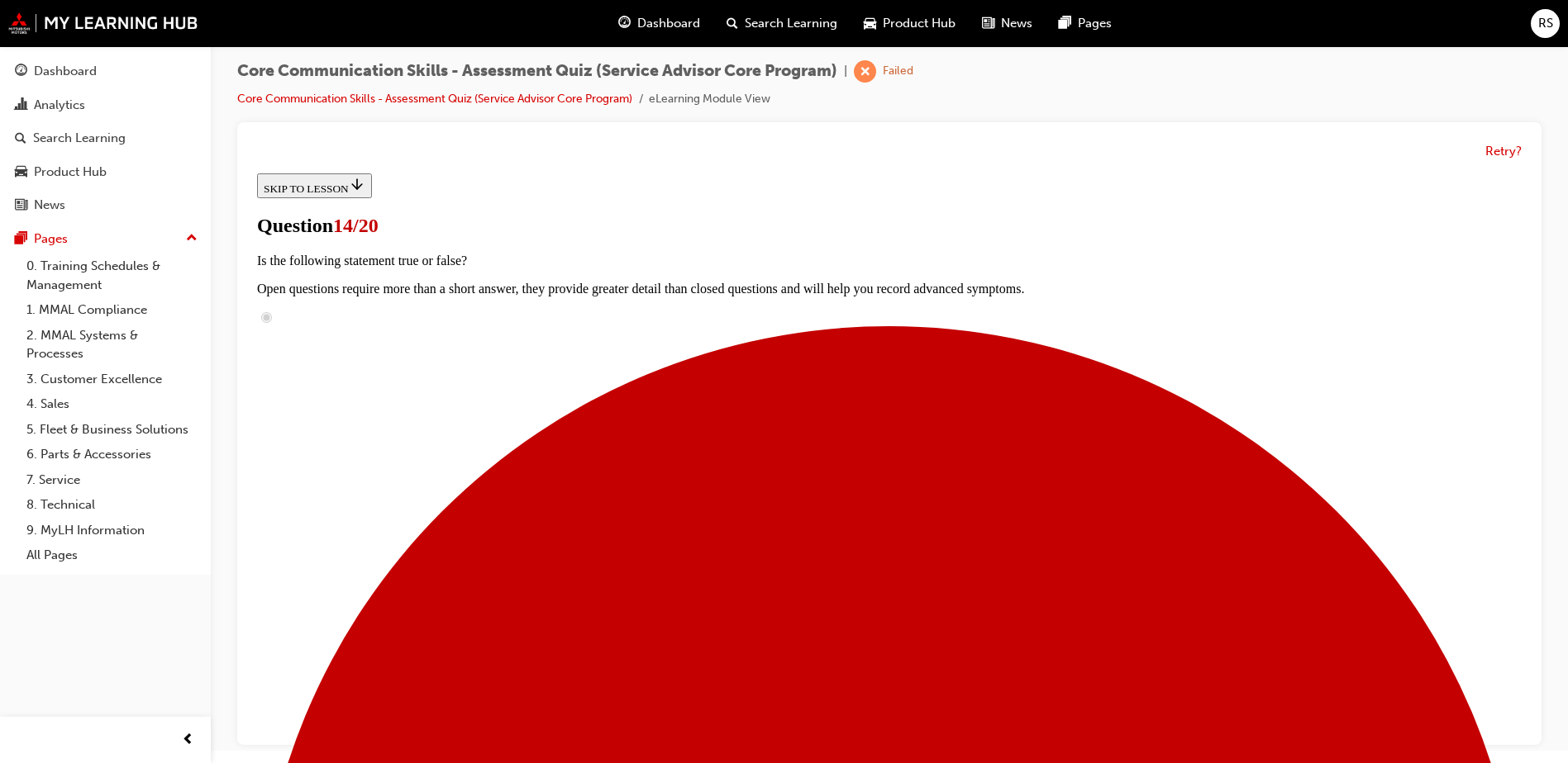
checkbox input "true"
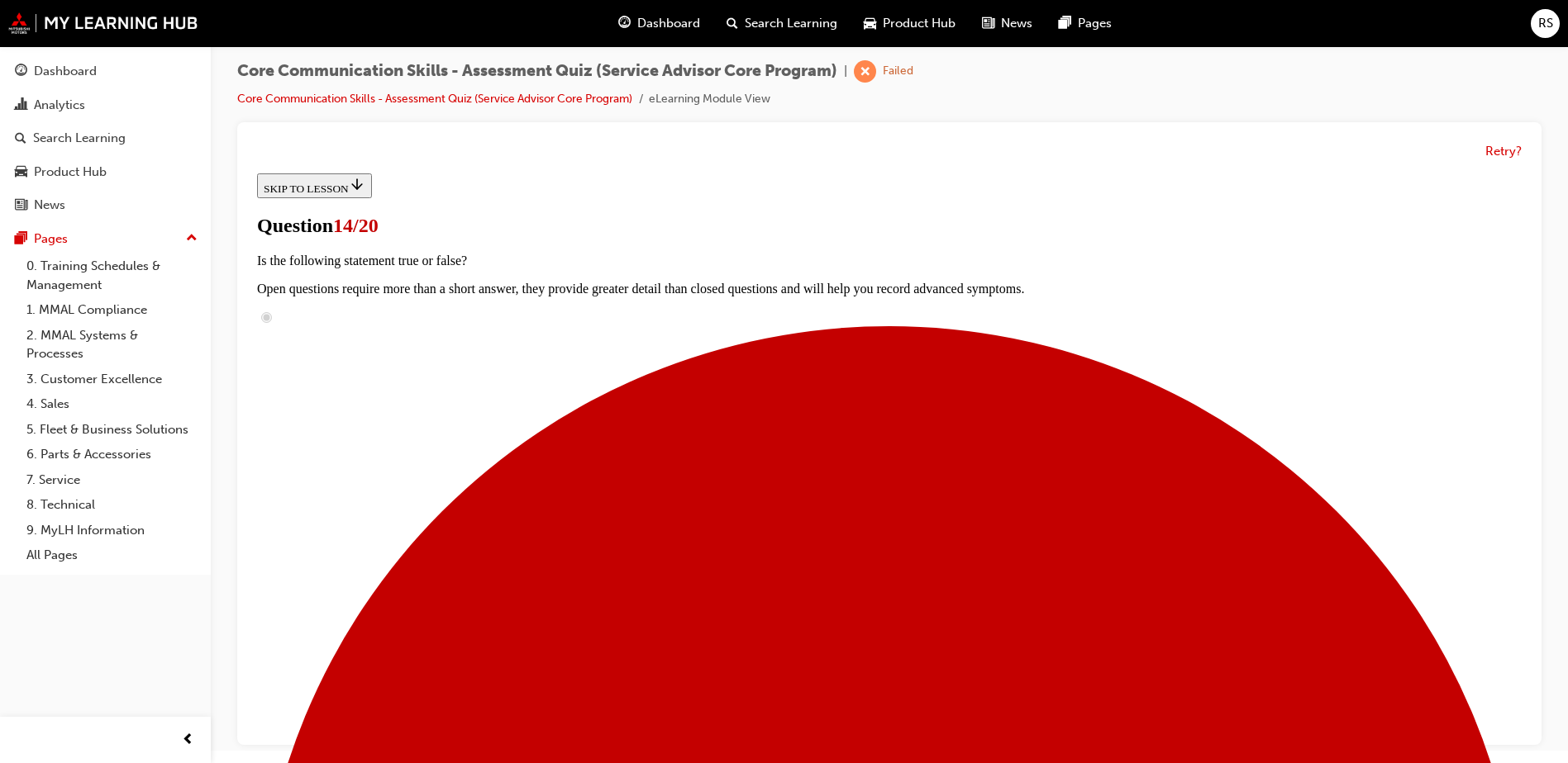
checkbox input "true"
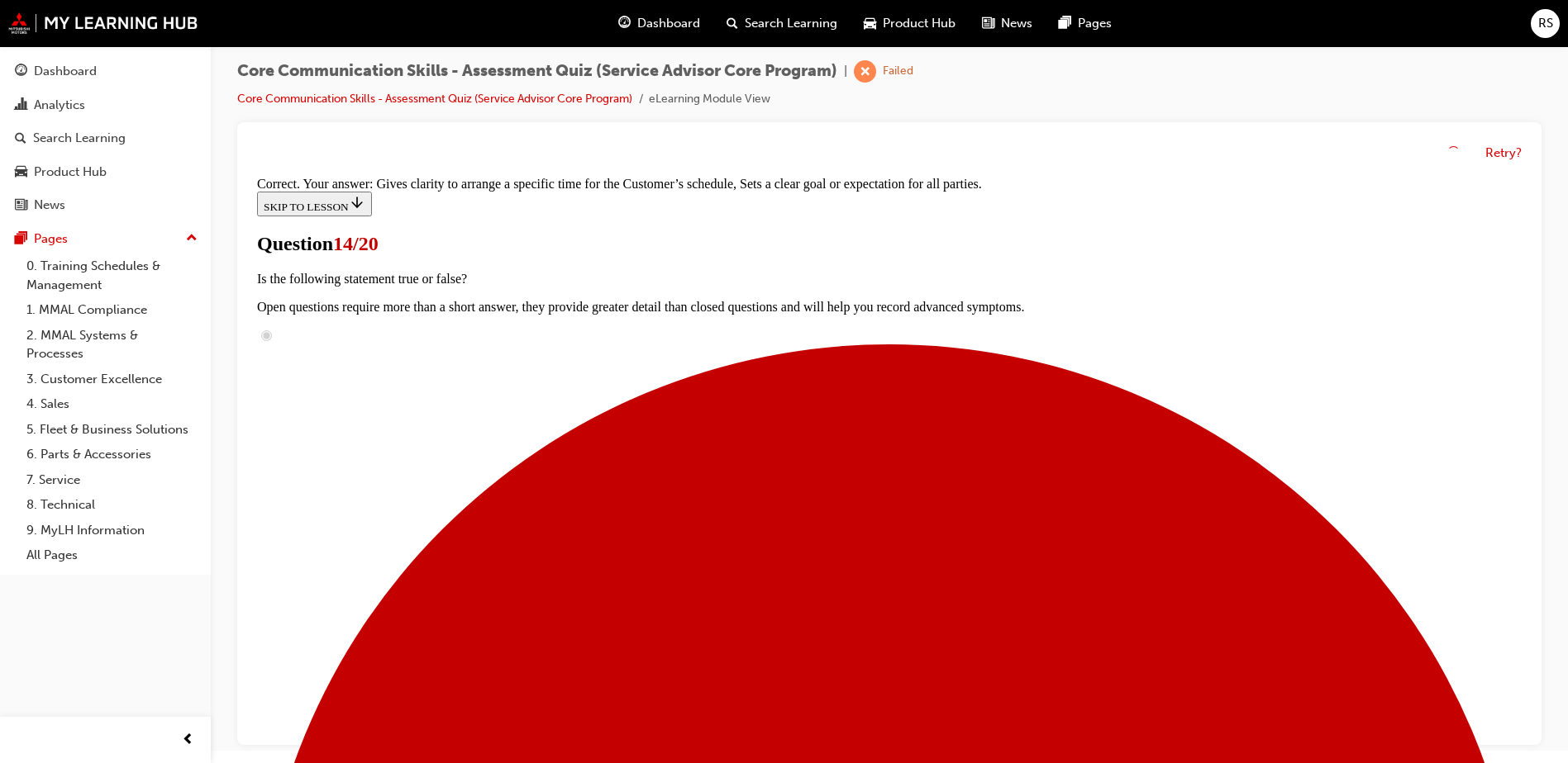
scroll to position [340, 0]
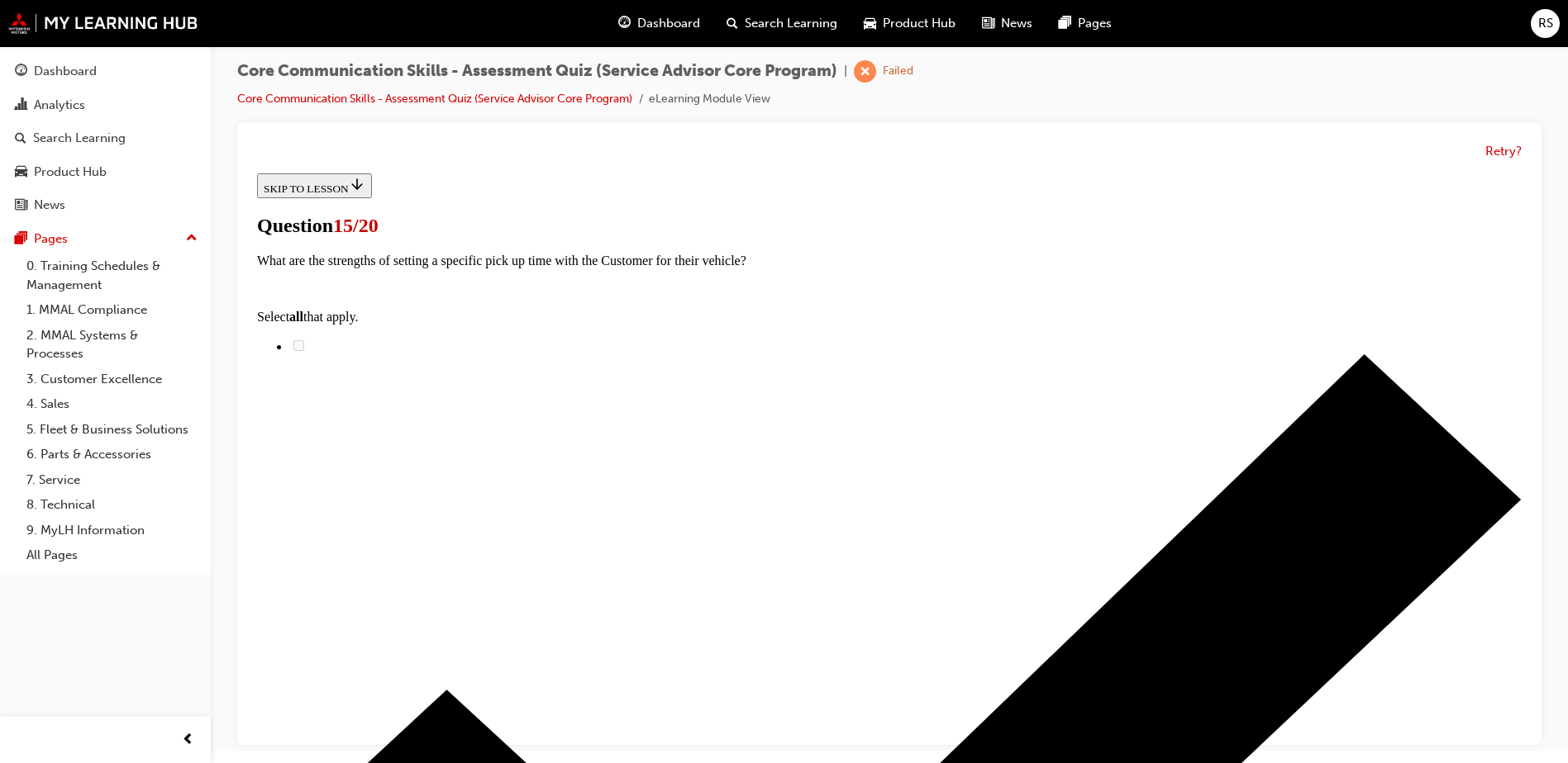
scroll to position [205, 0]
radio input "true"
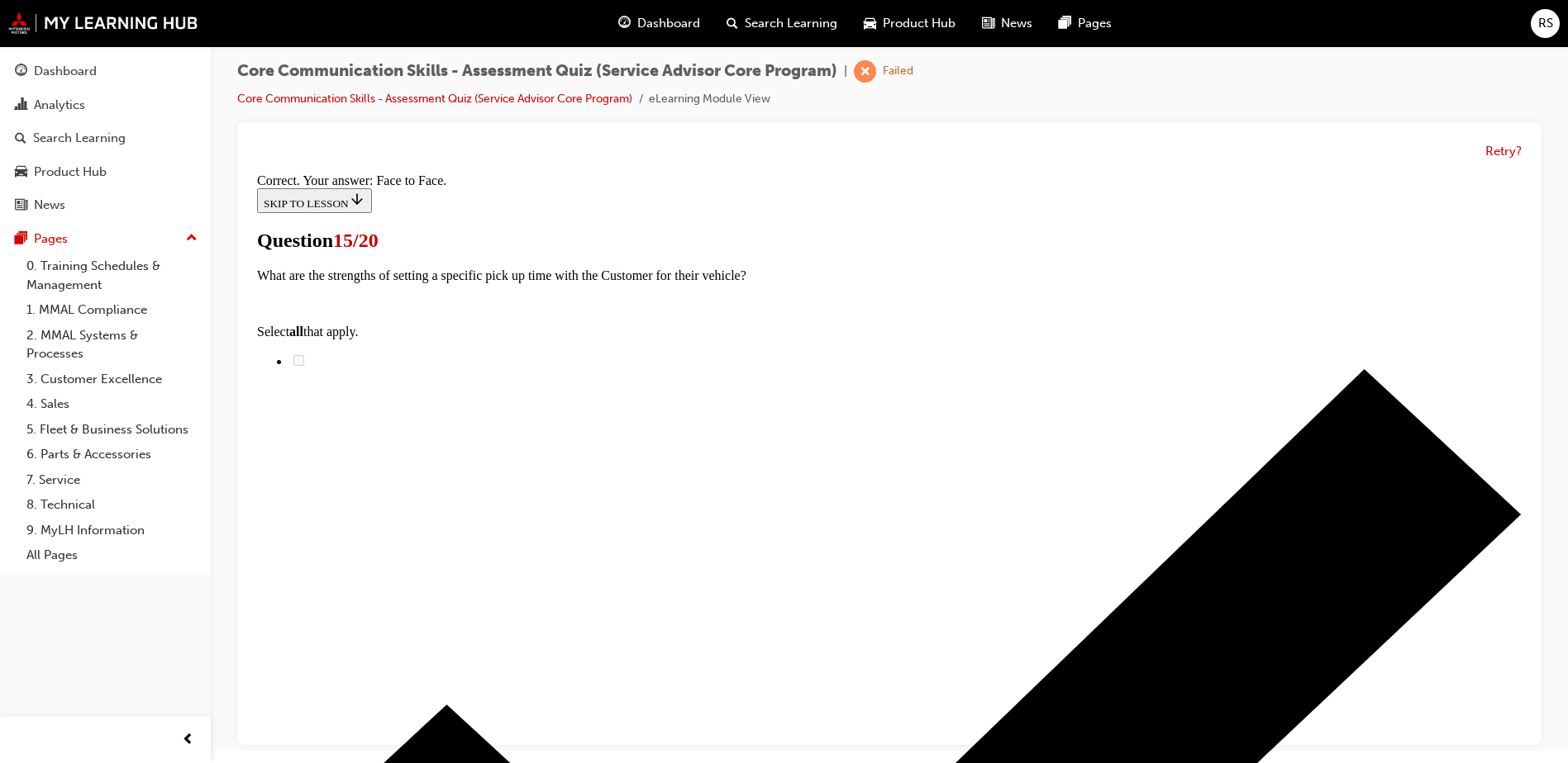
scroll to position [257, 0]
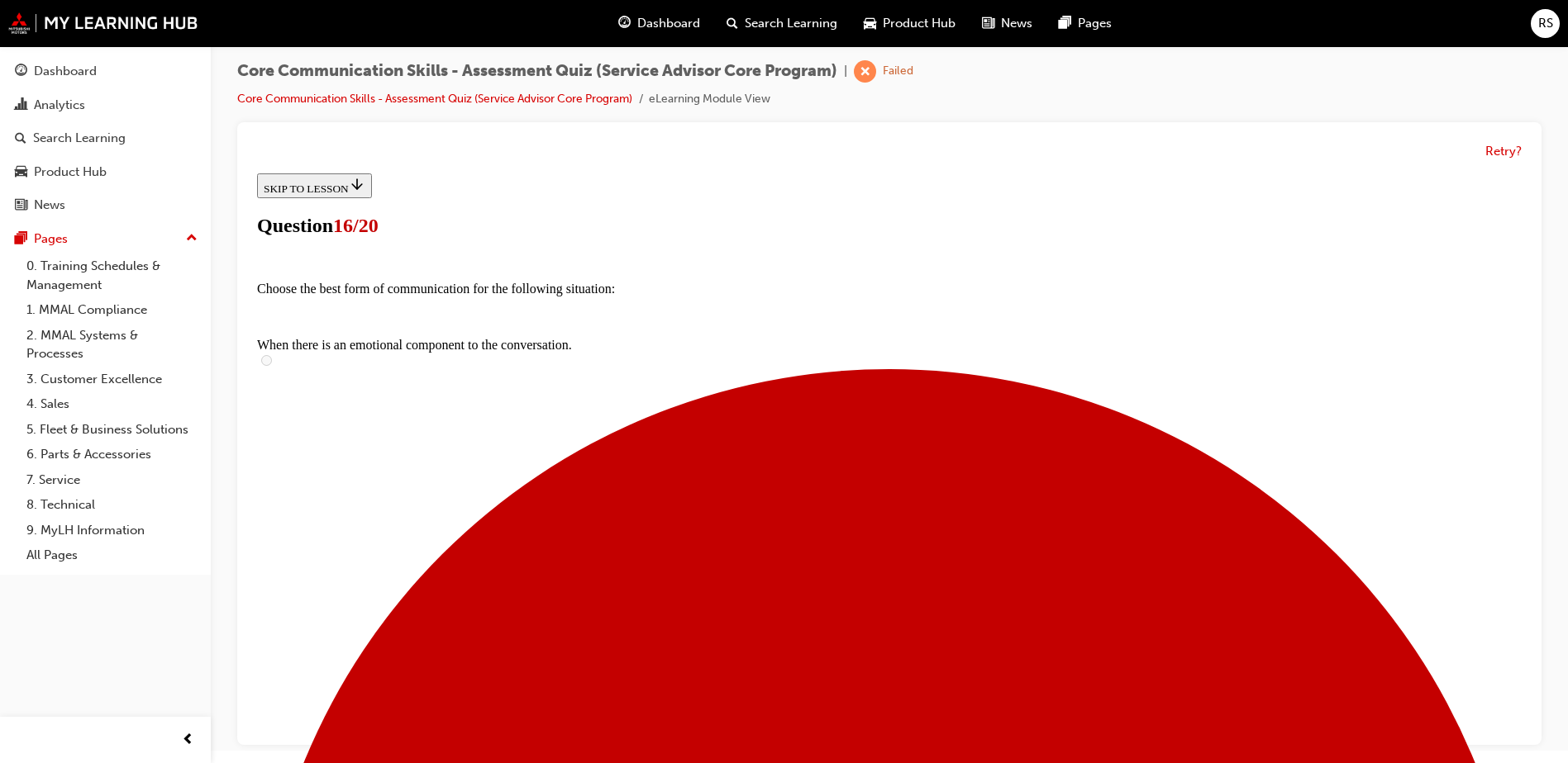
scroll to position [82, 0]
checkbox input "true"
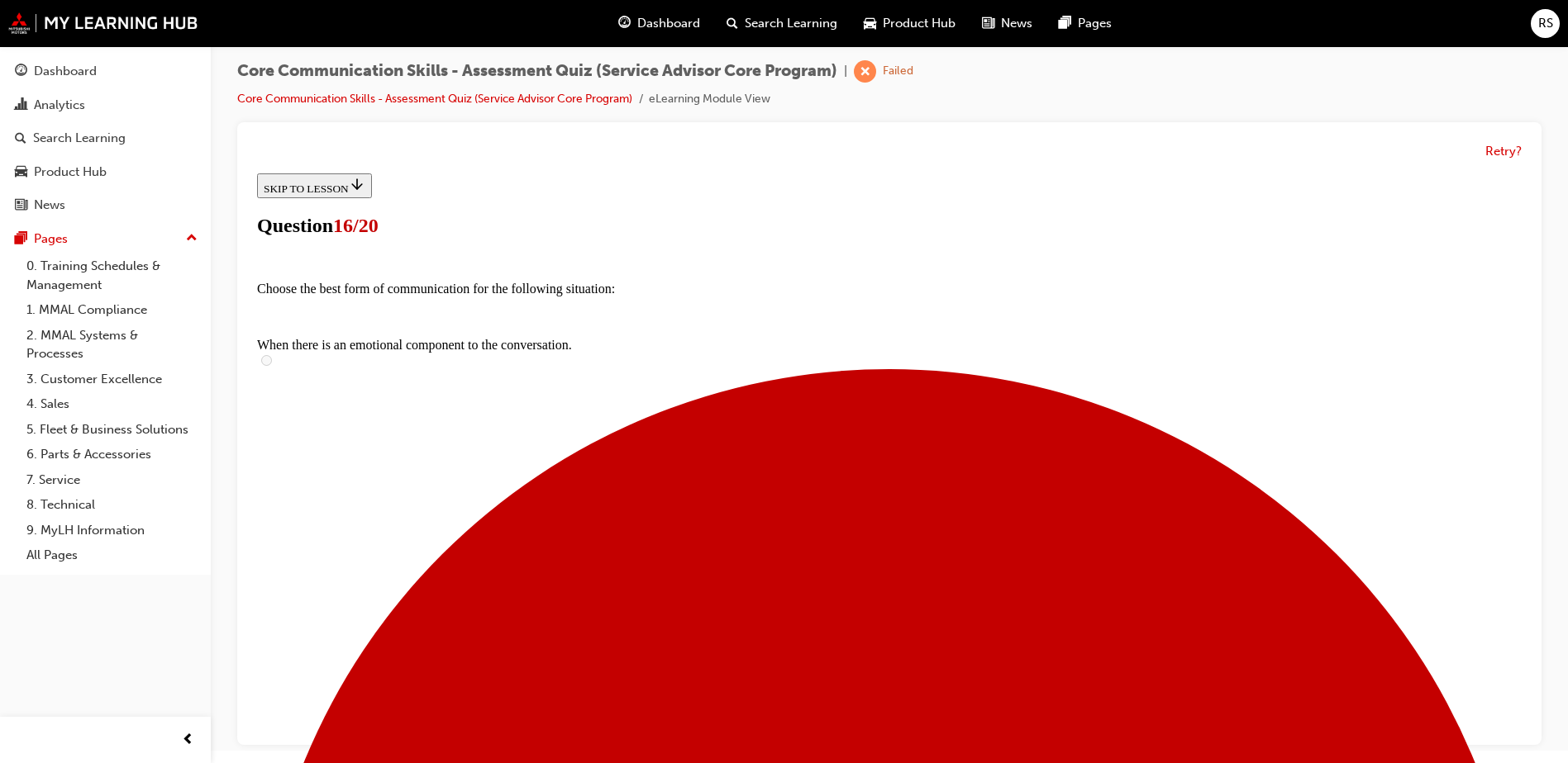
checkbox input "true"
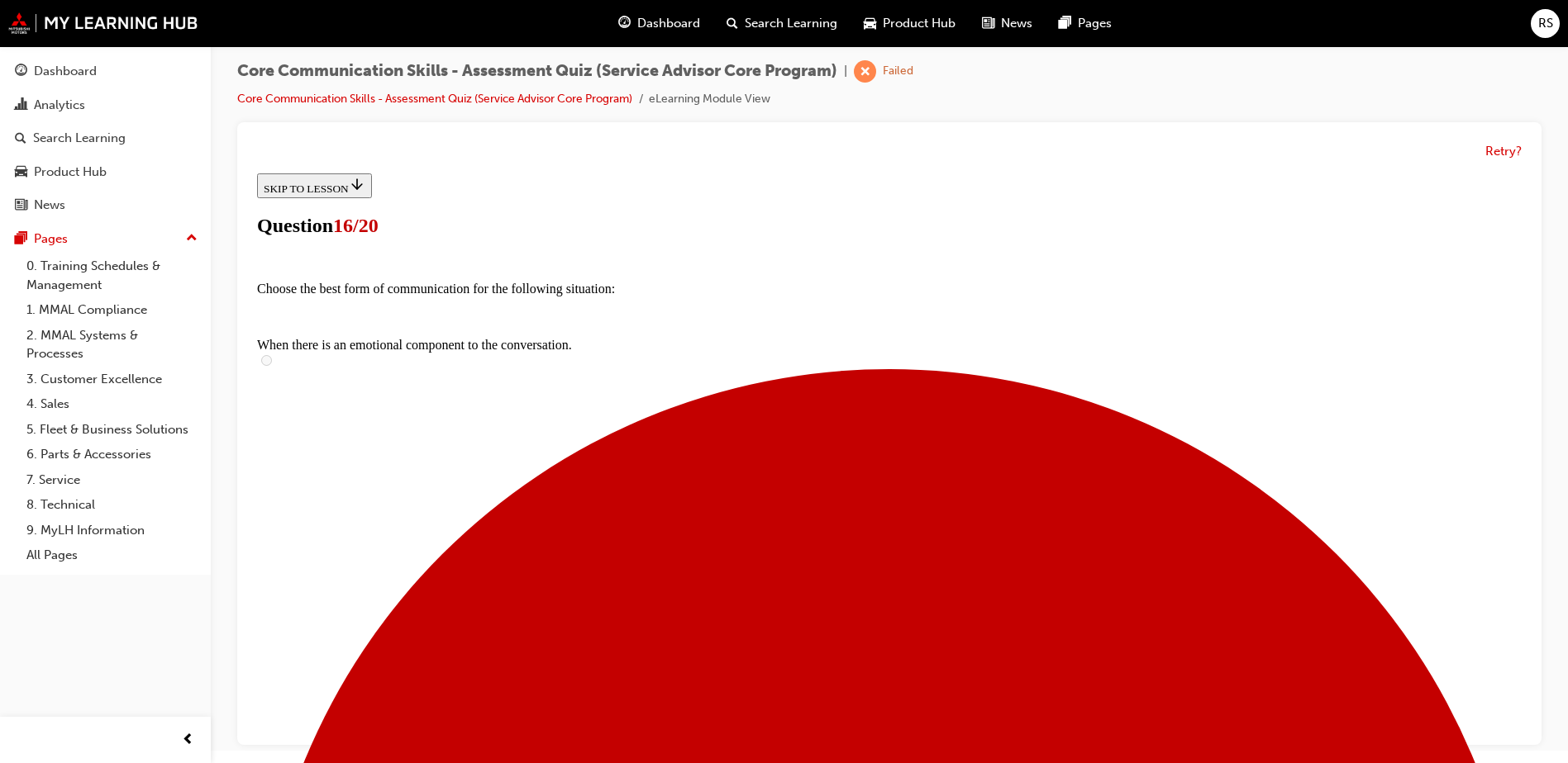
scroll to position [165, 0]
checkbox input "true"
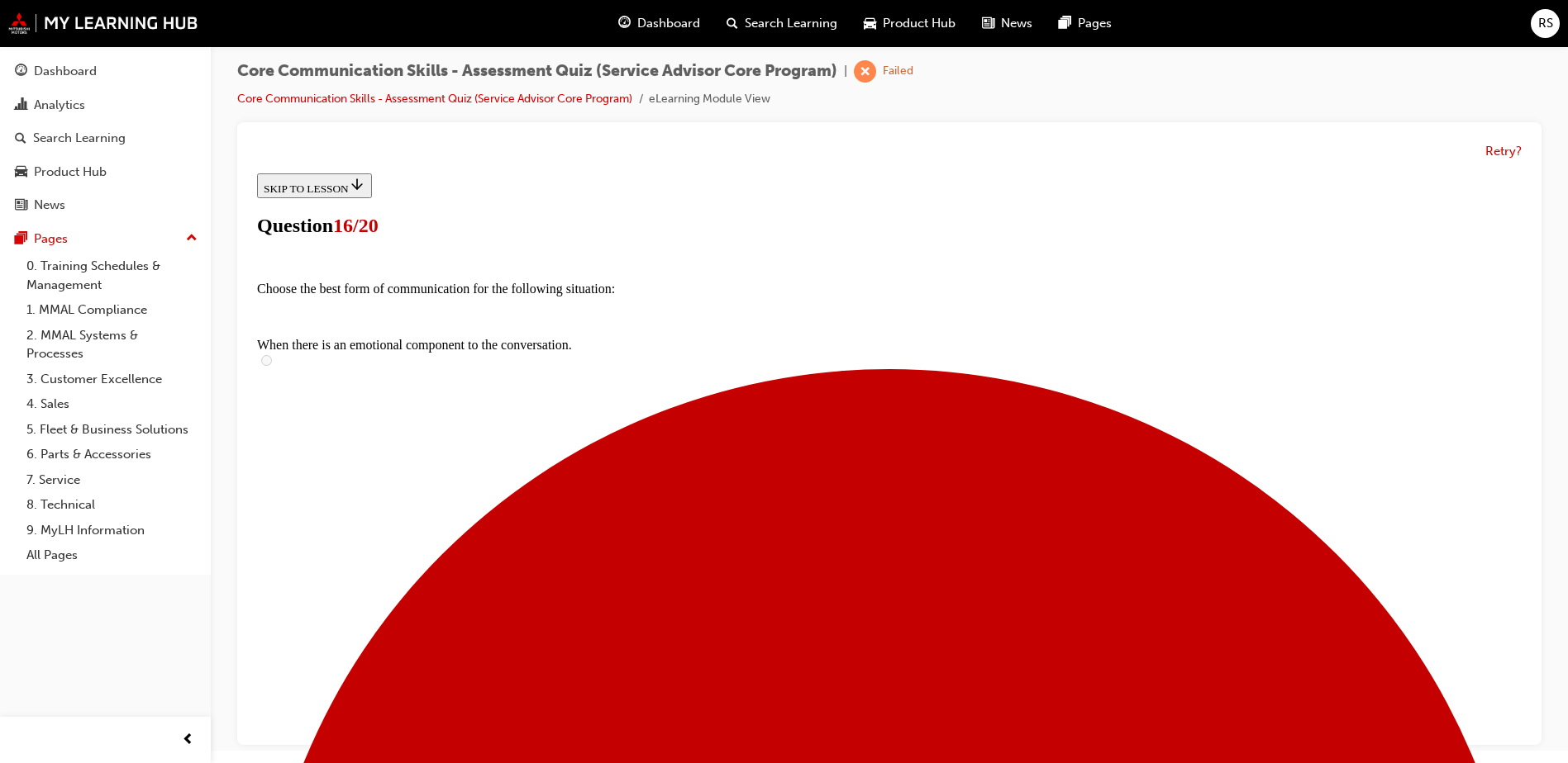
checkbox input "true"
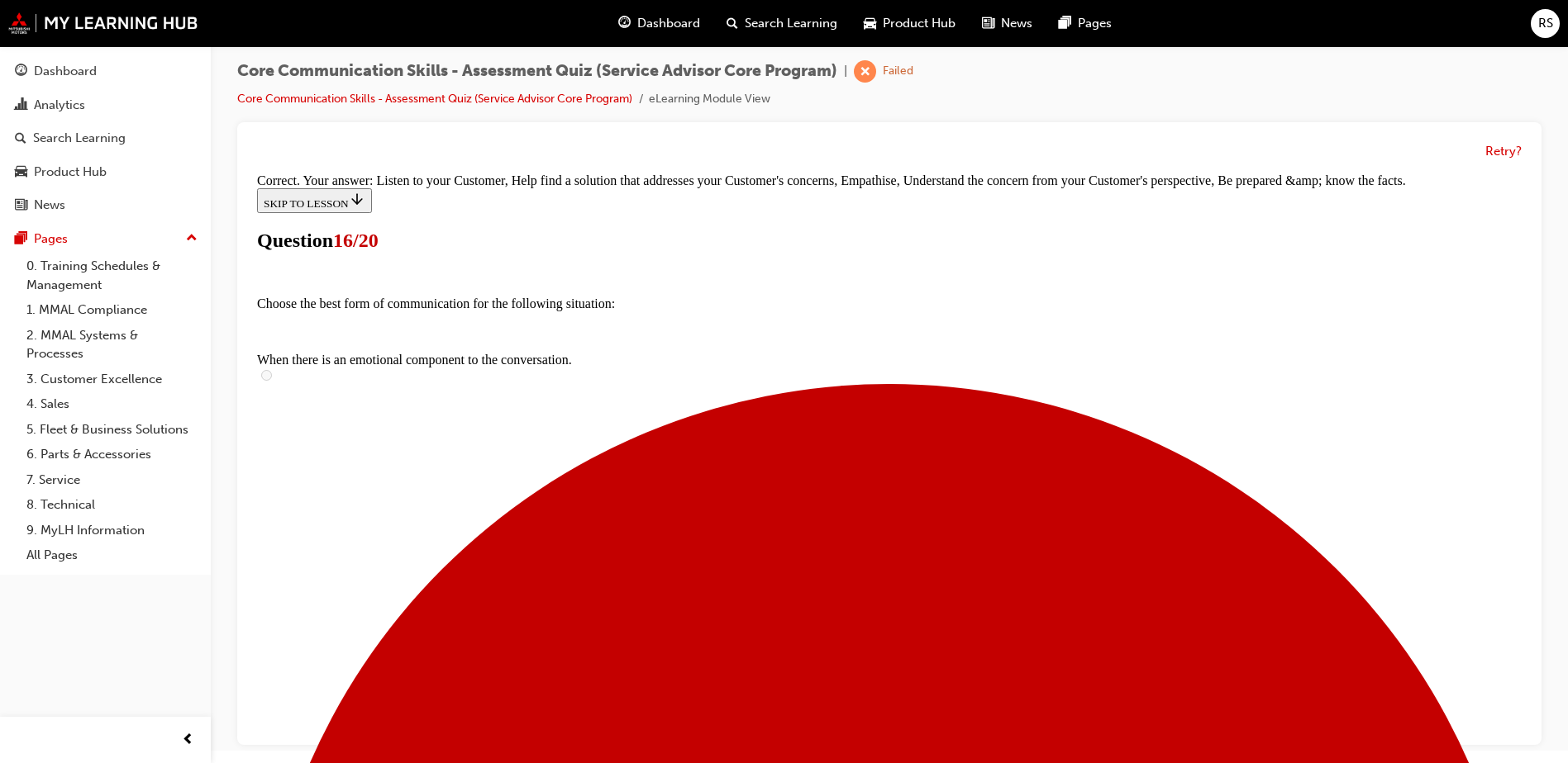
scroll to position [427, 0]
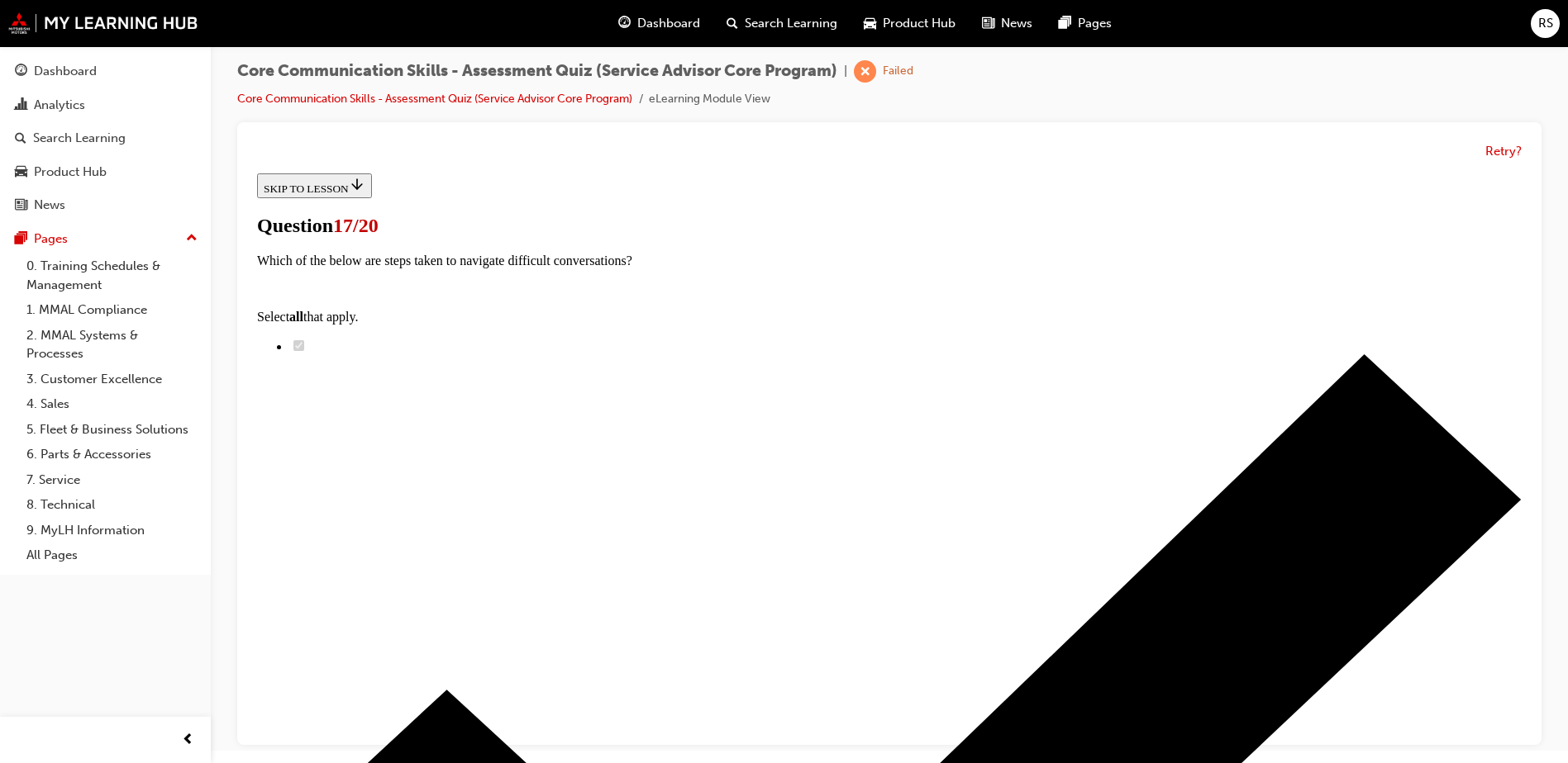
scroll to position [247, 0]
checkbox input "true"
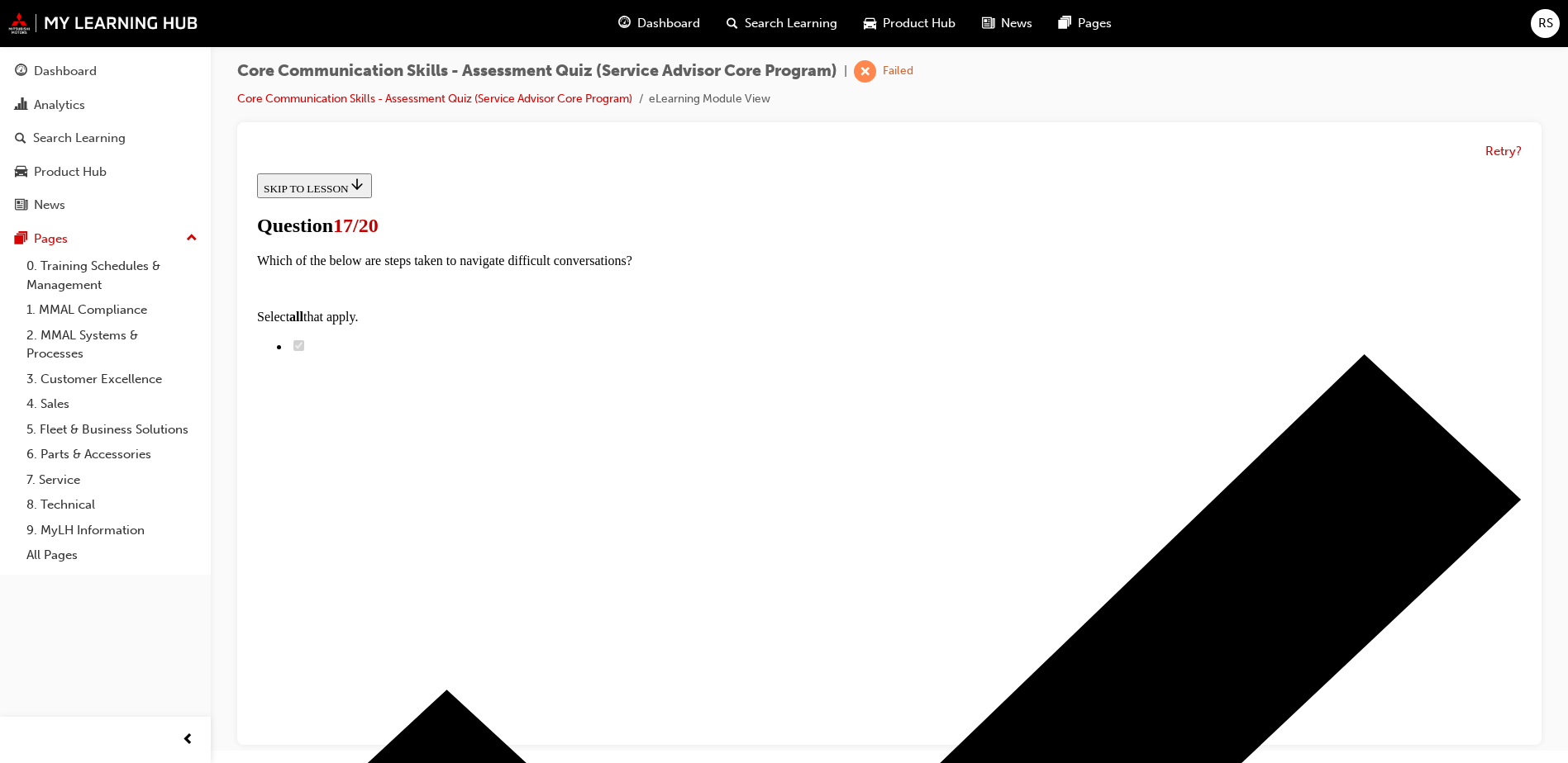
checkbox input "true"
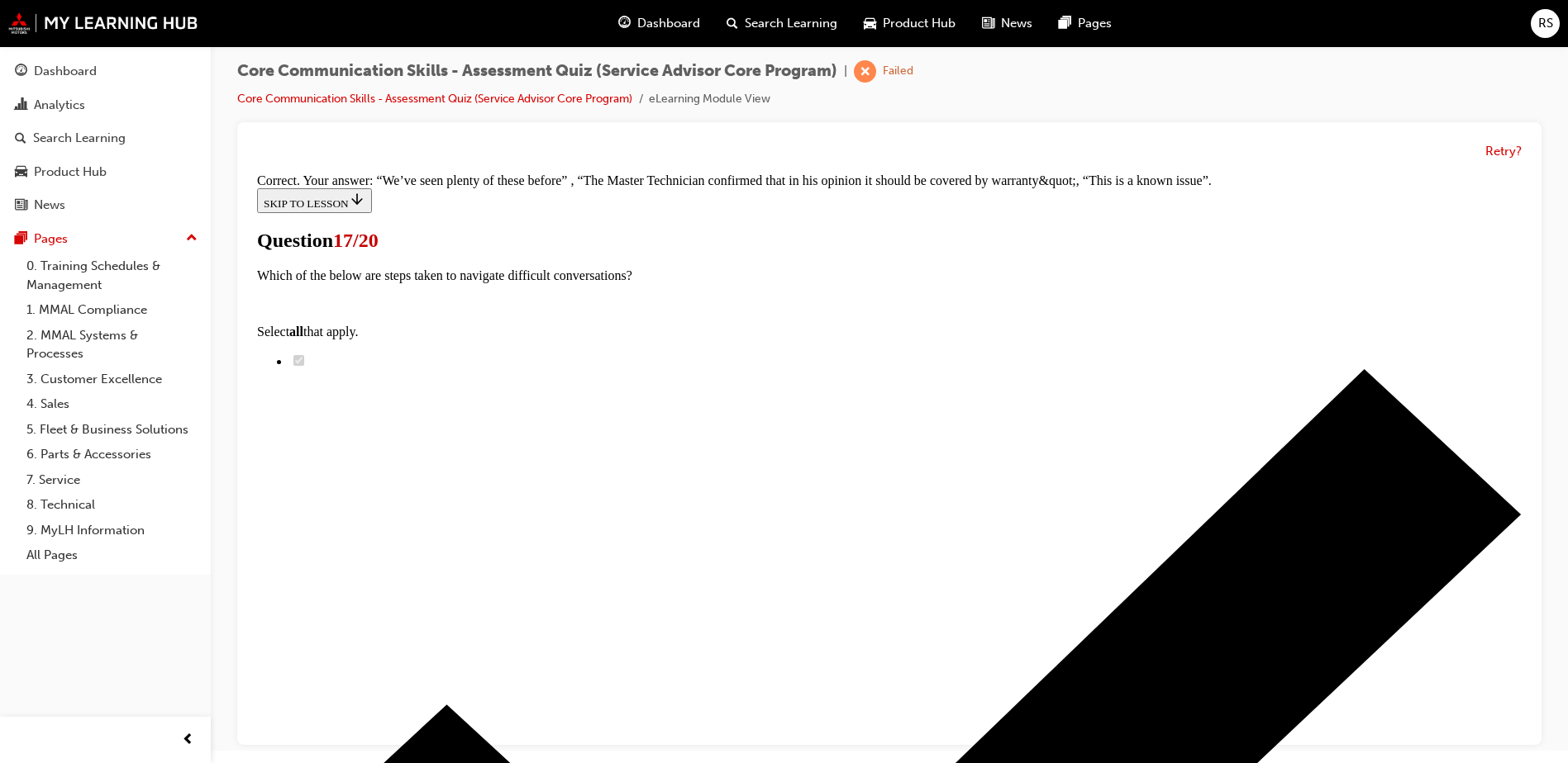
scroll to position [472, 0]
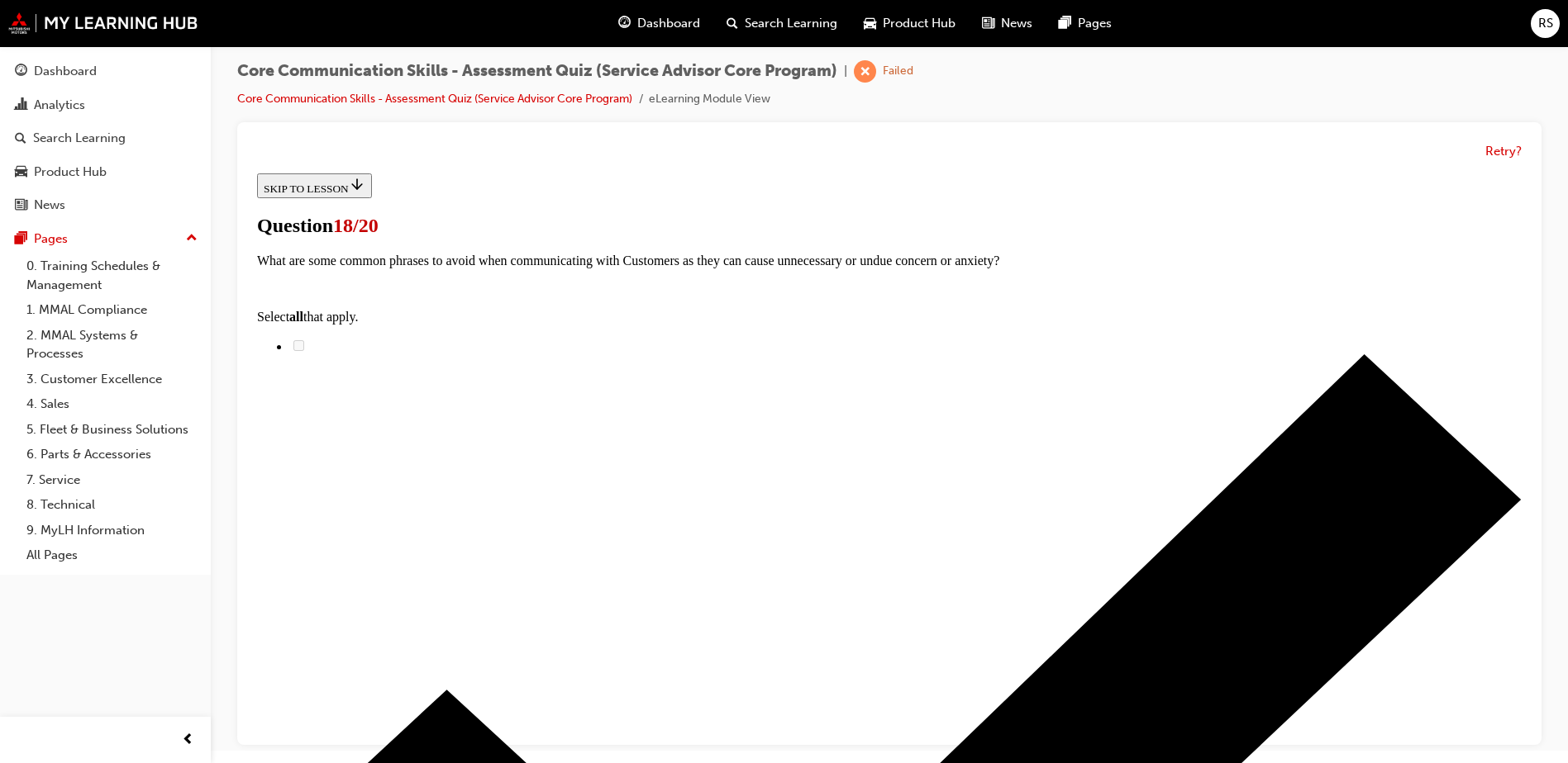
scroll to position [165, 0]
checkbox input "true"
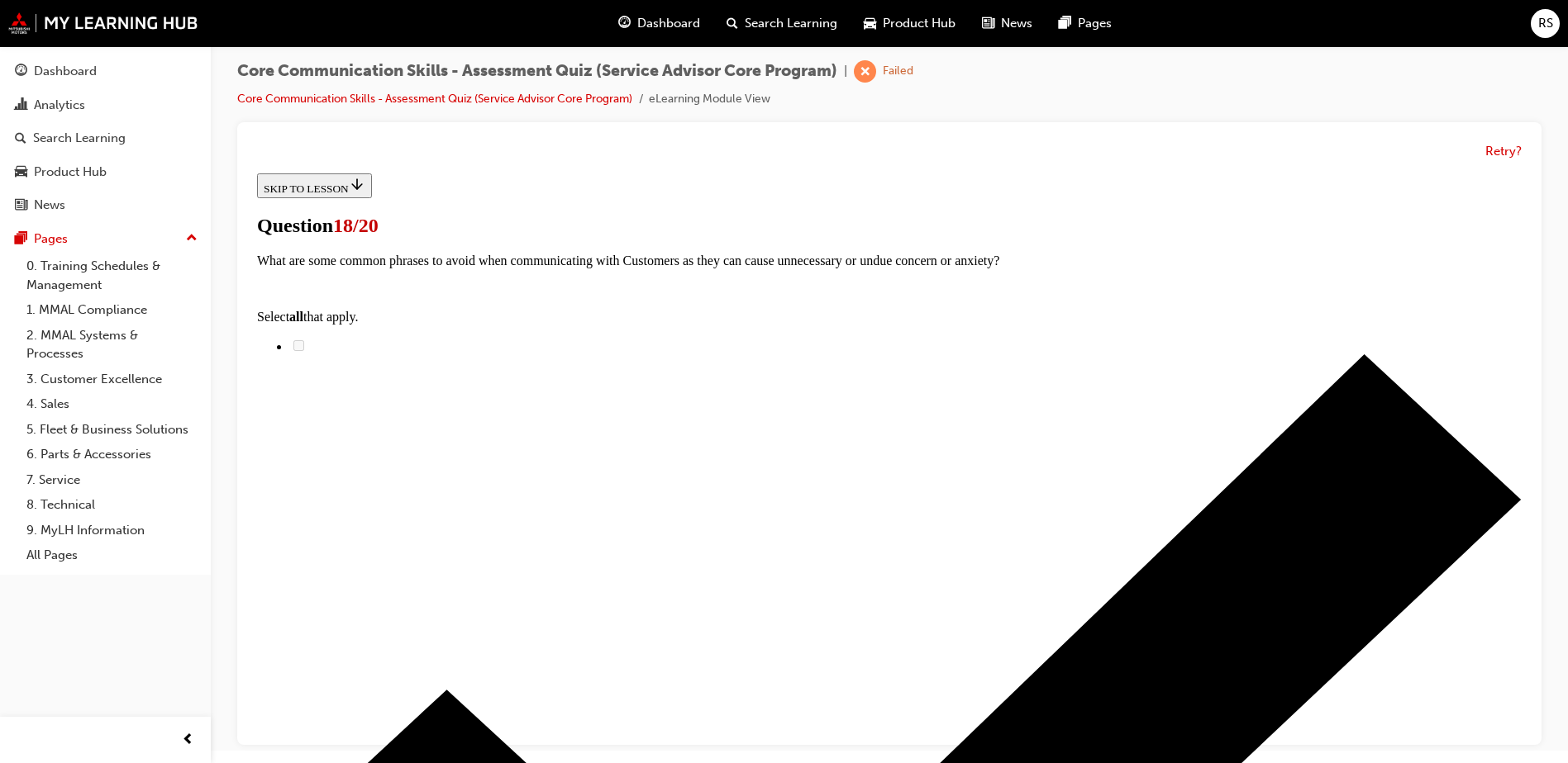
checkbox input "true"
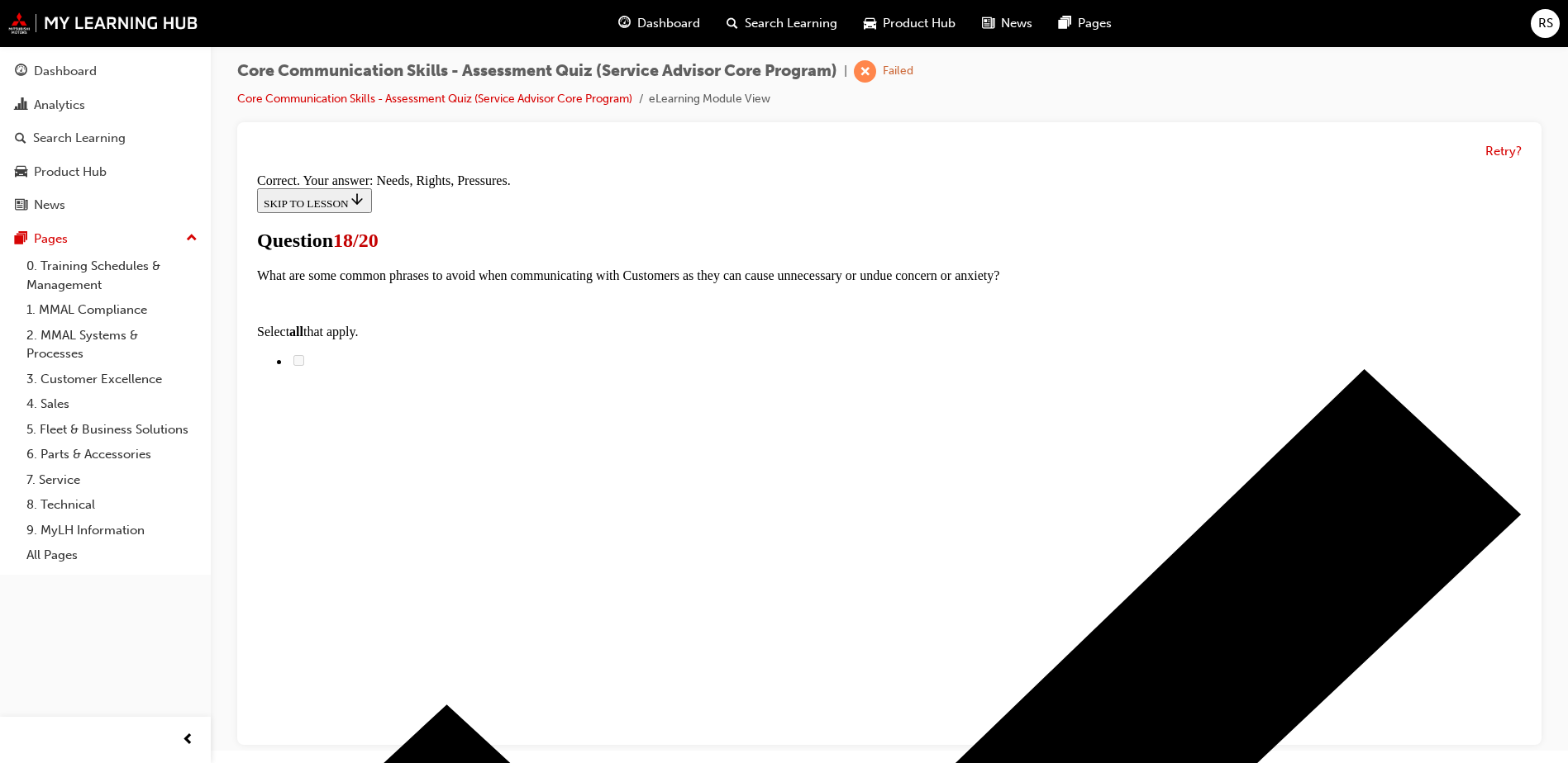
scroll to position [295, 0]
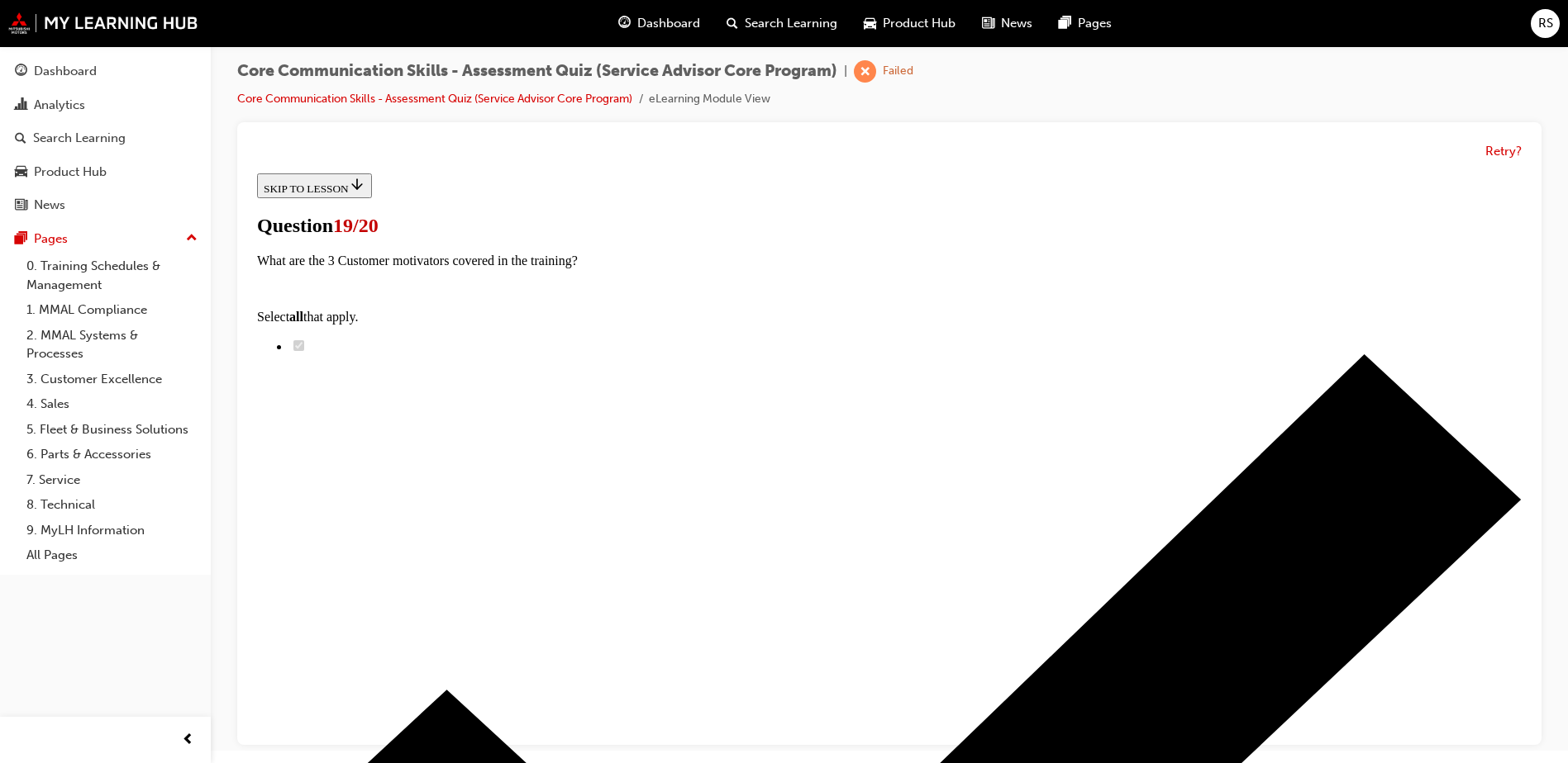
checkbox input "true"
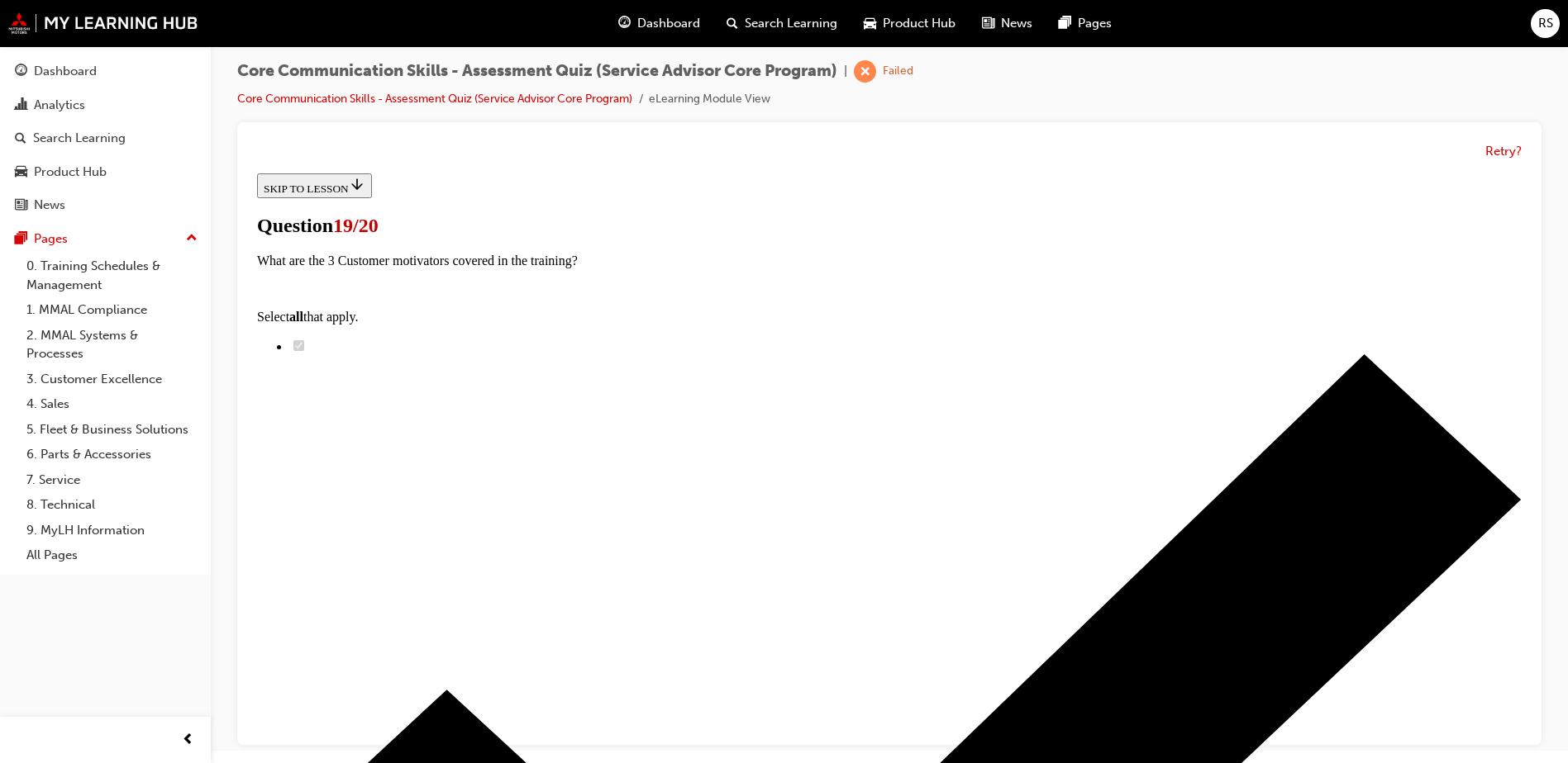
checkbox input "true"
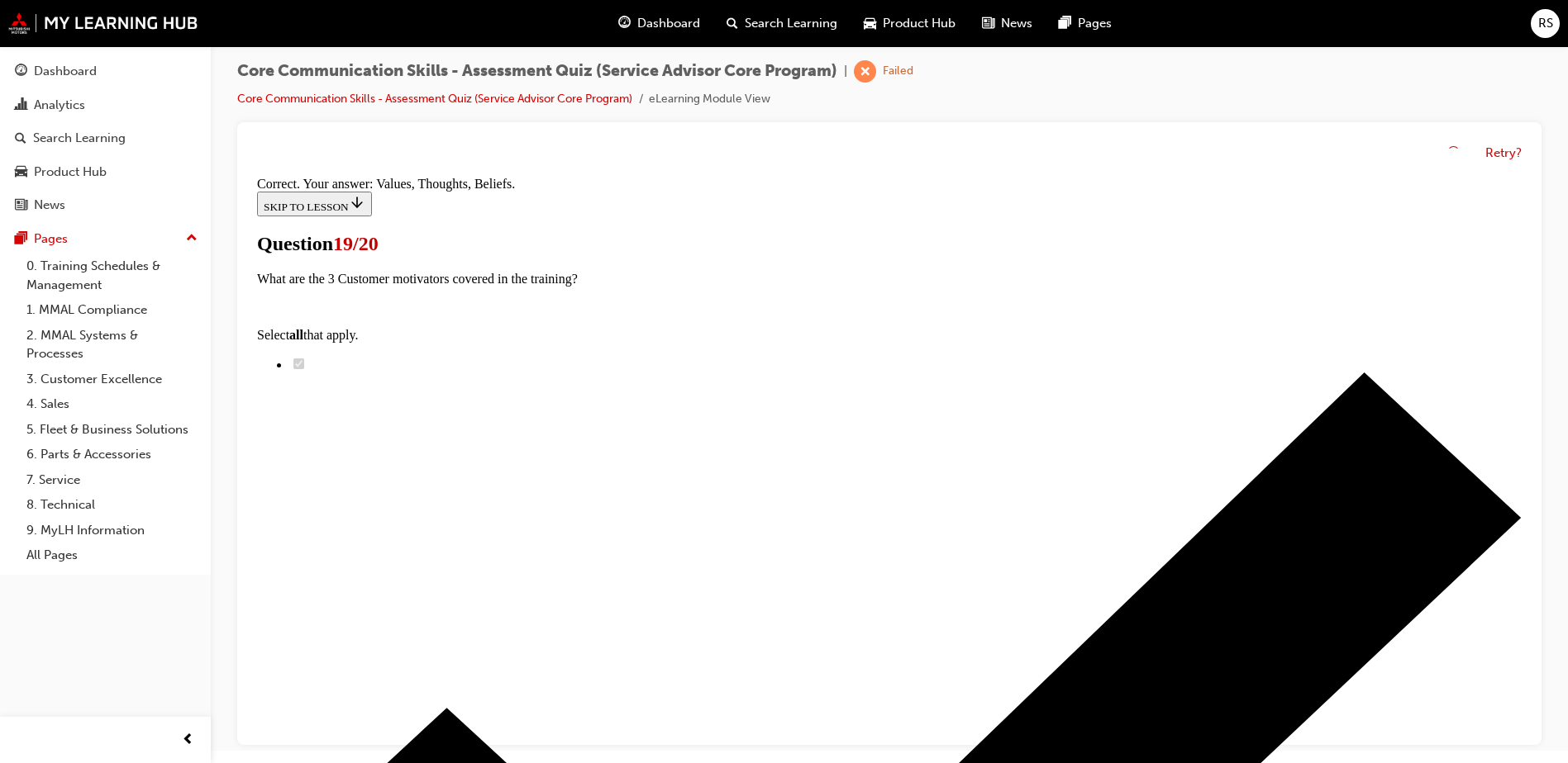
scroll to position [323, 0]
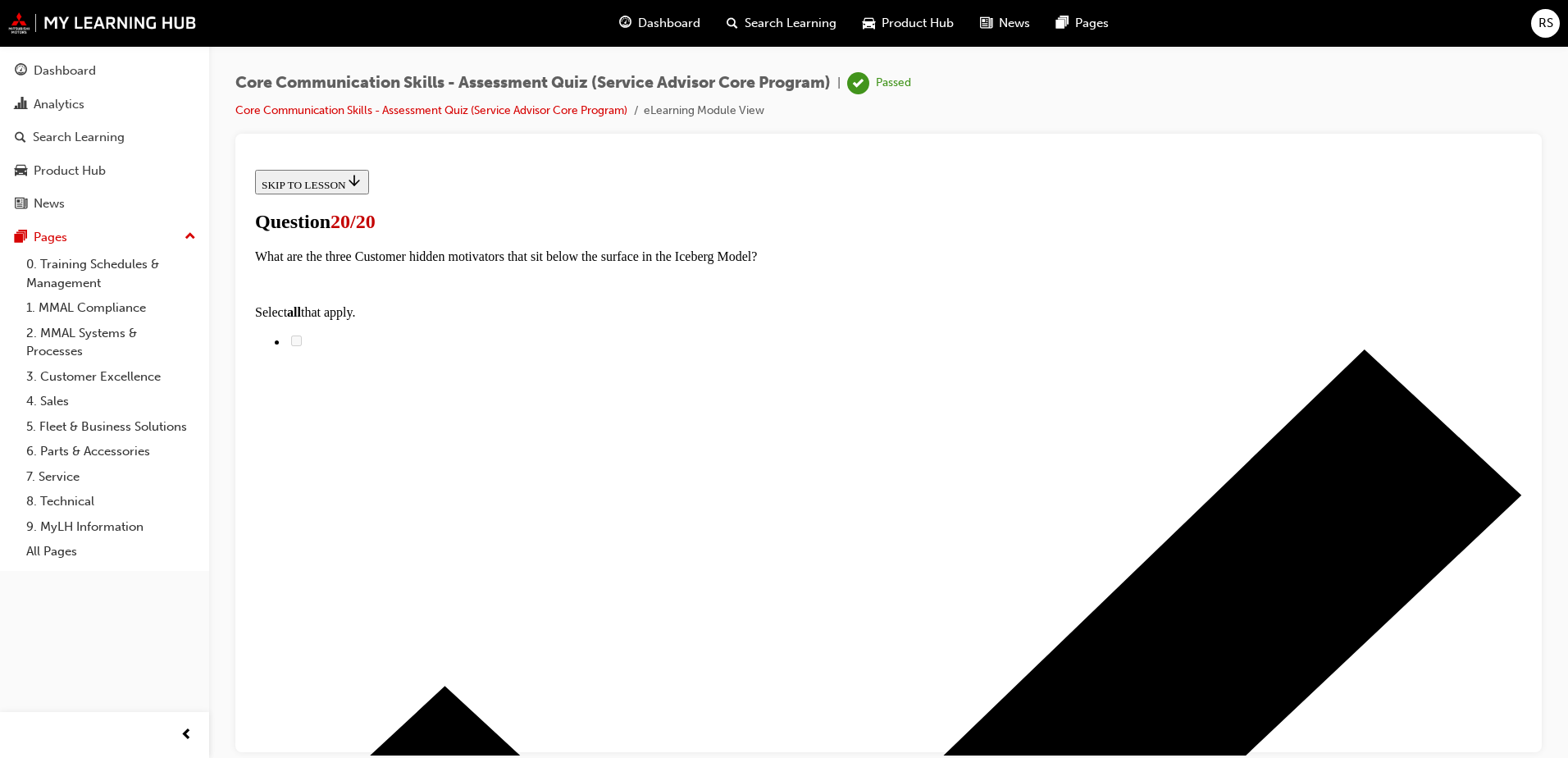
scroll to position [245, 0]
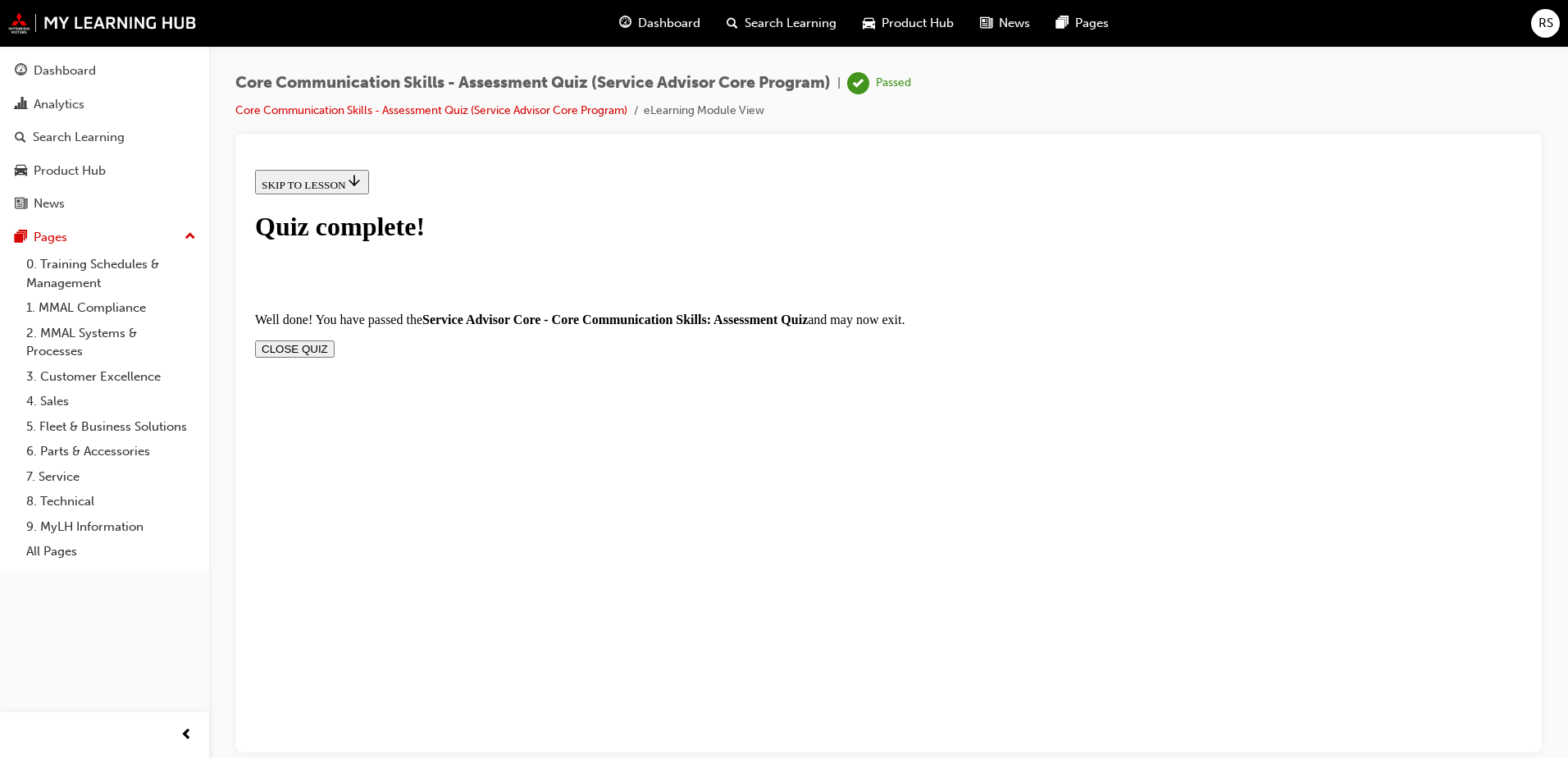
click at [335, 340] on button "CLOSE QUIZ" at bounding box center [295, 348] width 80 height 18
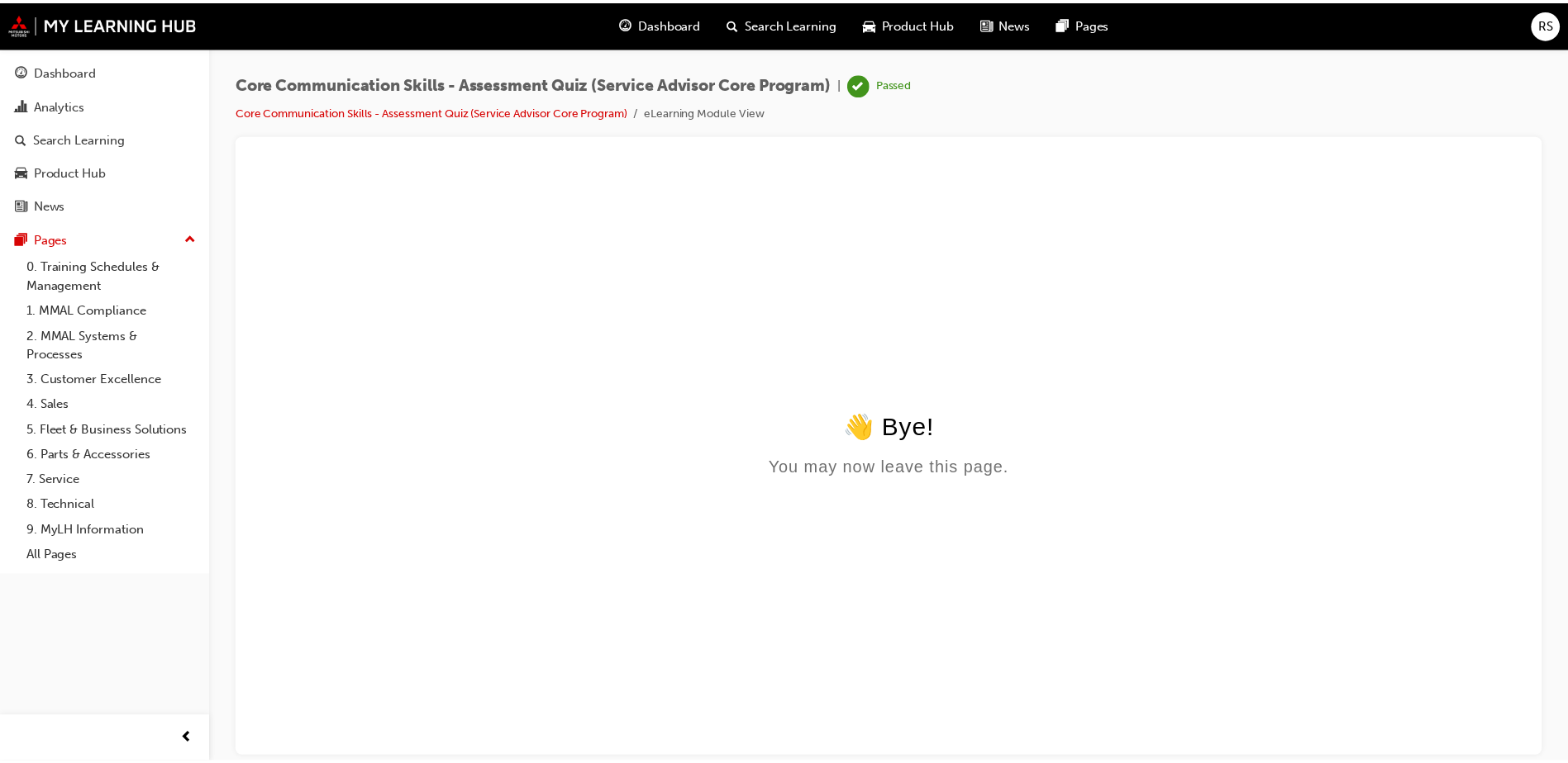
scroll to position [0, 0]
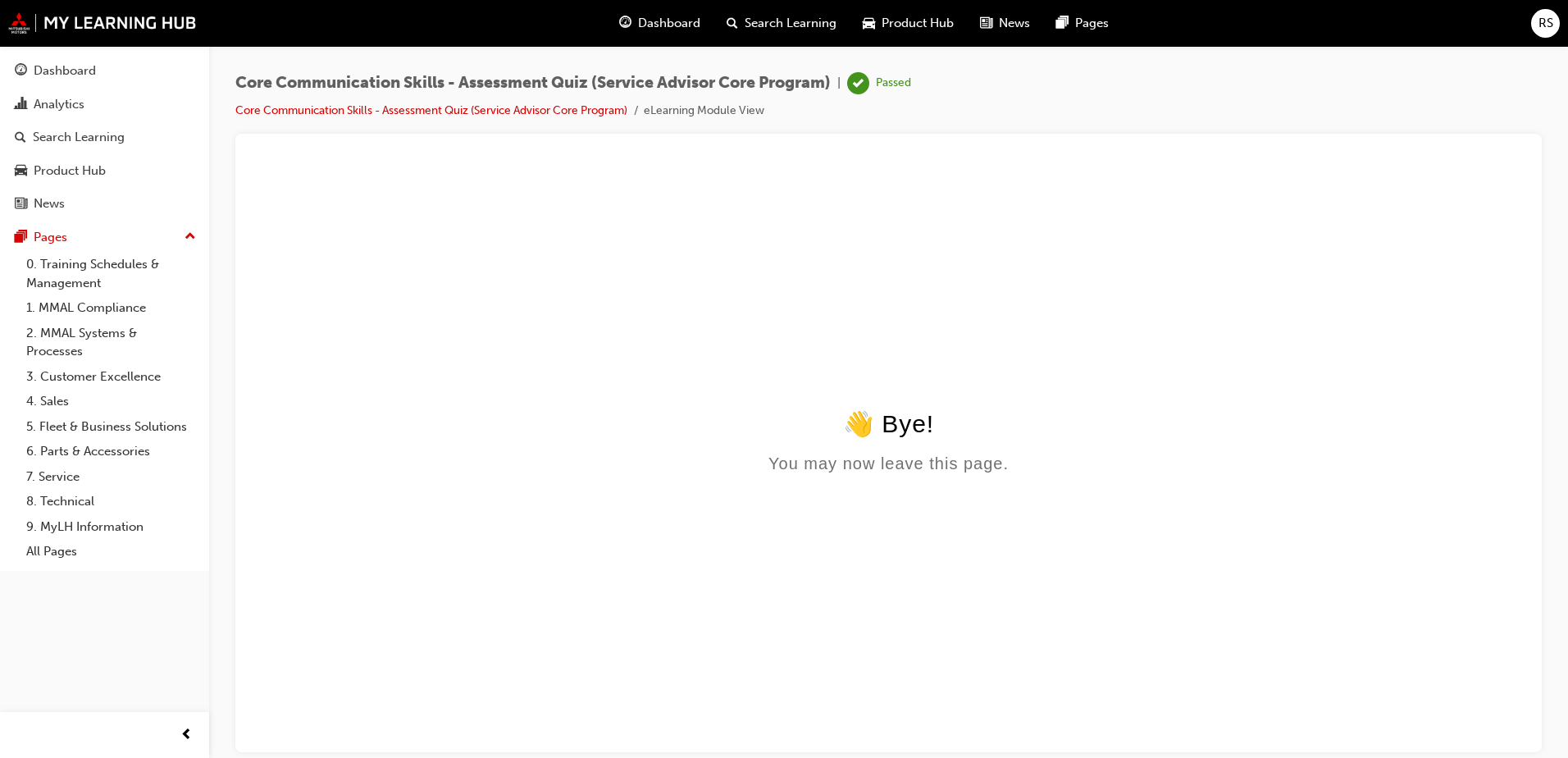
click at [651, 25] on span "Dashboard" at bounding box center [669, 23] width 62 height 19
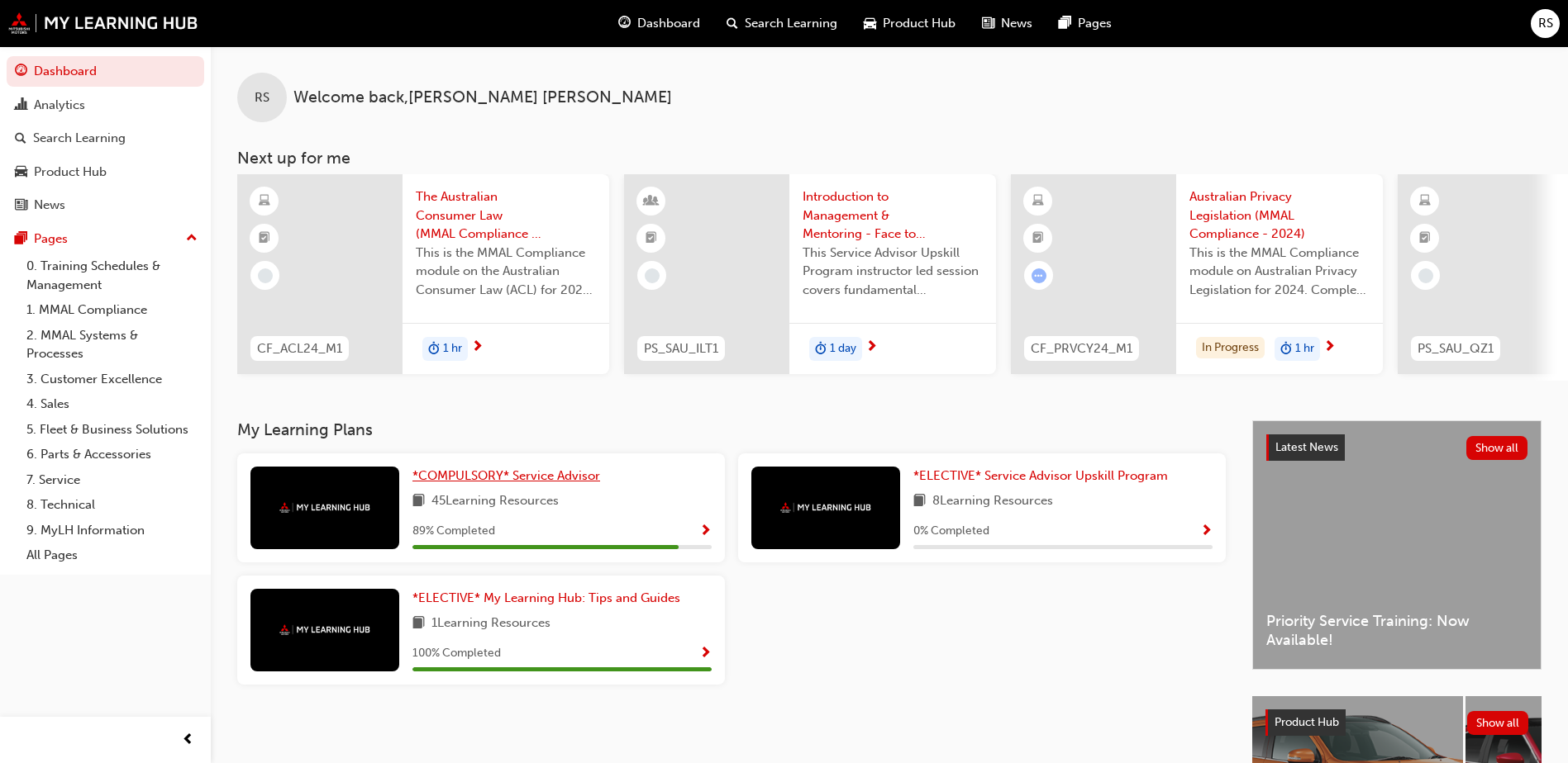
click at [529, 475] on span "*COMPULSORY* Service Advisor" at bounding box center [506, 476] width 188 height 15
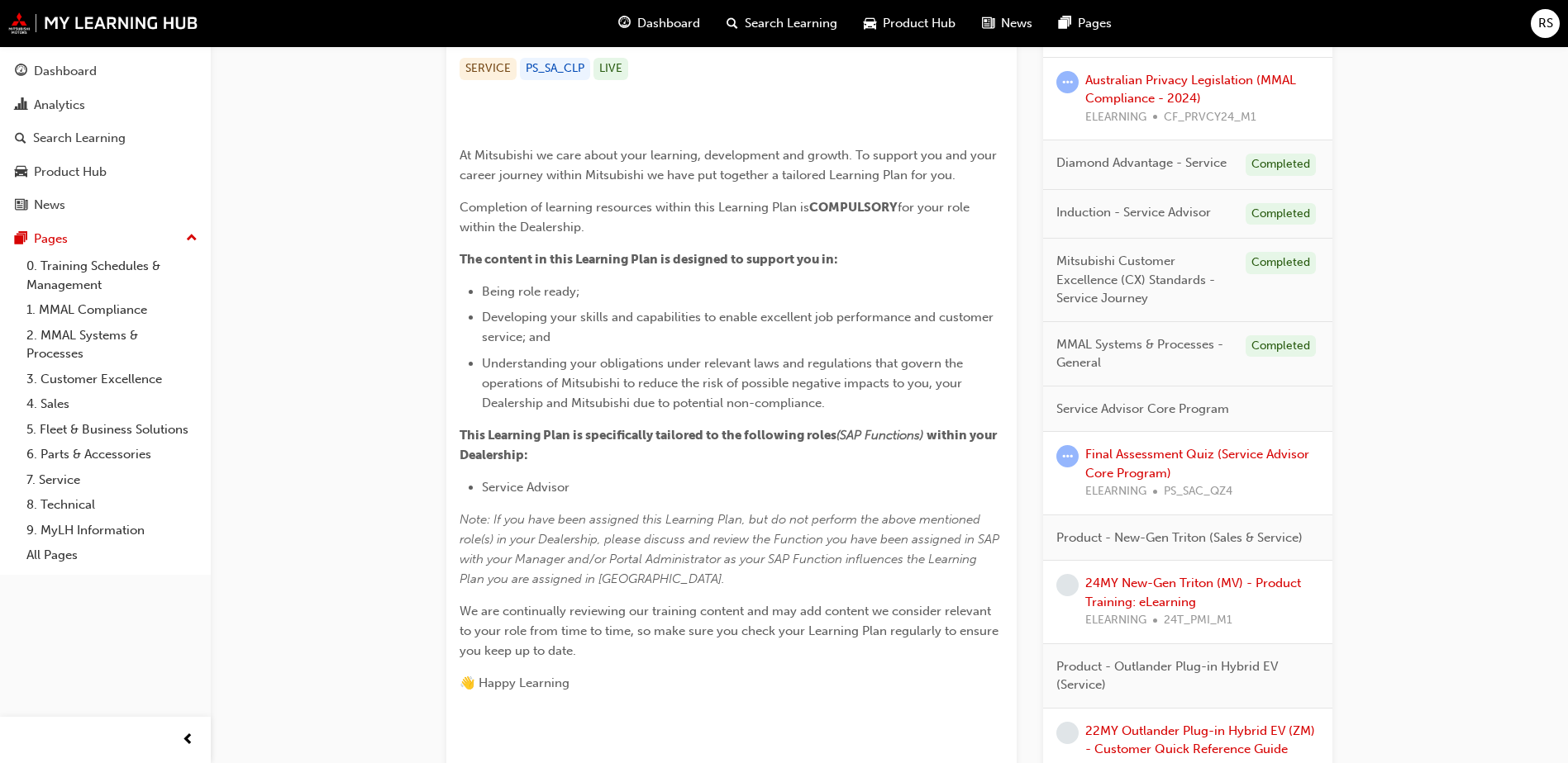
scroll to position [578, 0]
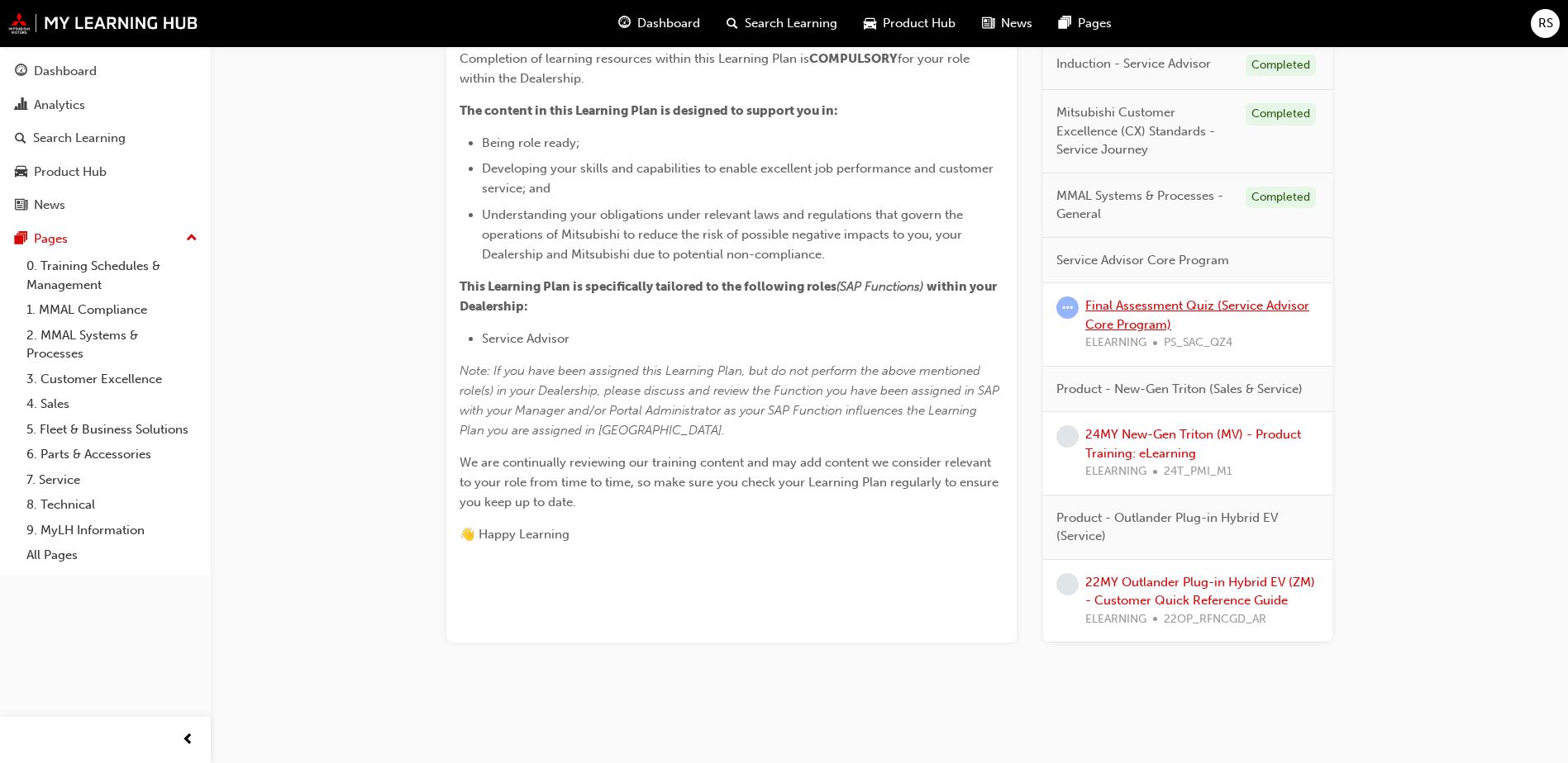
click at [1125, 332] on link "Final Assessment Quiz (Service Advisor Core Program)" at bounding box center [1197, 315] width 224 height 34
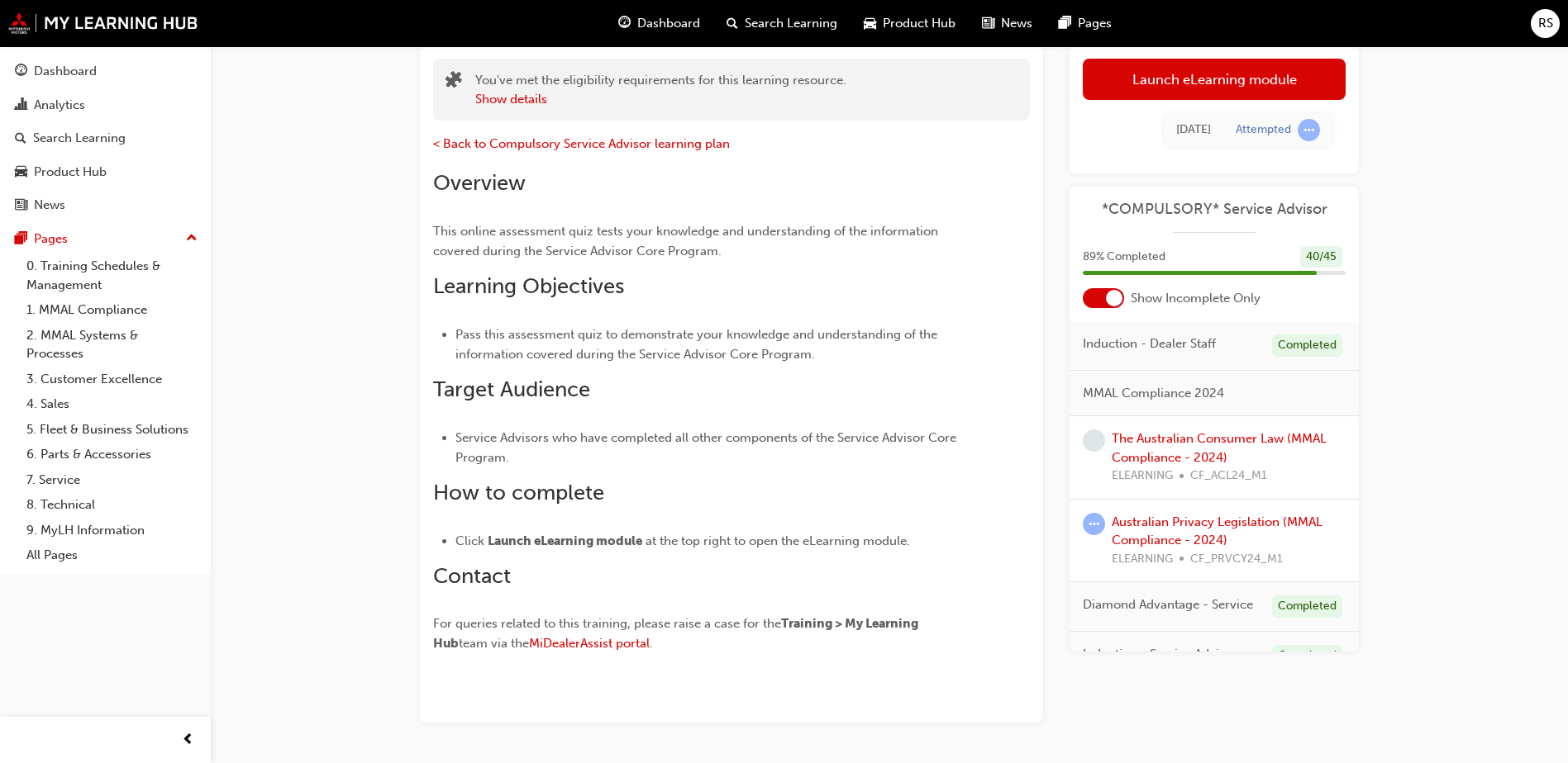
scroll to position [75, 0]
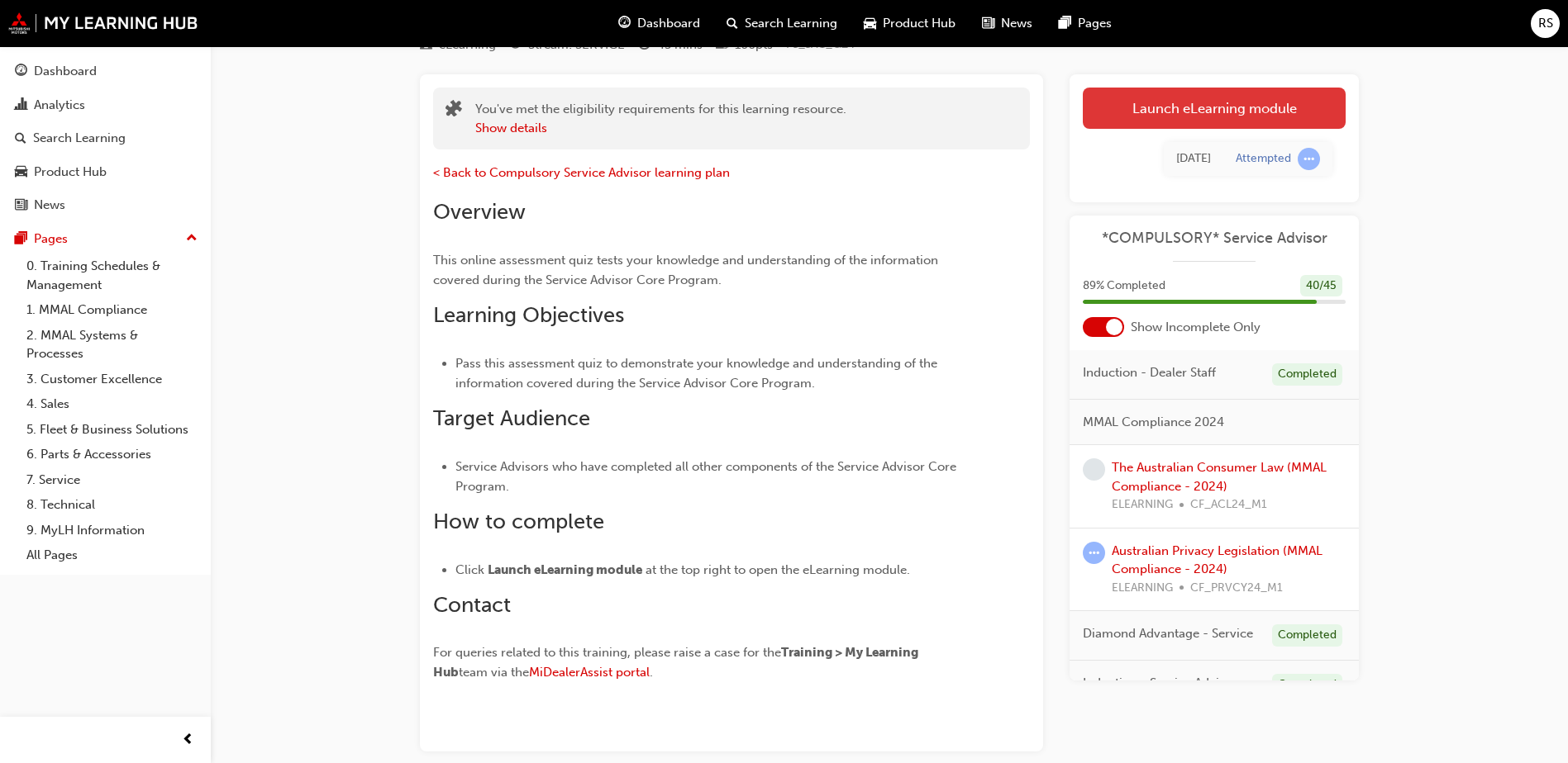
click at [1159, 112] on link "Launch eLearning module" at bounding box center [1214, 108] width 263 height 41
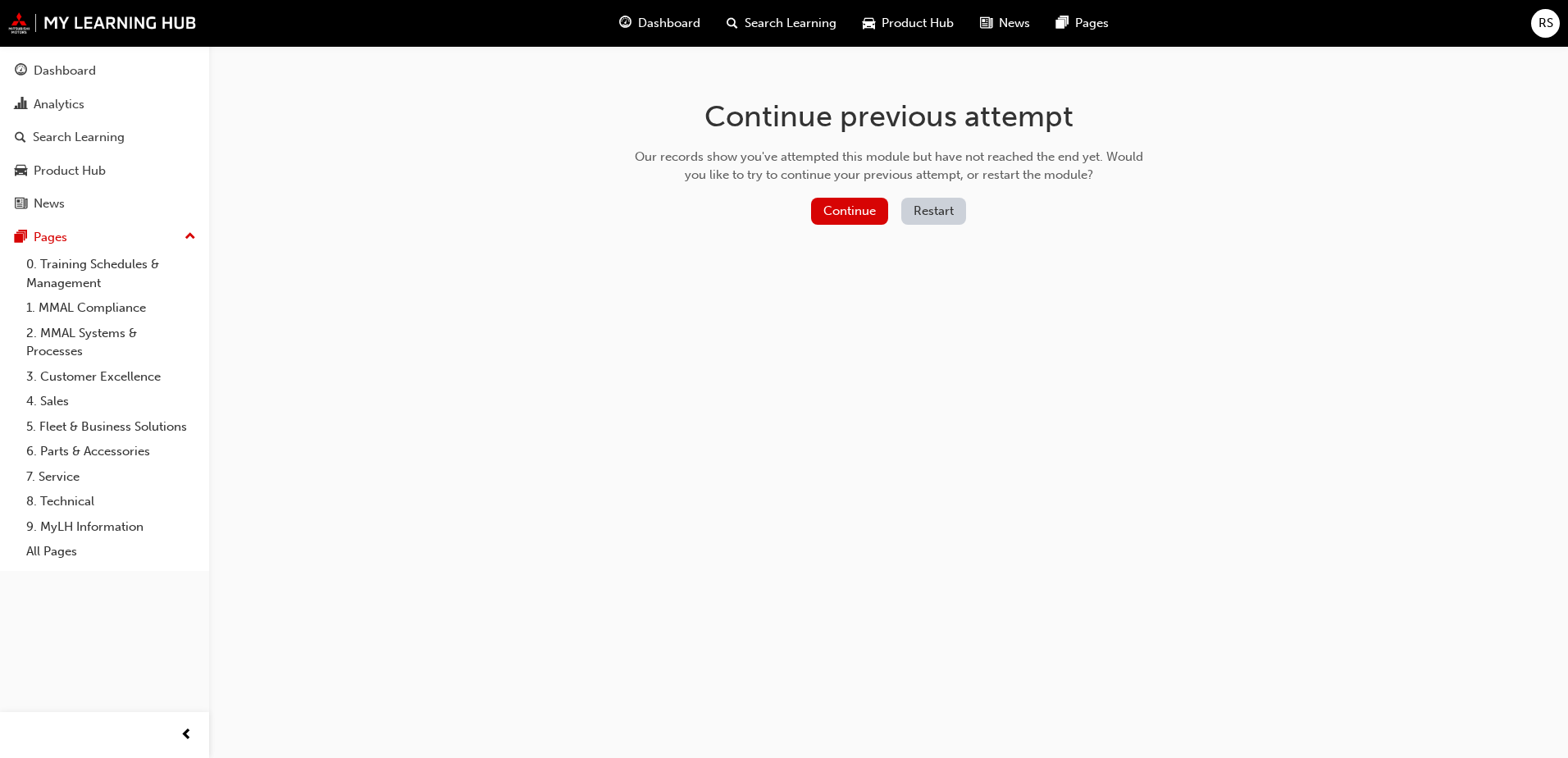
click at [923, 212] on button "Restart" at bounding box center [934, 211] width 65 height 27
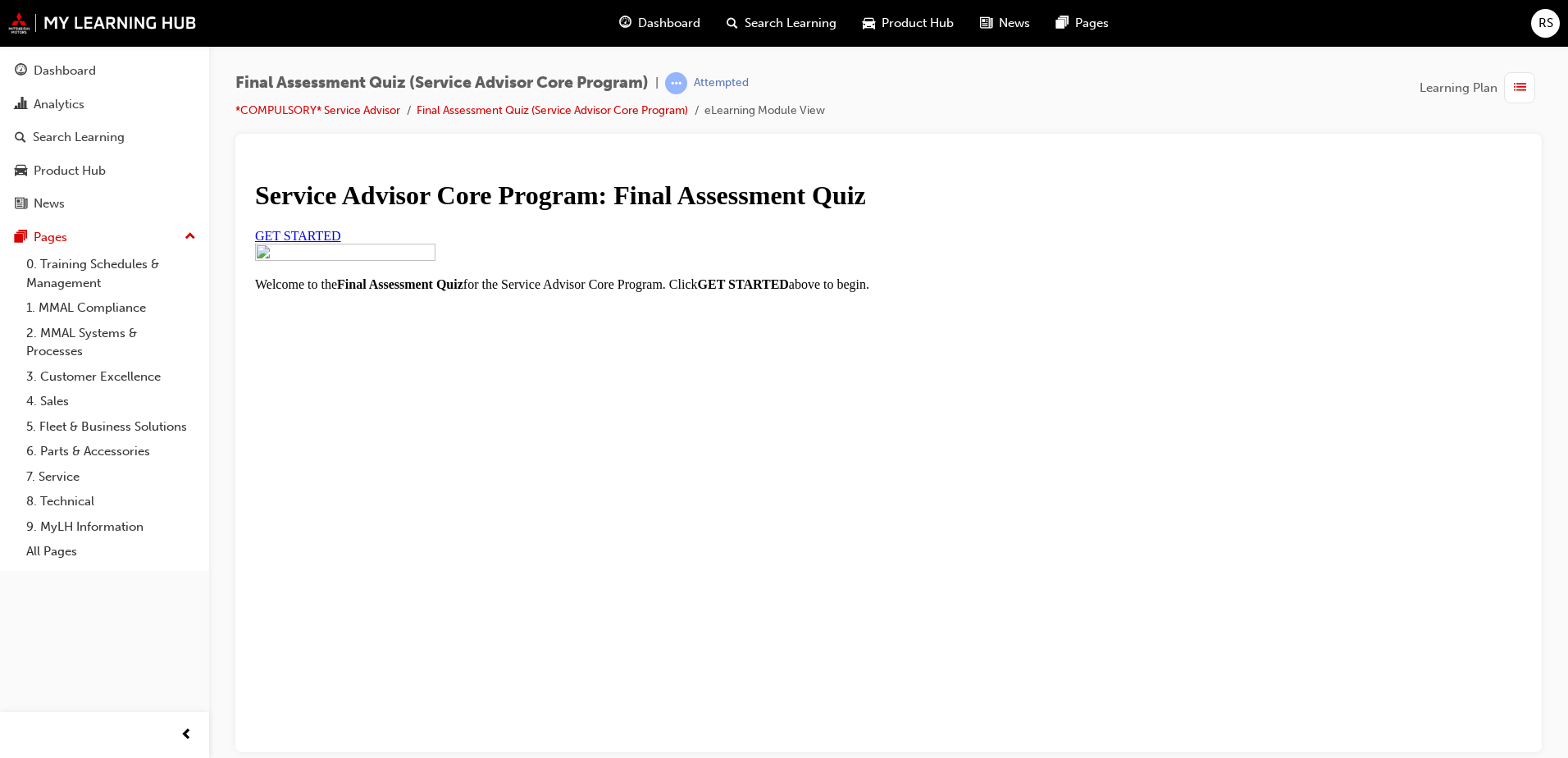
scroll to position [67, 0]
click at [341, 242] on span "GET STARTED" at bounding box center [298, 235] width 86 height 14
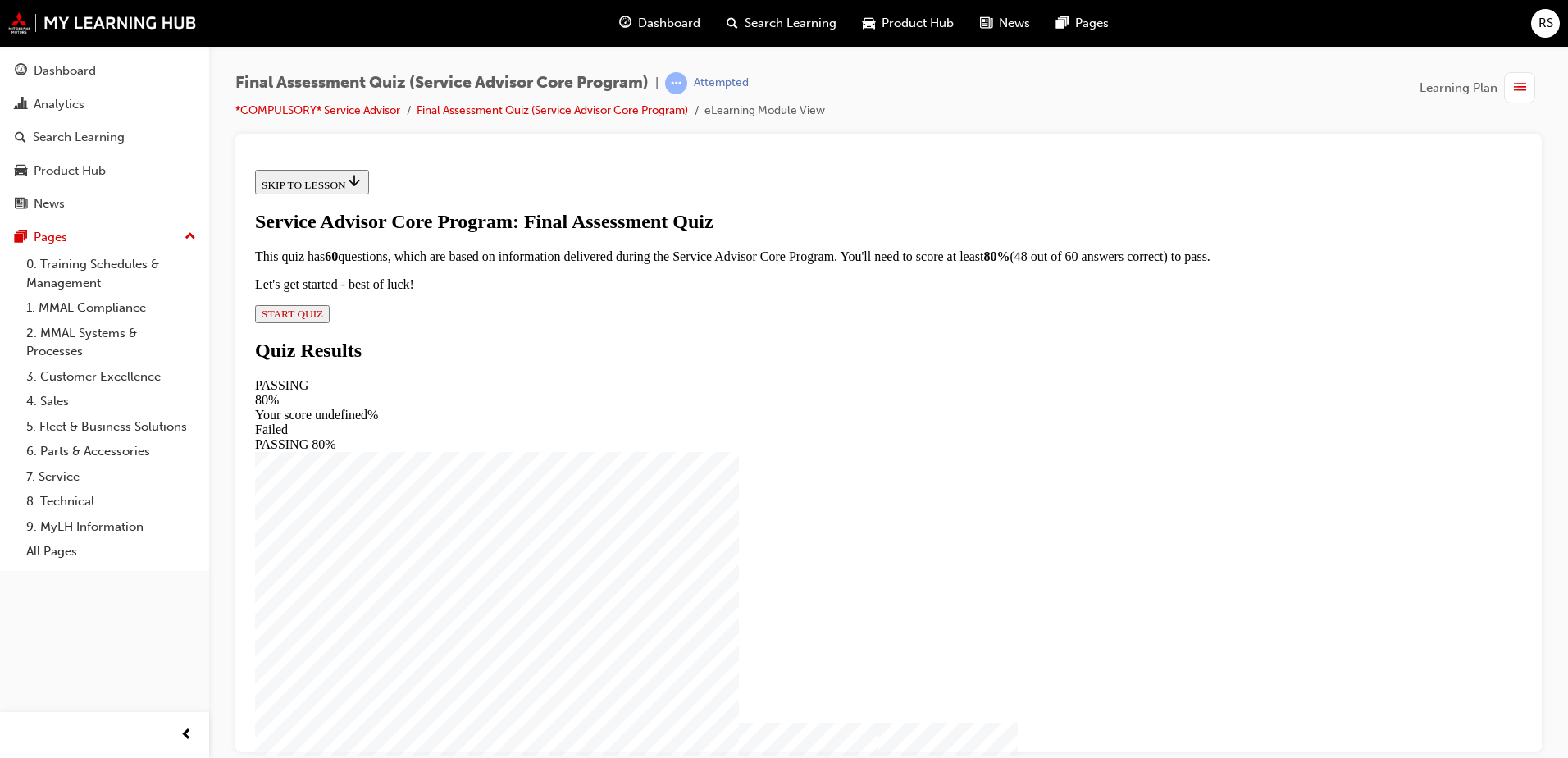
click at [330, 323] on button "START QUIZ" at bounding box center [292, 313] width 74 height 18
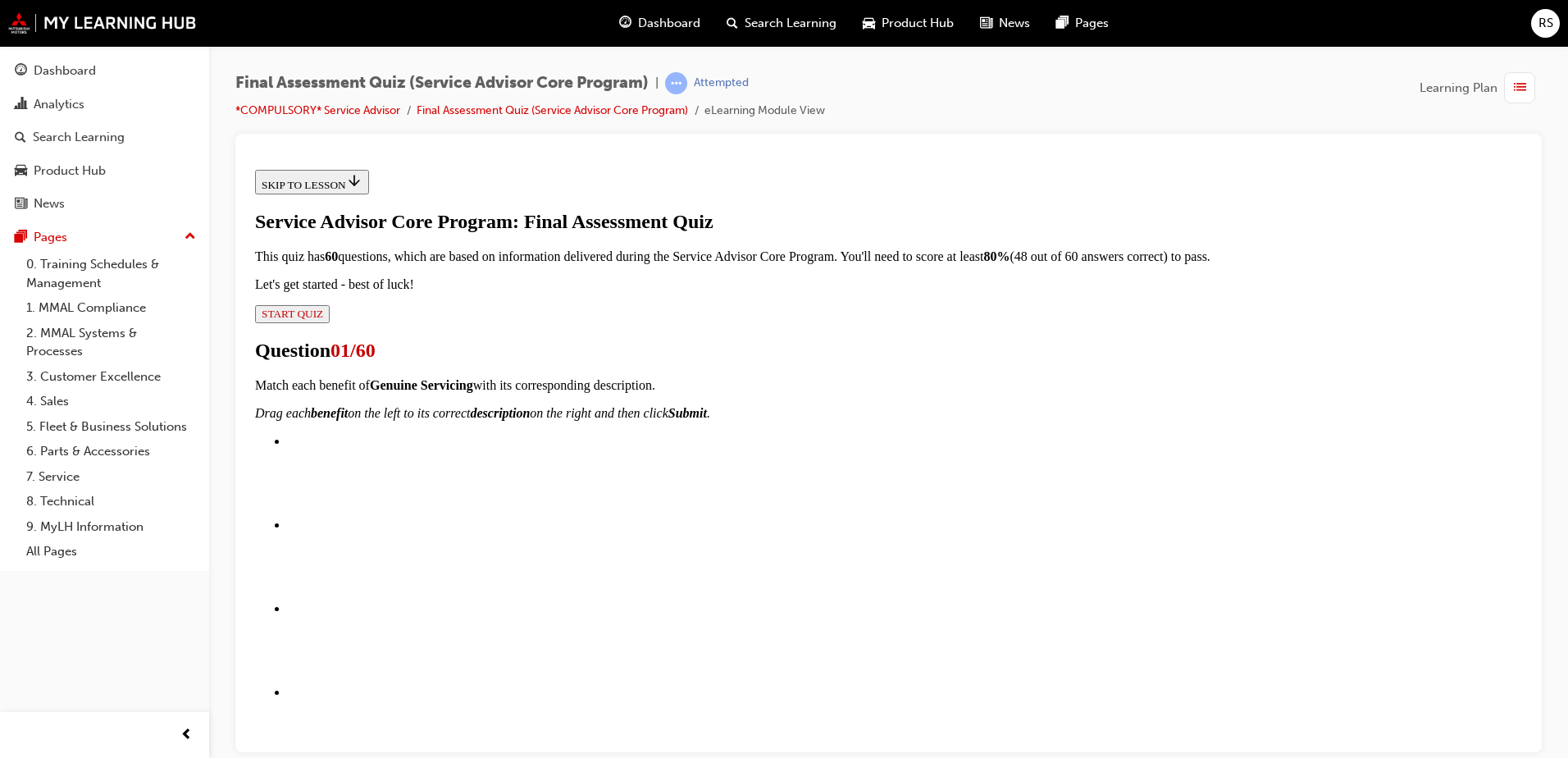
scroll to position [164, 0]
